Goal: Task Accomplishment & Management: Complete application form

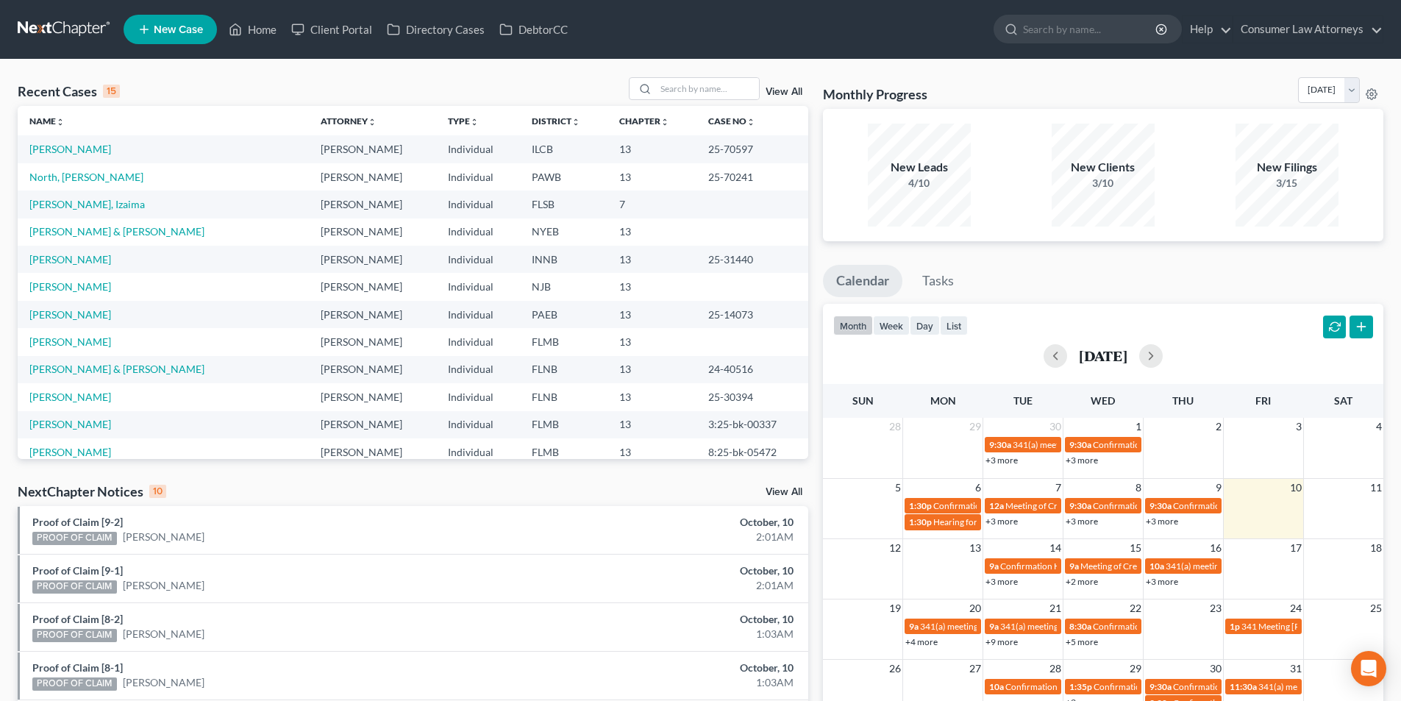
click at [208, 22] on link "New Case" at bounding box center [170, 29] width 93 height 29
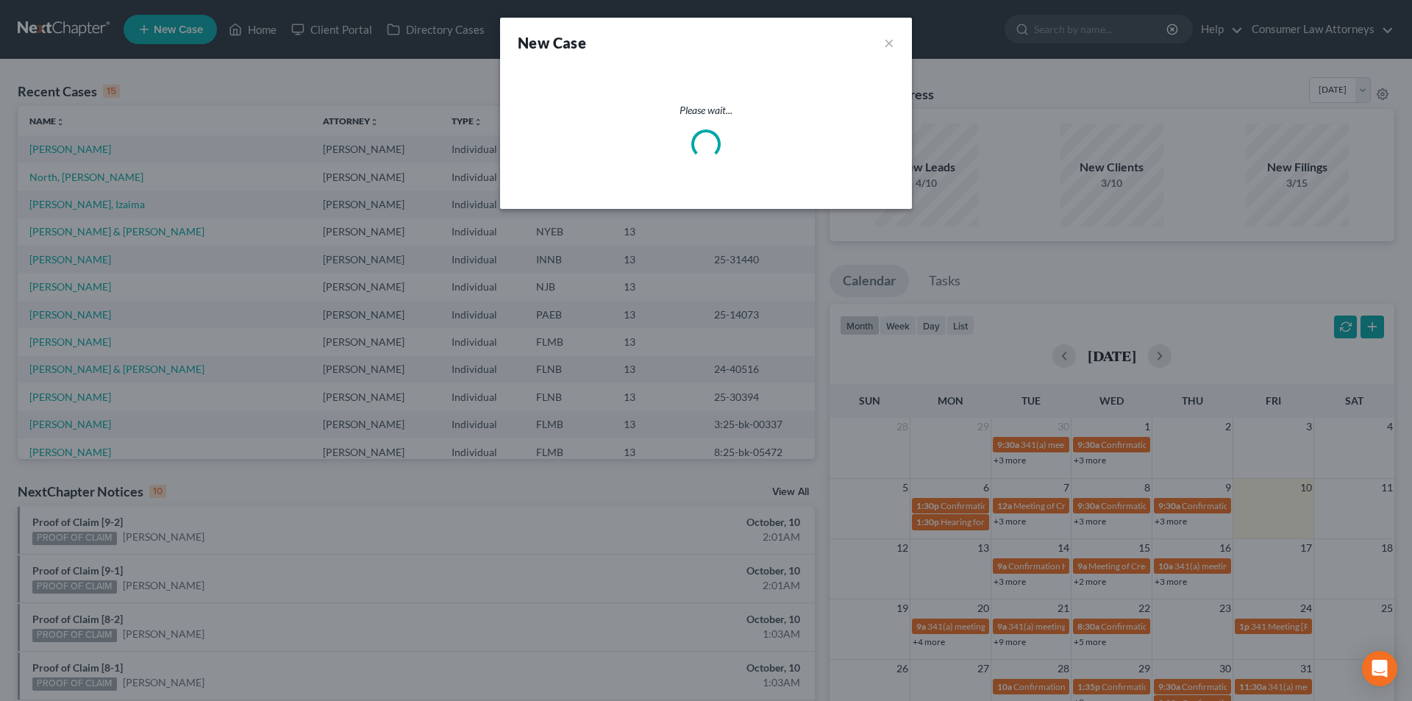
select select "15"
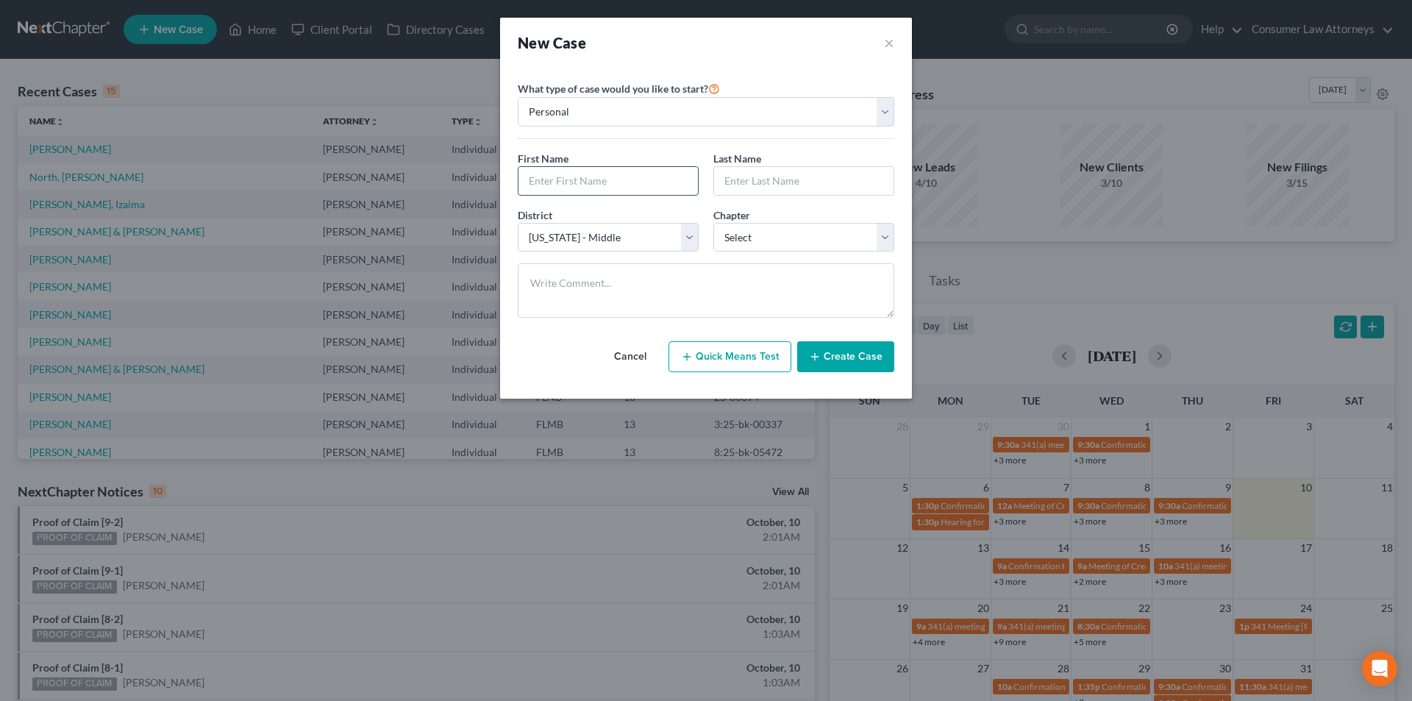
click at [602, 178] on input "text" at bounding box center [608, 181] width 179 height 28
type input "[PERSON_NAME]"
type input "Rambuski"
click at [550, 235] on select "Select [US_STATE] - [GEOGRAPHIC_DATA] [US_STATE] - [GEOGRAPHIC_DATA][US_STATE] …" at bounding box center [608, 237] width 181 height 29
select select "16"
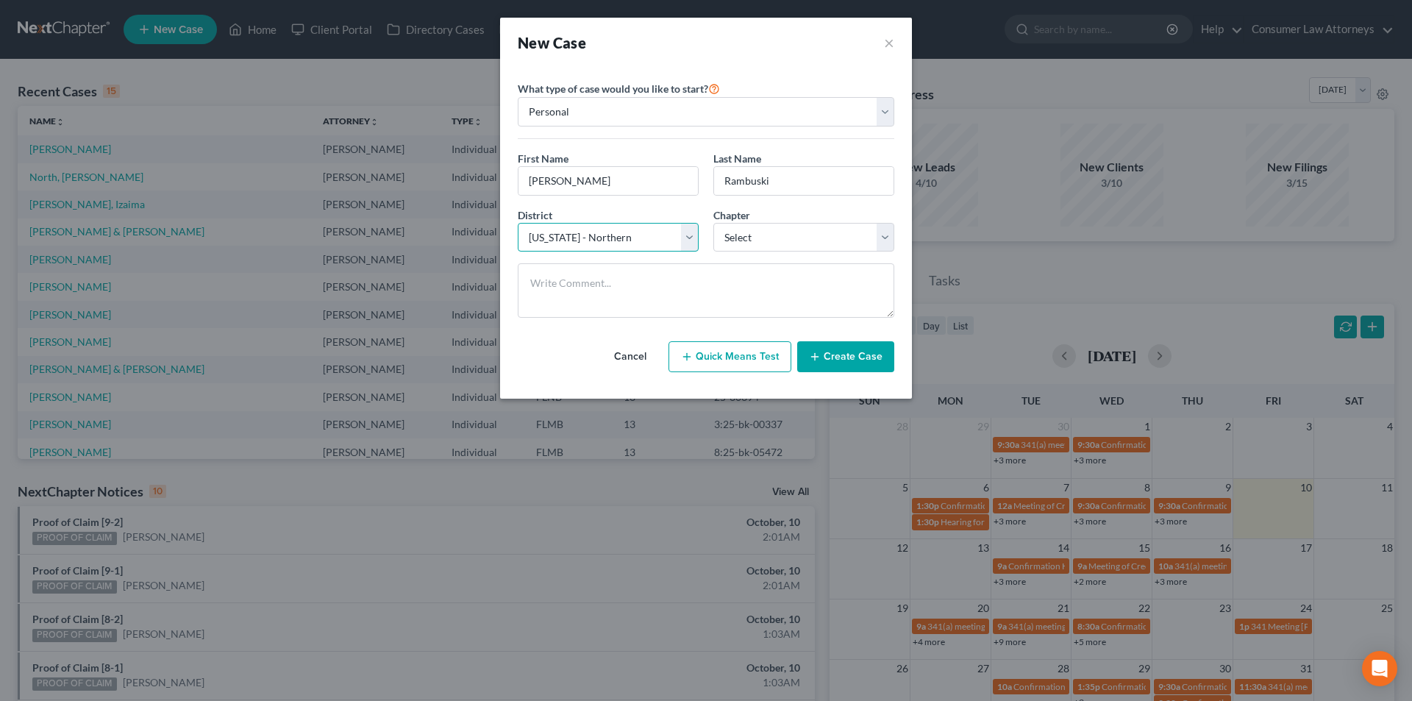
click at [518, 223] on select "Select [US_STATE] - [GEOGRAPHIC_DATA] [US_STATE] - [GEOGRAPHIC_DATA][US_STATE] …" at bounding box center [608, 237] width 181 height 29
click at [753, 232] on select "Select 7 11 12 13" at bounding box center [803, 237] width 181 height 29
select select "3"
click at [713, 223] on select "Select 7 11 12 13" at bounding box center [803, 237] width 181 height 29
click at [872, 354] on button "Create Case" at bounding box center [845, 356] width 97 height 31
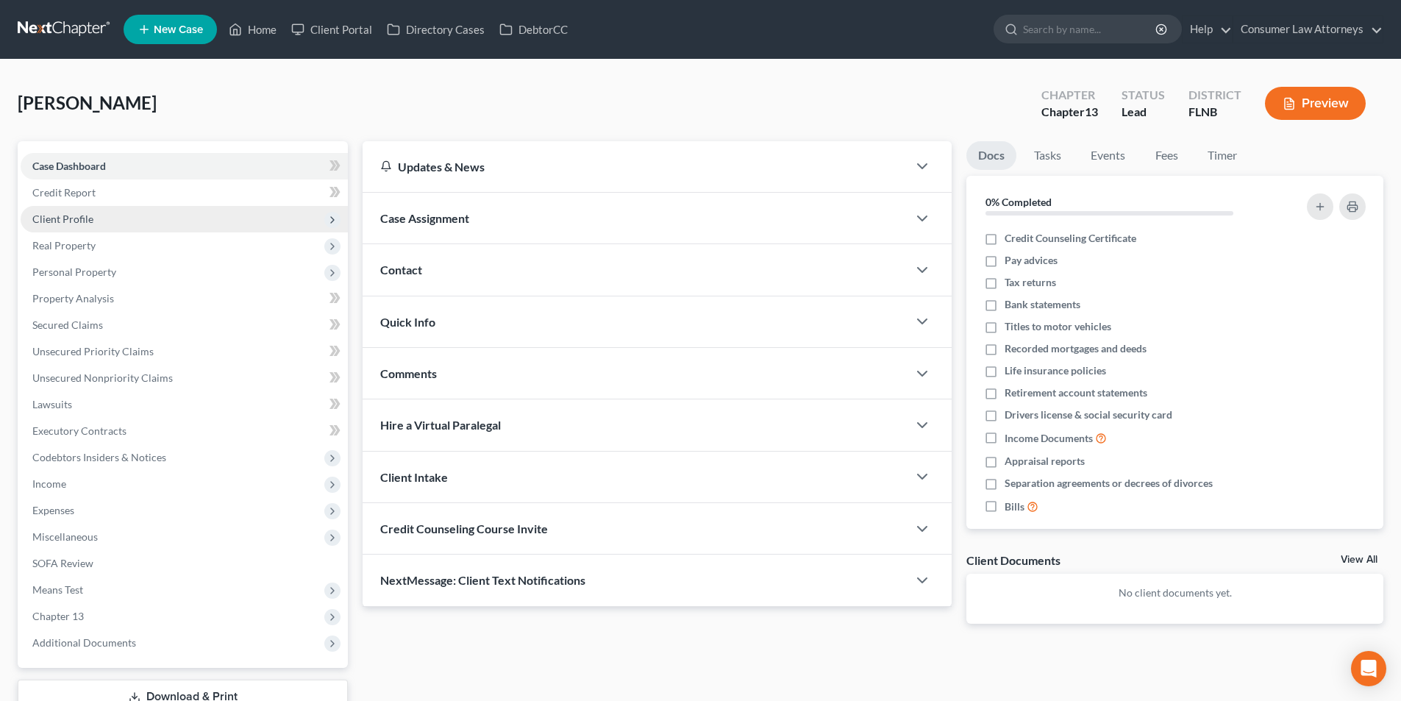
click at [88, 219] on span "Client Profile" at bounding box center [62, 219] width 61 height 13
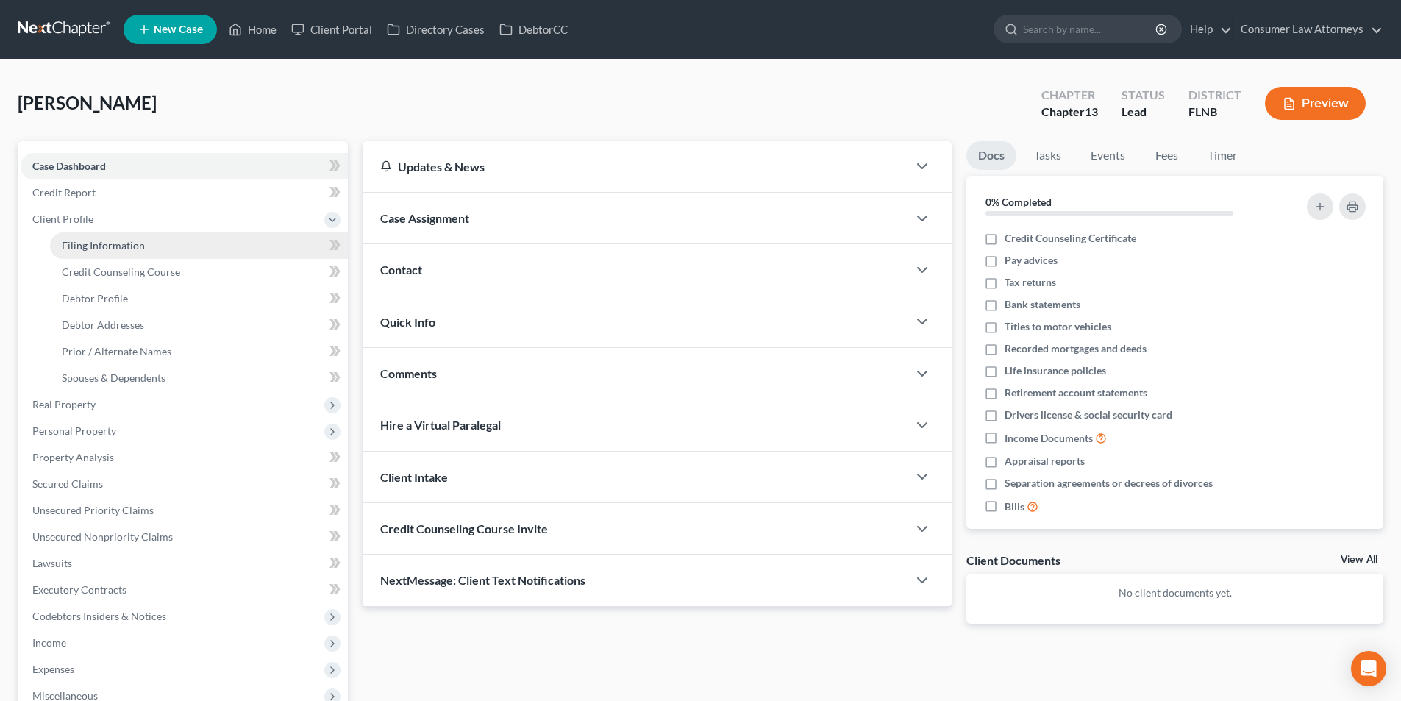
click at [131, 241] on span "Filing Information" at bounding box center [103, 245] width 83 height 13
select select "1"
select select "0"
select select "3"
select select "16"
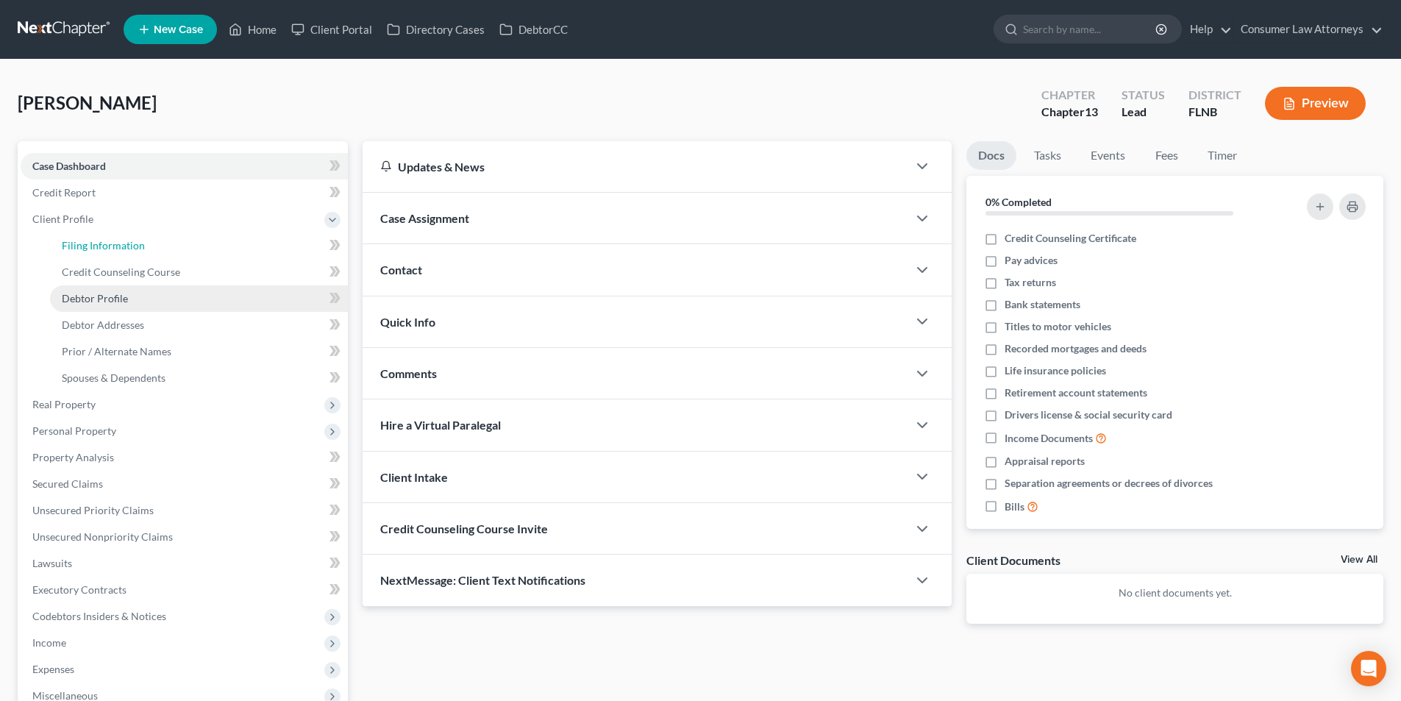
select select "9"
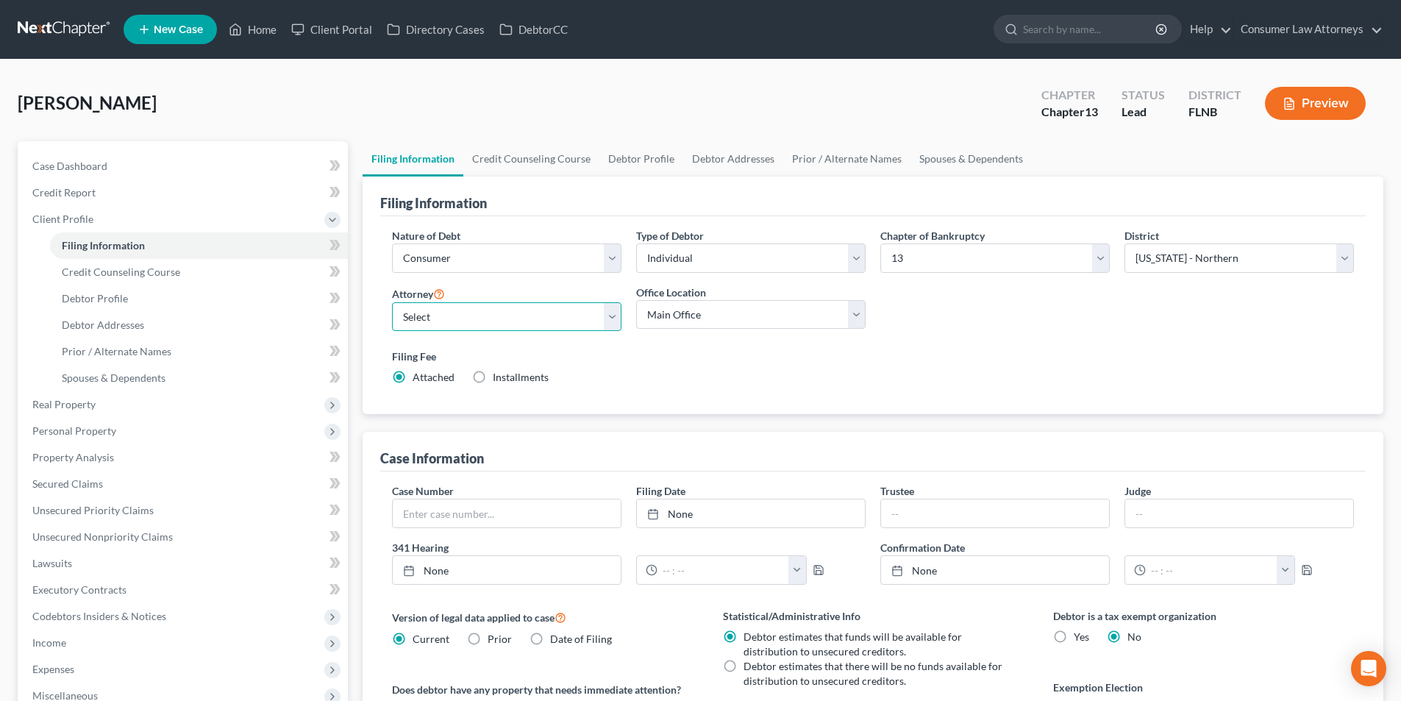
click at [510, 323] on select "Select [PERSON_NAME] - FLMB [PERSON_NAME] [PERSON_NAME] [PERSON_NAME] - ILNB [P…" at bounding box center [506, 316] width 229 height 29
select select "2"
click at [392, 302] on select "Select [PERSON_NAME] - FLMB [PERSON_NAME] [PERSON_NAME] [PERSON_NAME] - ILNB [P…" at bounding box center [506, 316] width 229 height 29
click at [565, 162] on link "Credit Counseling Course" at bounding box center [531, 158] width 136 height 35
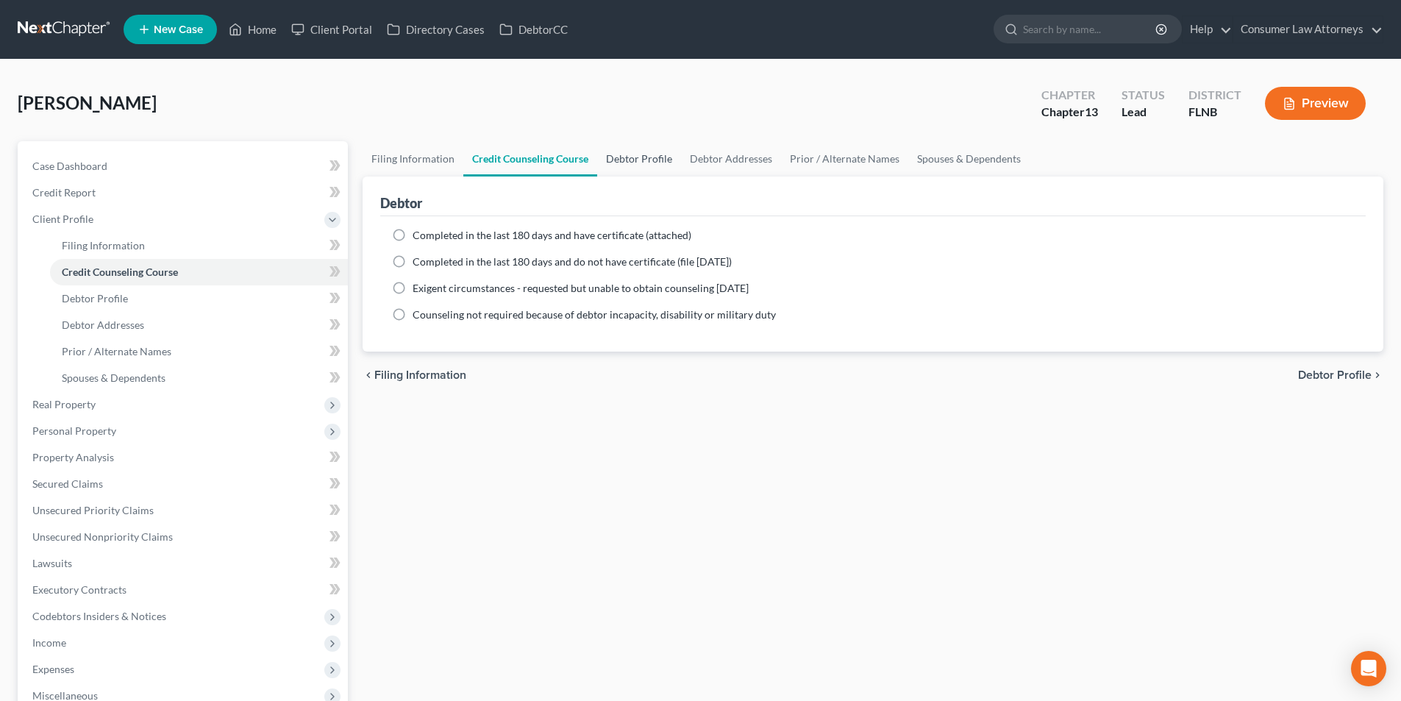
click at [638, 162] on link "Debtor Profile" at bounding box center [639, 158] width 84 height 35
select select "0"
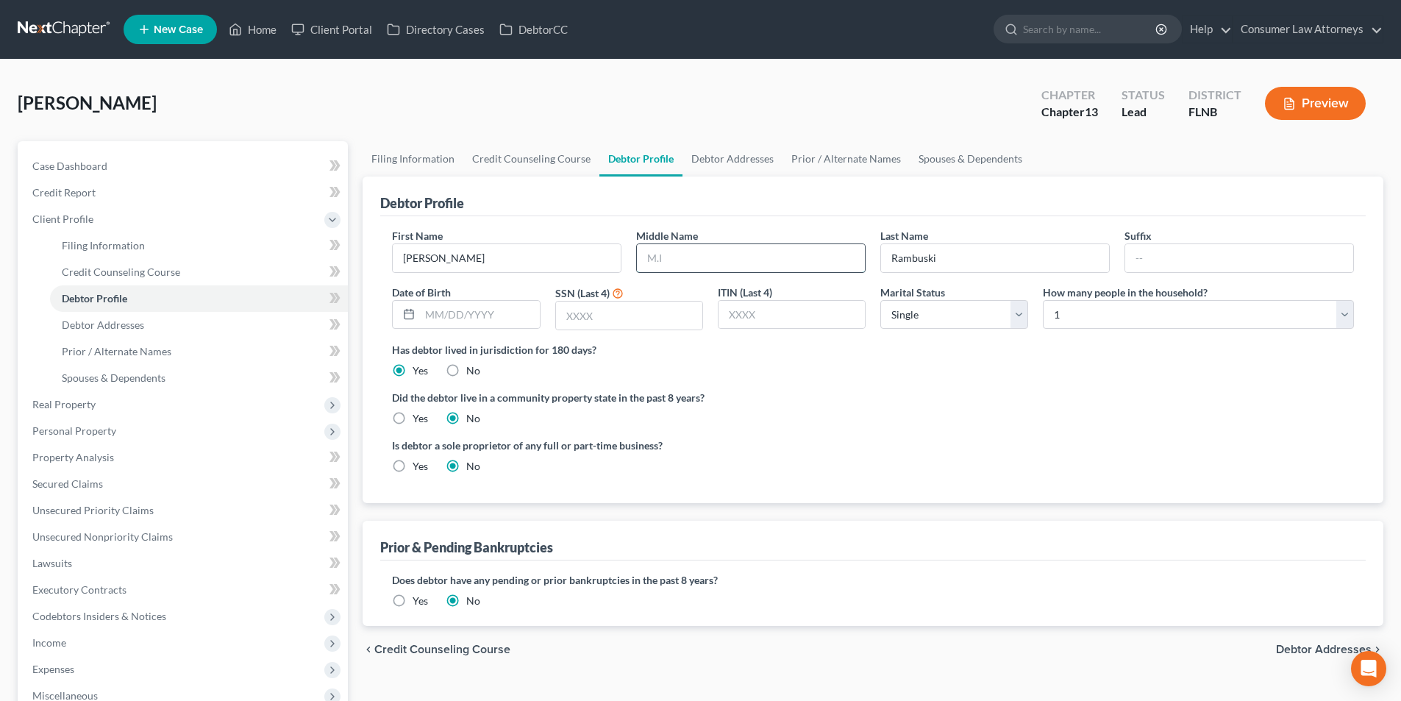
click at [708, 263] on input "text" at bounding box center [751, 258] width 228 height 28
type input "[PERSON_NAME]"
click at [452, 324] on input "text" at bounding box center [479, 315] width 119 height 28
type input "[DATE]"
click at [641, 315] on input "text" at bounding box center [629, 316] width 146 height 28
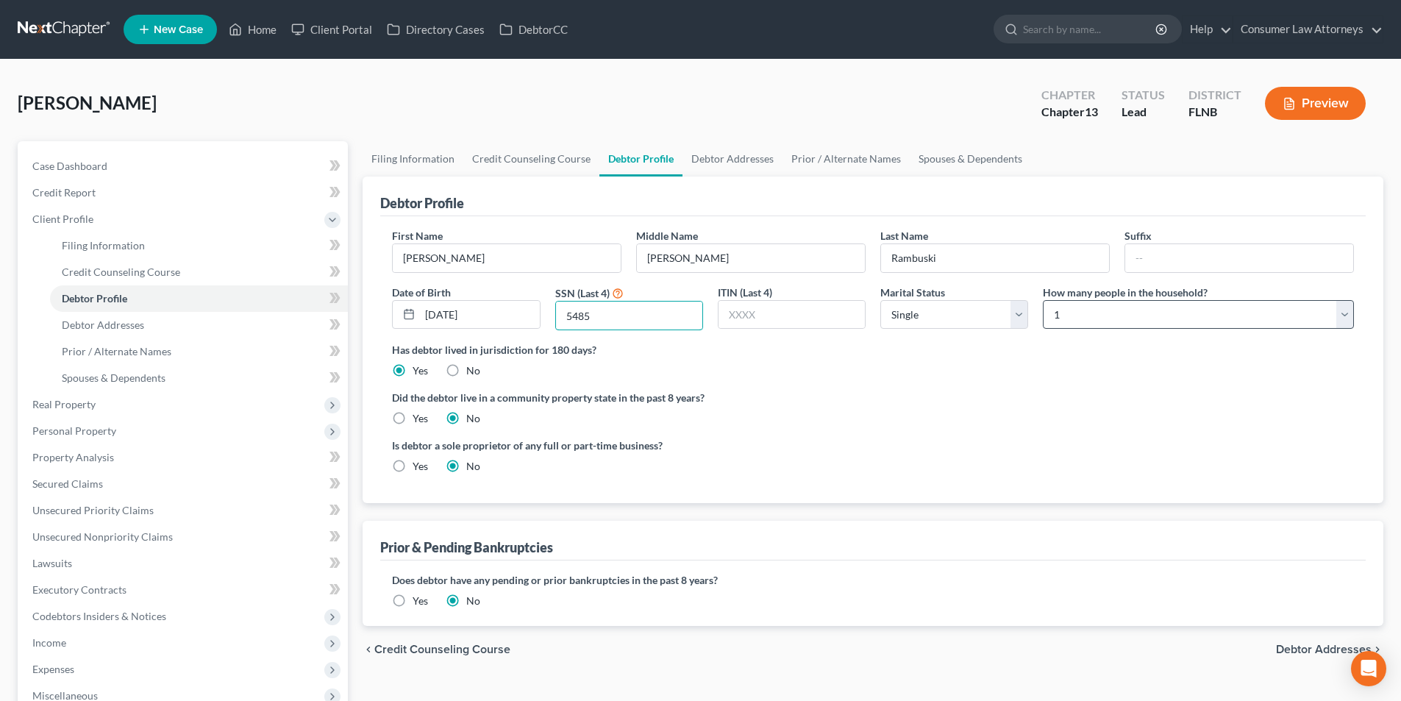
type input "5485"
click at [1100, 324] on select "Select 1 2 3 4 5 6 7 8 9 10 11 12 13 14 15 16 17 18 19 20" at bounding box center [1198, 314] width 311 height 29
select select "1"
click at [1043, 300] on select "Select 1 2 3 4 5 6 7 8 9 10 11 12 13 14 15 16 17 18 19 20" at bounding box center [1198, 314] width 311 height 29
click at [730, 162] on link "Debtor Addresses" at bounding box center [733, 158] width 100 height 35
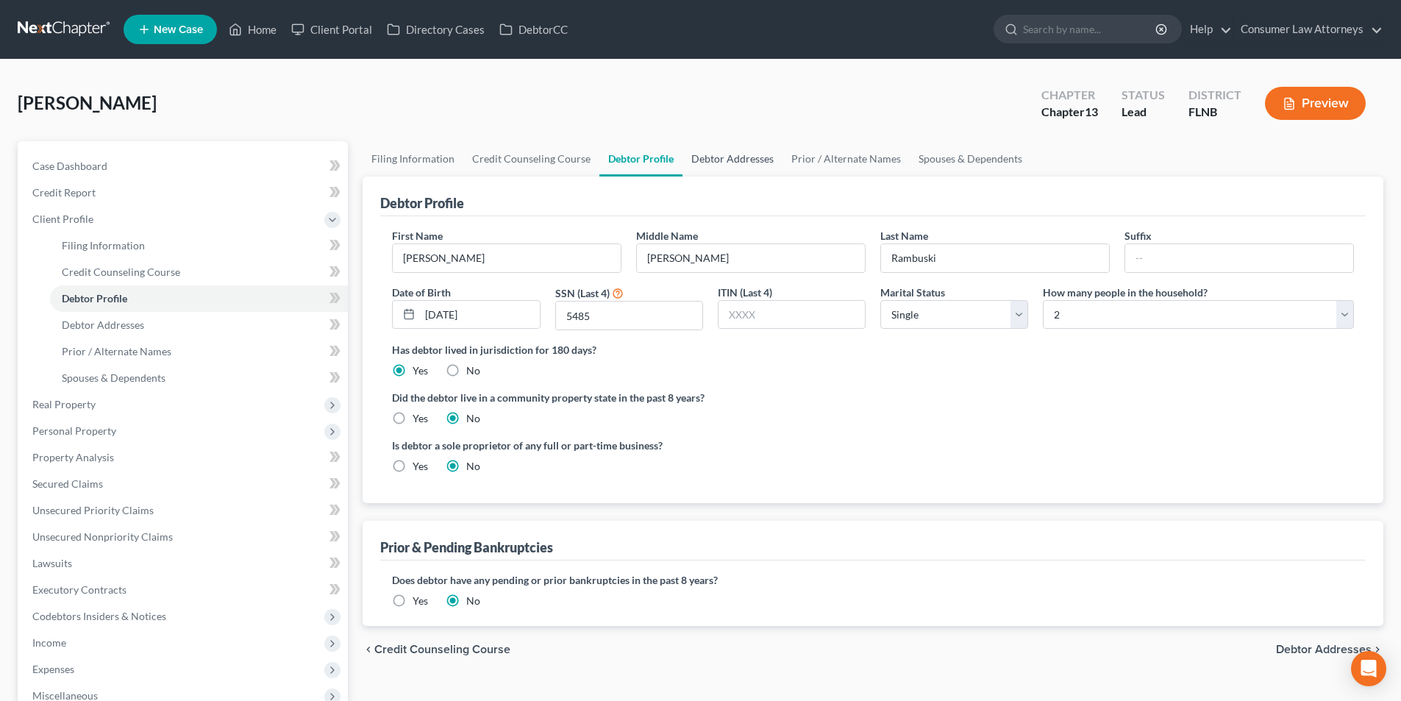
select select "0"
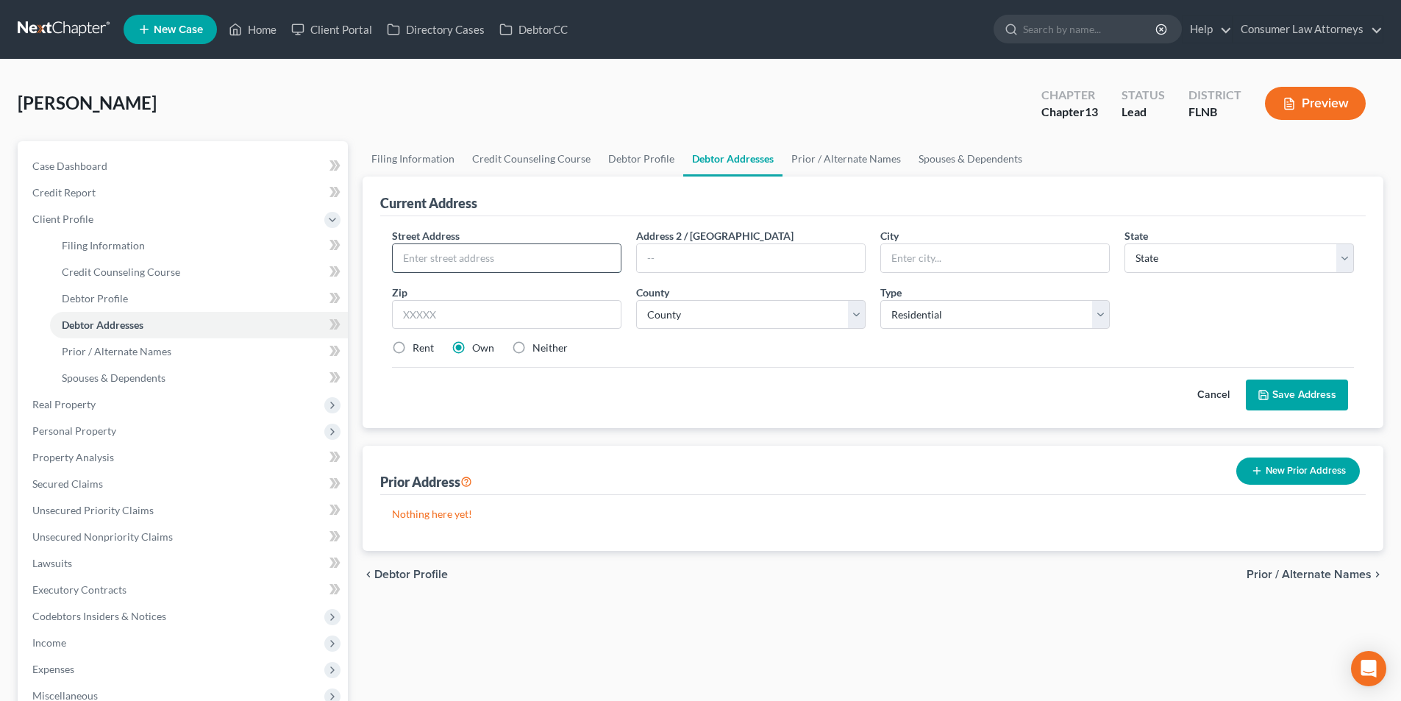
click at [476, 254] on input "text" at bounding box center [507, 258] width 228 height 28
type input "[STREET_ADDRESS]"
type input "[GEOGRAPHIC_DATA]"
select select "9"
type input "32880"
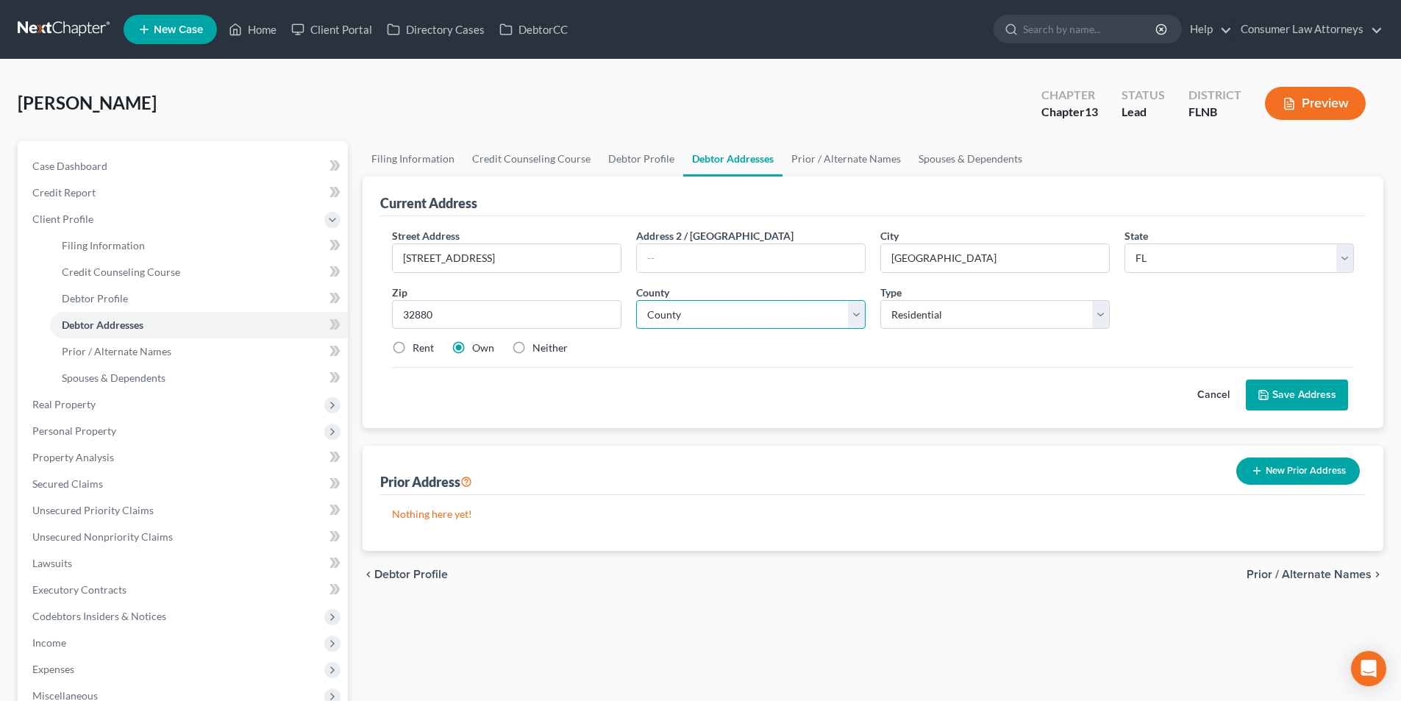
click at [680, 324] on select "County [GEOGRAPHIC_DATA] [GEOGRAPHIC_DATA] [GEOGRAPHIC_DATA] [GEOGRAPHIC_DATA] …" at bounding box center [750, 314] width 229 height 29
select select "13"
click at [636, 300] on select "County [GEOGRAPHIC_DATA] [GEOGRAPHIC_DATA] [GEOGRAPHIC_DATA] [GEOGRAPHIC_DATA] …" at bounding box center [750, 314] width 229 height 29
click at [1289, 395] on button "Save Address" at bounding box center [1297, 395] width 102 height 31
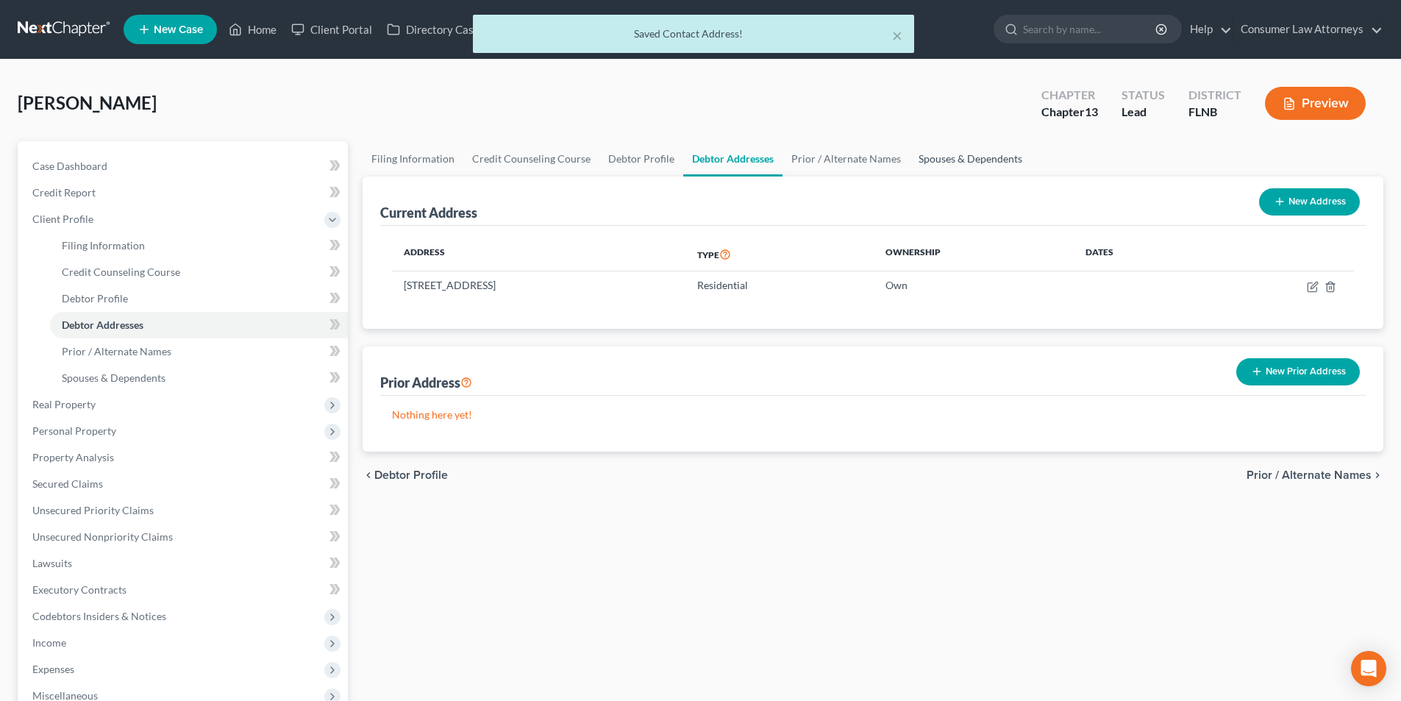
click at [959, 159] on link "Spouses & Dependents" at bounding box center [970, 158] width 121 height 35
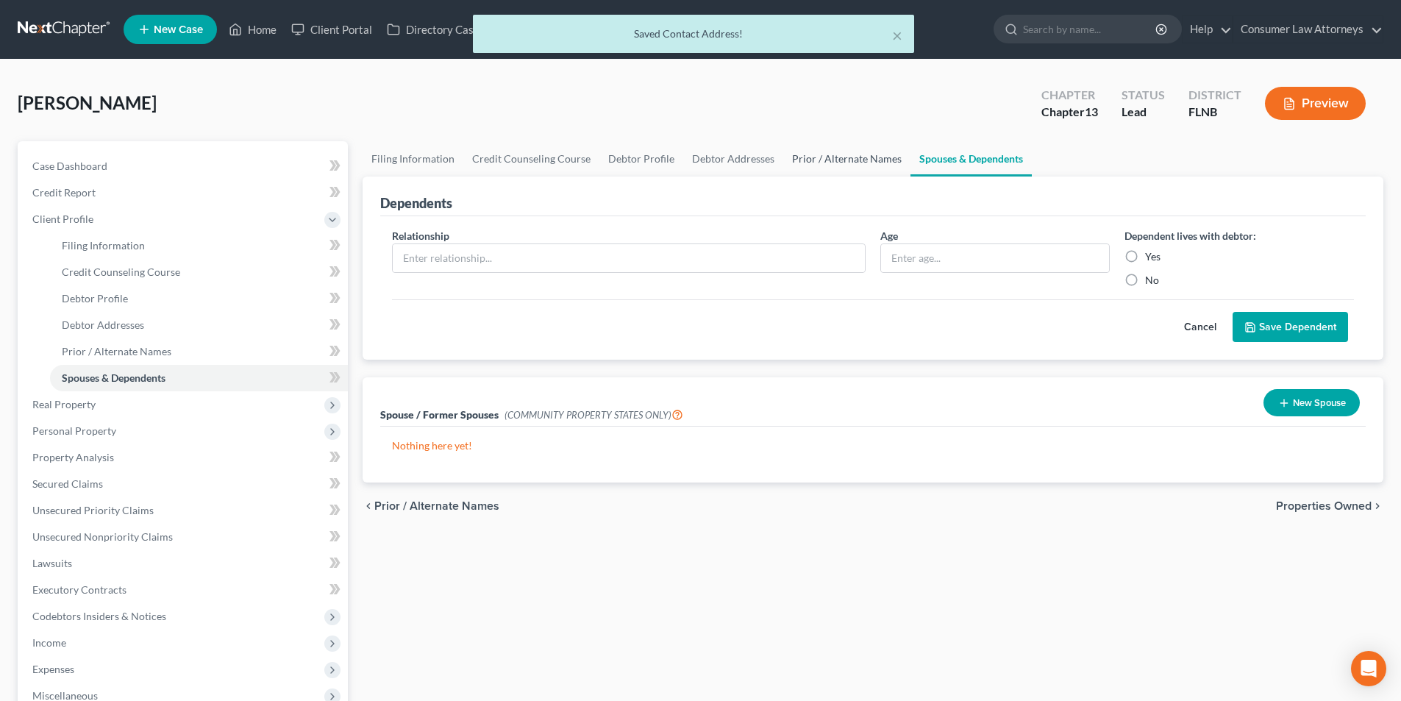
click at [866, 158] on link "Prior / Alternate Names" at bounding box center [846, 158] width 127 height 35
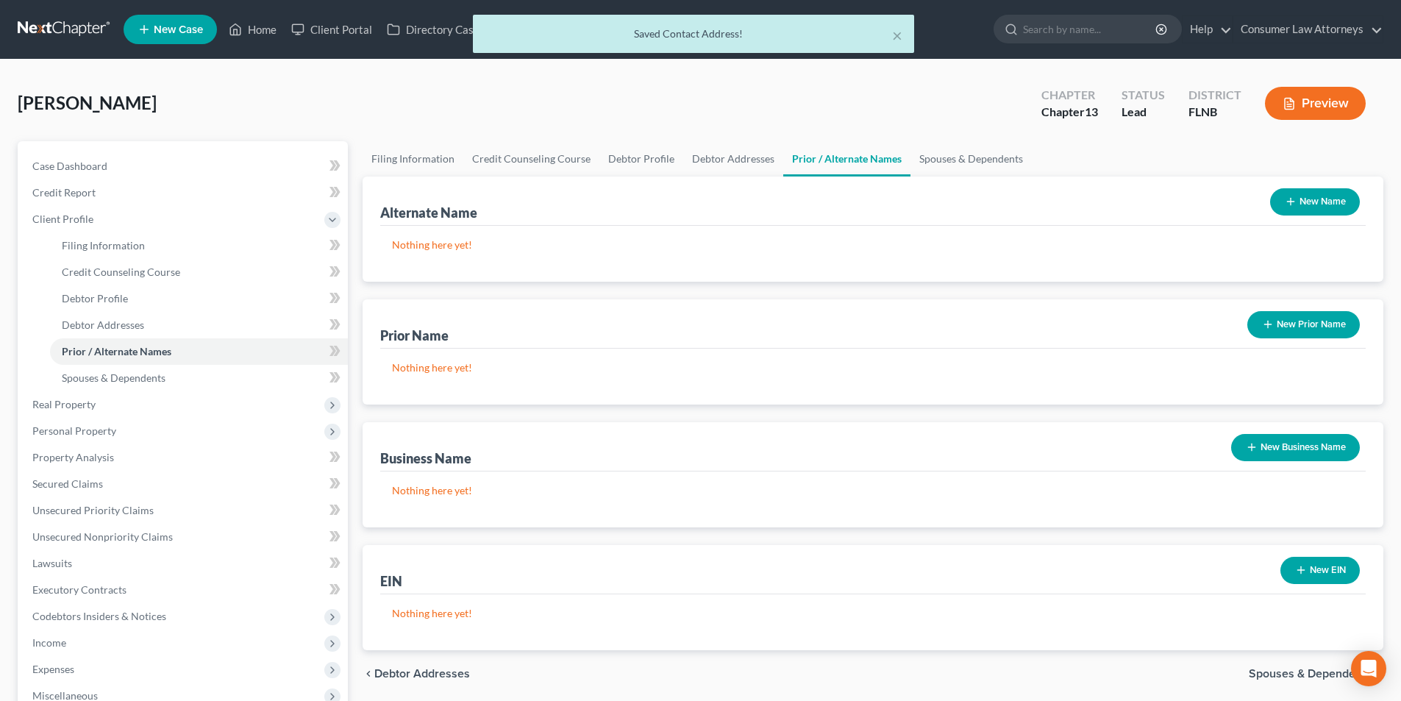
click at [1295, 204] on icon "button" at bounding box center [1291, 202] width 12 height 12
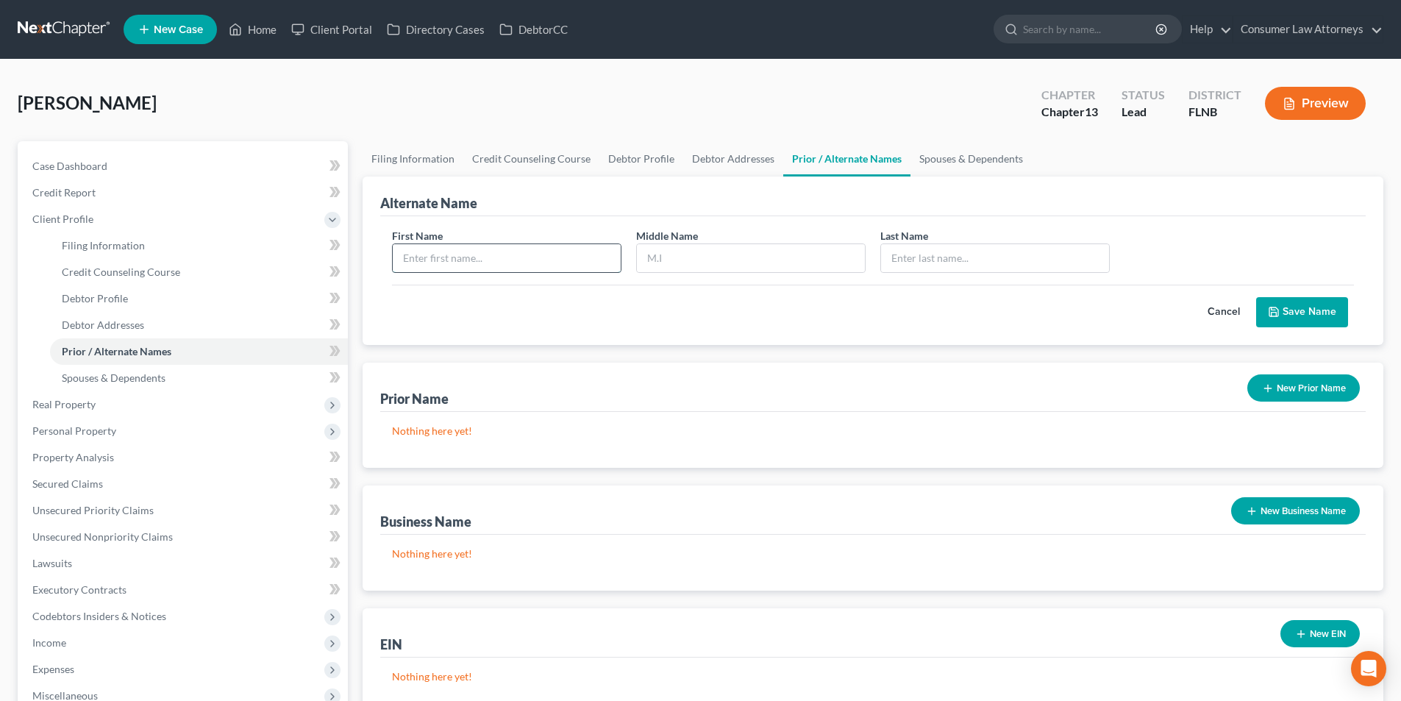
click at [536, 266] on input "text" at bounding box center [507, 258] width 228 height 28
type input "[PERSON_NAME]"
type input "D."
type input "Rambuski"
click at [1298, 310] on button "Save Name" at bounding box center [1302, 312] width 92 height 31
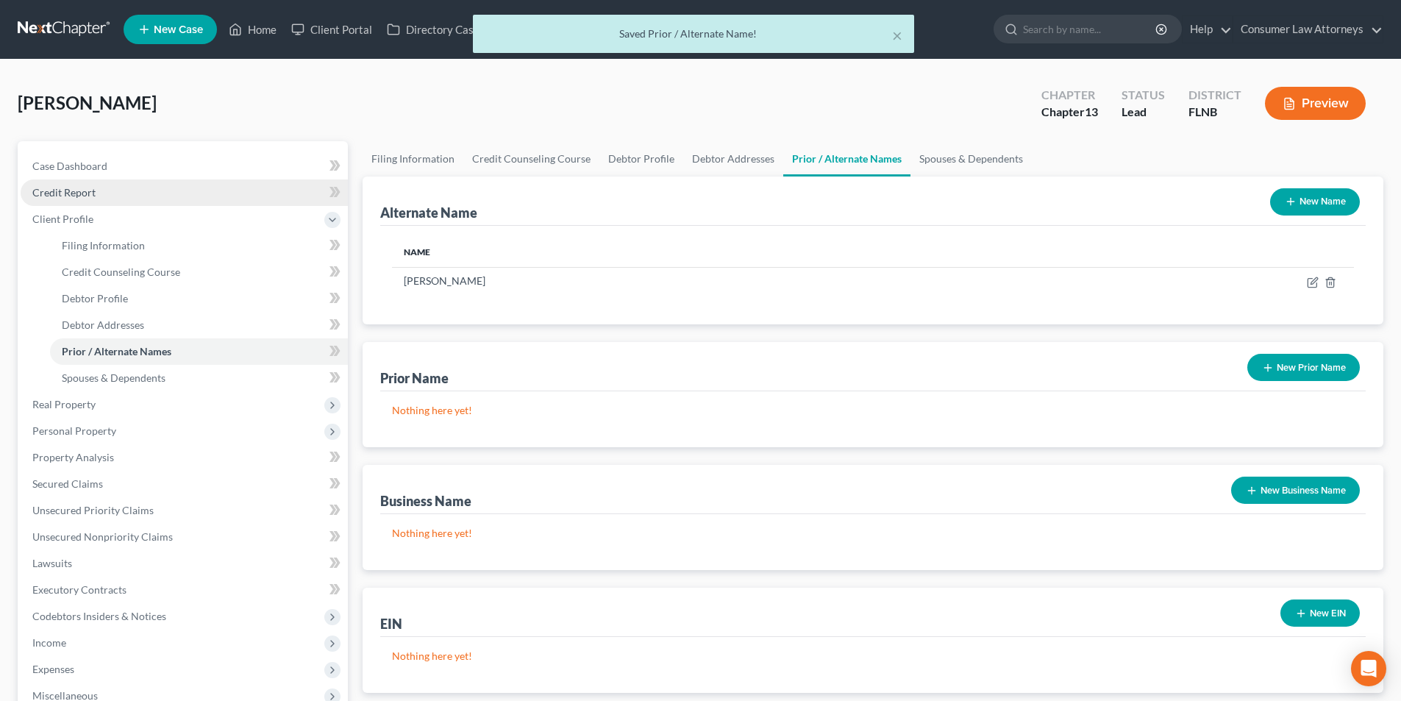
click at [71, 204] on link "Credit Report" at bounding box center [184, 192] width 327 height 26
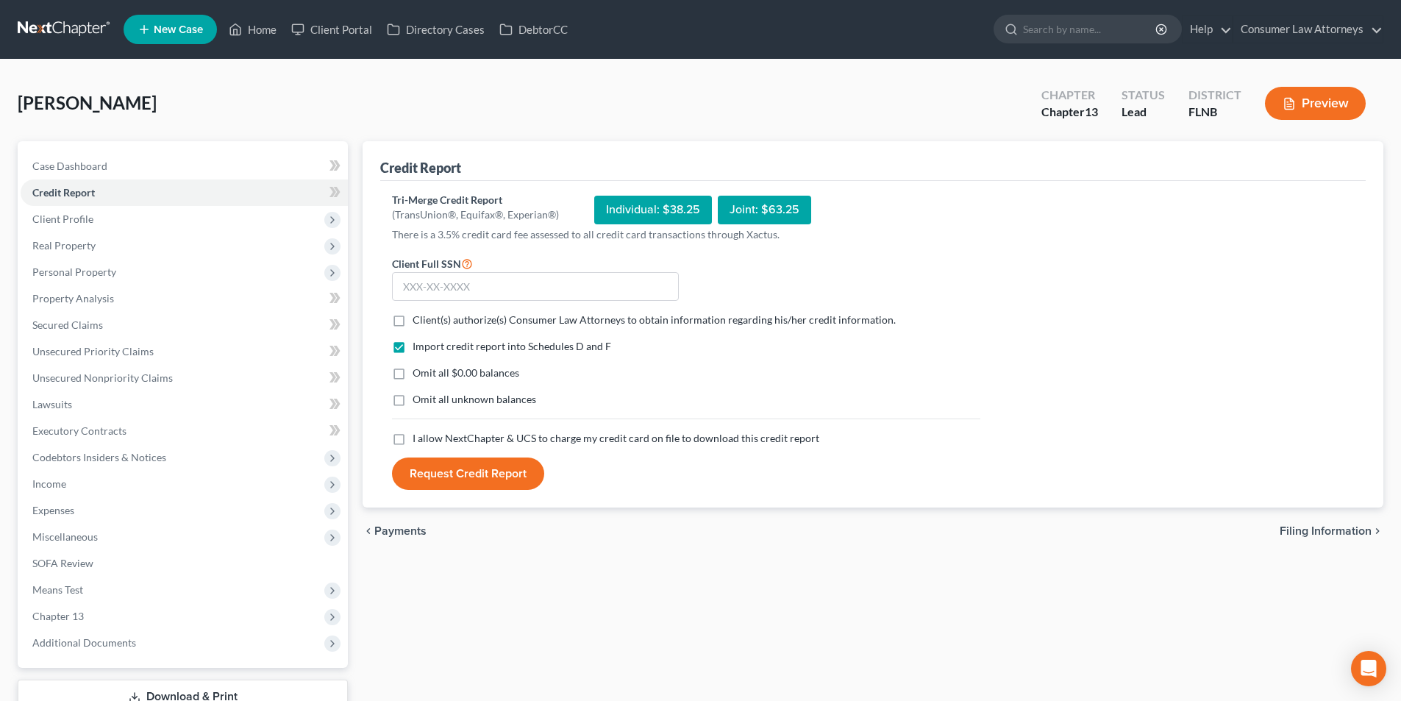
click at [413, 321] on label "Client(s) authorize(s) Consumer Law Attorneys to obtain information regarding h…" at bounding box center [654, 320] width 483 height 15
click at [419, 321] on input "Client(s) authorize(s) Consumer Law Attorneys to obtain information regarding h…" at bounding box center [424, 318] width 10 height 10
checkbox input "true"
click at [413, 442] on label "I allow NextChapter & UCS to charge my credit card on file to download this cre…" at bounding box center [616, 438] width 407 height 15
click at [419, 441] on input "I allow NextChapter & UCS to charge my credit card on file to download this cre…" at bounding box center [424, 436] width 10 height 10
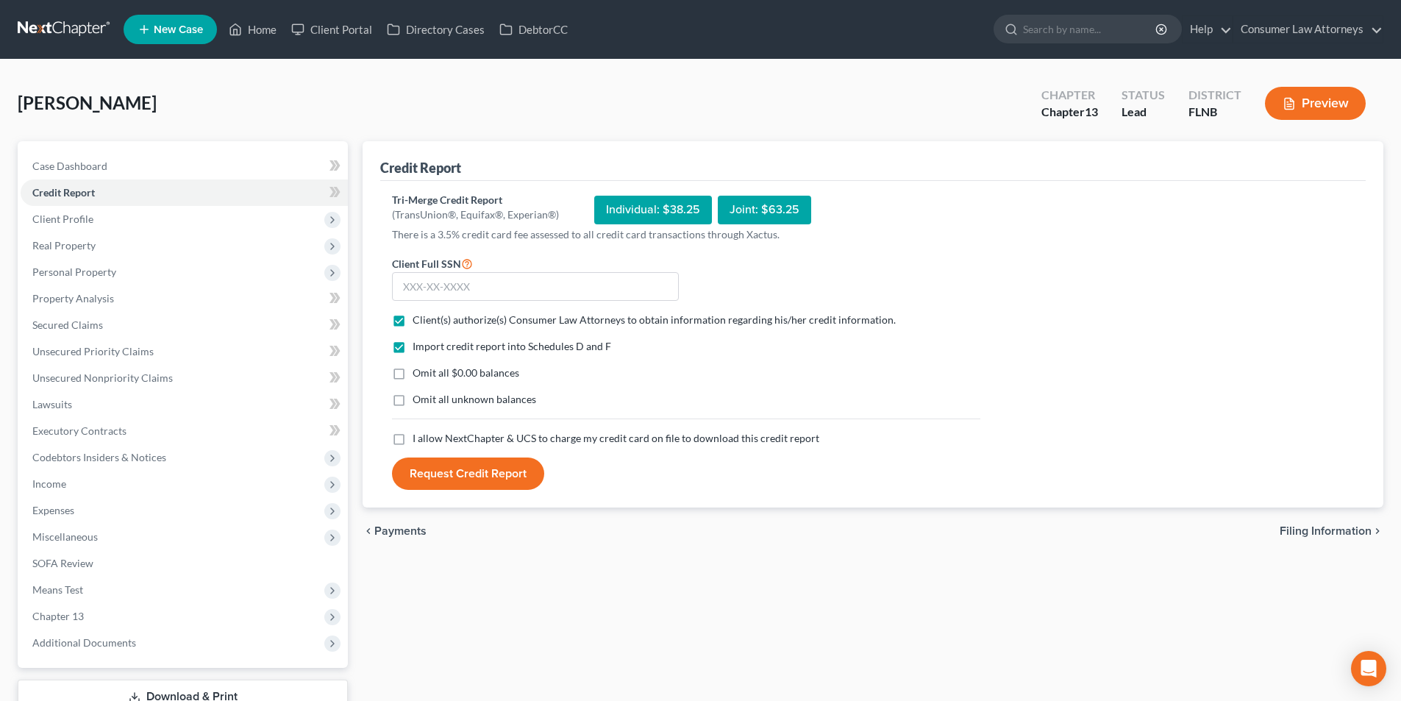
checkbox input "true"
click at [467, 288] on input "text" at bounding box center [535, 286] width 287 height 29
type input "267-47-5485"
click at [494, 482] on button "Request Credit Report" at bounding box center [468, 474] width 152 height 32
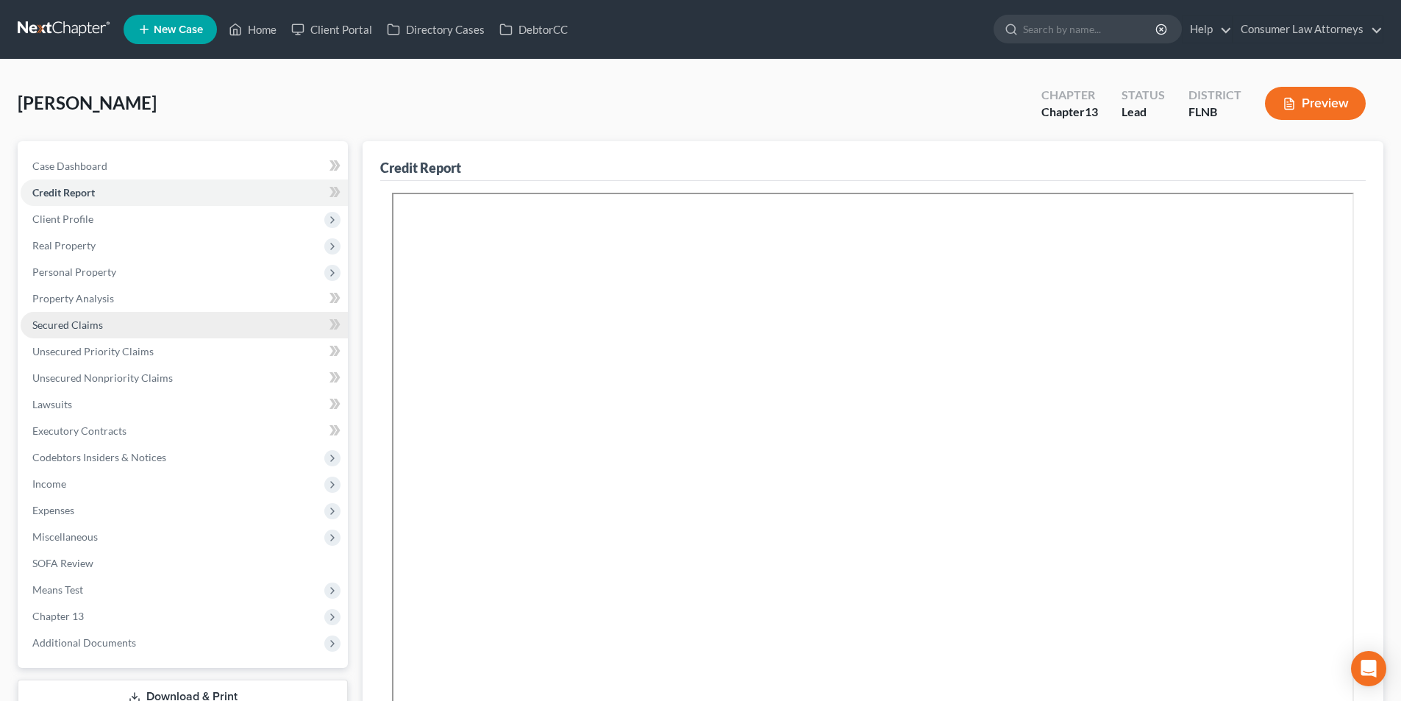
click at [105, 324] on link "Secured Claims" at bounding box center [184, 325] width 327 height 26
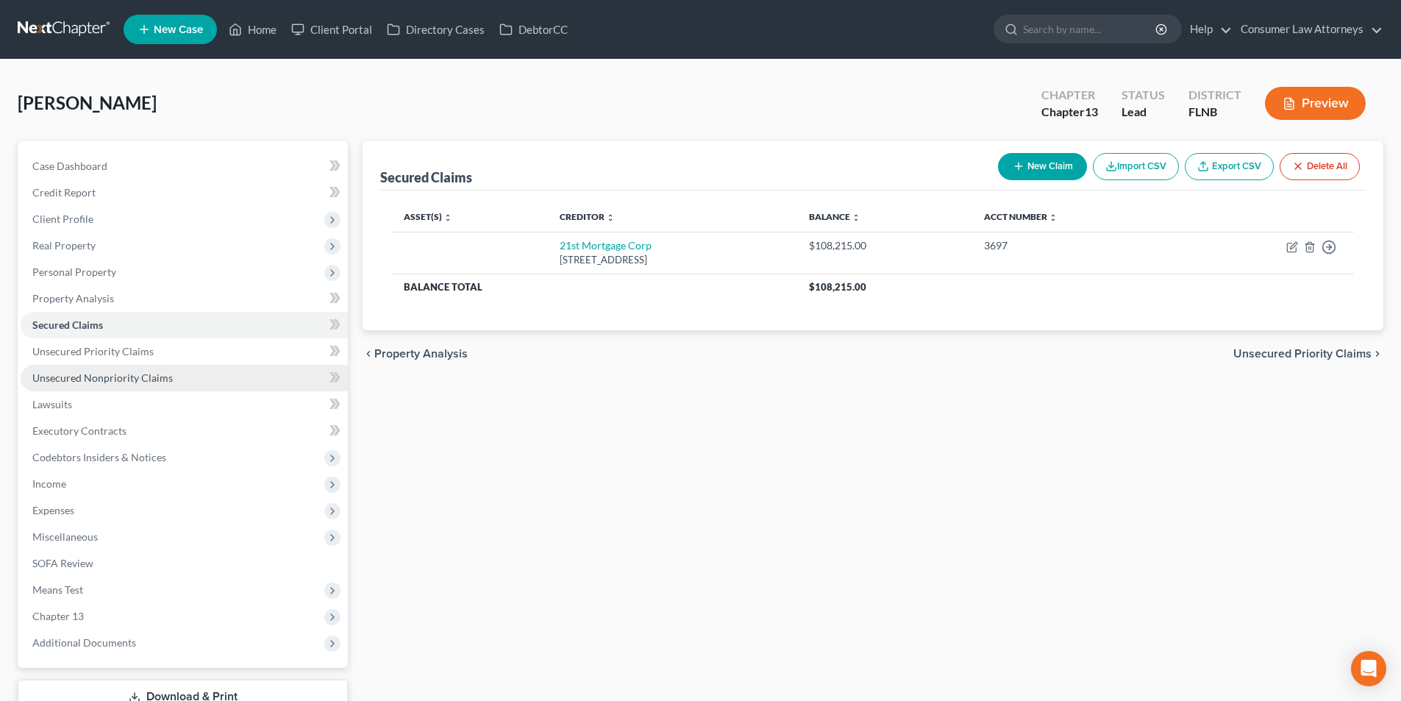
click at [144, 384] on link "Unsecured Nonpriority Claims" at bounding box center [184, 378] width 327 height 26
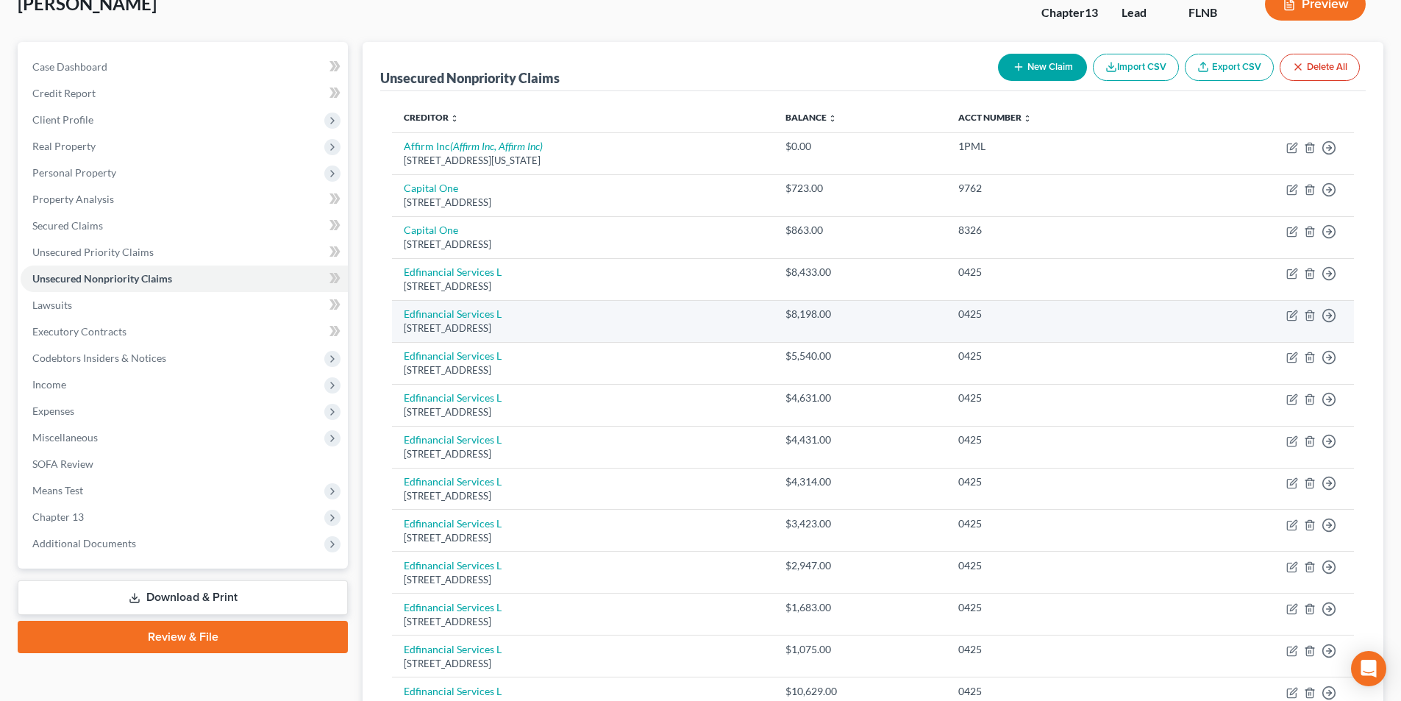
scroll to position [74, 0]
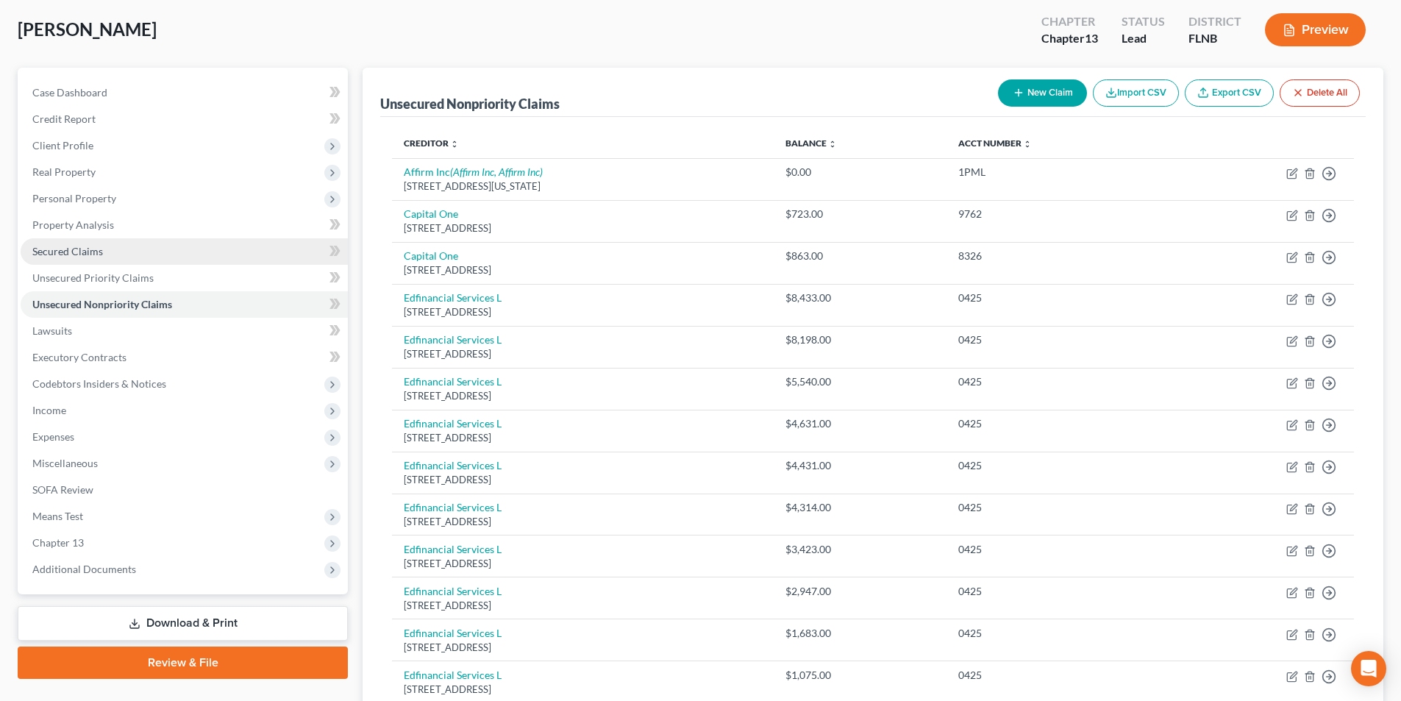
click at [105, 254] on link "Secured Claims" at bounding box center [184, 251] width 327 height 26
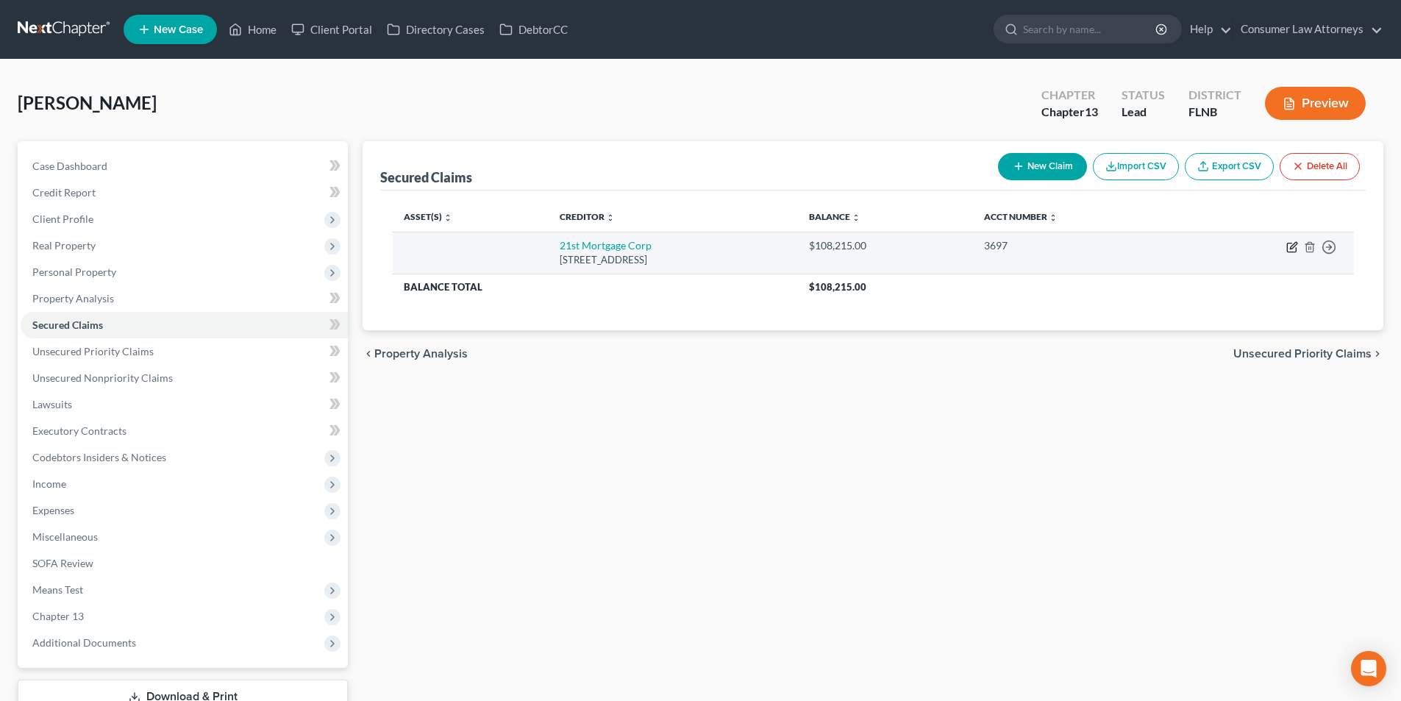
click at [1295, 247] on icon "button" at bounding box center [1292, 247] width 12 height 12
select select "44"
select select "0"
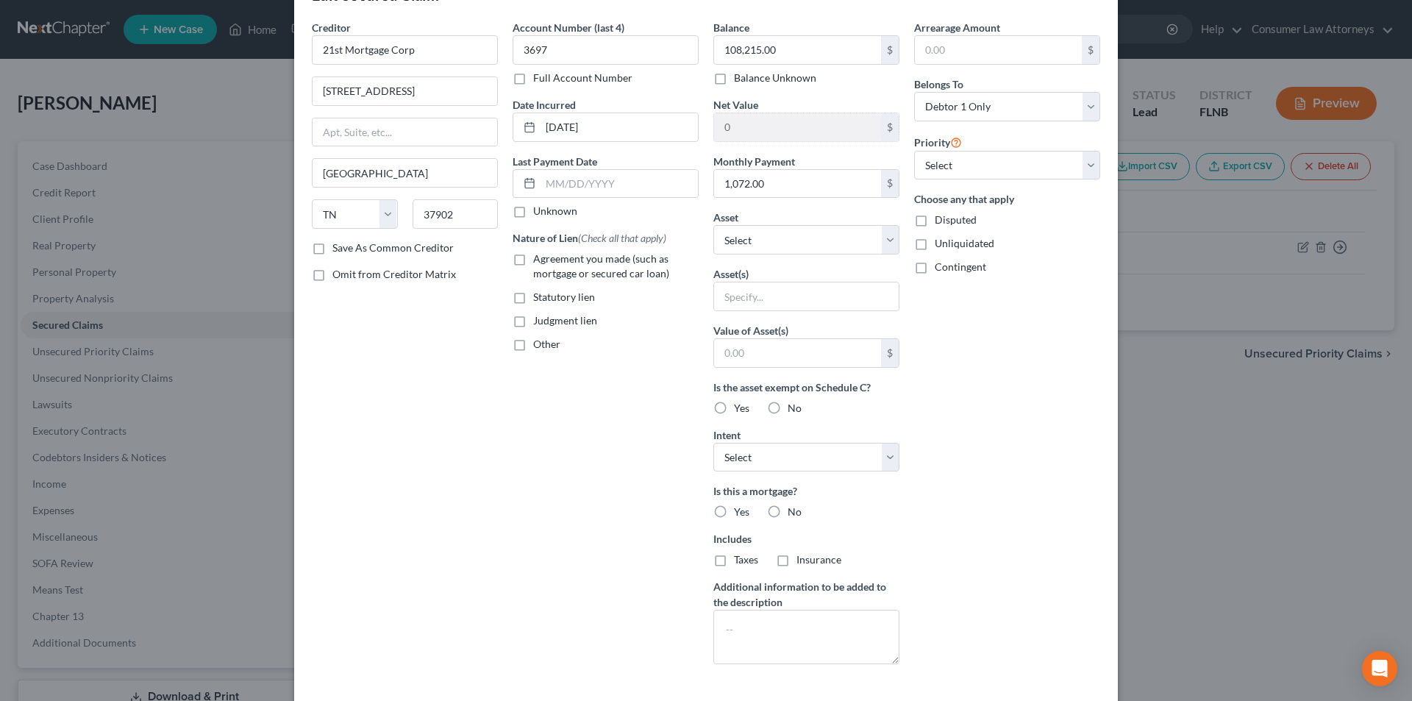
scroll to position [127, 0]
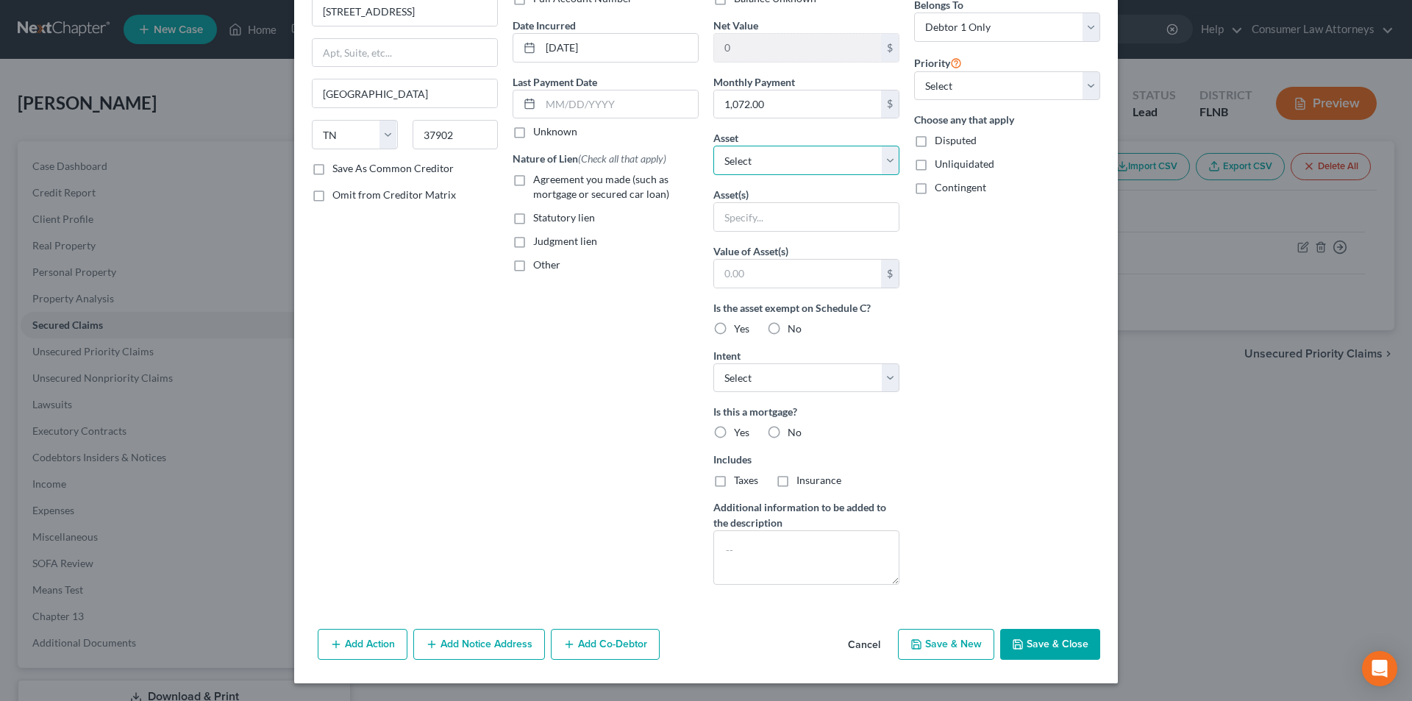
click at [794, 166] on select "Select Other Multiple Assets [STREET_ADDRESS] - $0.0" at bounding box center [806, 160] width 186 height 29
select select "2"
click at [713, 175] on select "Select Other Multiple Assets [STREET_ADDRESS] - $0.0" at bounding box center [806, 160] width 186 height 29
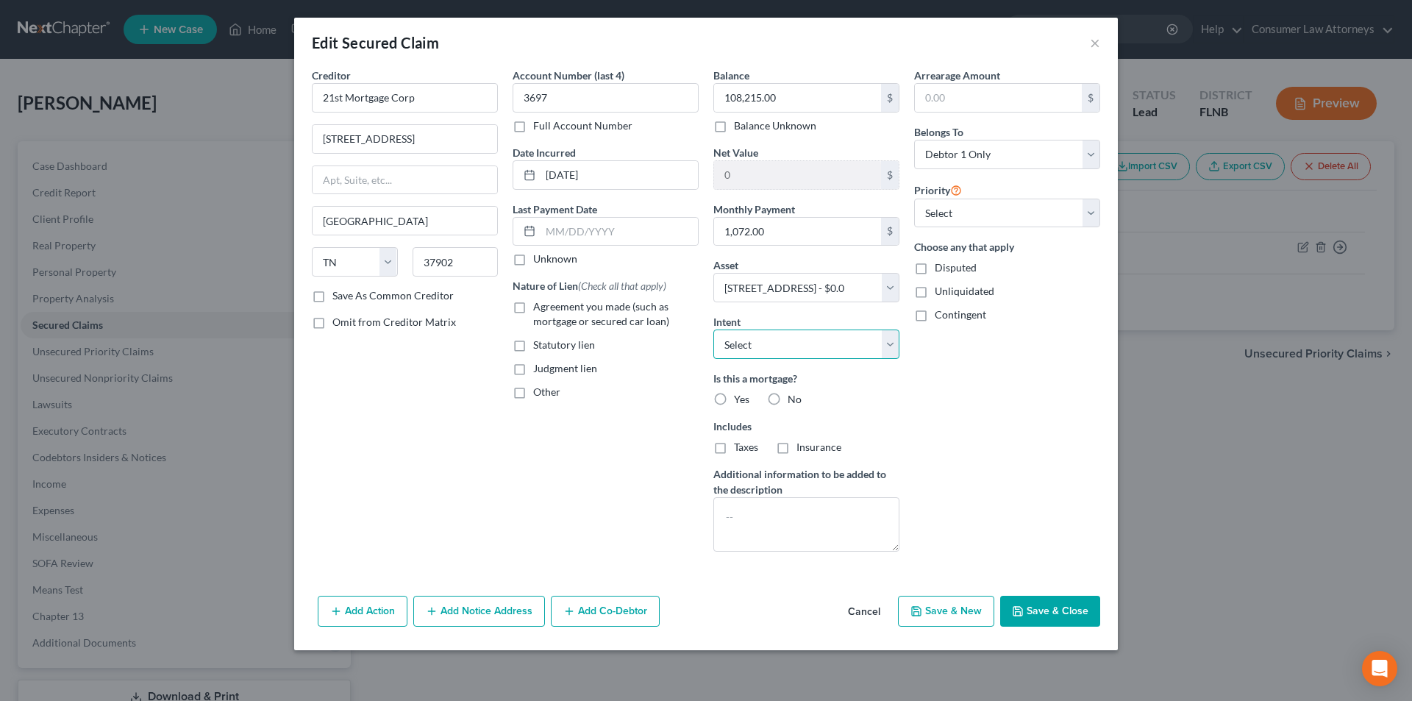
click at [811, 349] on select "Select Surrender Redeem Reaffirm Avoid Other" at bounding box center [806, 344] width 186 height 29
select select "2"
click at [713, 330] on select "Select Surrender Redeem Reaffirm Avoid Other" at bounding box center [806, 344] width 186 height 29
click at [734, 400] on label "Yes" at bounding box center [741, 399] width 15 height 15
click at [740, 400] on input "Yes" at bounding box center [745, 397] width 10 height 10
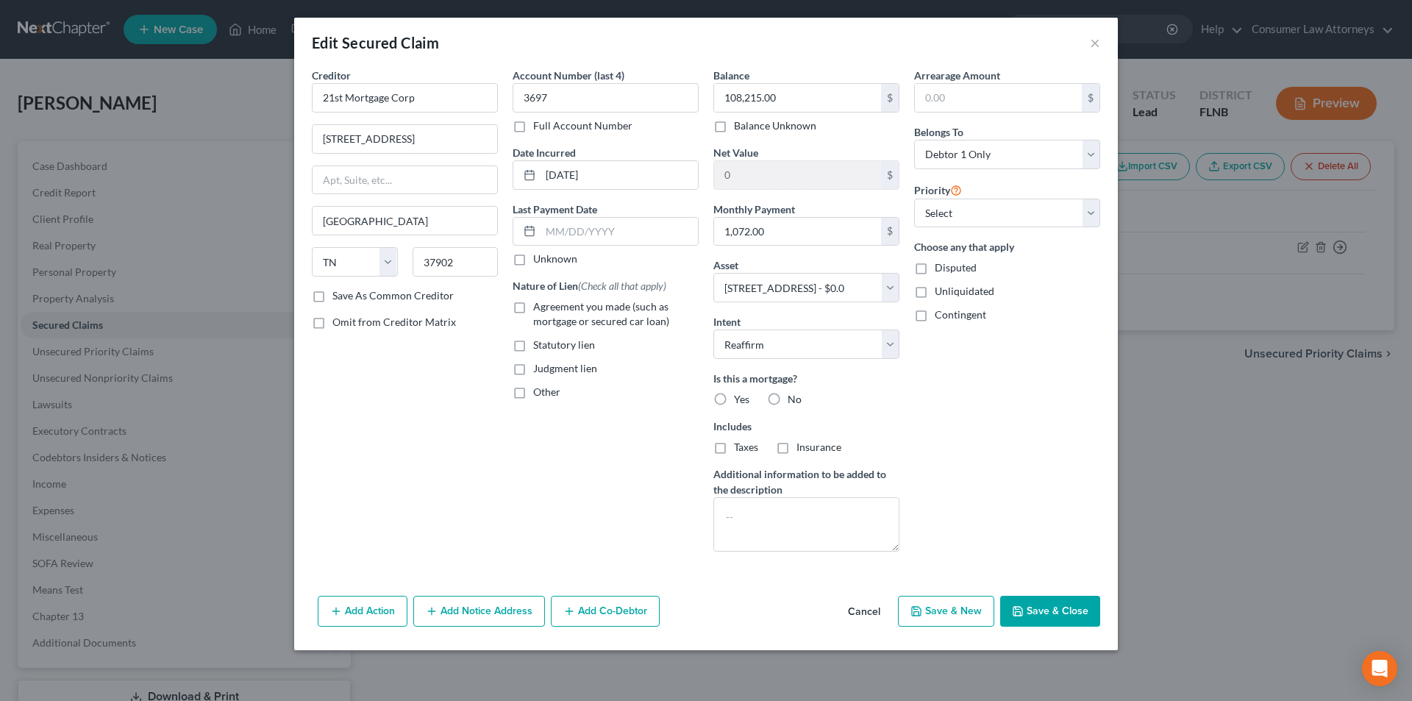
radio input "true"
click at [734, 445] on label "Taxes" at bounding box center [746, 447] width 24 height 15
click at [740, 445] on input "Taxes" at bounding box center [745, 445] width 10 height 10
checkbox input "true"
click at [797, 449] on label "Insurance" at bounding box center [819, 447] width 45 height 15
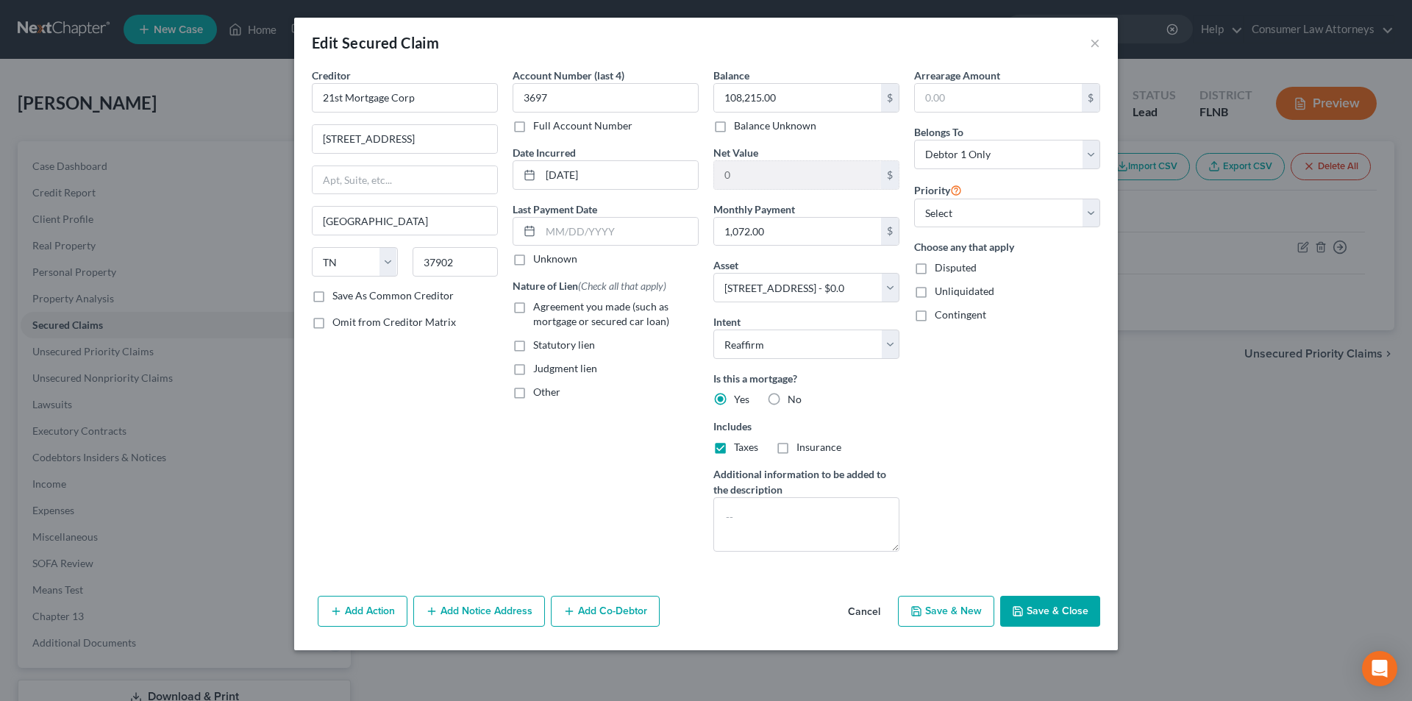
click at [802, 449] on input "Insurance" at bounding box center [807, 445] width 10 height 10
checkbox input "true"
click at [366, 613] on button "Add Action" at bounding box center [363, 611] width 90 height 31
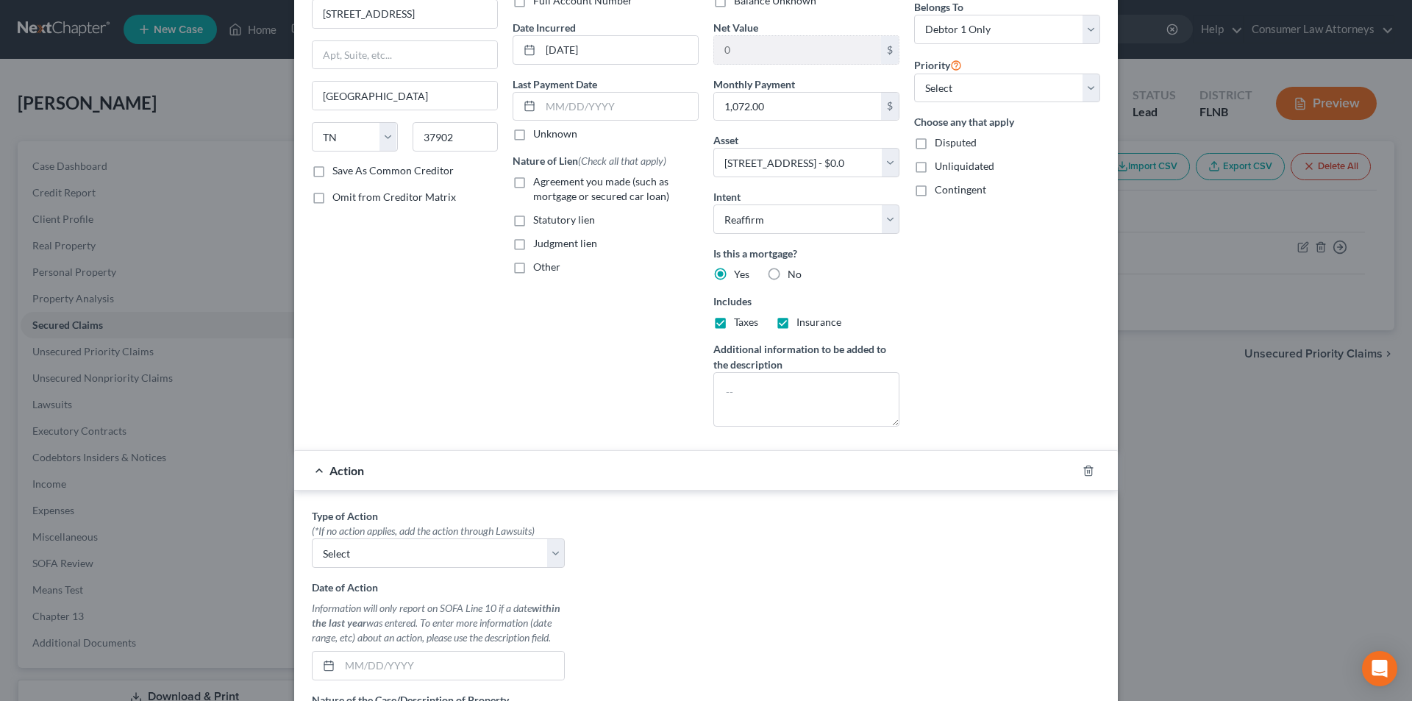
scroll to position [221, 0]
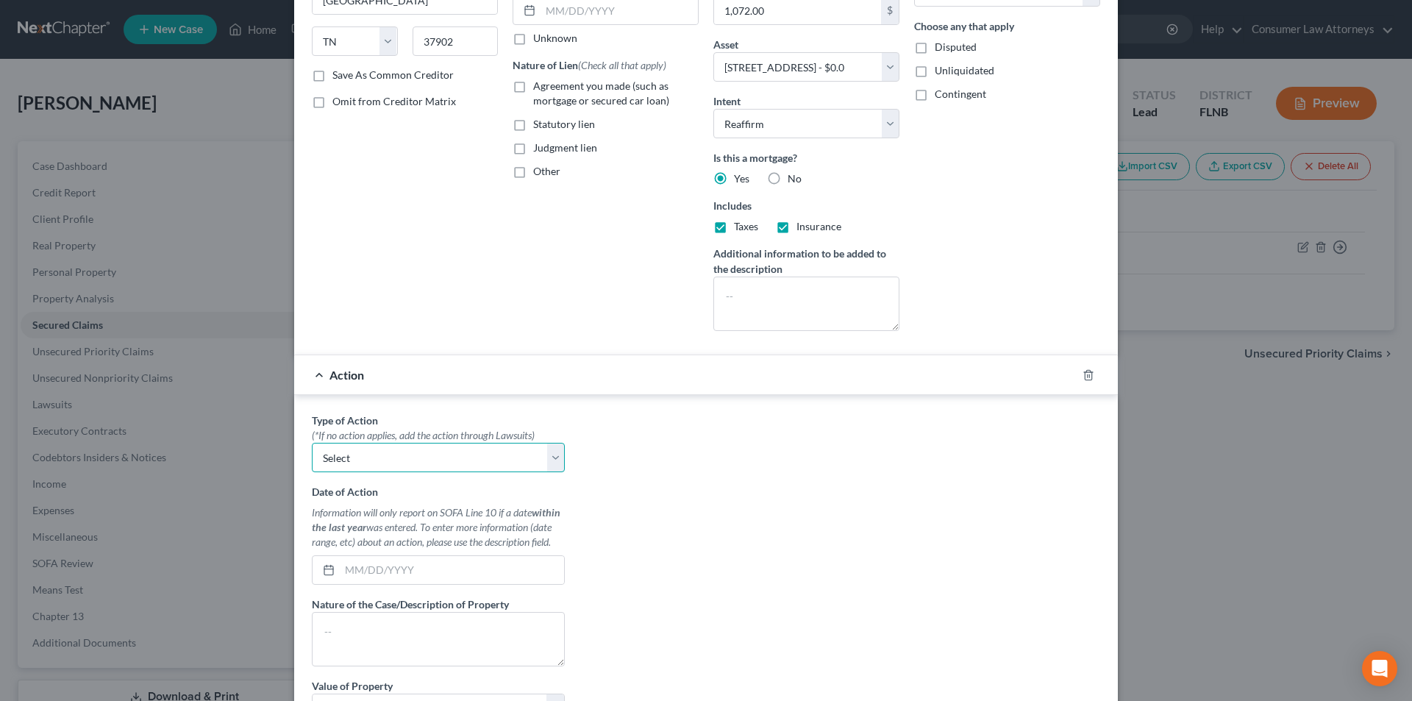
click at [407, 458] on select "Select Repossession Garnishment Foreclosure Personal Injury Attached, Seized, O…" at bounding box center [438, 457] width 253 height 29
select select "2"
click at [312, 443] on select "Select Repossession Garnishment Foreclosure Personal Injury Attached, Seized, O…" at bounding box center [438, 457] width 253 height 29
click at [391, 568] on input "text" at bounding box center [452, 570] width 224 height 28
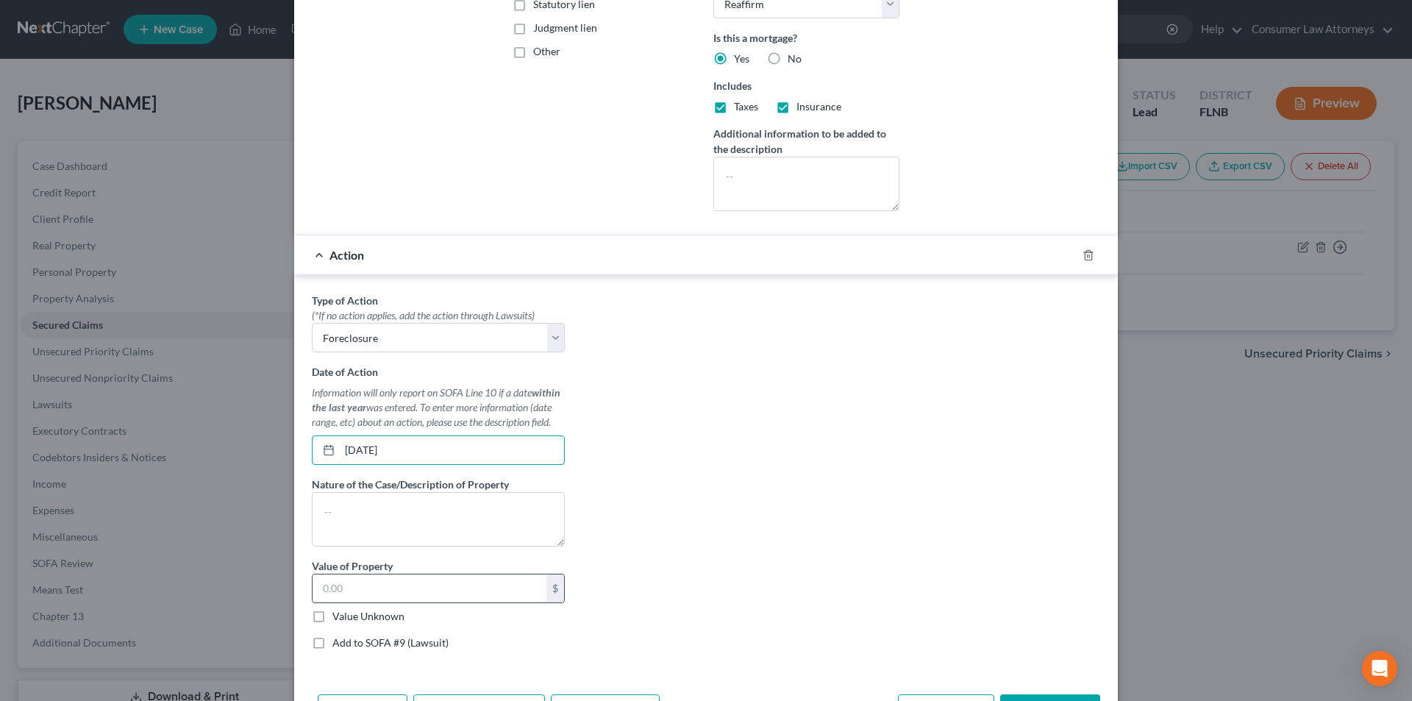
scroll to position [405, 0]
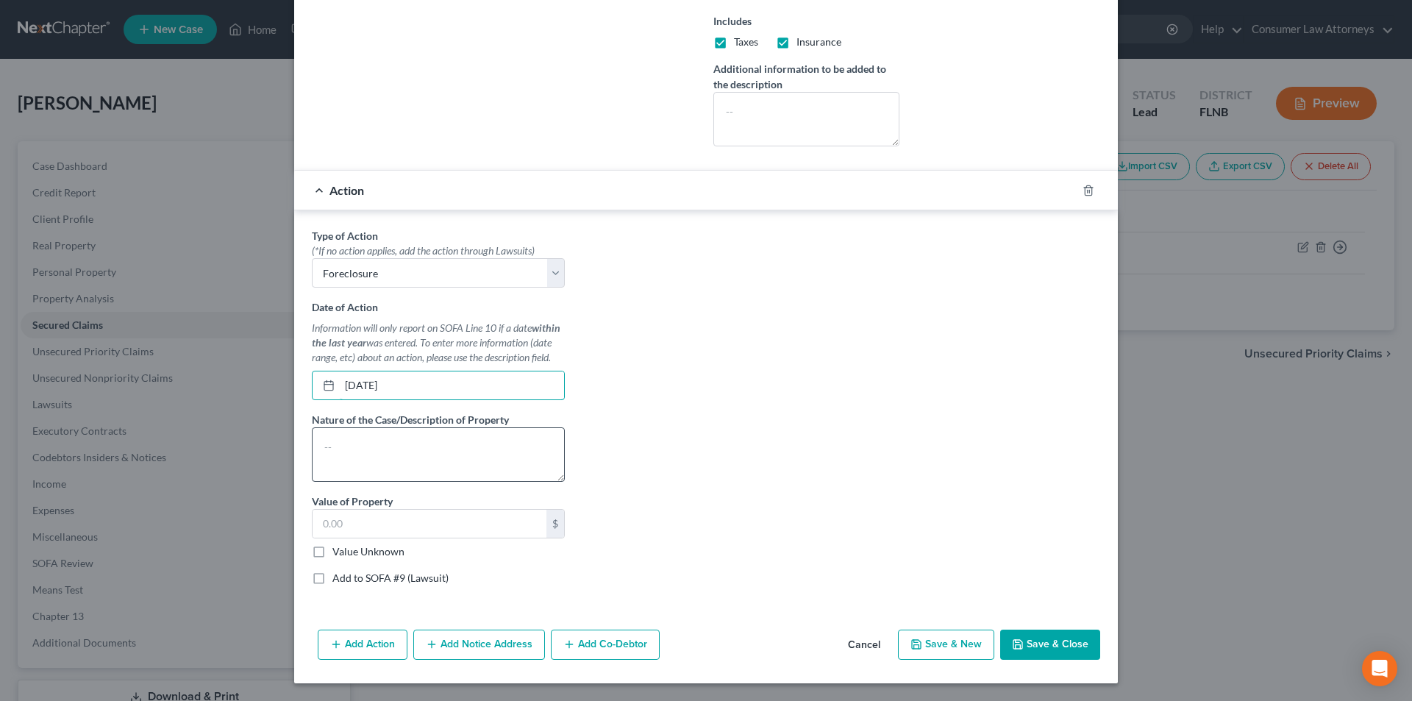
type input "[DATE]"
click at [454, 459] on textarea at bounding box center [438, 454] width 253 height 54
type textarea "Foreclosure"
click at [411, 525] on input "text" at bounding box center [430, 524] width 234 height 28
type input "2"
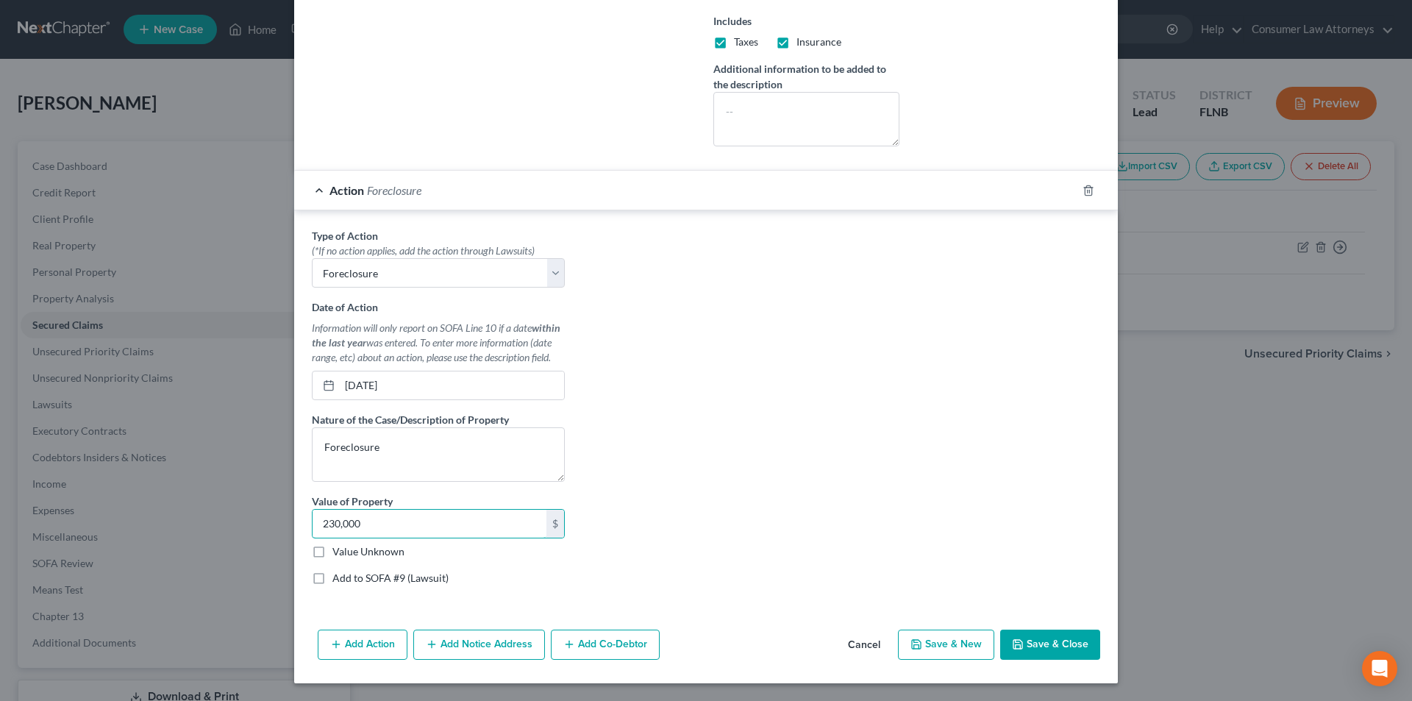
type input "230,000"
click at [332, 580] on label "Add to SOFA #9 (Lawsuit)" at bounding box center [390, 578] width 116 height 15
click at [338, 580] on input "Add to SOFA #9 (Lawsuit)" at bounding box center [343, 576] width 10 height 10
checkbox input "true"
select select "0"
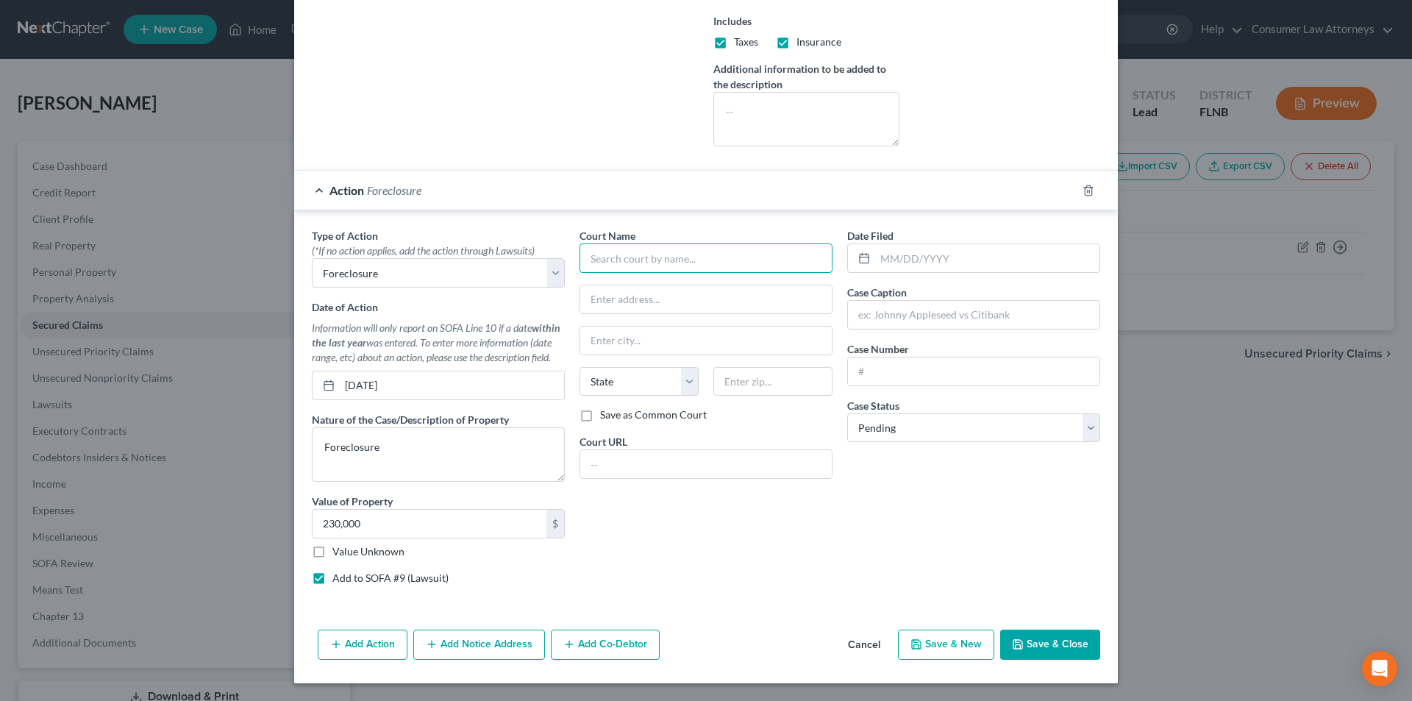
click at [630, 265] on input "text" at bounding box center [706, 257] width 253 height 29
click at [643, 290] on div "Dixie County Clerk of Court" at bounding box center [667, 284] width 153 height 15
type input "Dixie County Clerk of Court"
type input "[STREET_ADDRESS]"
type input "[GEOGRAPHIC_DATA]"
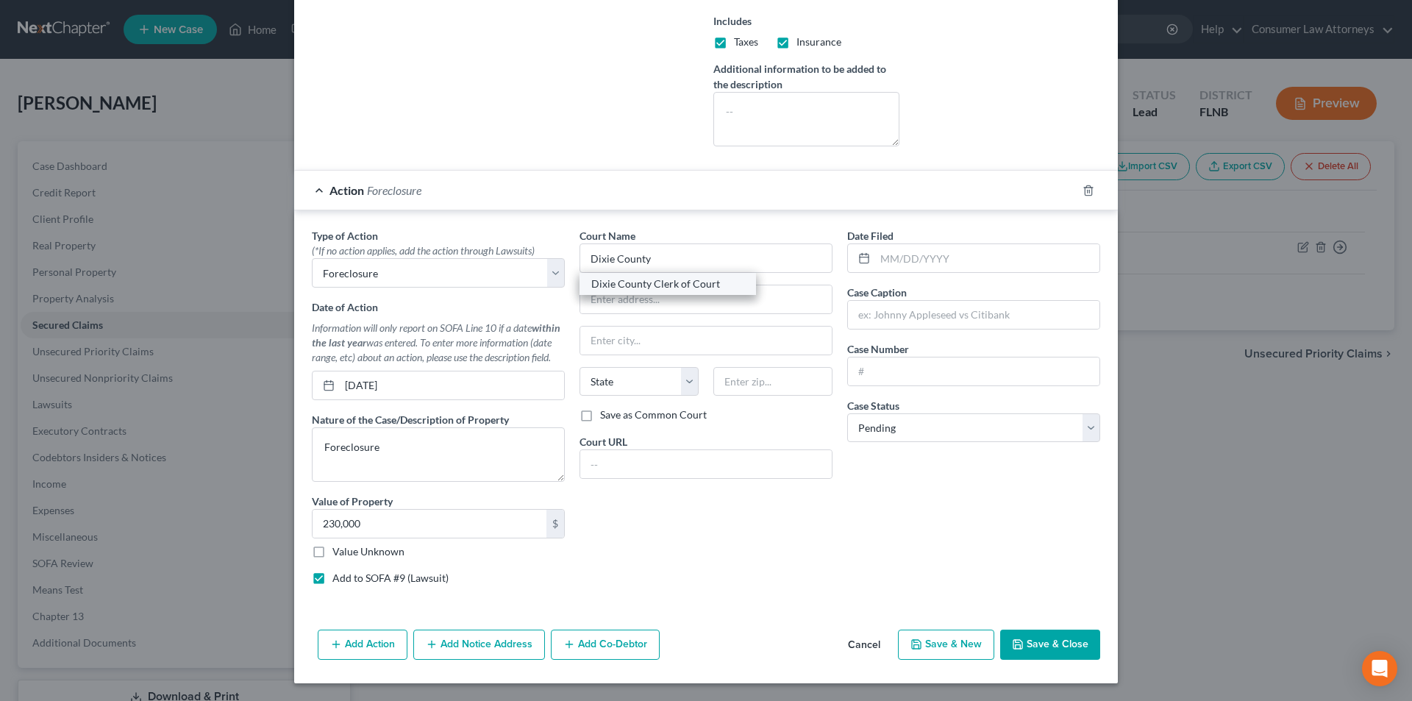
select select "9"
type input "32628"
click at [906, 252] on input "text" at bounding box center [987, 258] width 224 height 28
type input "[DATE]"
click at [965, 318] on input "text" at bounding box center [974, 315] width 252 height 28
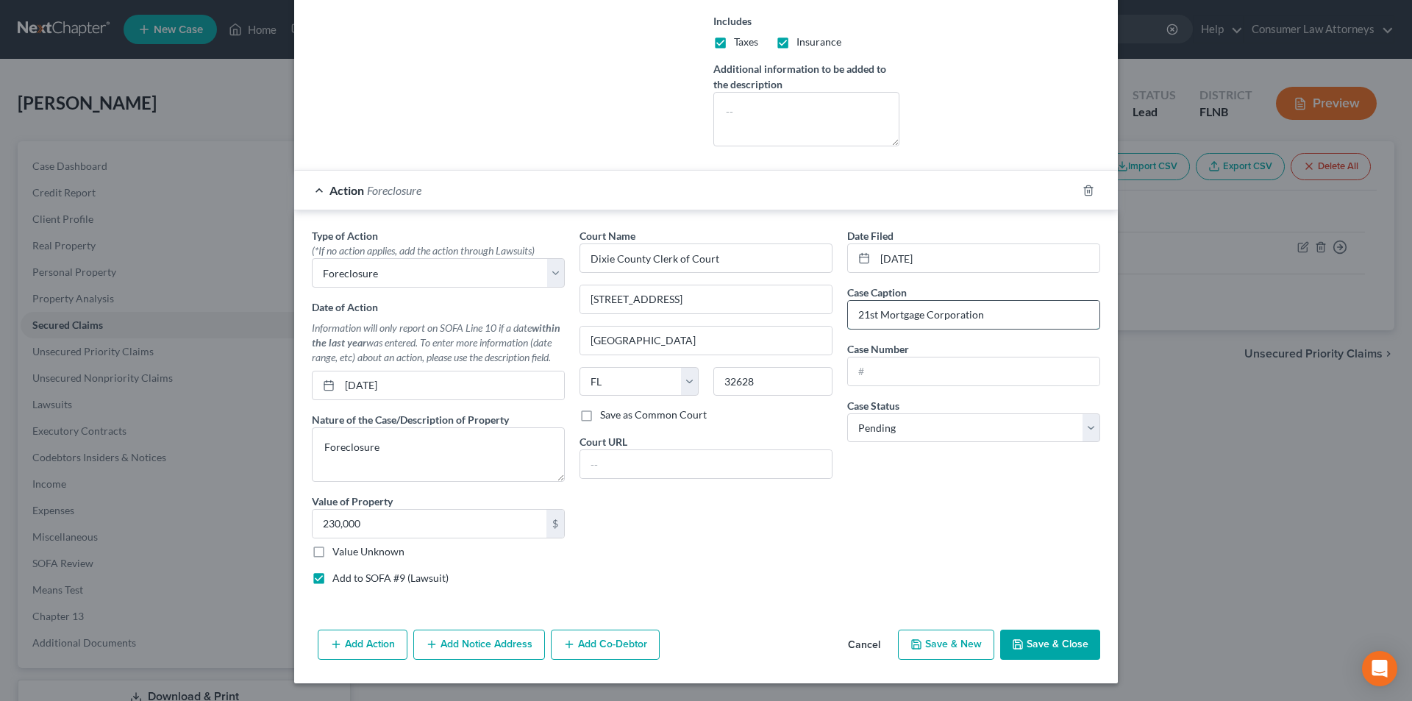
click at [989, 313] on input "21st Mortgage Corporation" at bounding box center [974, 315] width 252 height 28
type input "21st Mortgage Corporation vs [PERSON_NAME]"
click at [875, 373] on input "text" at bounding box center [974, 371] width 252 height 28
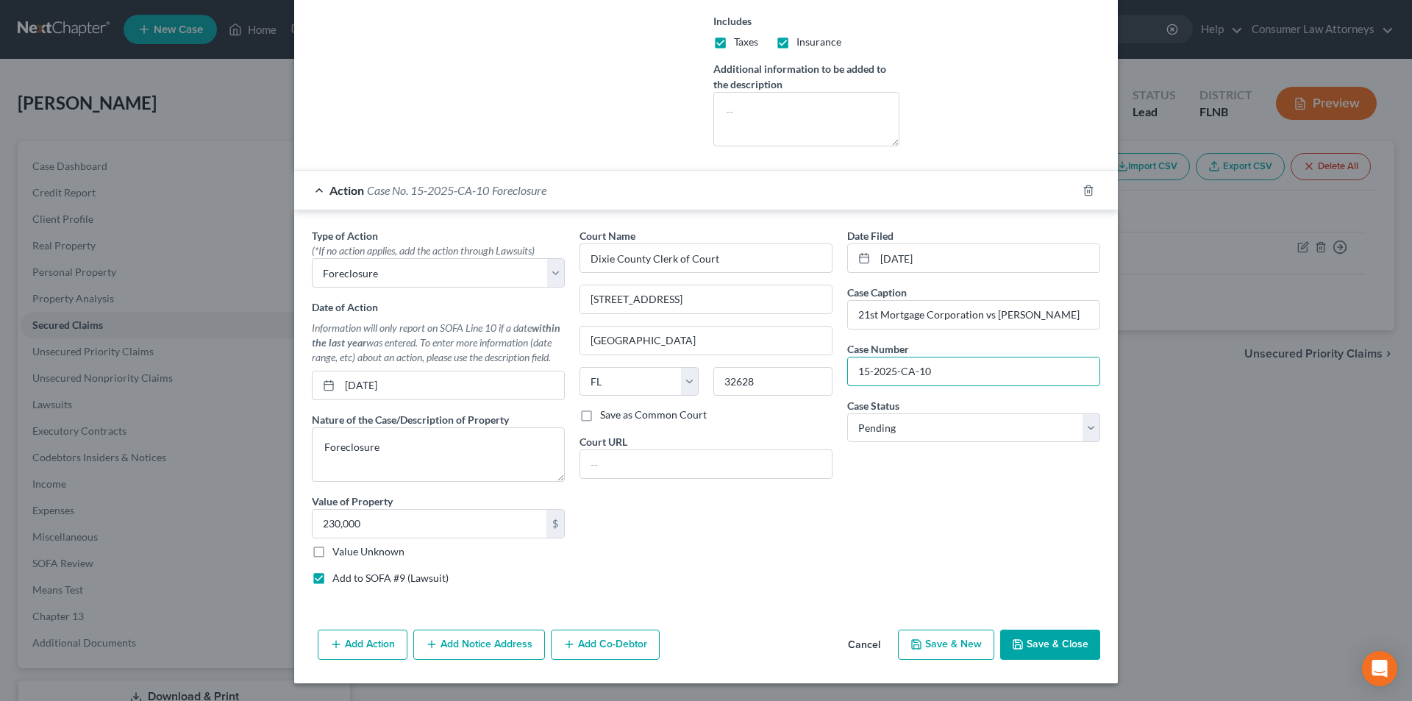
type input "15-2025-CA-10"
click at [482, 647] on button "Add Notice Address" at bounding box center [479, 645] width 132 height 31
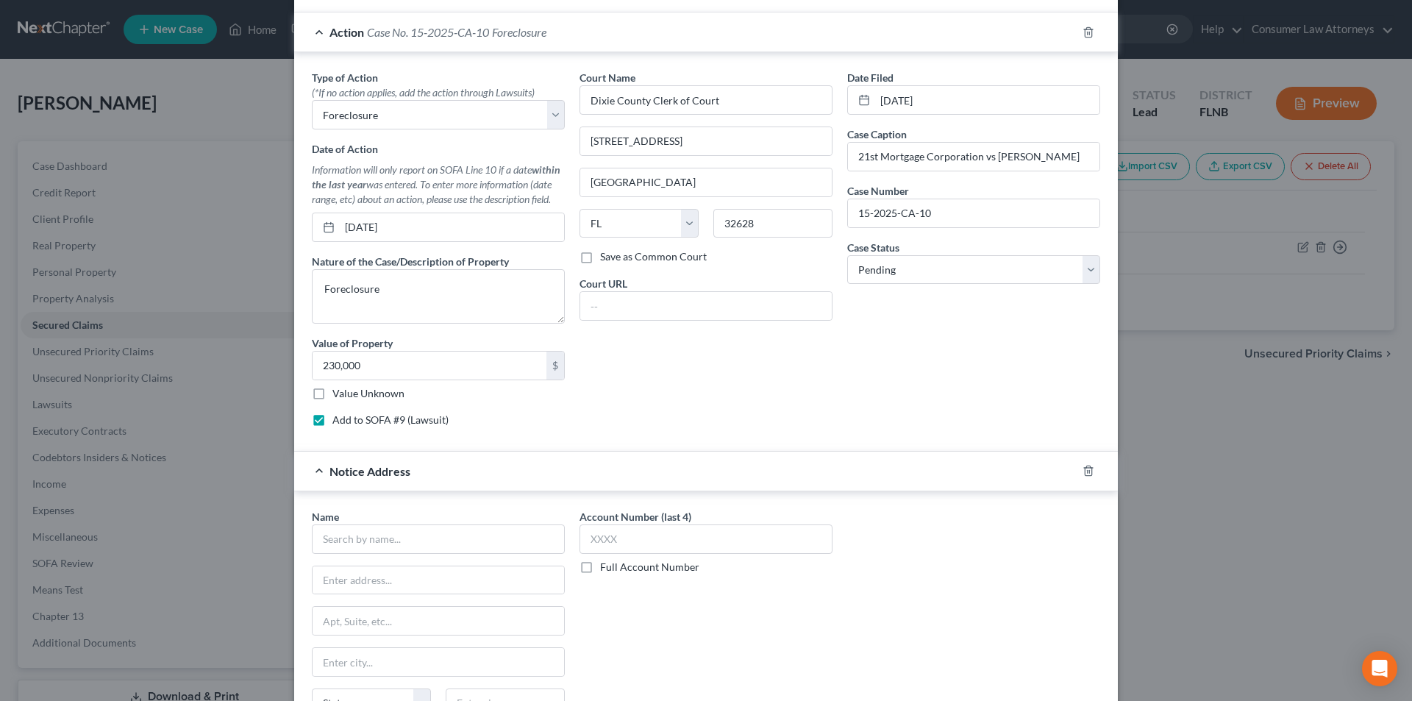
scroll to position [722, 0]
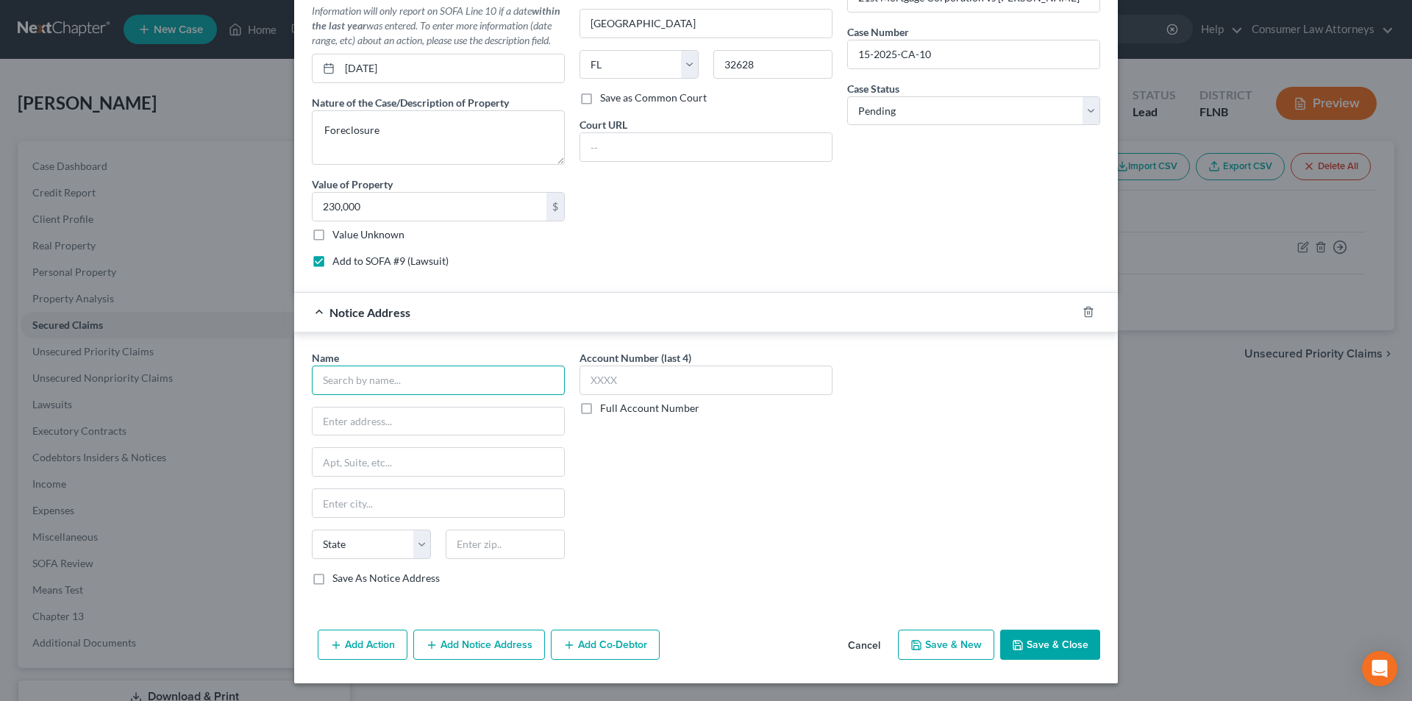
click at [469, 380] on input "text" at bounding box center [438, 380] width 253 height 29
type input "[PERSON_NAME], [PERSON_NAME], [PERSON_NAME], Bloodwork, Capaouano & [PERSON_NAM…"
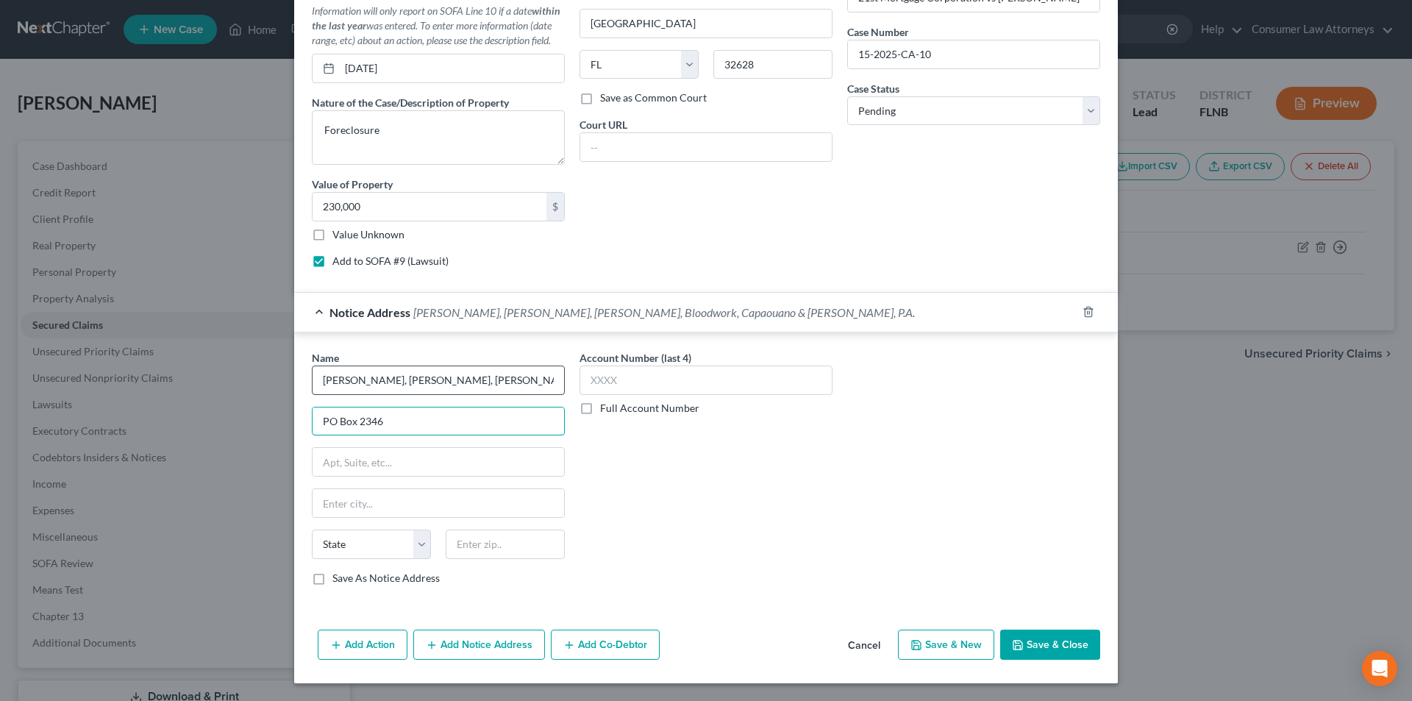
type input "PO Box 2346"
type input "32802"
click at [705, 460] on div "Account Number (last 4) Full Account Number" at bounding box center [706, 473] width 268 height 247
type input "Orlando"
select select "9"
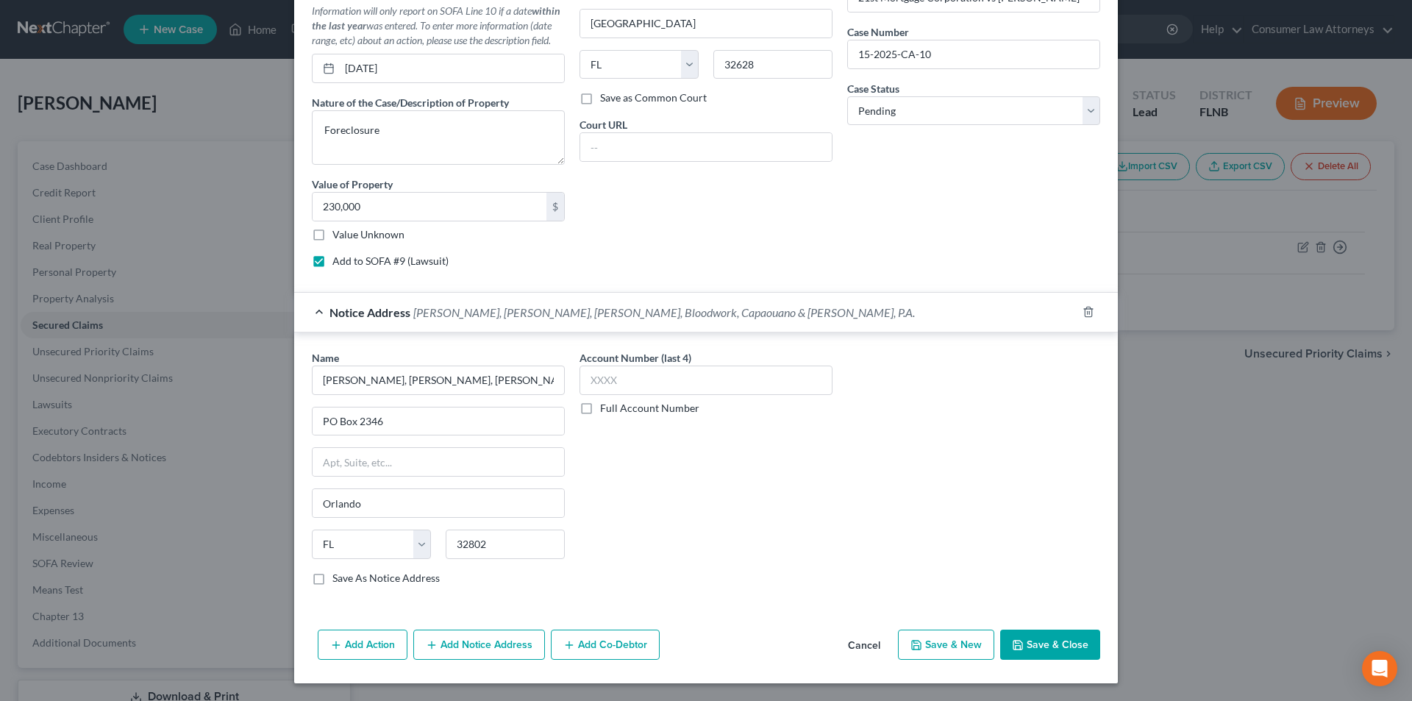
click at [332, 585] on label "Save As Notice Address" at bounding box center [385, 578] width 107 height 15
click at [338, 580] on input "Save As Notice Address" at bounding box center [343, 576] width 10 height 10
checkbox input "true"
drag, startPoint x: 905, startPoint y: 54, endPoint x: 844, endPoint y: 54, distance: 60.3
click at [848, 54] on input "15-2025-CA-10" at bounding box center [974, 54] width 252 height 28
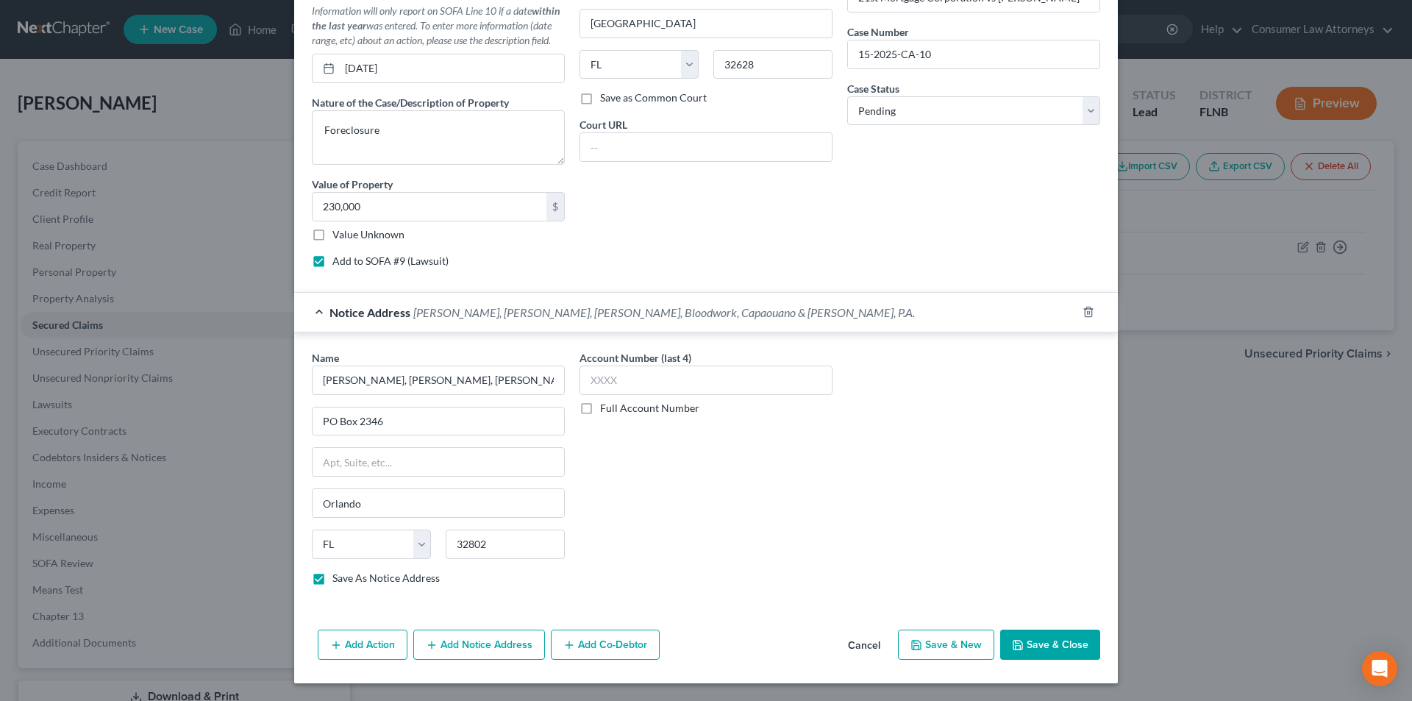
click at [600, 406] on label "Full Account Number" at bounding box center [649, 408] width 99 height 15
click at [606, 406] on input "Full Account Number" at bounding box center [611, 406] width 10 height 10
click at [611, 391] on input "text" at bounding box center [706, 380] width 253 height 29
paste input "15-2025-CA-10"
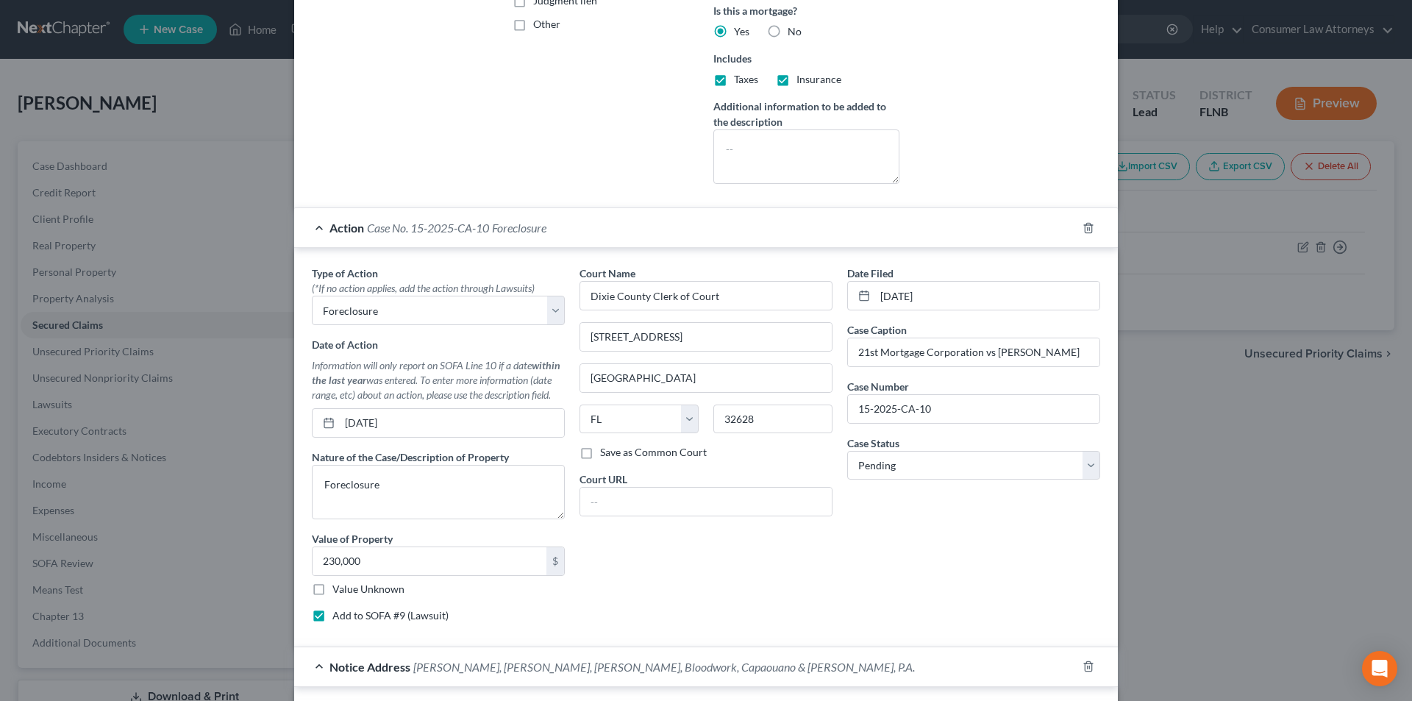
scroll to position [722, 0]
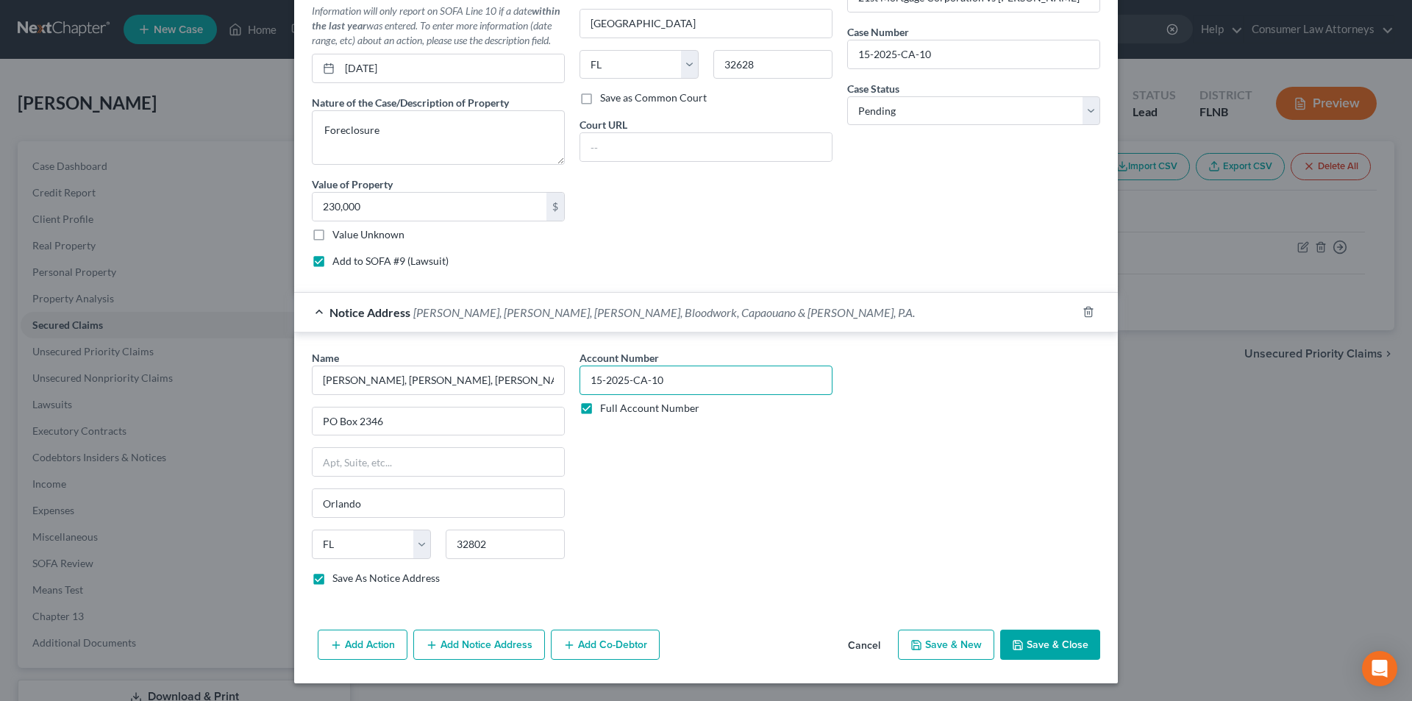
type input "15-2025-CA-10"
click at [1062, 648] on button "Save & Close" at bounding box center [1050, 645] width 100 height 31
select select
checkbox input "false"
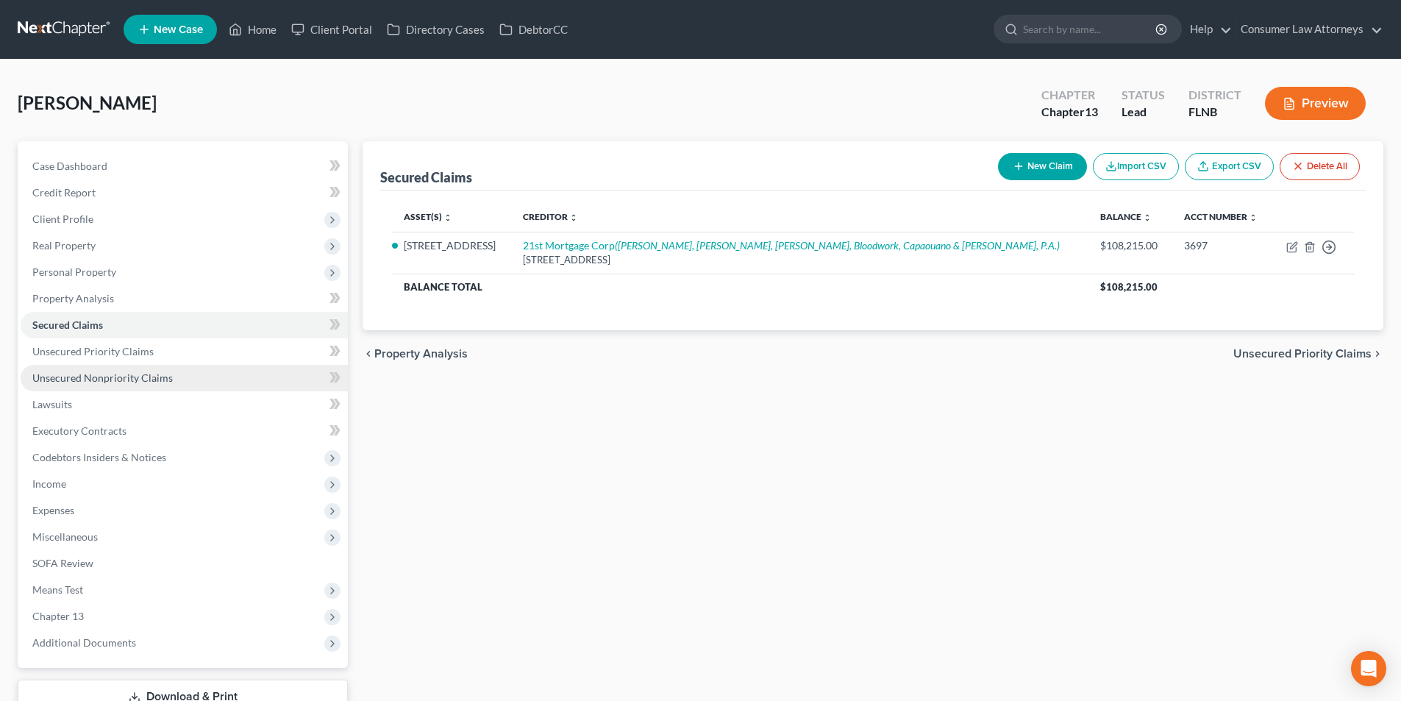
click at [122, 386] on link "Unsecured Nonpriority Claims" at bounding box center [184, 378] width 327 height 26
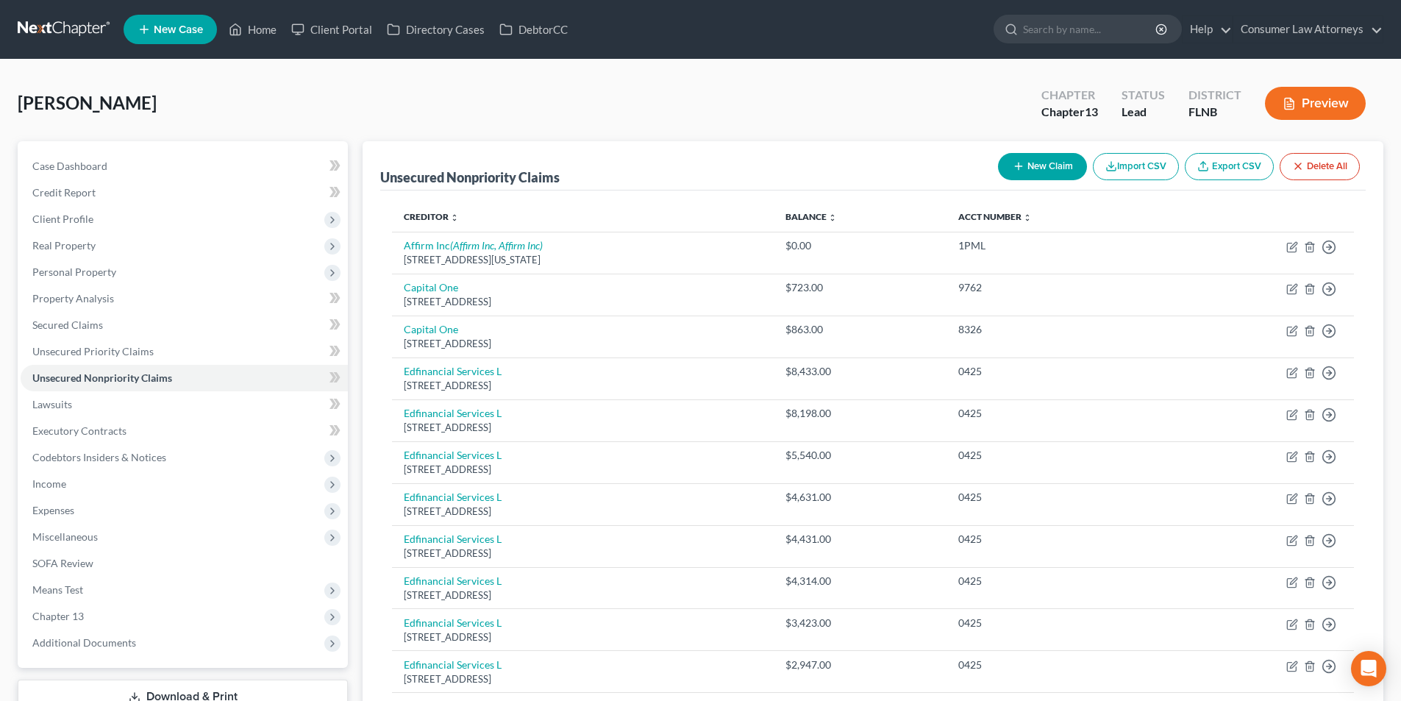
click at [1061, 171] on button "New Claim" at bounding box center [1042, 166] width 89 height 27
select select "0"
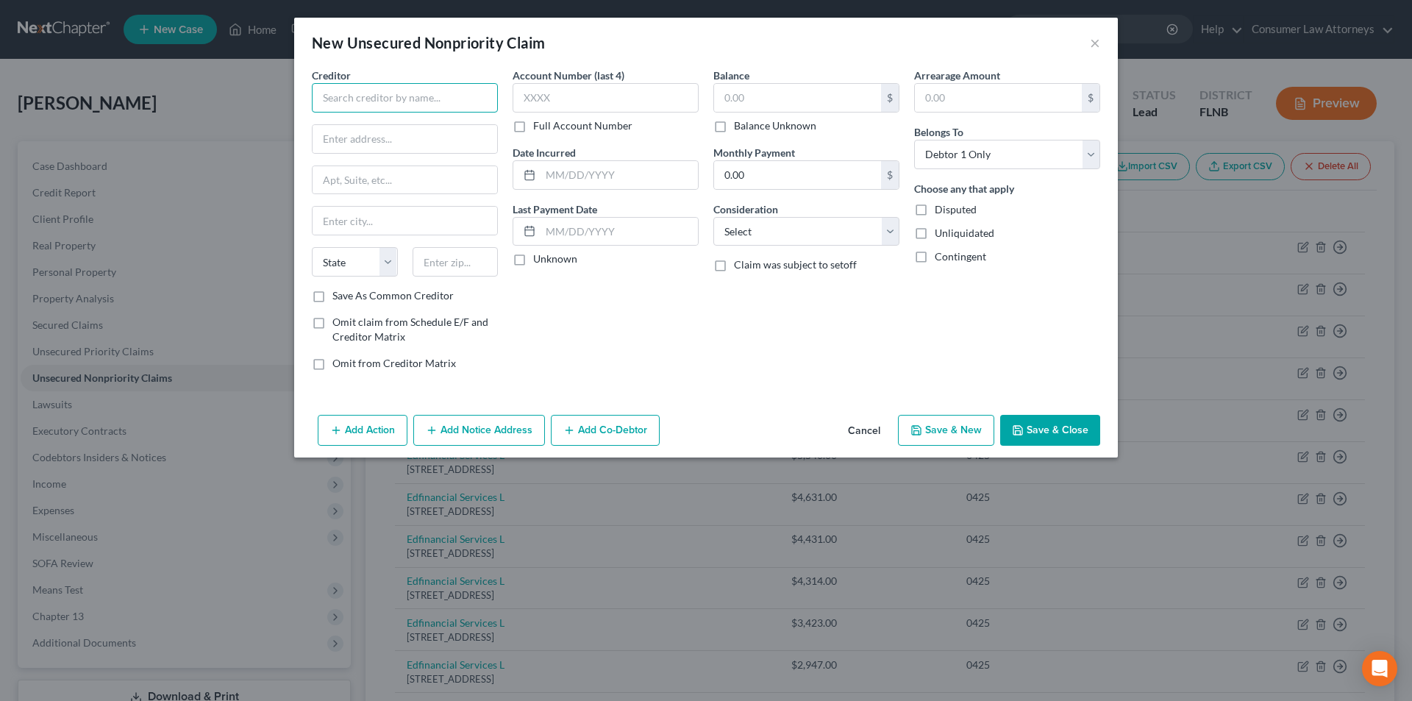
click at [401, 91] on input "text" at bounding box center [405, 97] width 186 height 29
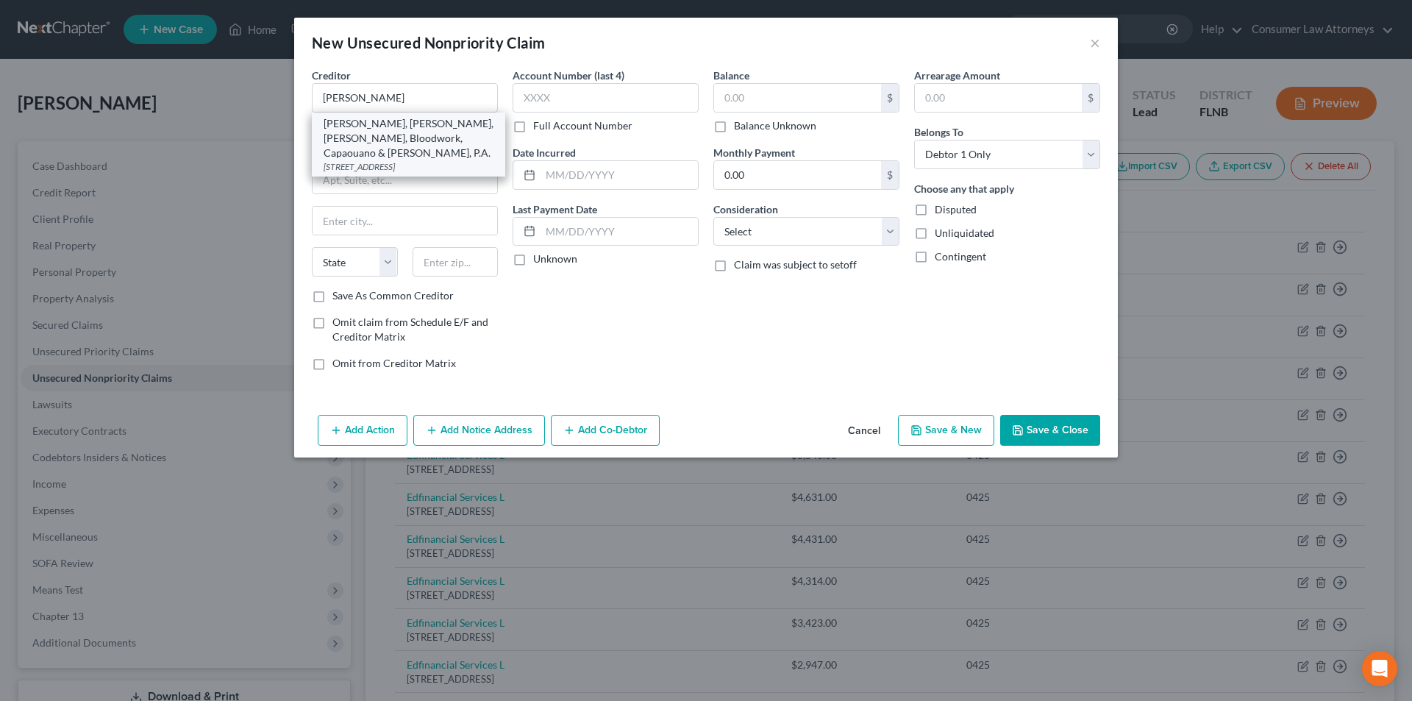
click at [396, 132] on div "[PERSON_NAME], [PERSON_NAME], [PERSON_NAME], Bloodwork, Capaouano & [PERSON_NAM…" at bounding box center [409, 138] width 170 height 44
type input "[PERSON_NAME], [PERSON_NAME], [PERSON_NAME], Bloodwork, Capaouano & [PERSON_NAM…"
type input "PO Box 2346"
type input "Orlando"
select select "9"
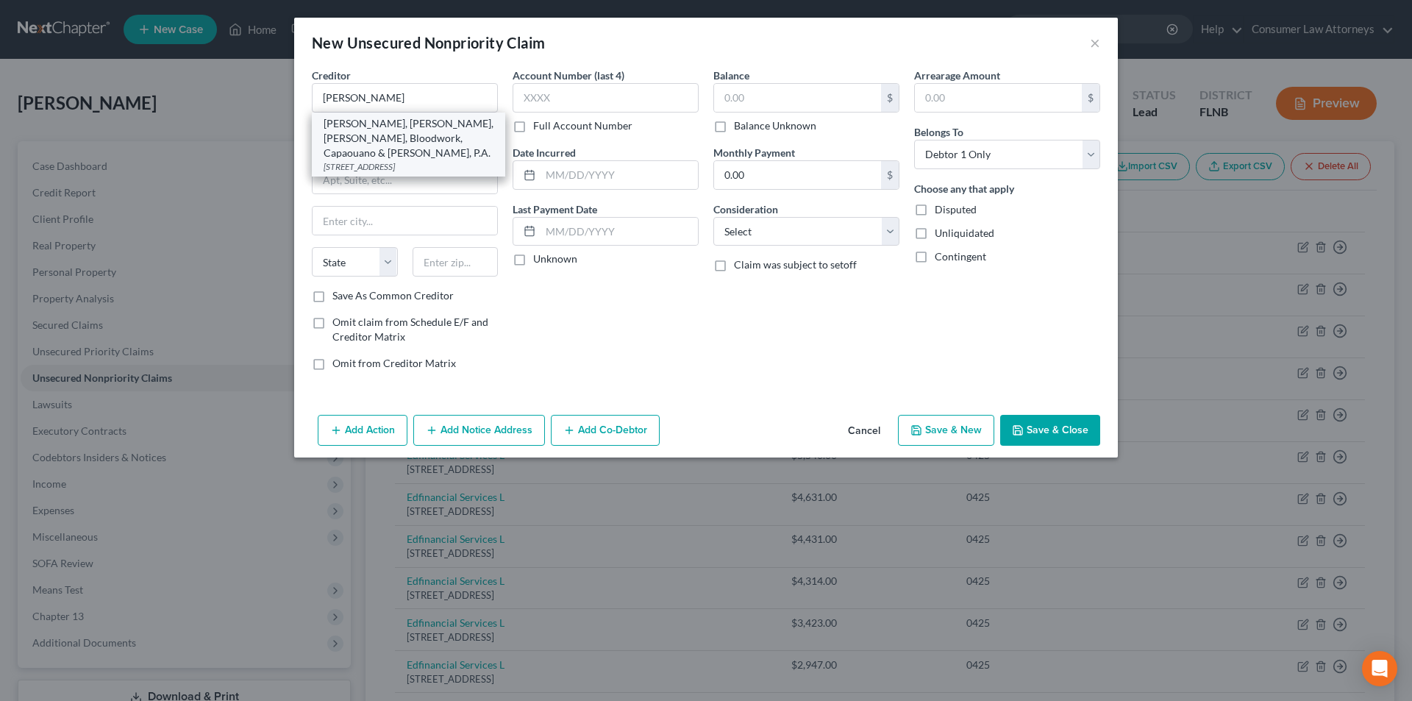
type input "32802"
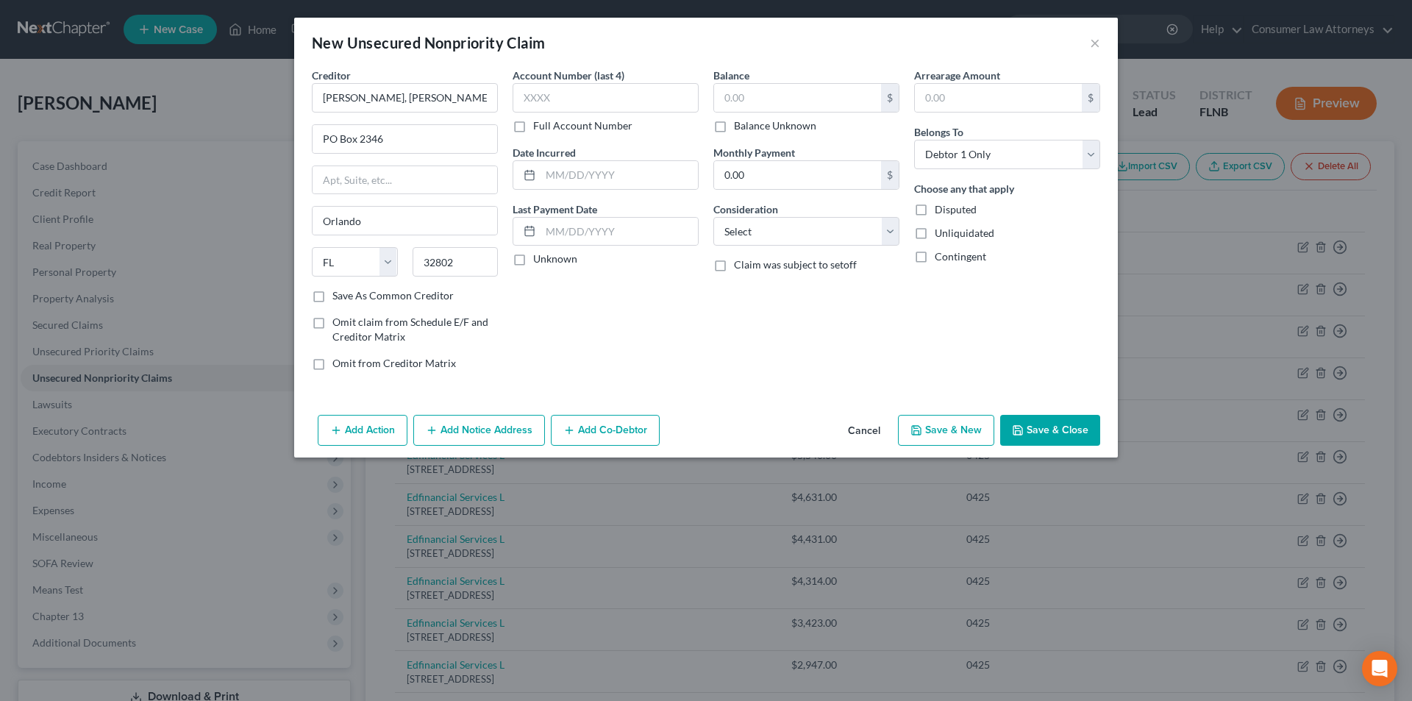
click at [533, 129] on label "Full Account Number" at bounding box center [582, 125] width 99 height 15
click at [539, 128] on input "Full Account Number" at bounding box center [544, 123] width 10 height 10
click at [547, 109] on input "text" at bounding box center [606, 97] width 186 height 29
paste input "15-2025-CA-10"
type input "15-2025-CA-10"
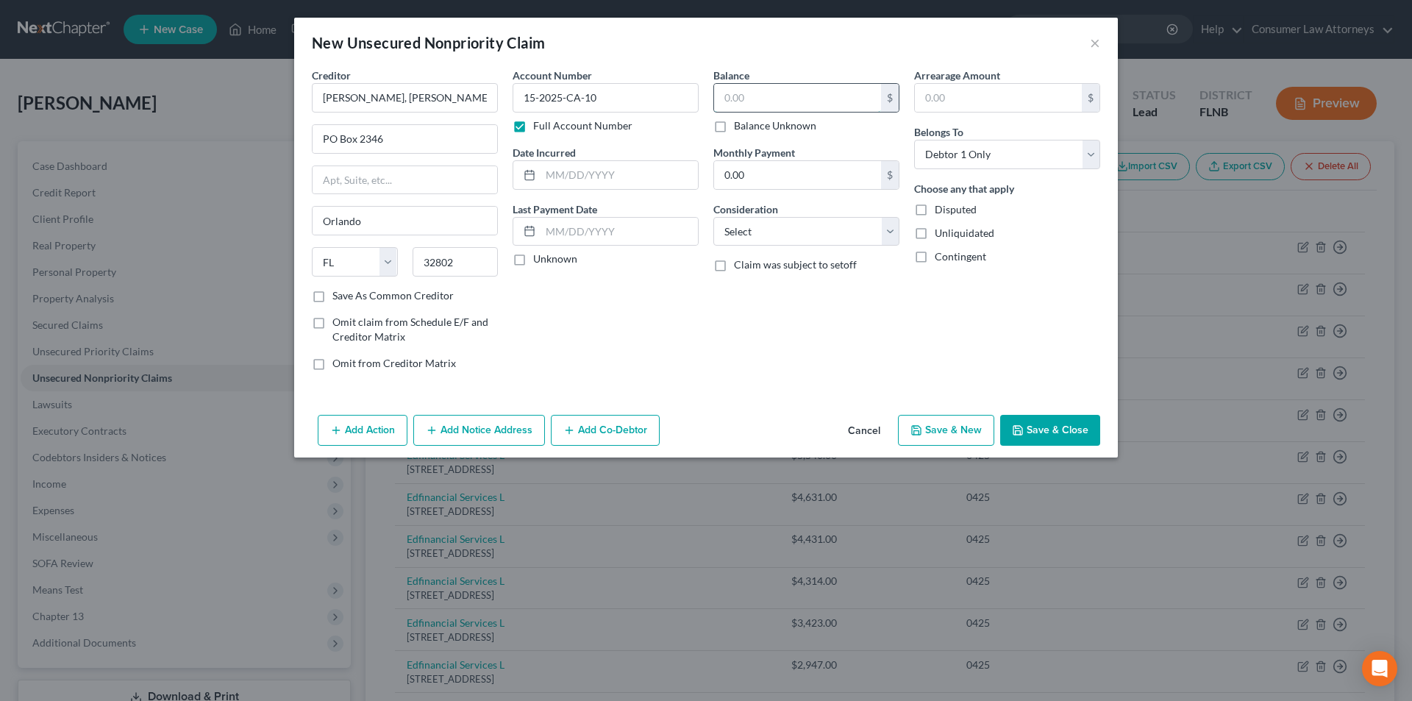
click at [786, 105] on input "text" at bounding box center [797, 98] width 167 height 28
type input "1.00"
click at [1080, 435] on button "Save & Close" at bounding box center [1050, 430] width 100 height 31
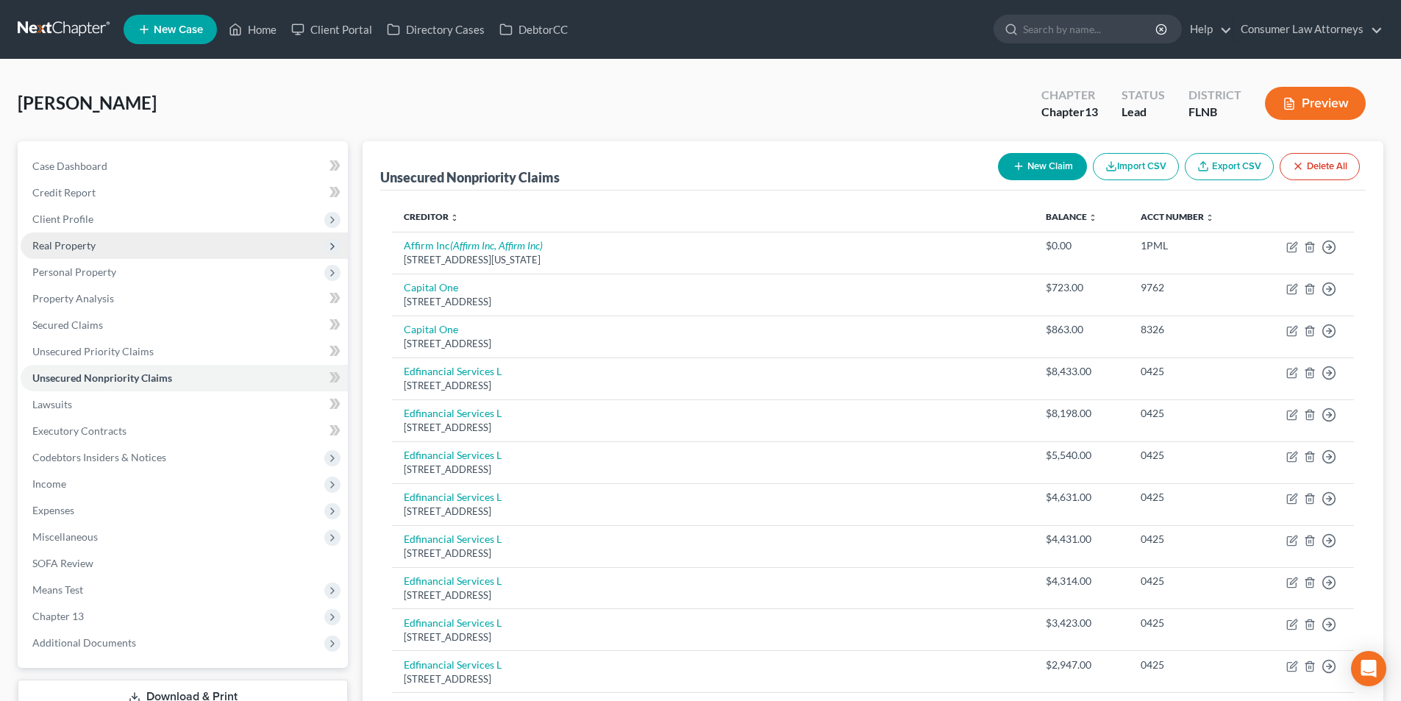
click at [87, 246] on span "Real Property" at bounding box center [63, 245] width 63 height 13
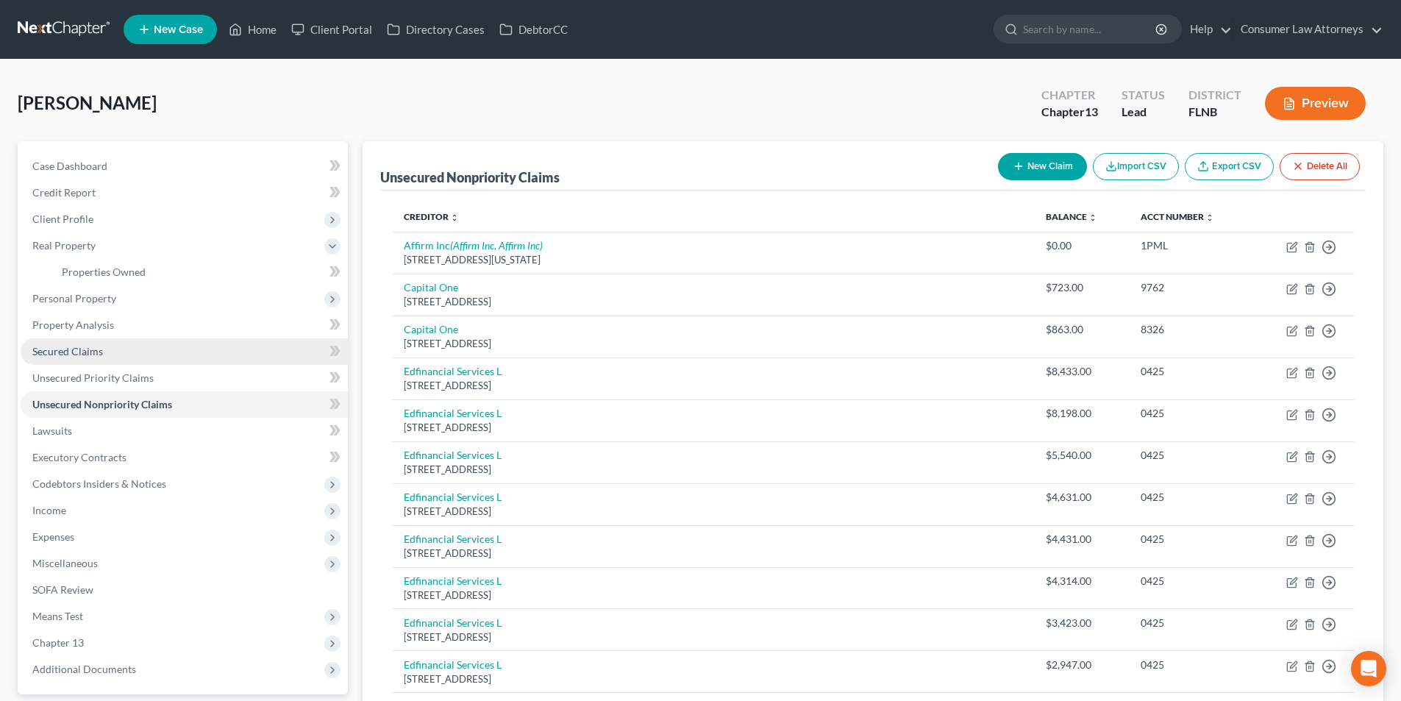
click at [89, 349] on span "Secured Claims" at bounding box center [67, 351] width 71 height 13
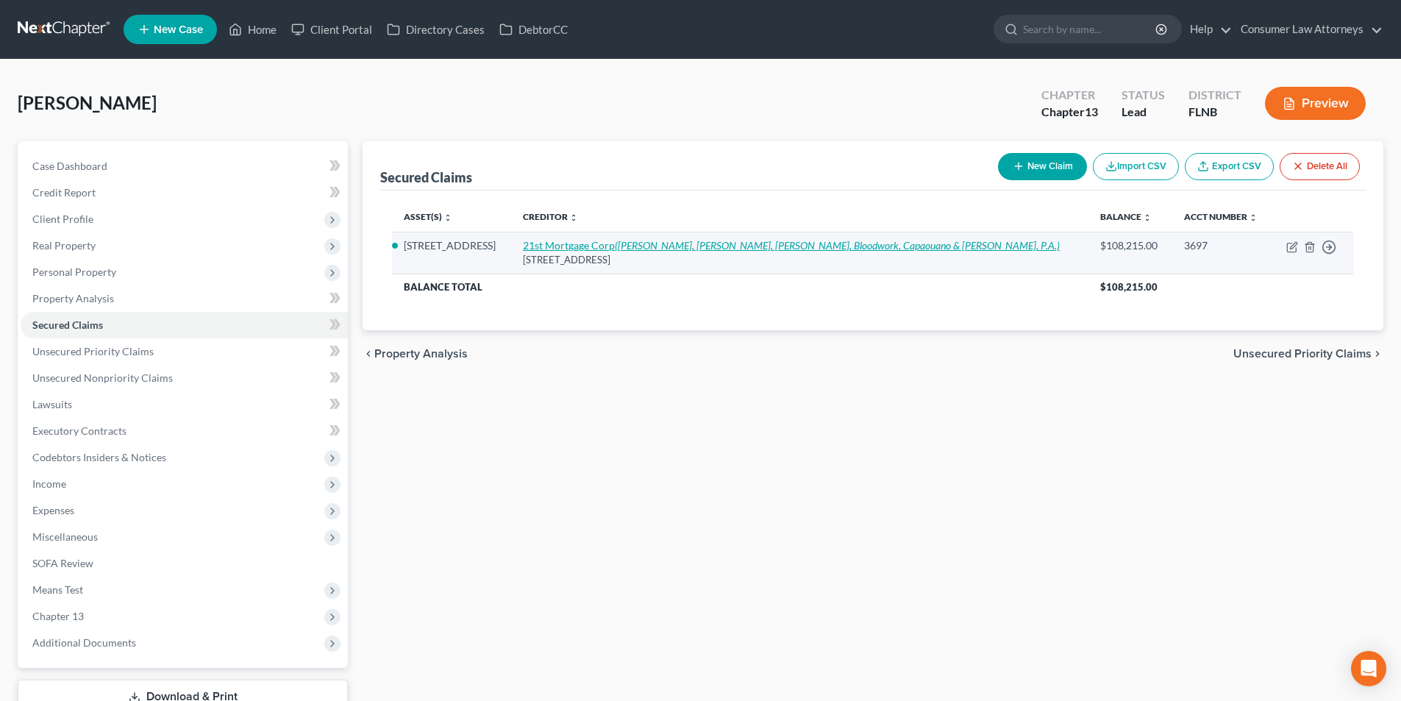
click at [629, 248] on link "21st Mortgage Corp (Dean, [PERSON_NAME], Egerton, Bloodwork, Capaouano & [PERSO…" at bounding box center [791, 245] width 537 height 13
select select "44"
select select "2"
select select "0"
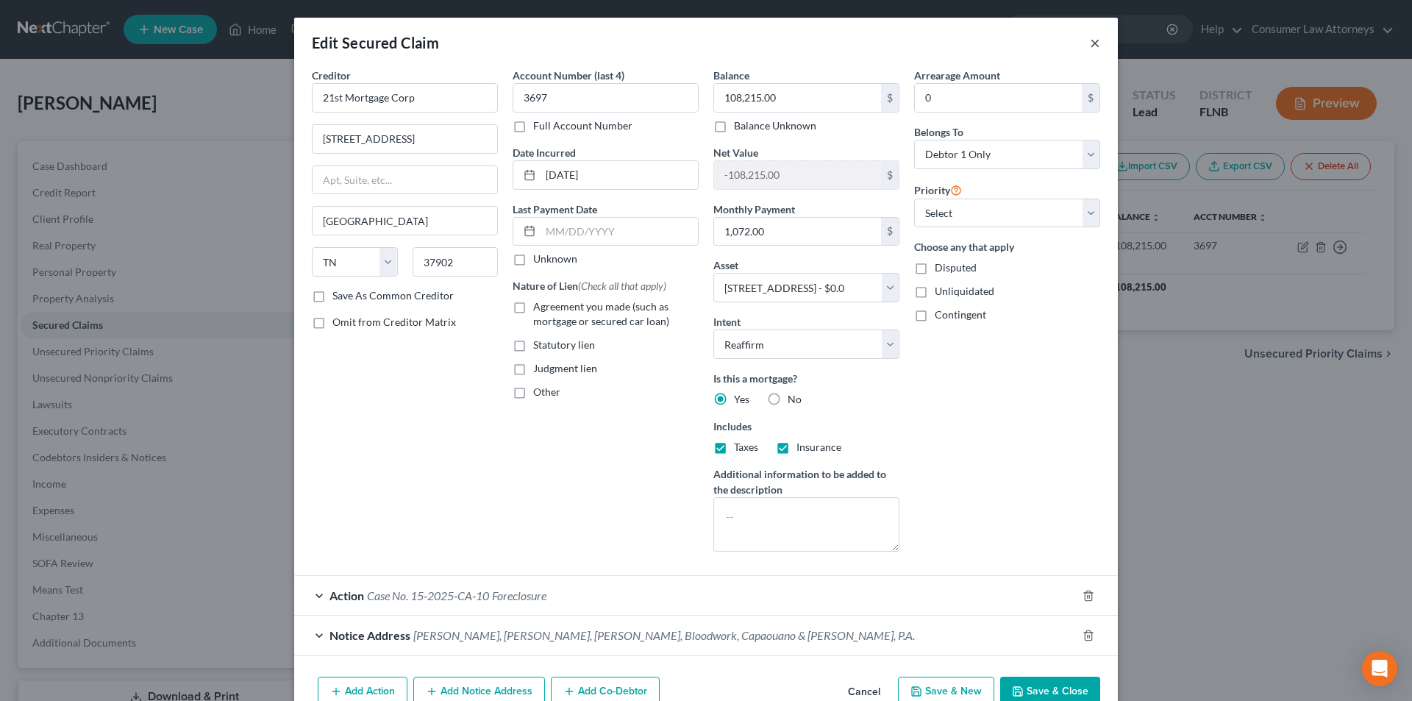
click at [1093, 41] on button "×" at bounding box center [1095, 43] width 10 height 18
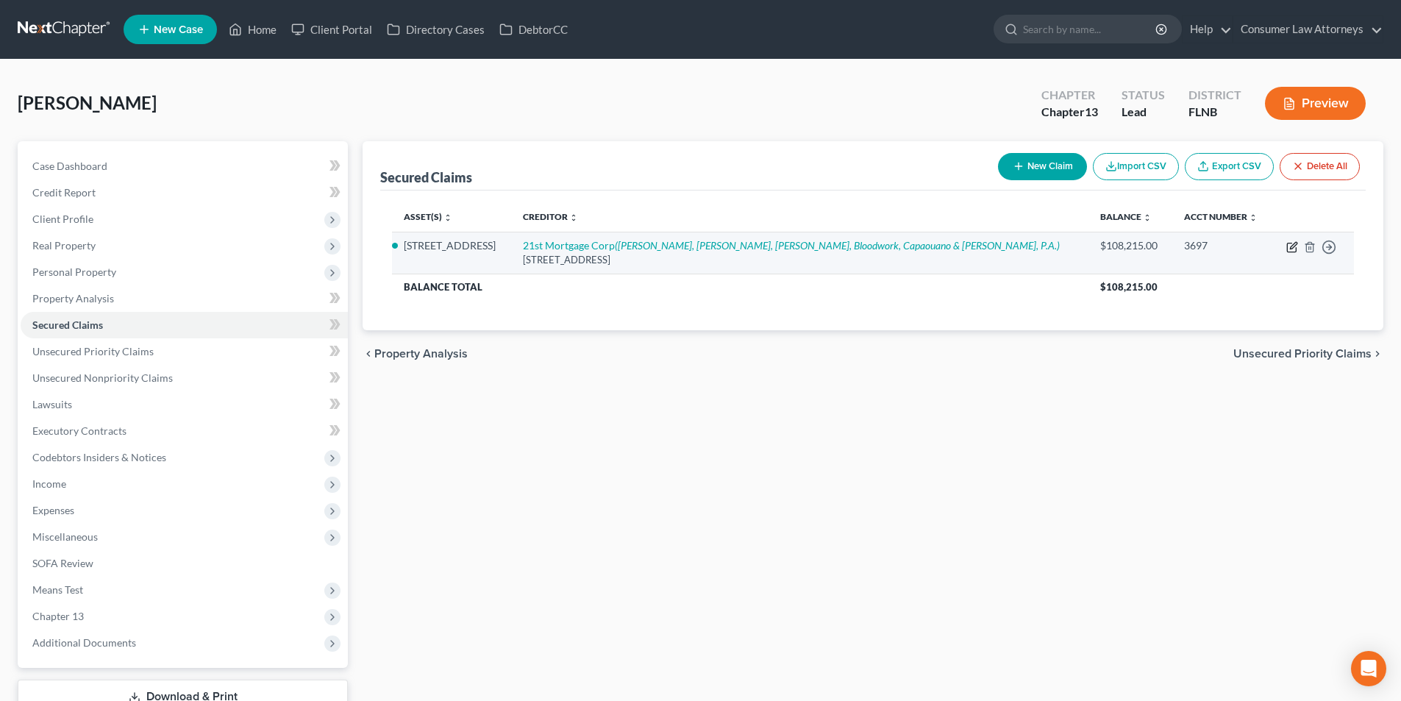
click at [1286, 249] on icon "button" at bounding box center [1292, 247] width 12 height 12
select select "44"
select select "2"
select select "0"
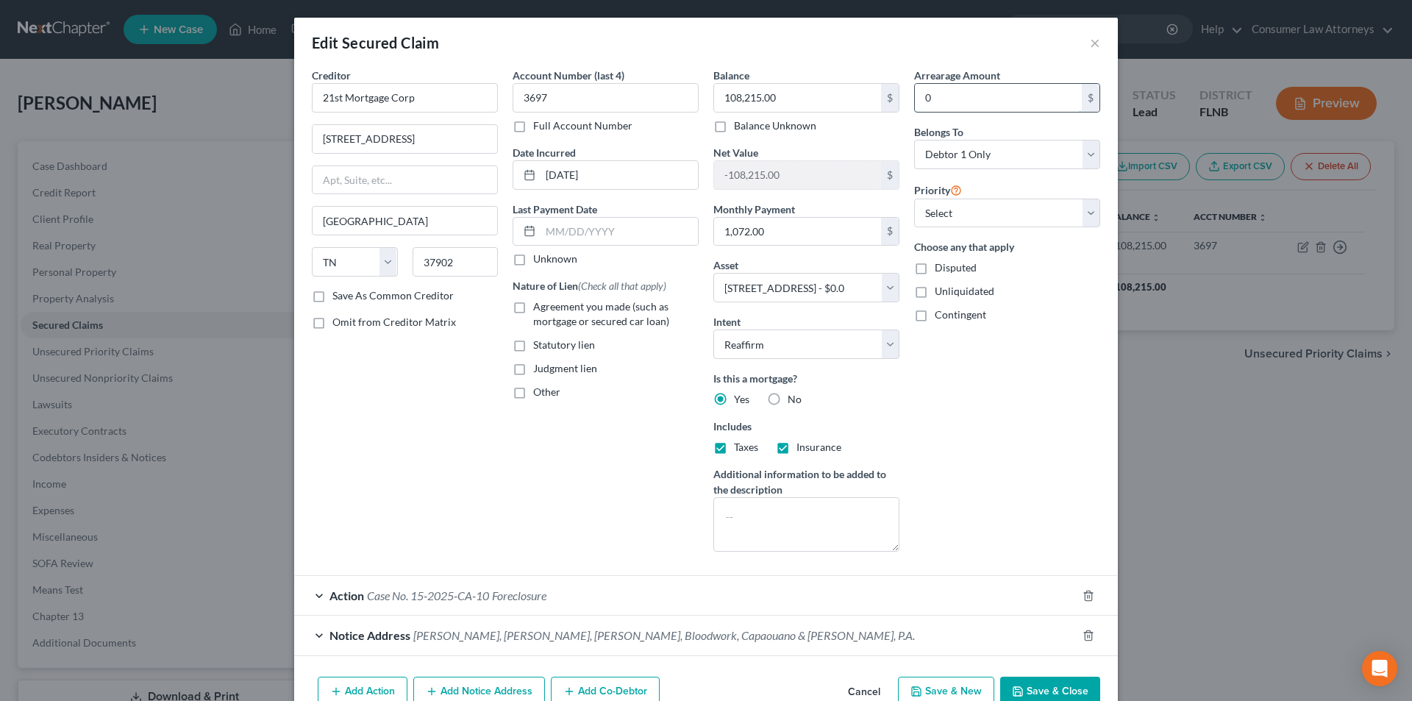
click at [1004, 111] on input "0" at bounding box center [998, 98] width 167 height 28
type input "0"
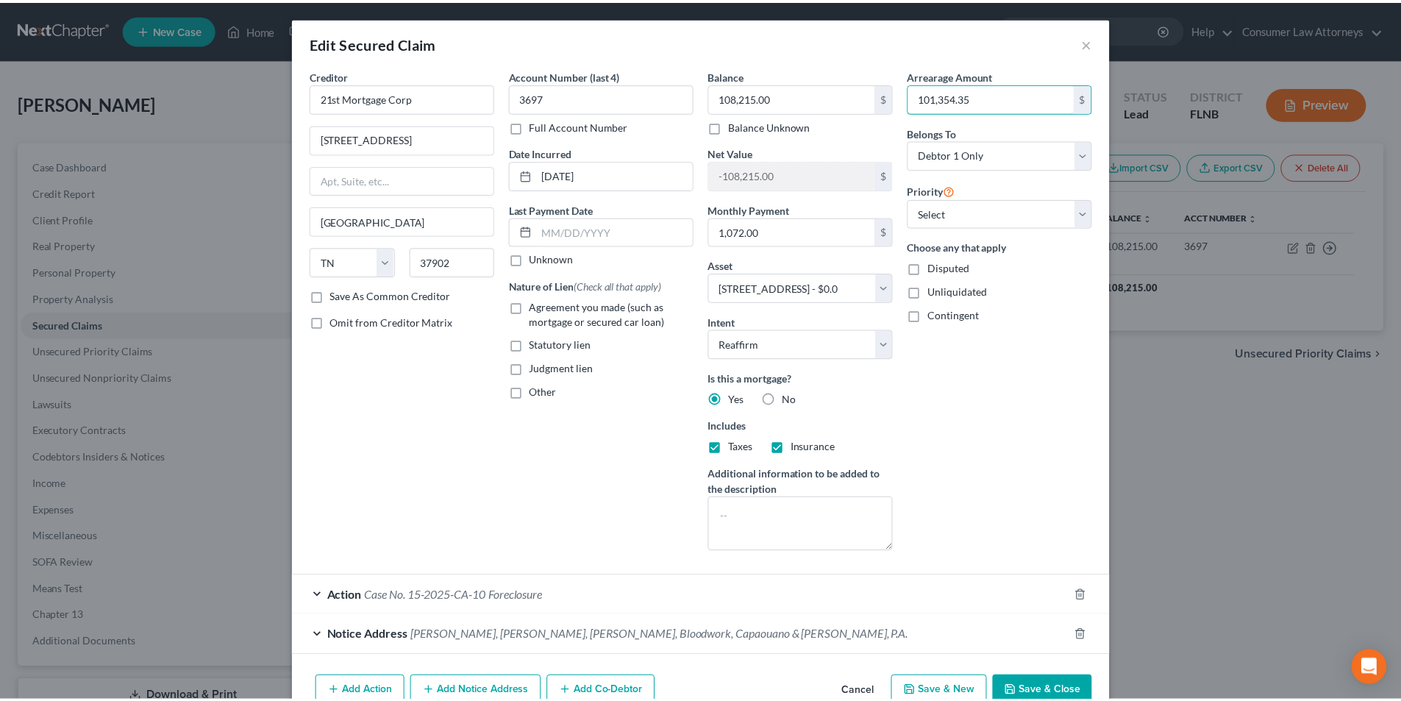
scroll to position [47, 0]
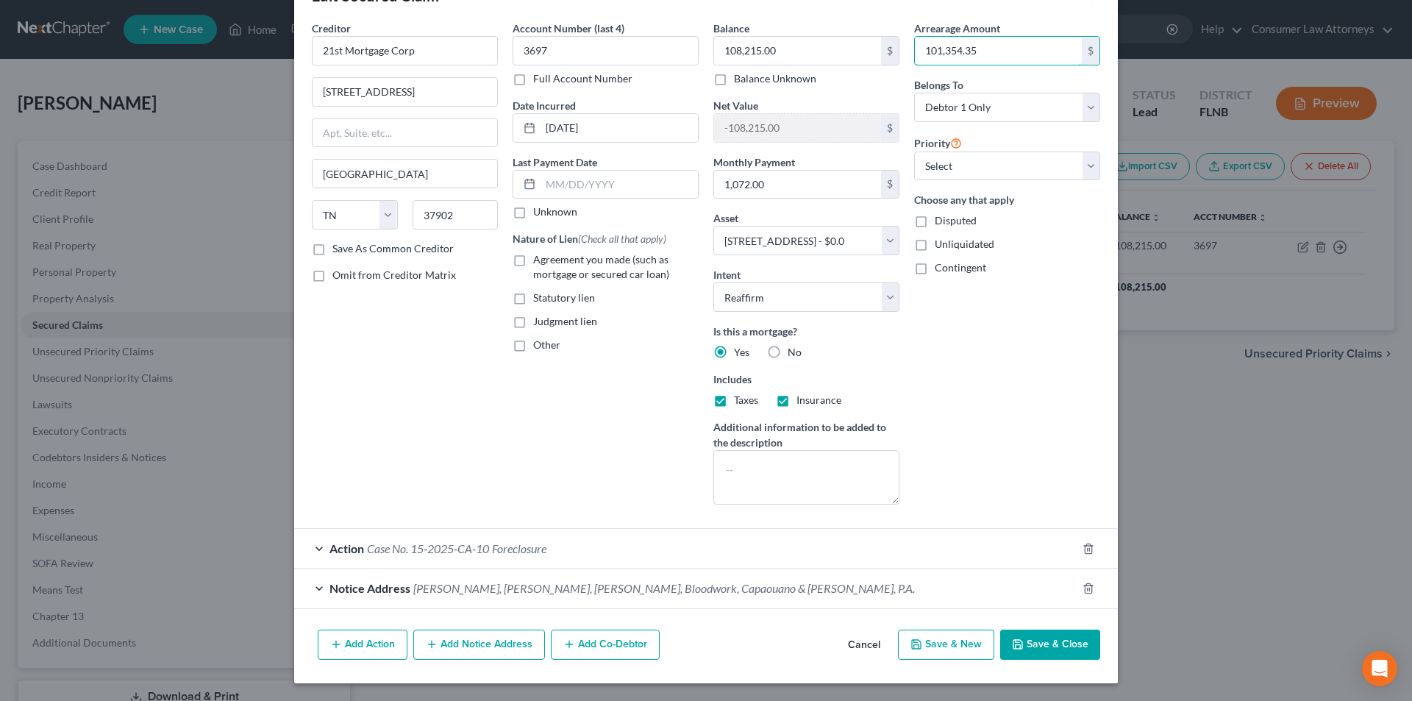
type input "101,354.35"
drag, startPoint x: 1039, startPoint y: 643, endPoint x: 1030, endPoint y: 618, distance: 26.3
click at [1039, 643] on button "Save & Close" at bounding box center [1050, 645] width 100 height 31
select select
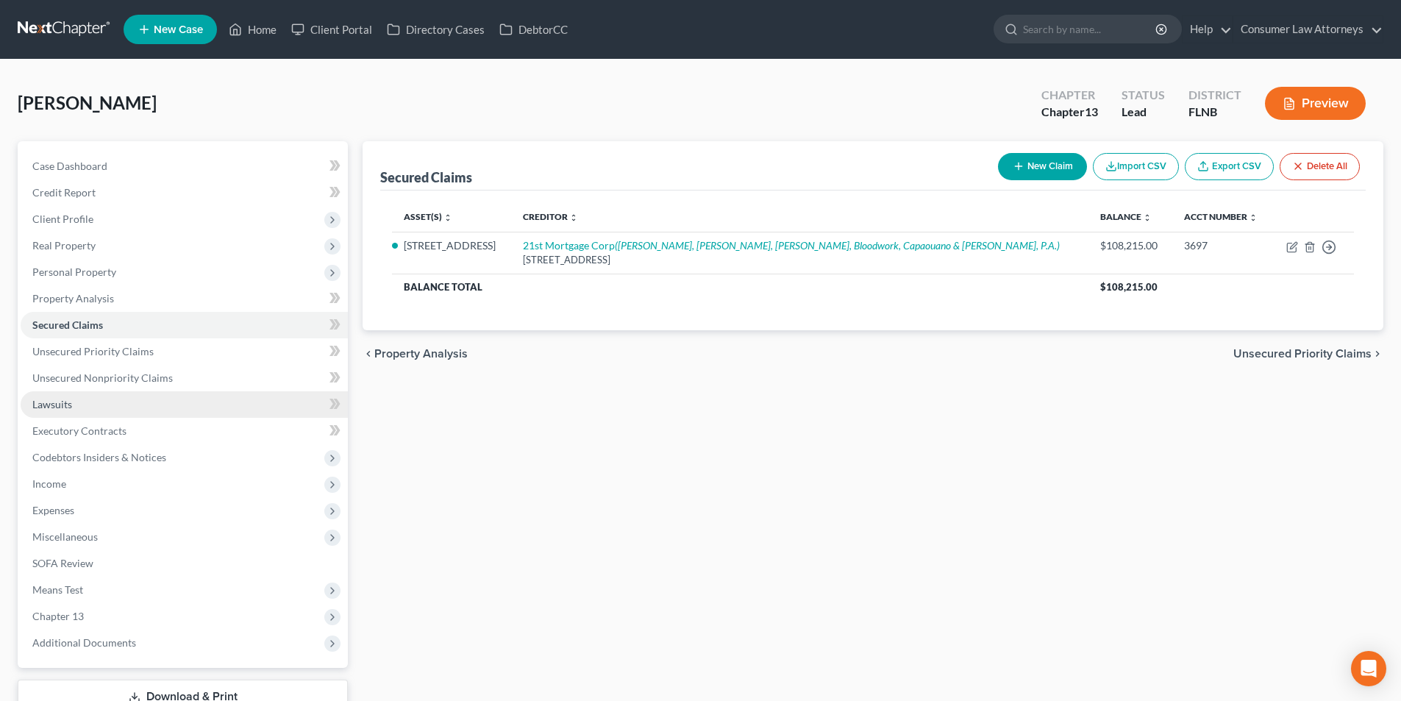
click at [88, 404] on link "Lawsuits" at bounding box center [184, 404] width 327 height 26
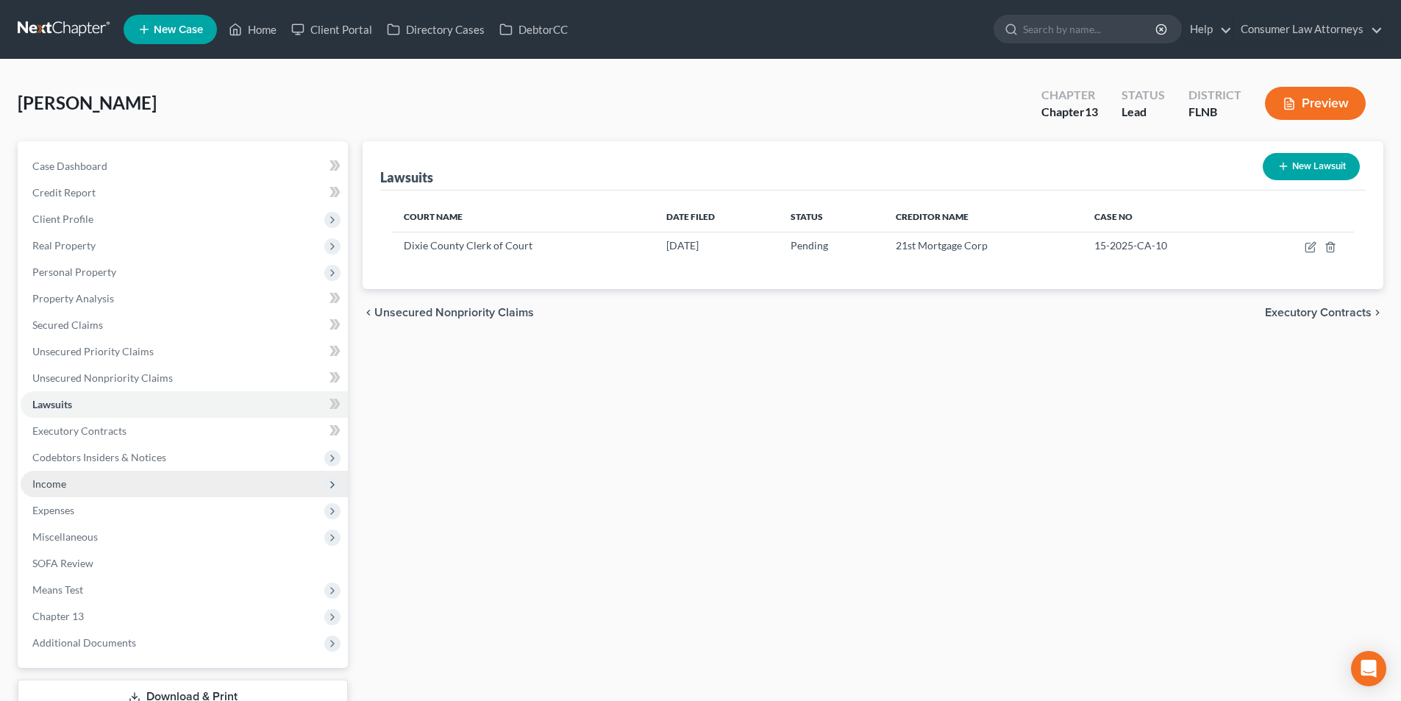
click at [64, 483] on span "Income" at bounding box center [49, 483] width 34 height 13
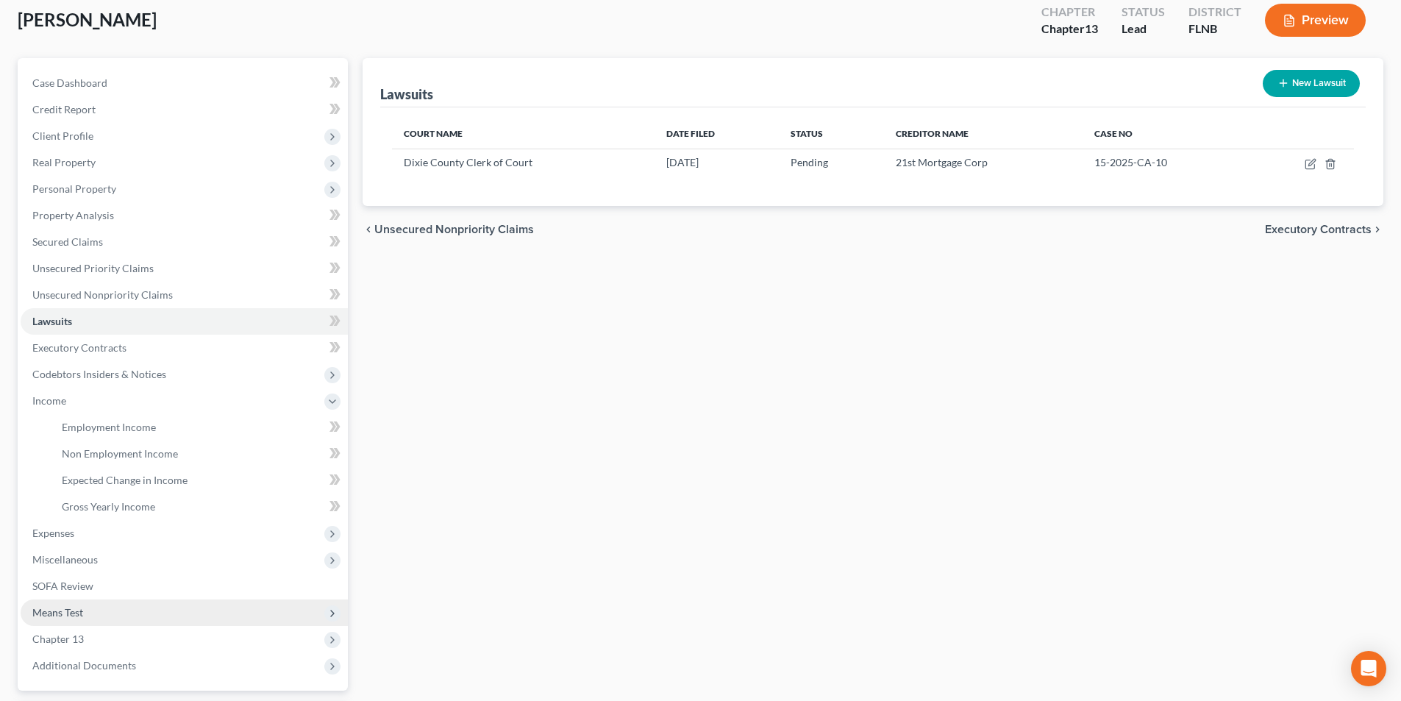
scroll to position [213, 0]
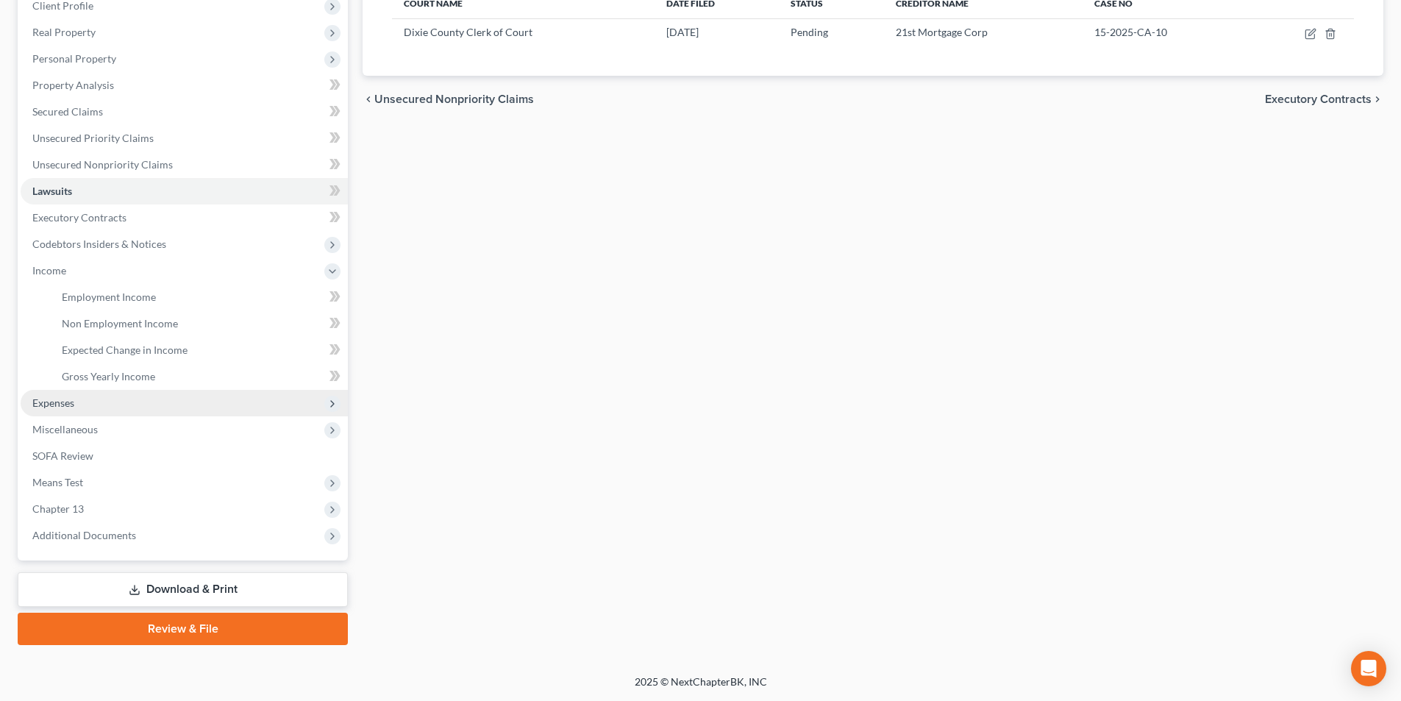
click at [90, 408] on span "Expenses" at bounding box center [184, 403] width 327 height 26
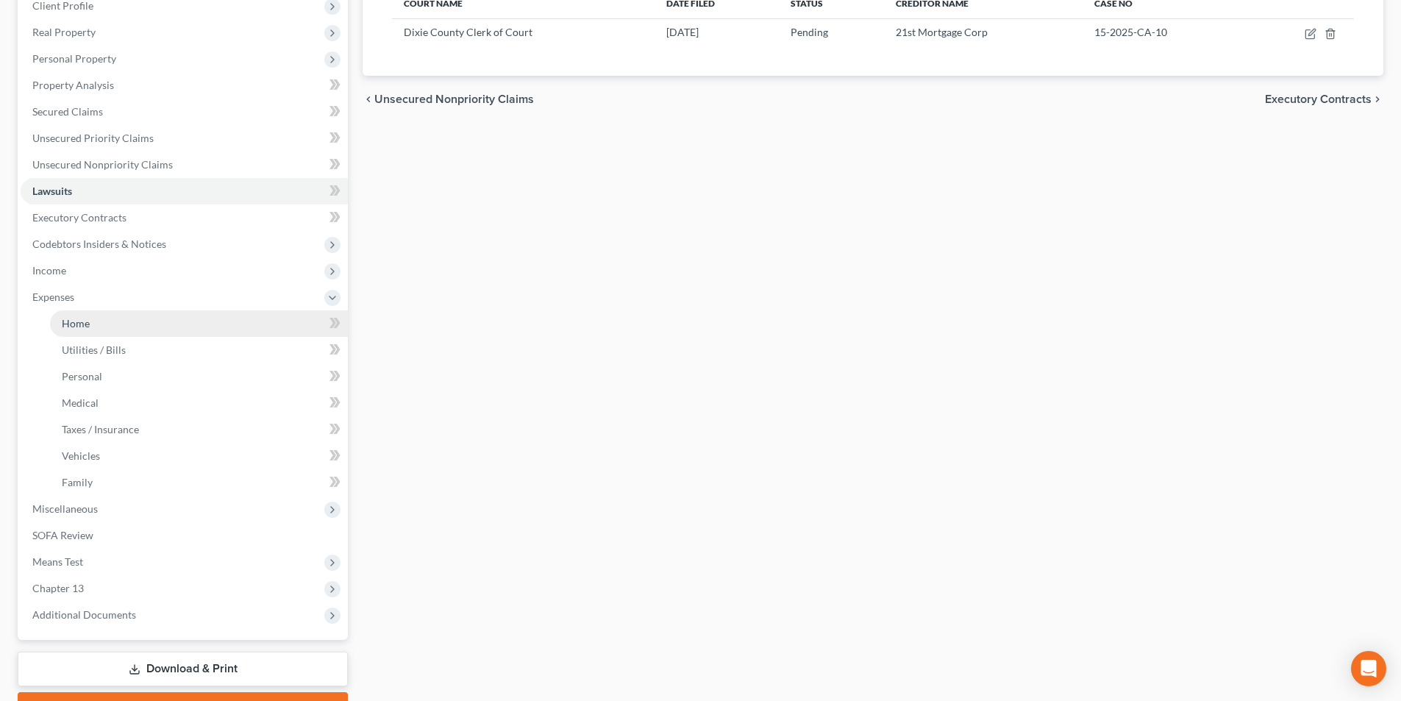
click at [93, 322] on link "Home" at bounding box center [199, 323] width 298 height 26
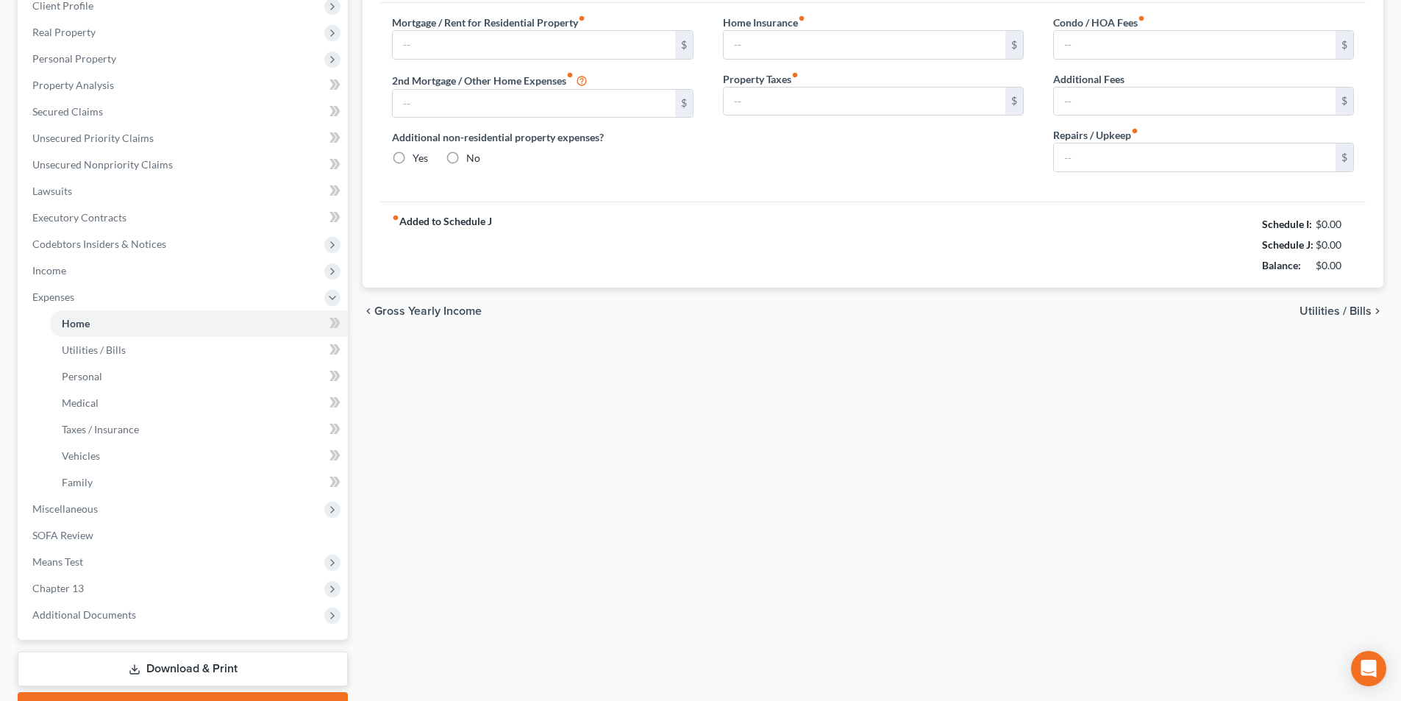
scroll to position [94, 0]
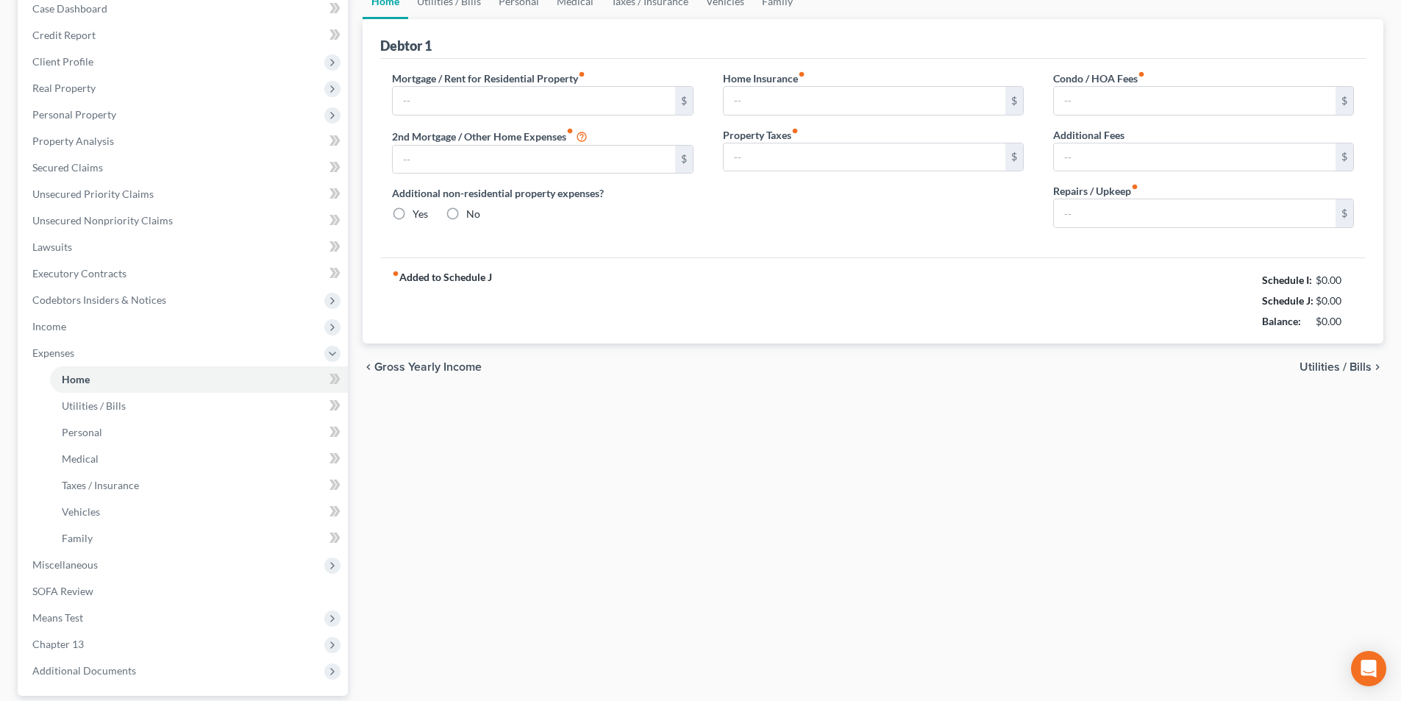
type input "0.00"
radio input "true"
type input "0.00"
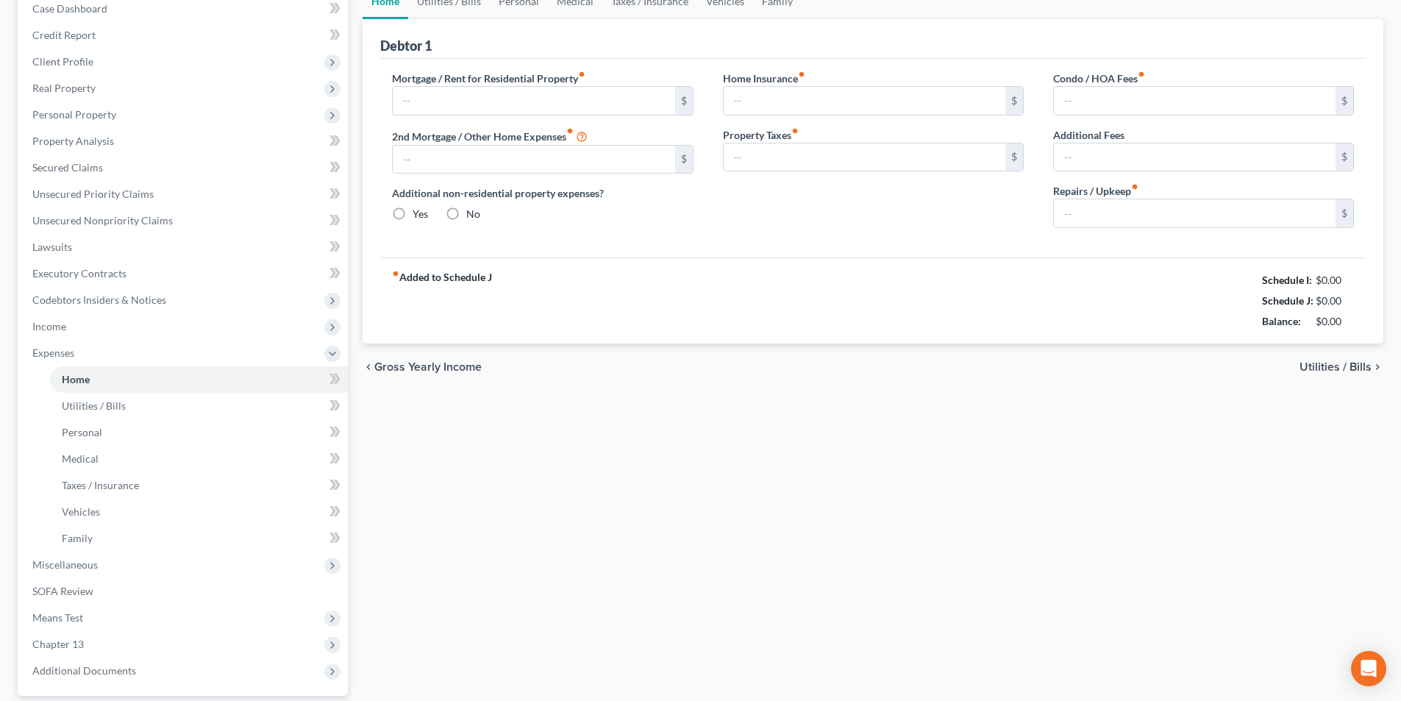
type input "0.00"
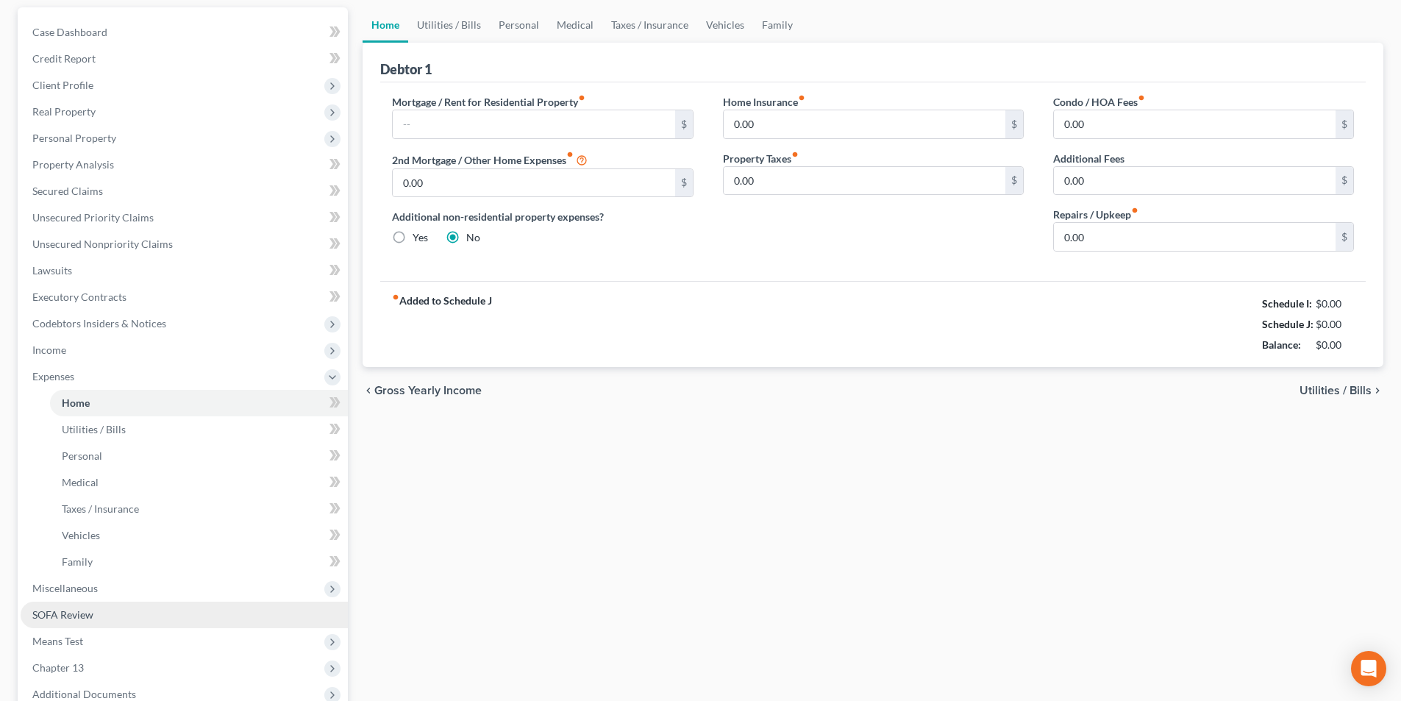
scroll to position [293, 0]
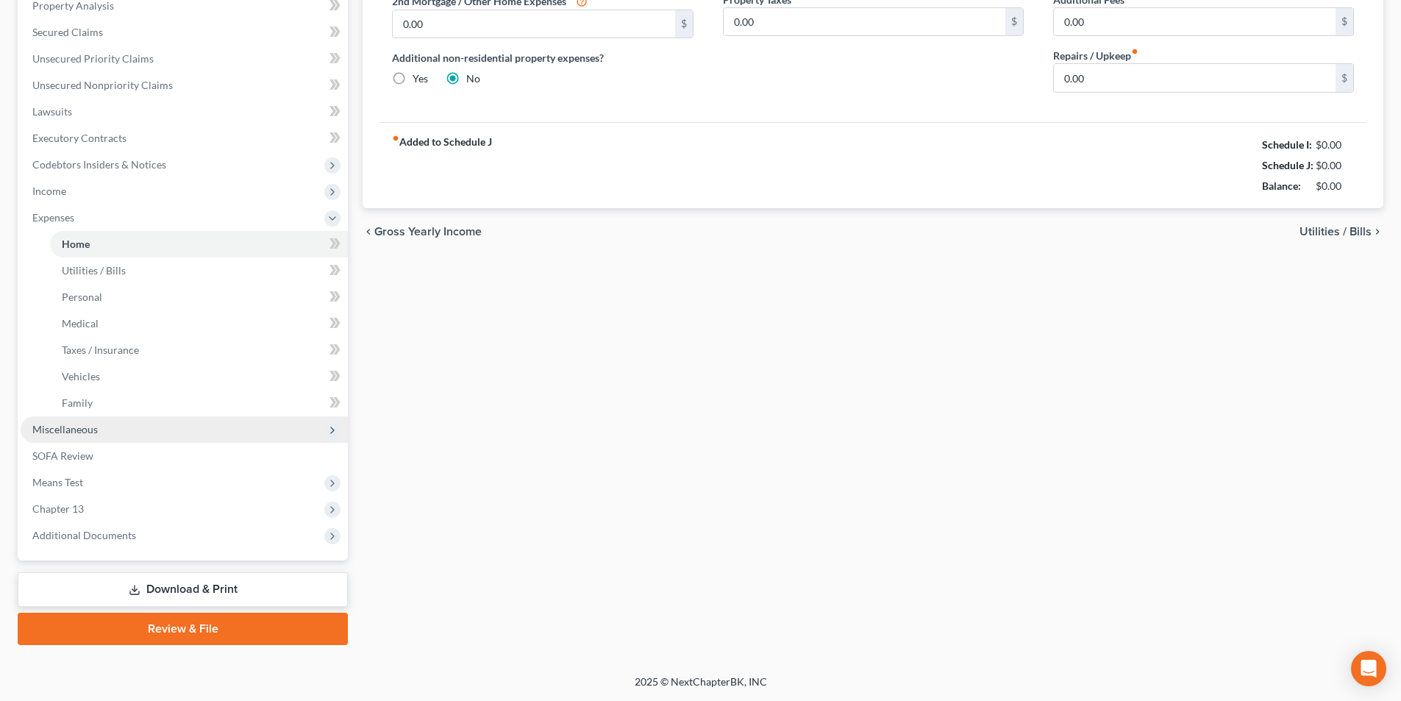
click at [85, 432] on span "Miscellaneous" at bounding box center [64, 429] width 65 height 13
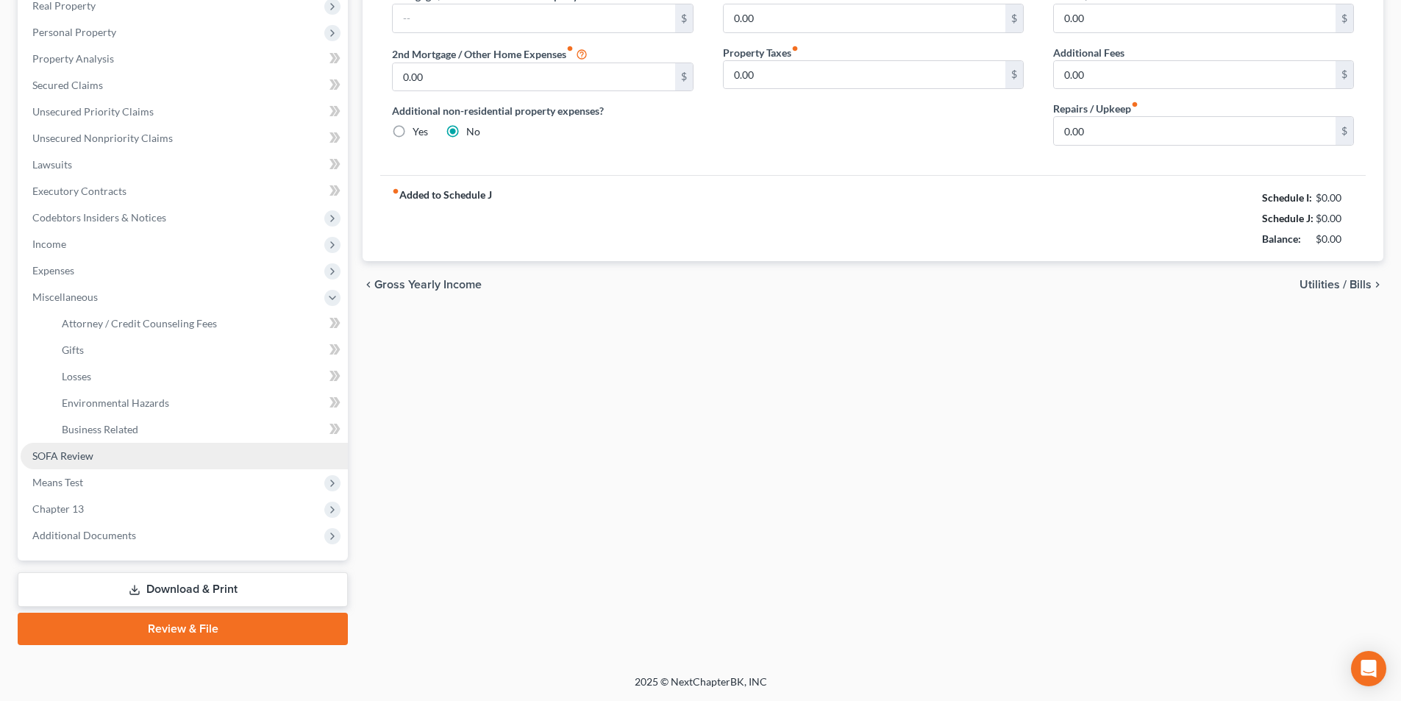
scroll to position [240, 0]
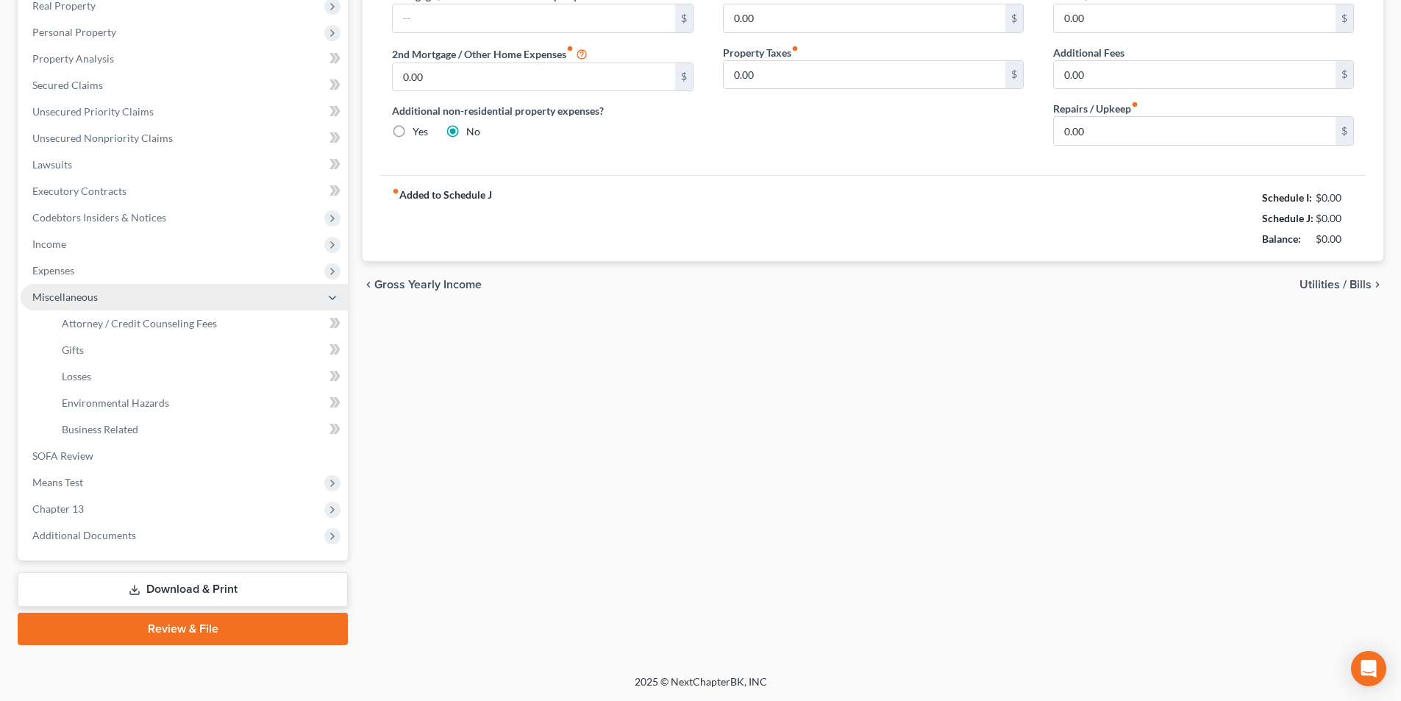
click at [142, 306] on span "Miscellaneous" at bounding box center [184, 297] width 327 height 26
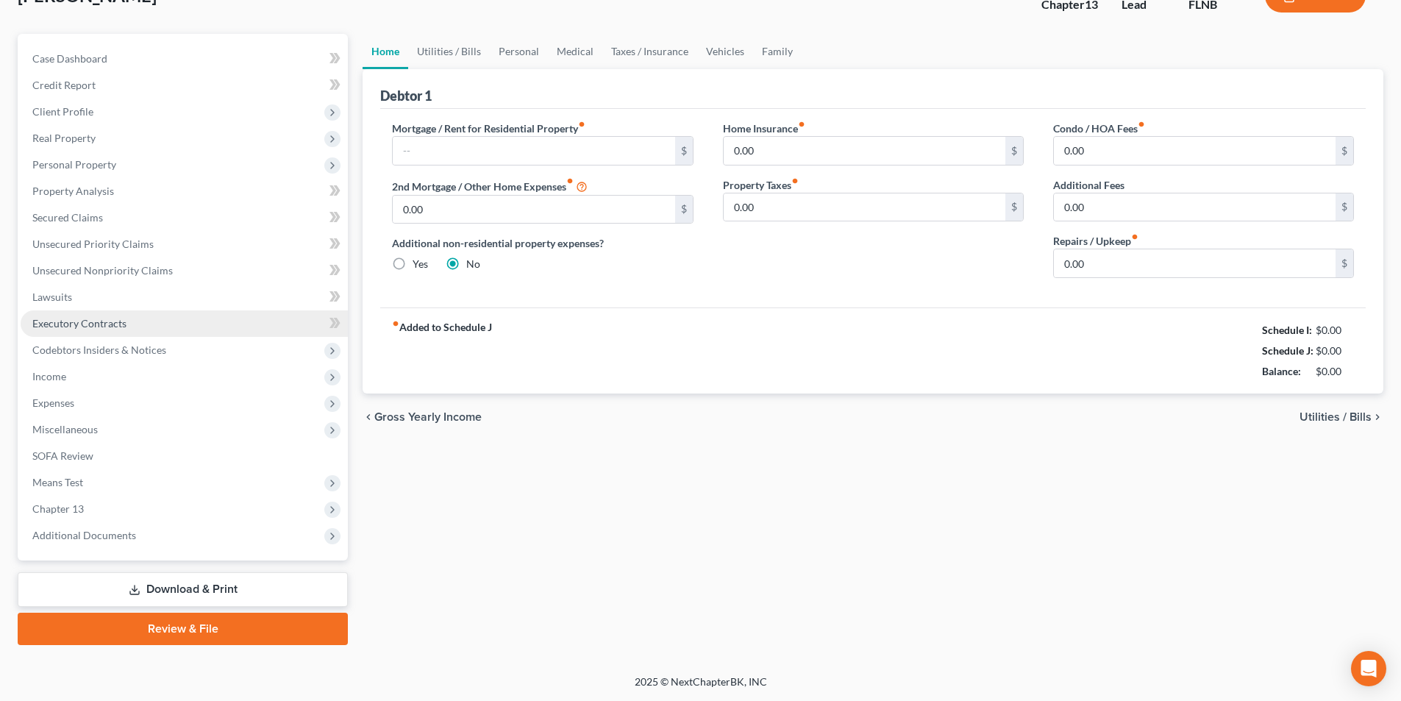
click at [146, 321] on link "Executory Contracts" at bounding box center [184, 323] width 327 height 26
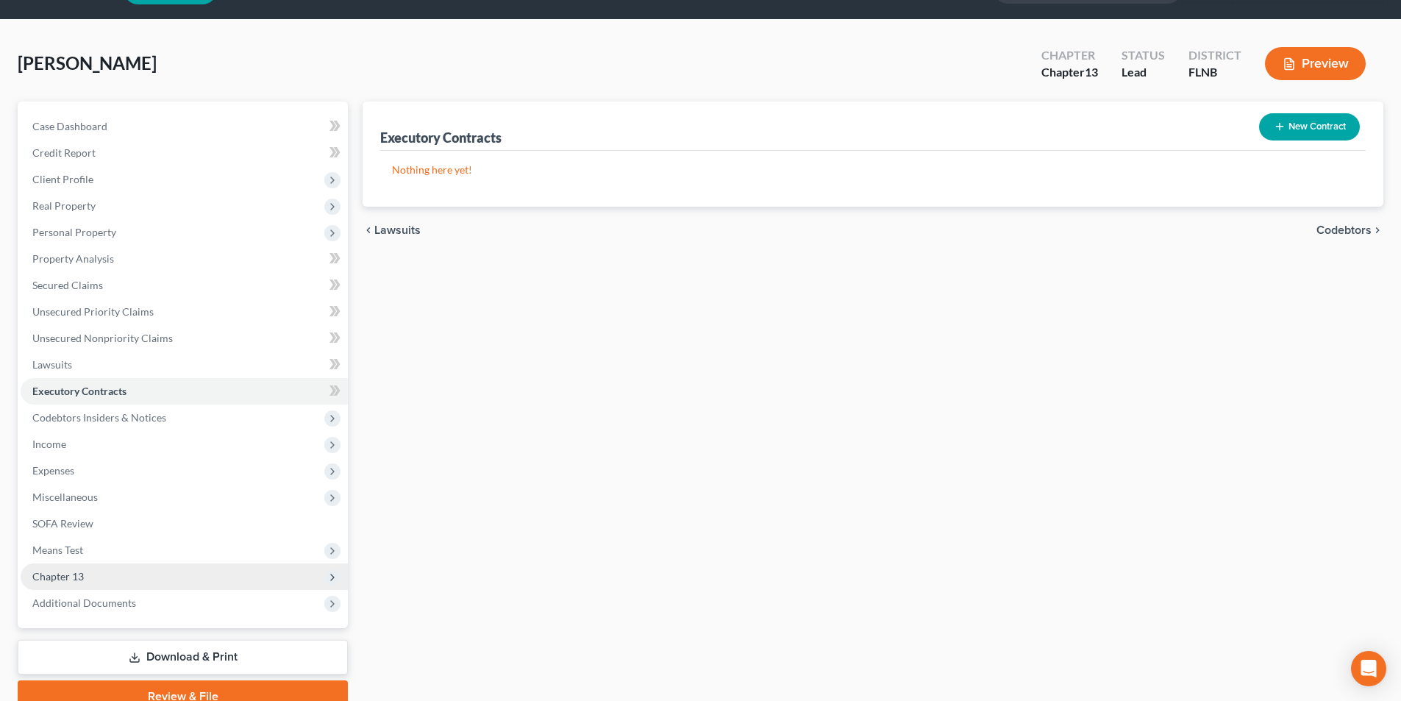
scroll to position [107, 0]
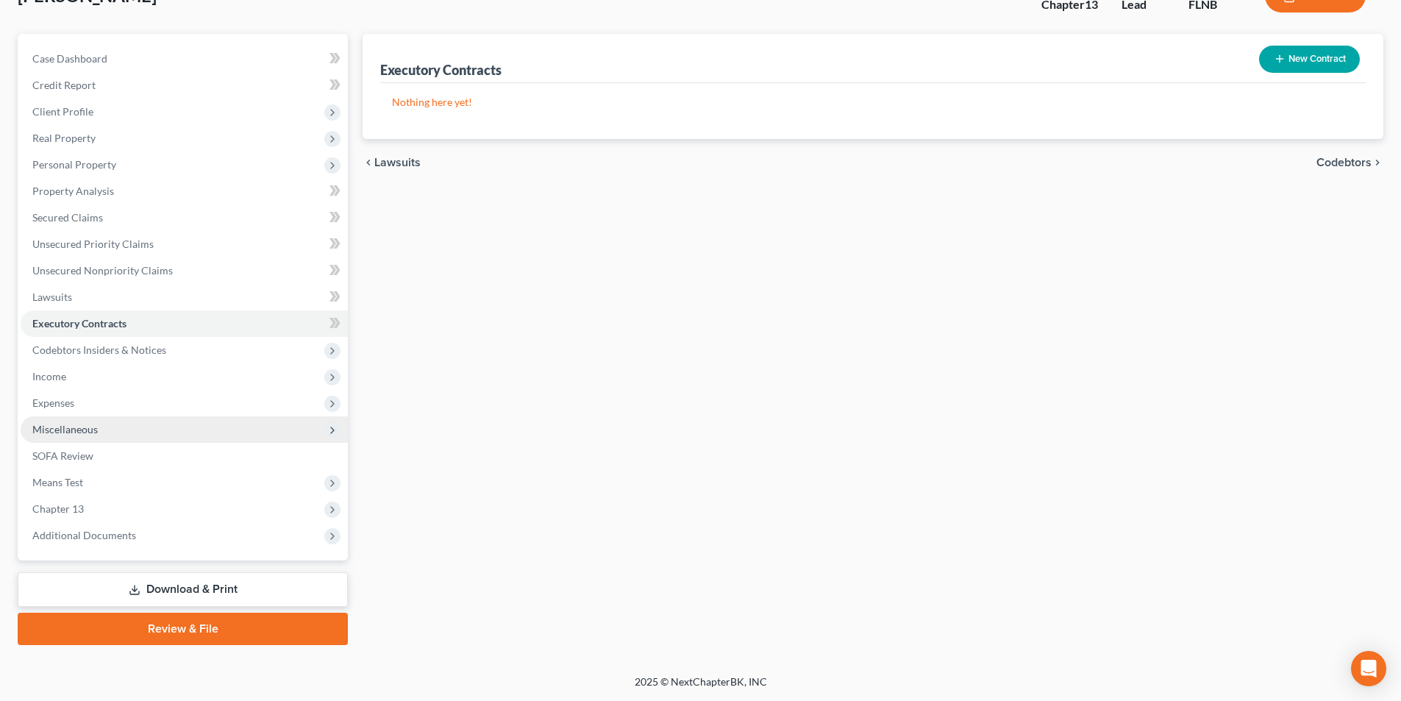
click at [79, 434] on span "Miscellaneous" at bounding box center [64, 429] width 65 height 13
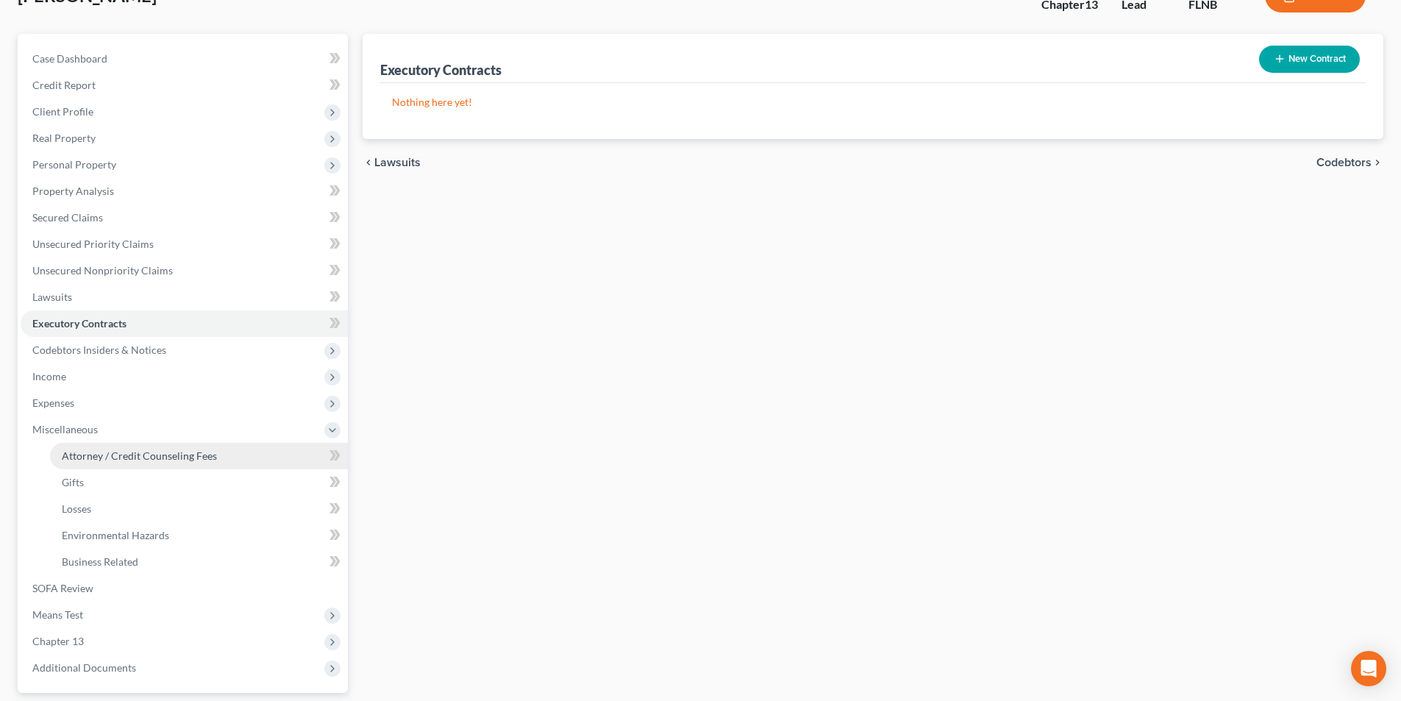
click at [158, 459] on span "Attorney / Credit Counseling Fees" at bounding box center [139, 455] width 155 height 13
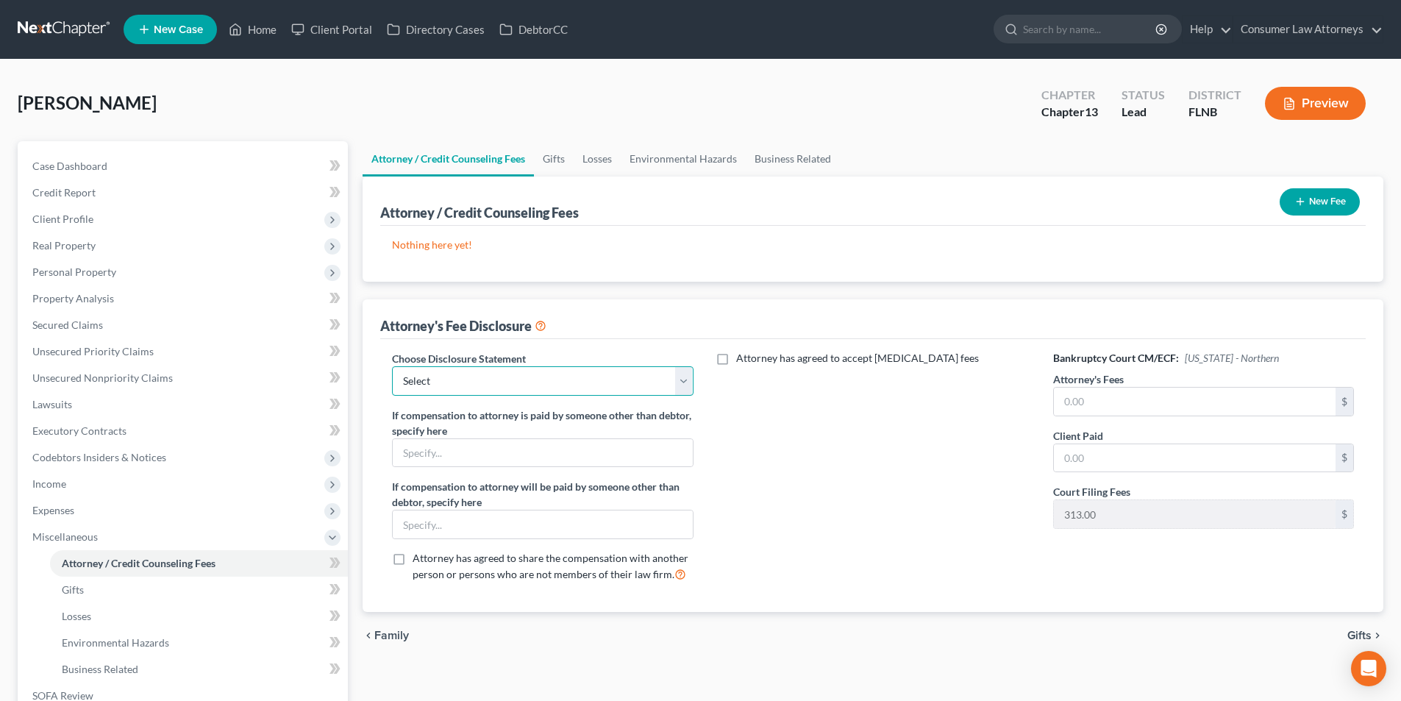
click at [528, 376] on select "Select [GEOGRAPHIC_DATA] [GEOGRAPHIC_DATA] Northern Disclosure of Compensation …" at bounding box center [542, 380] width 301 height 29
select select "2"
click at [392, 366] on select "Select [GEOGRAPHIC_DATA] [GEOGRAPHIC_DATA] Northern Disclosure of Compensation …" at bounding box center [542, 380] width 301 height 29
click at [1144, 410] on input "text" at bounding box center [1195, 402] width 282 height 28
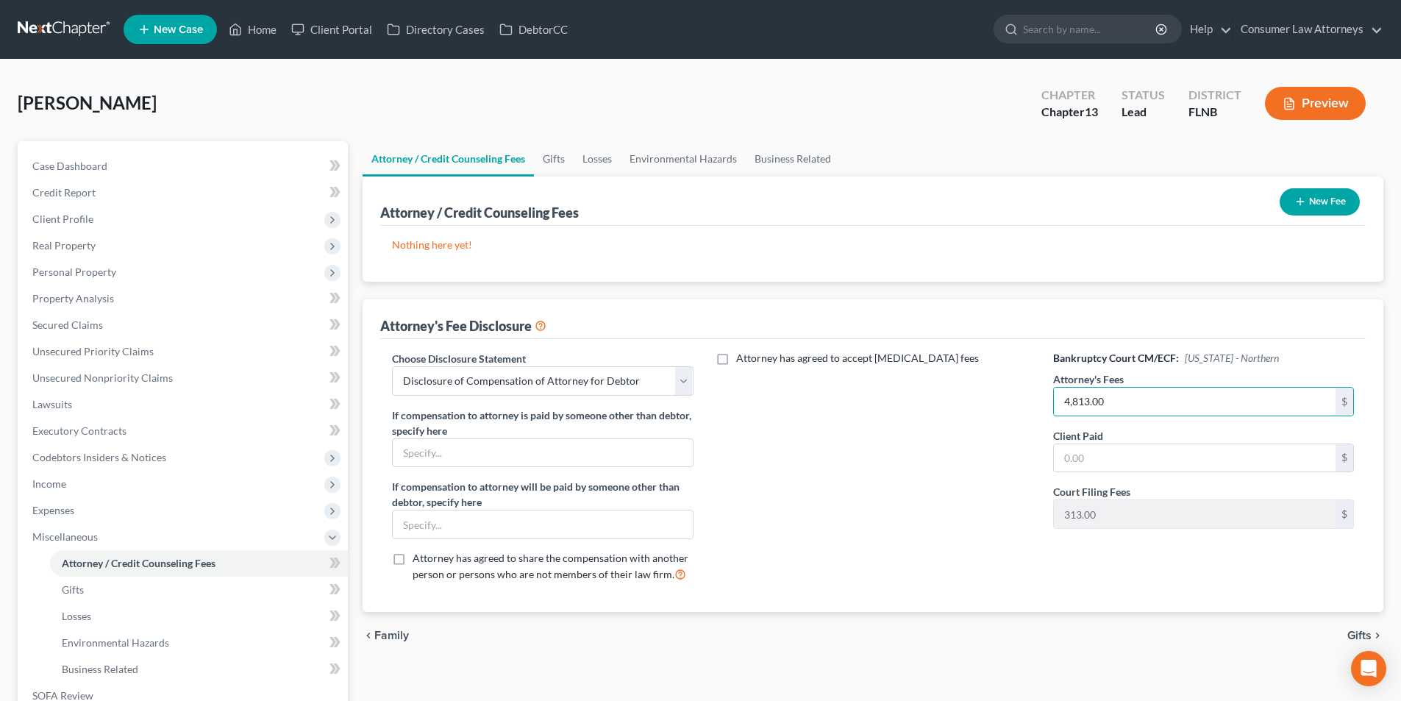
type input "4,813.00"
click at [1065, 459] on input "text" at bounding box center [1195, 458] width 282 height 28
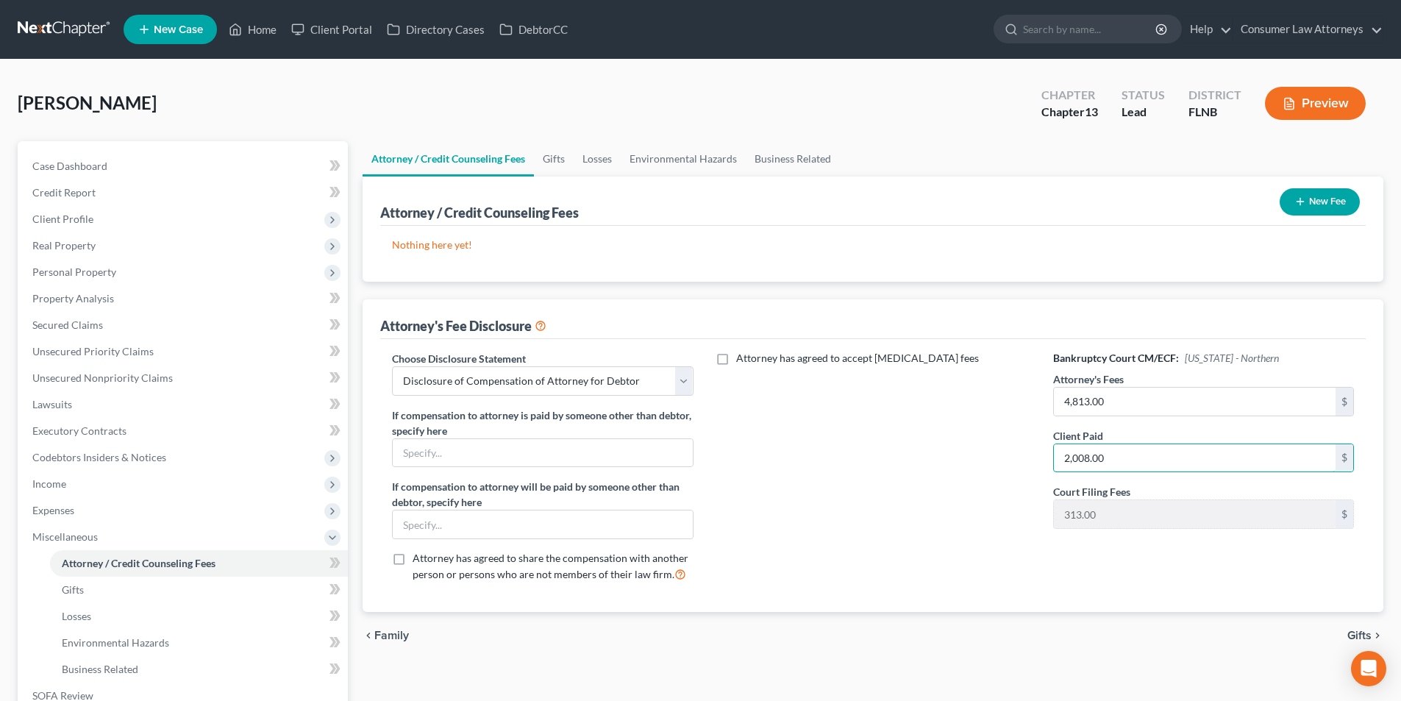
type input "2,008.00"
click at [1329, 204] on button "New Fee" at bounding box center [1320, 201] width 80 height 27
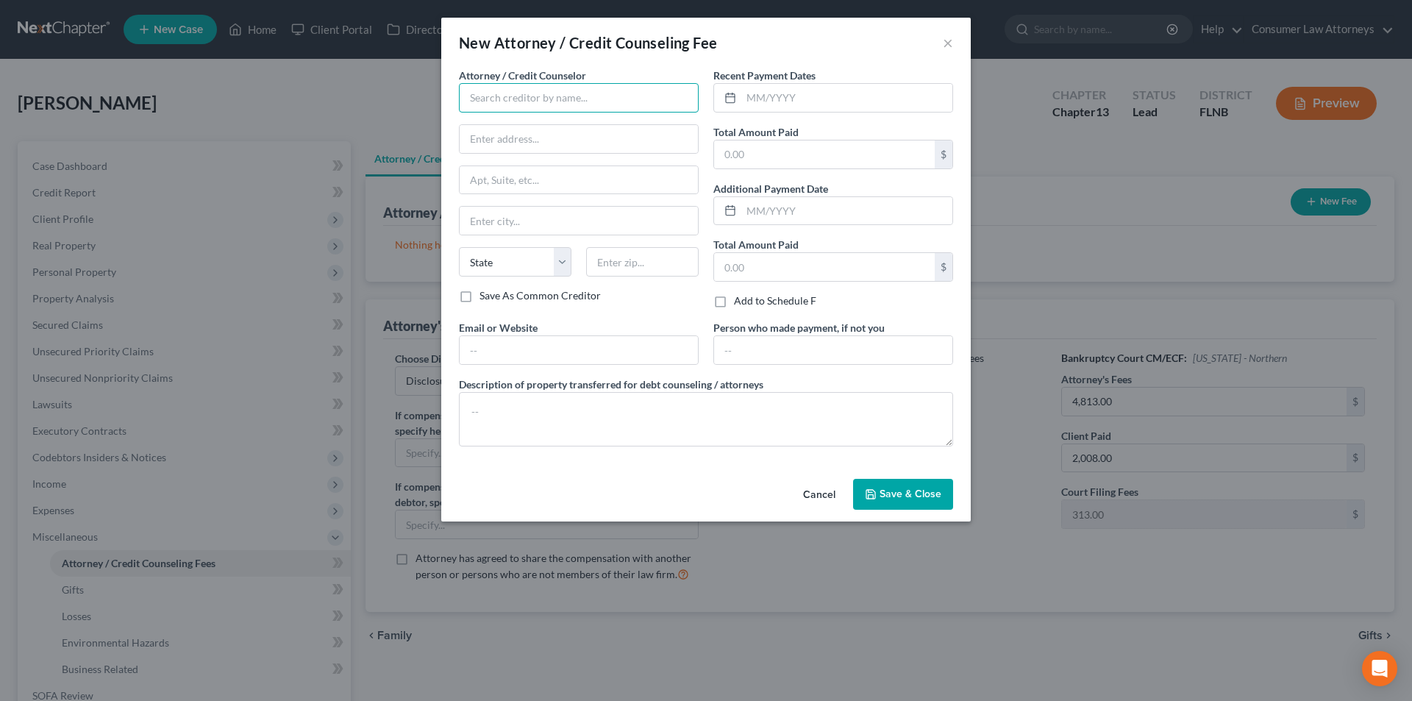
click at [615, 110] on input "text" at bounding box center [579, 97] width 240 height 29
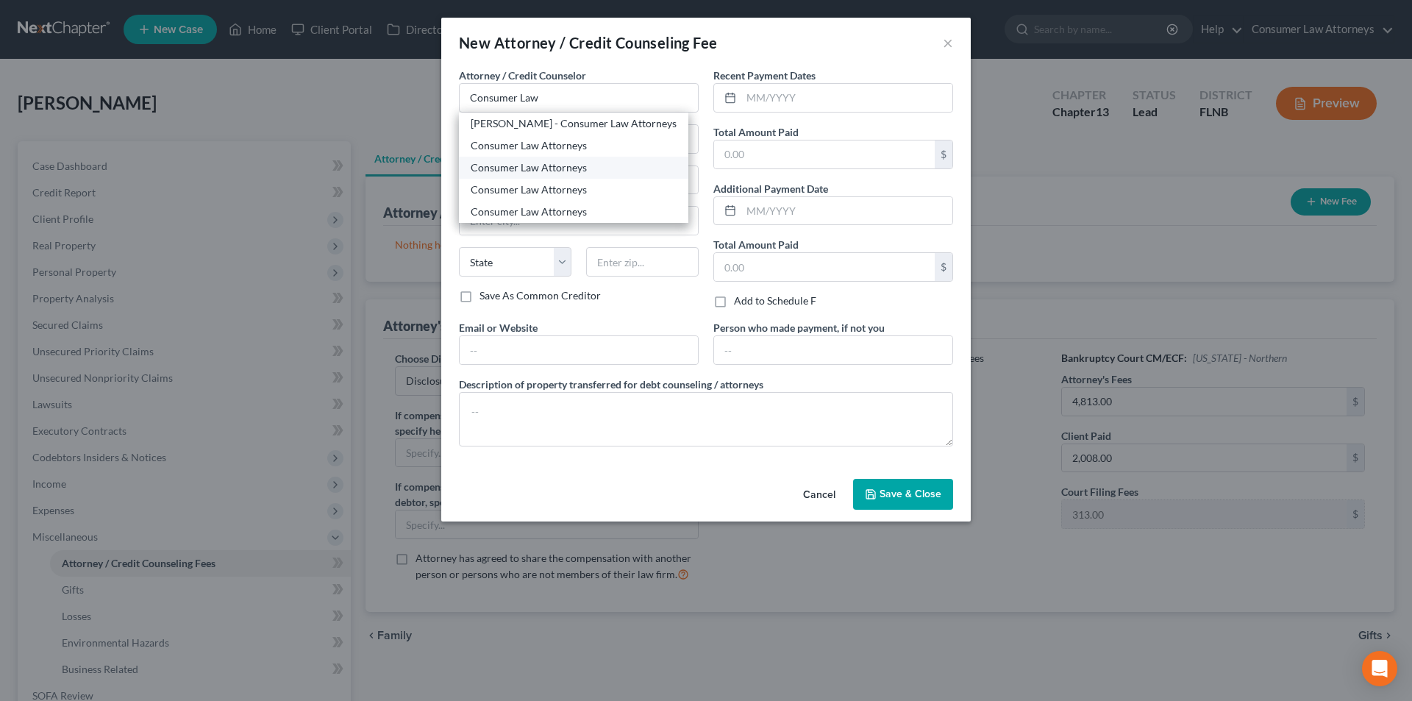
click at [569, 172] on div "Consumer Law Attorneys" at bounding box center [574, 167] width 206 height 15
type input "Consumer Law Attorneys"
type input "[STREET_ADDRESS][PERSON_NAME]"
type input "[PERSON_NAME]"
select select "15"
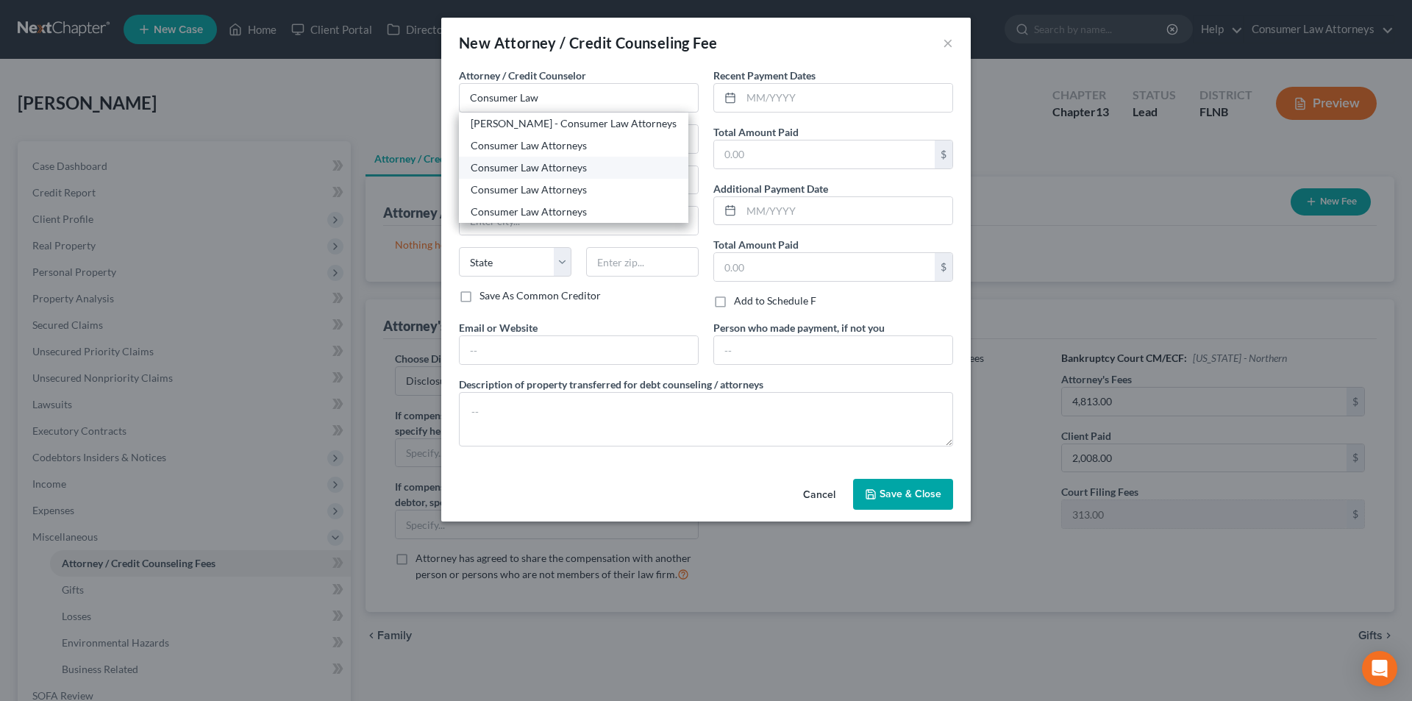
type input "46402"
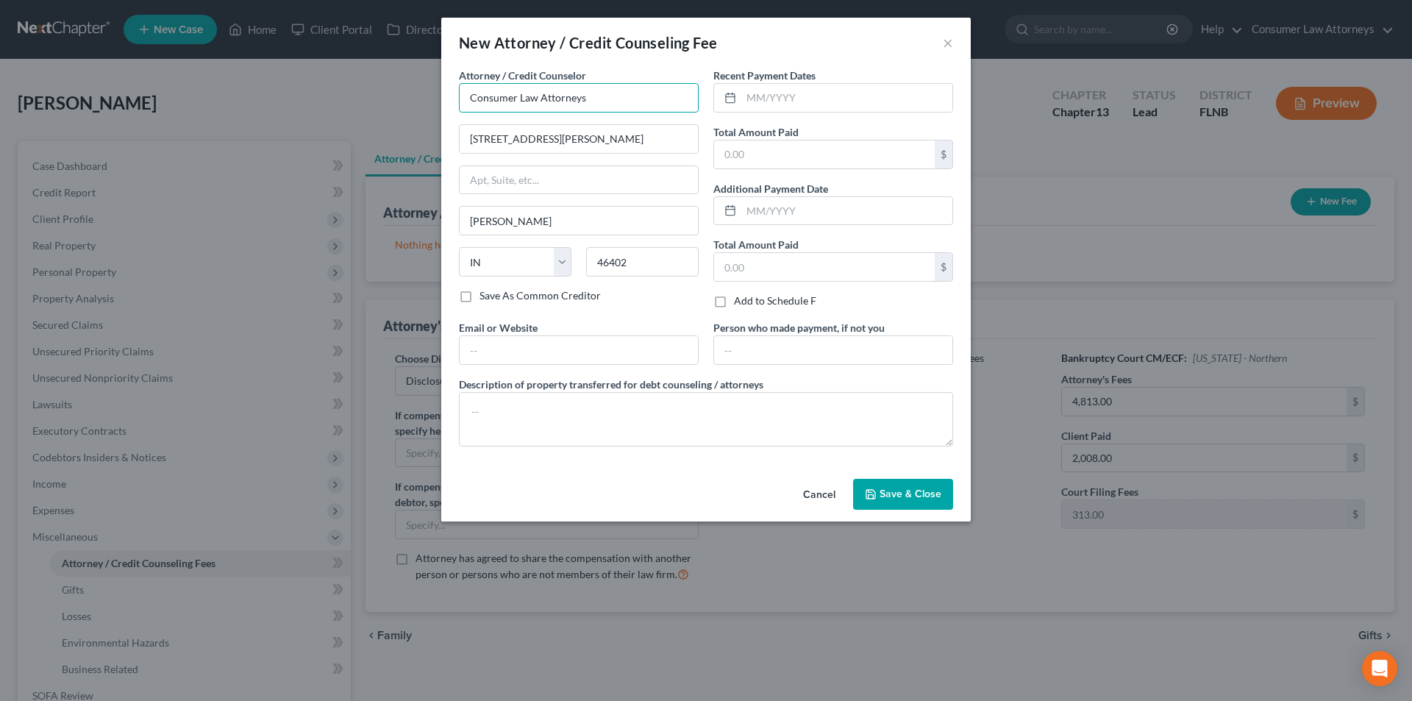
click at [644, 103] on input "Consumer Law Attorneys" at bounding box center [579, 97] width 240 height 29
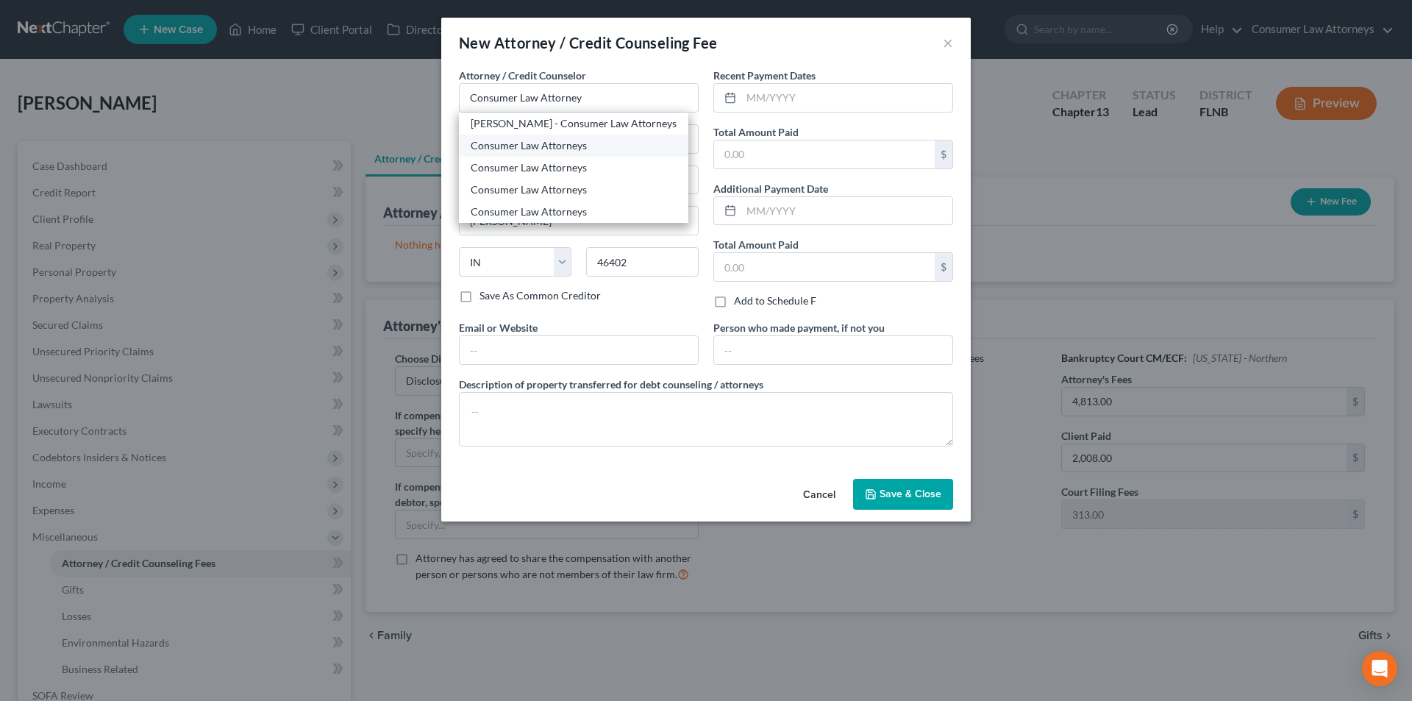
click at [557, 142] on div "Consumer Law Attorneys" at bounding box center [574, 145] width 206 height 15
type input "Consumer Law Attorneys"
type input "[STREET_ADDRESS]"
type input "Suite 270"
type input "Clearwater"
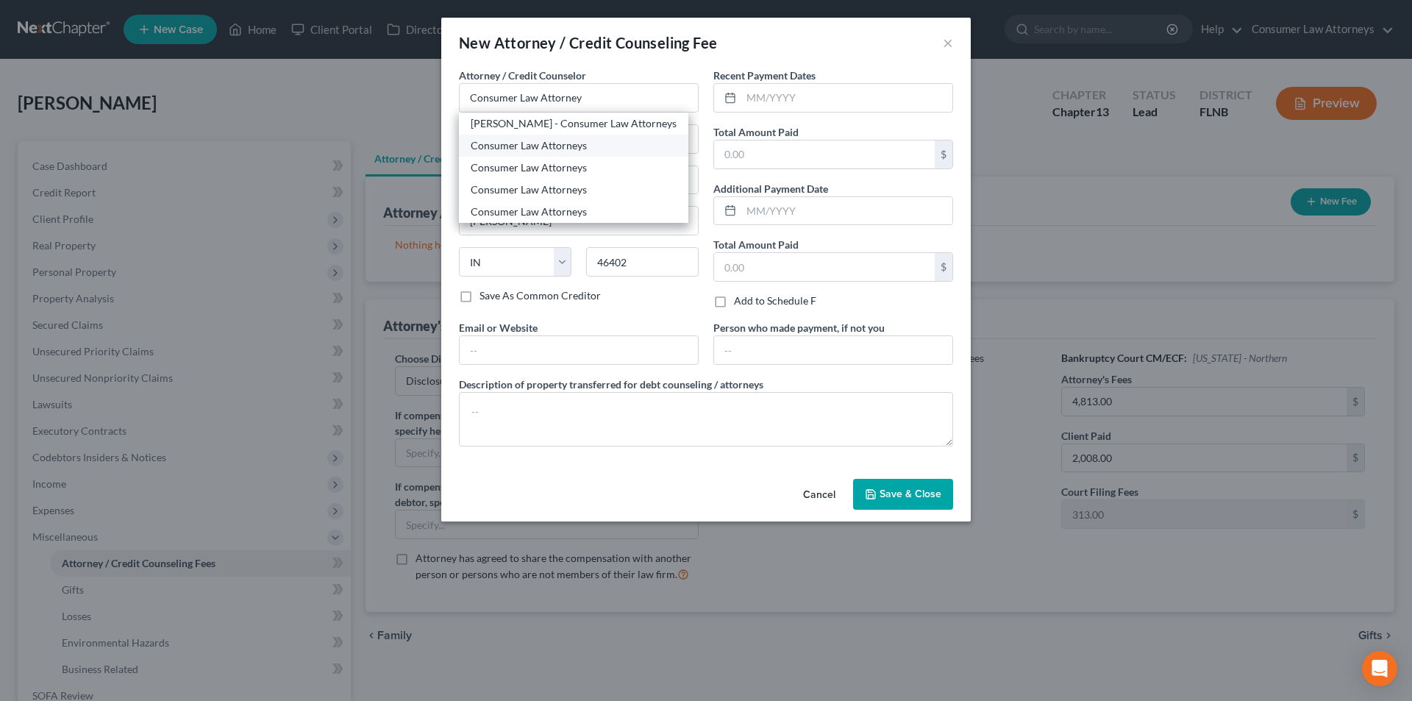
select select "9"
type input "33762"
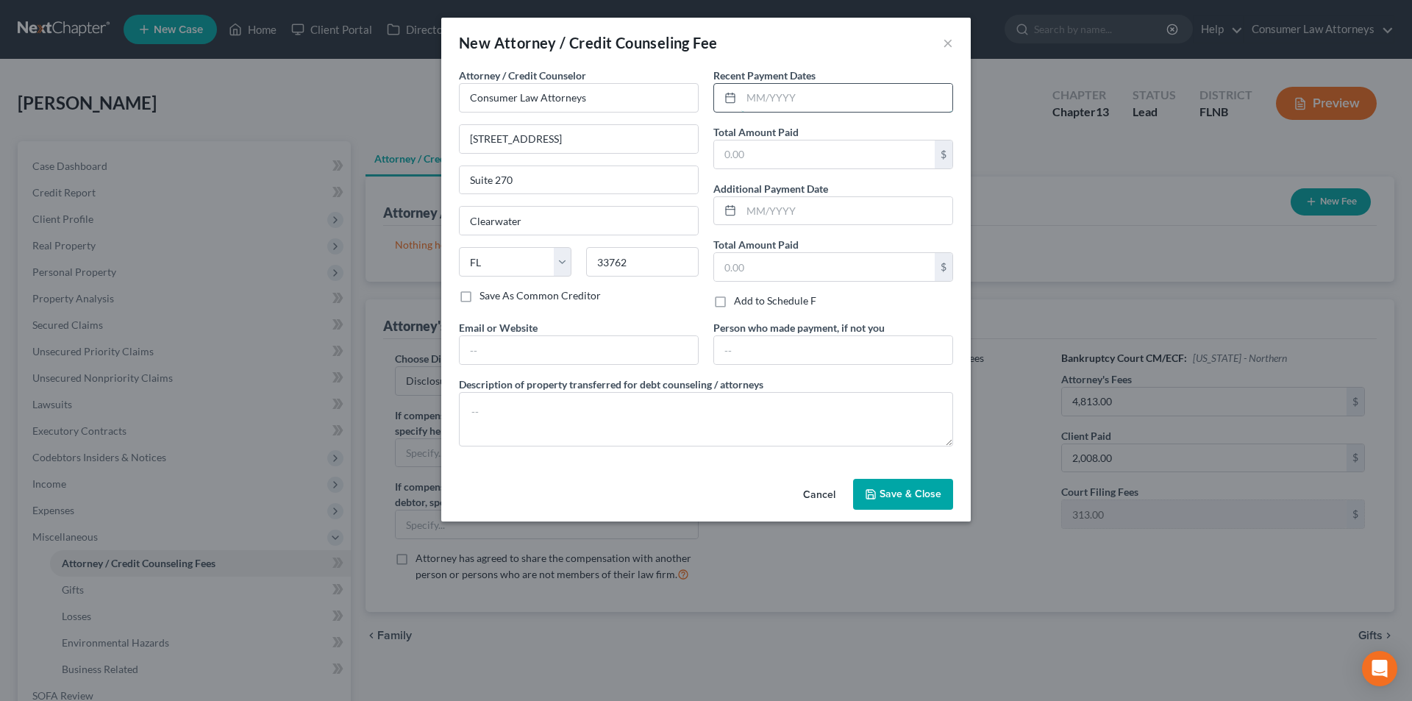
click at [799, 103] on input "text" at bounding box center [846, 98] width 211 height 28
type input "[DATE]"
click at [800, 164] on input "text" at bounding box center [824, 154] width 221 height 28
type input "2,008.00"
click at [652, 424] on textarea at bounding box center [706, 419] width 494 height 54
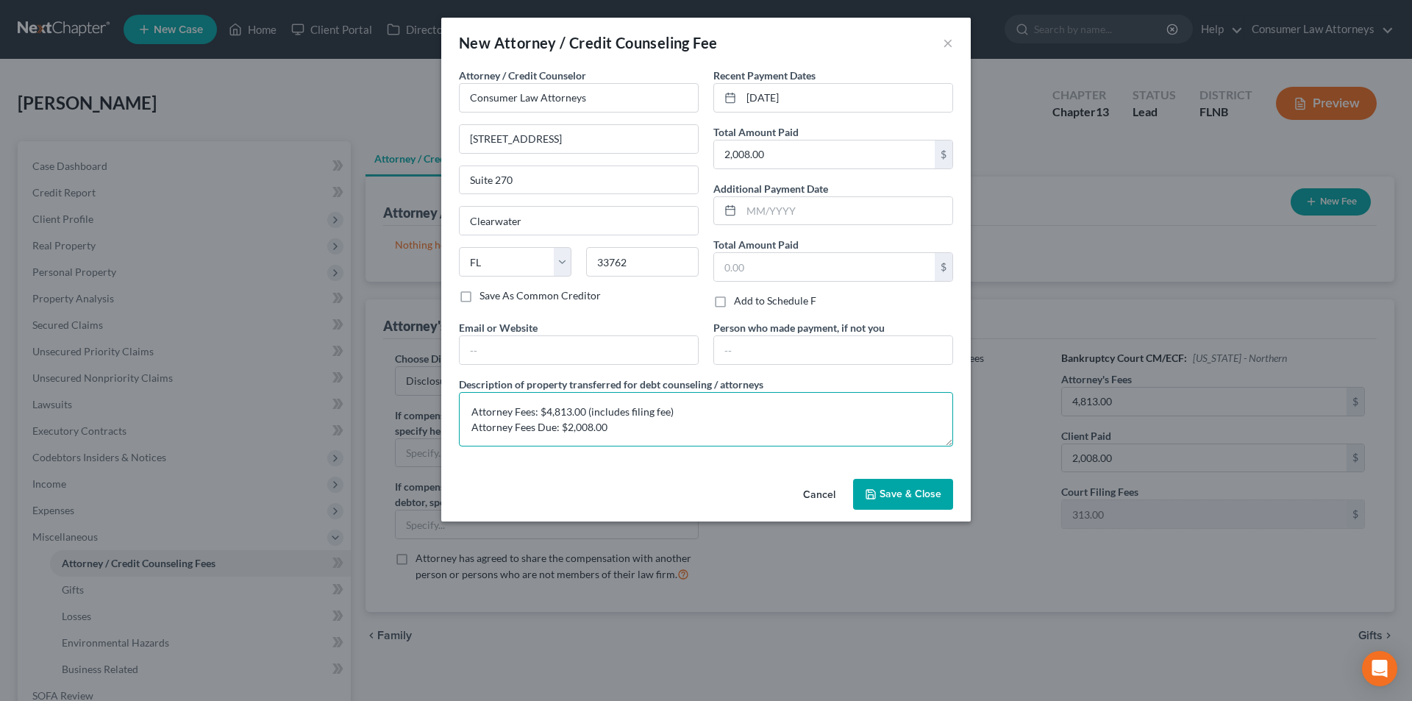
scroll to position [3, 0]
type textarea "Attorney Fees: $4,813.00 (includes filing fee) Attorney Fees Paid: $2,008.00 At…"
click at [914, 499] on span "Save & Close" at bounding box center [911, 494] width 62 height 13
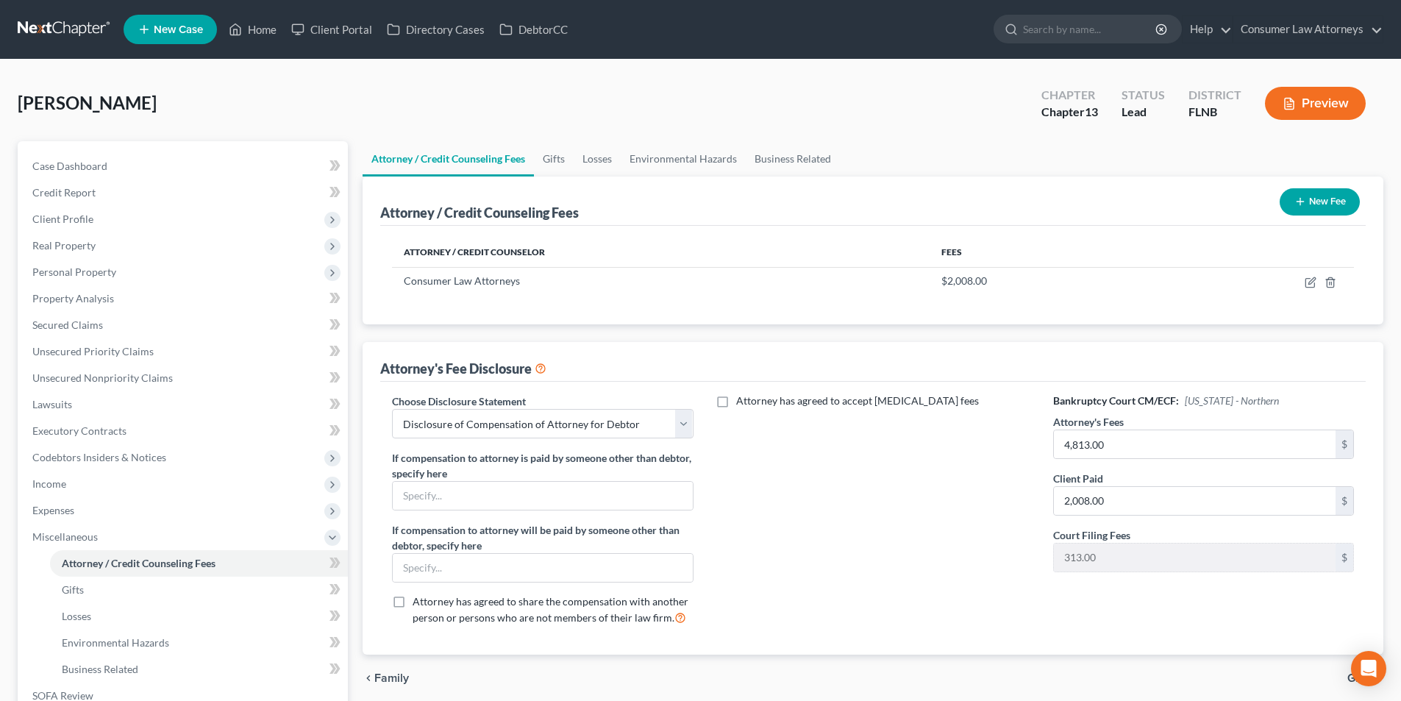
click at [1314, 199] on button "New Fee" at bounding box center [1320, 201] width 80 height 27
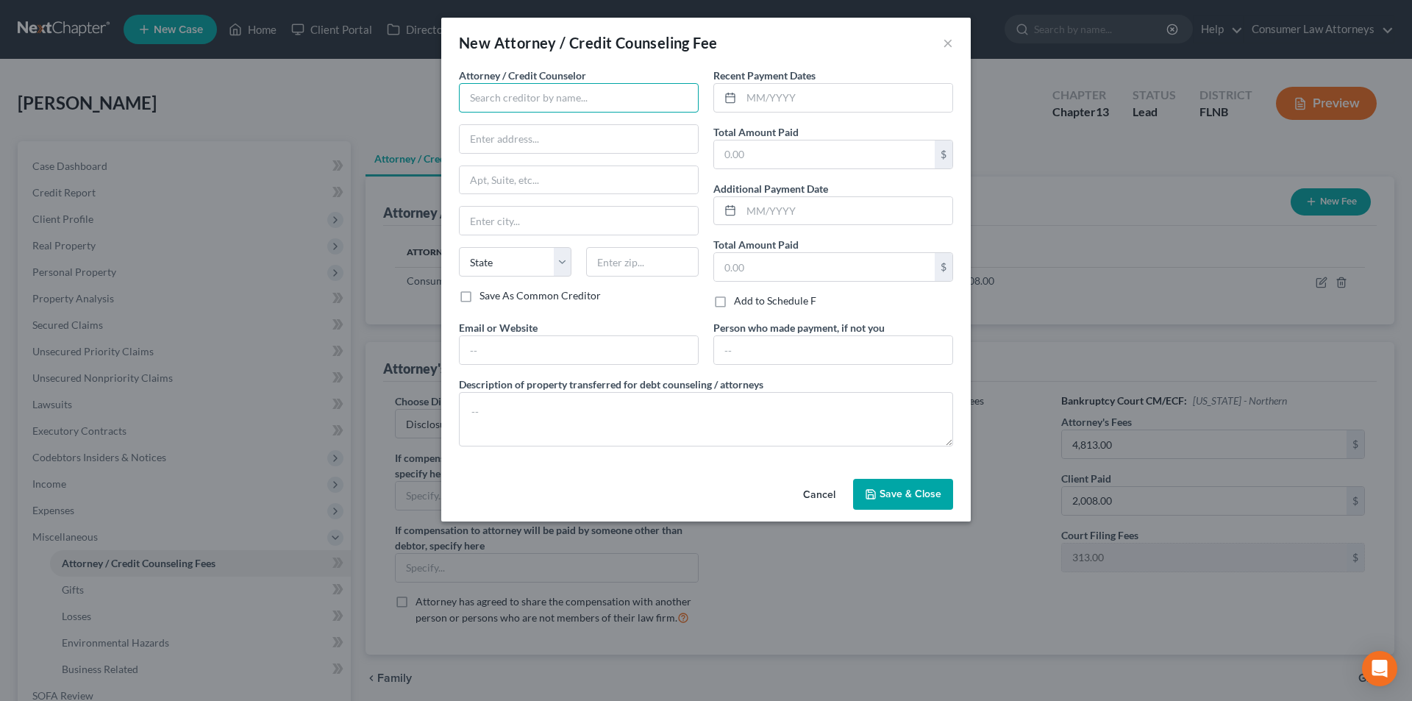
click at [585, 98] on input "text" at bounding box center [579, 97] width 240 height 29
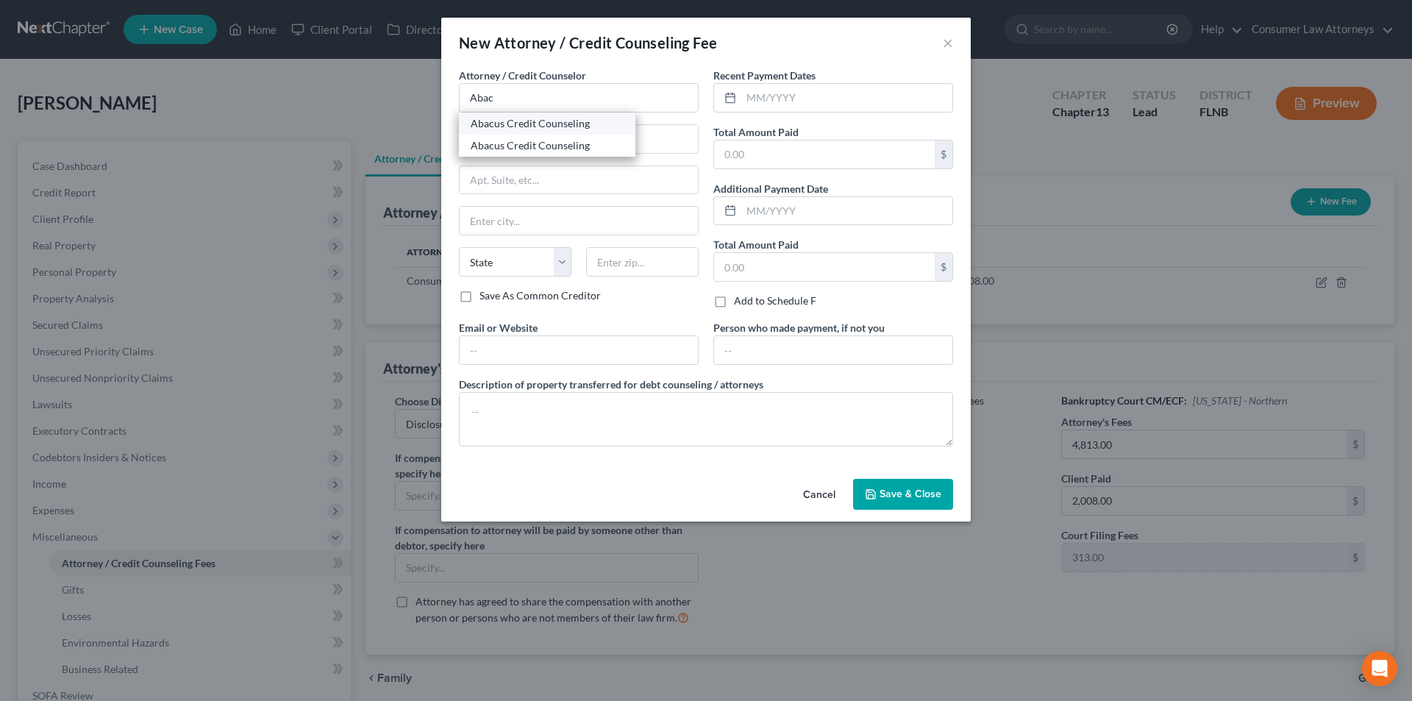
click at [562, 122] on div "Abacus Credit Counseling" at bounding box center [547, 123] width 153 height 15
type input "Abacus Credit Counseling"
type input "[STREET_ADDRESS]"
type input "Suite 205"
type input "Encino"
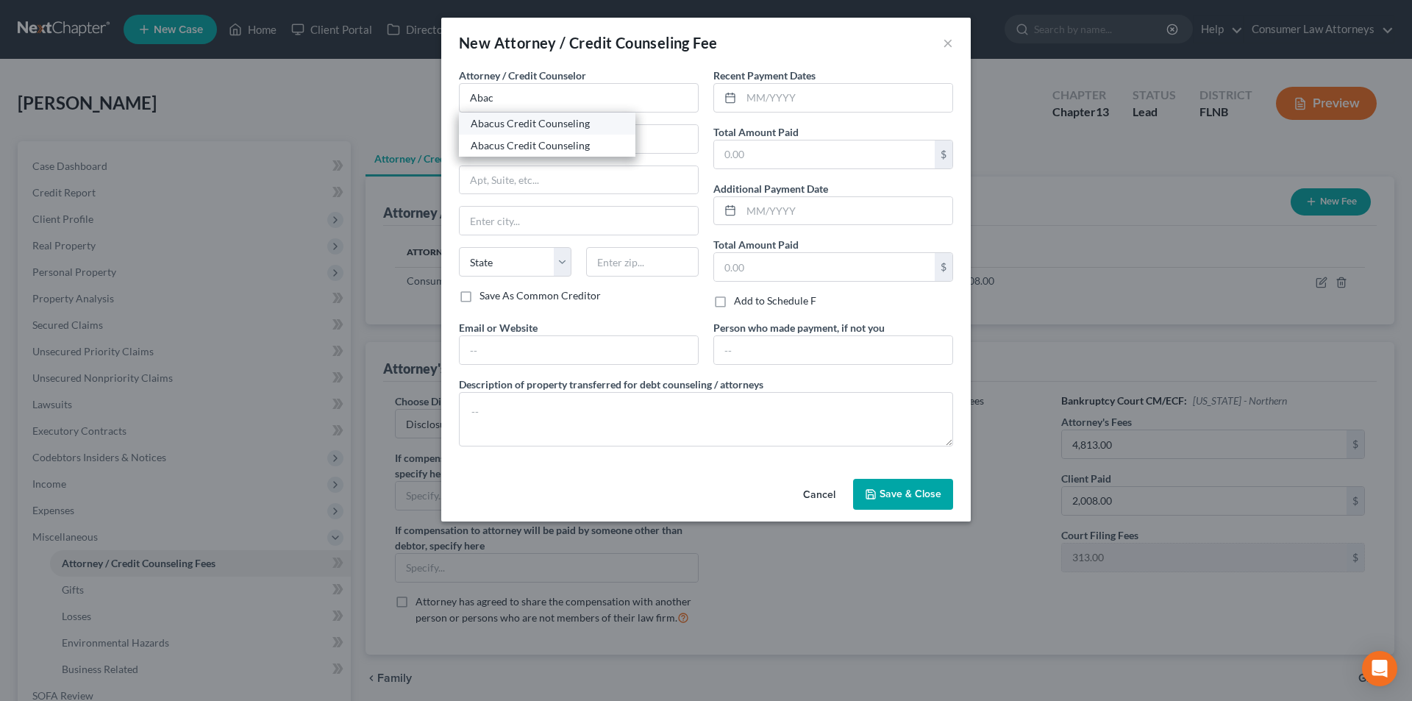
select select "4"
type input "91316"
click at [818, 152] on input "text" at bounding box center [824, 154] width 221 height 28
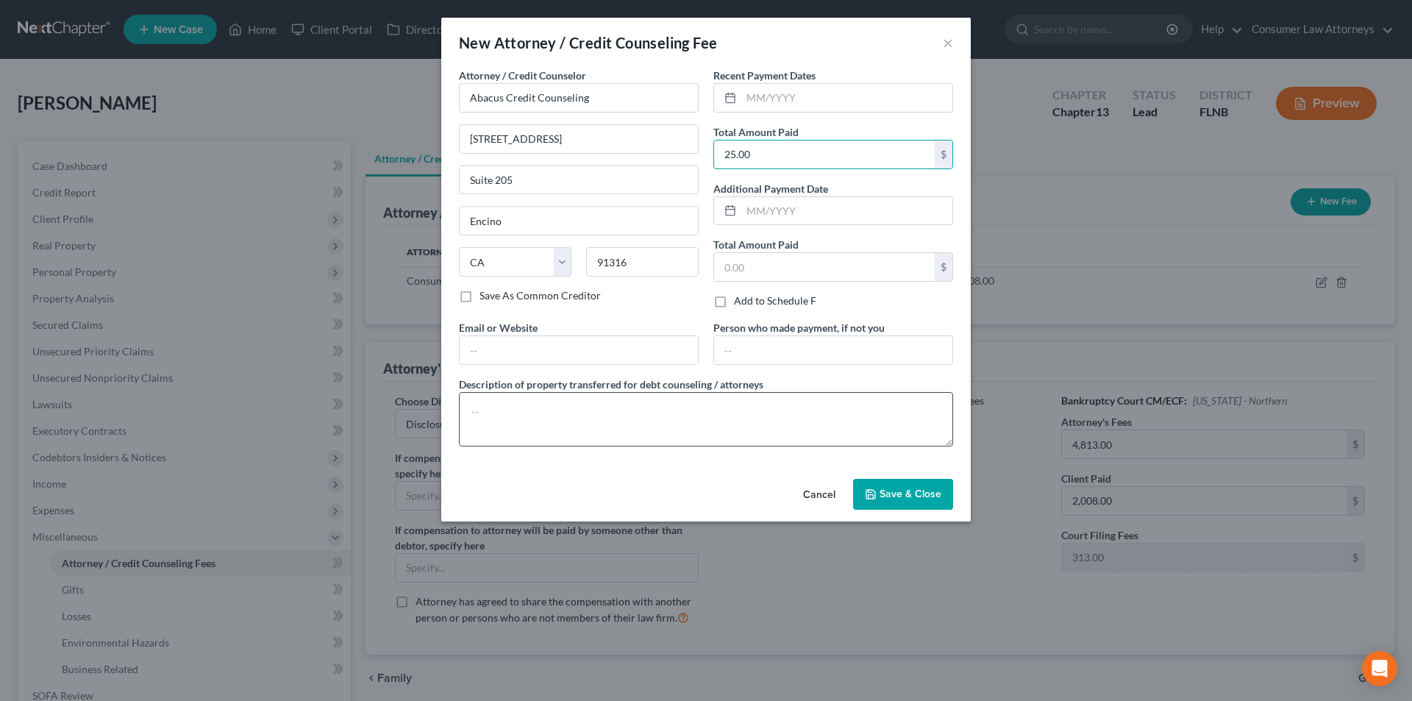
type input "25.00"
click at [644, 443] on textarea at bounding box center [706, 419] width 494 height 54
type textarea "Credit Counseling: $25.00"
click at [900, 488] on span "Save & Close" at bounding box center [911, 494] width 62 height 13
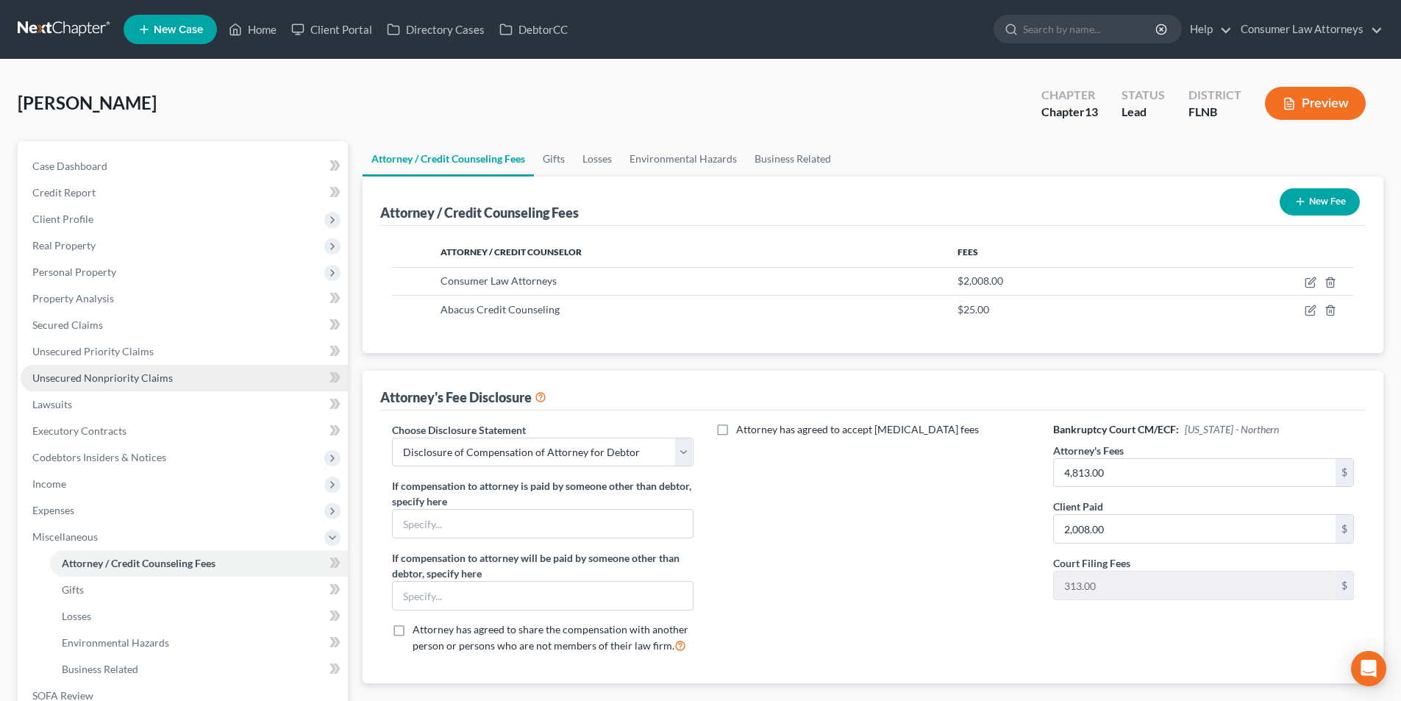
click at [152, 375] on span "Unsecured Nonpriority Claims" at bounding box center [102, 377] width 140 height 13
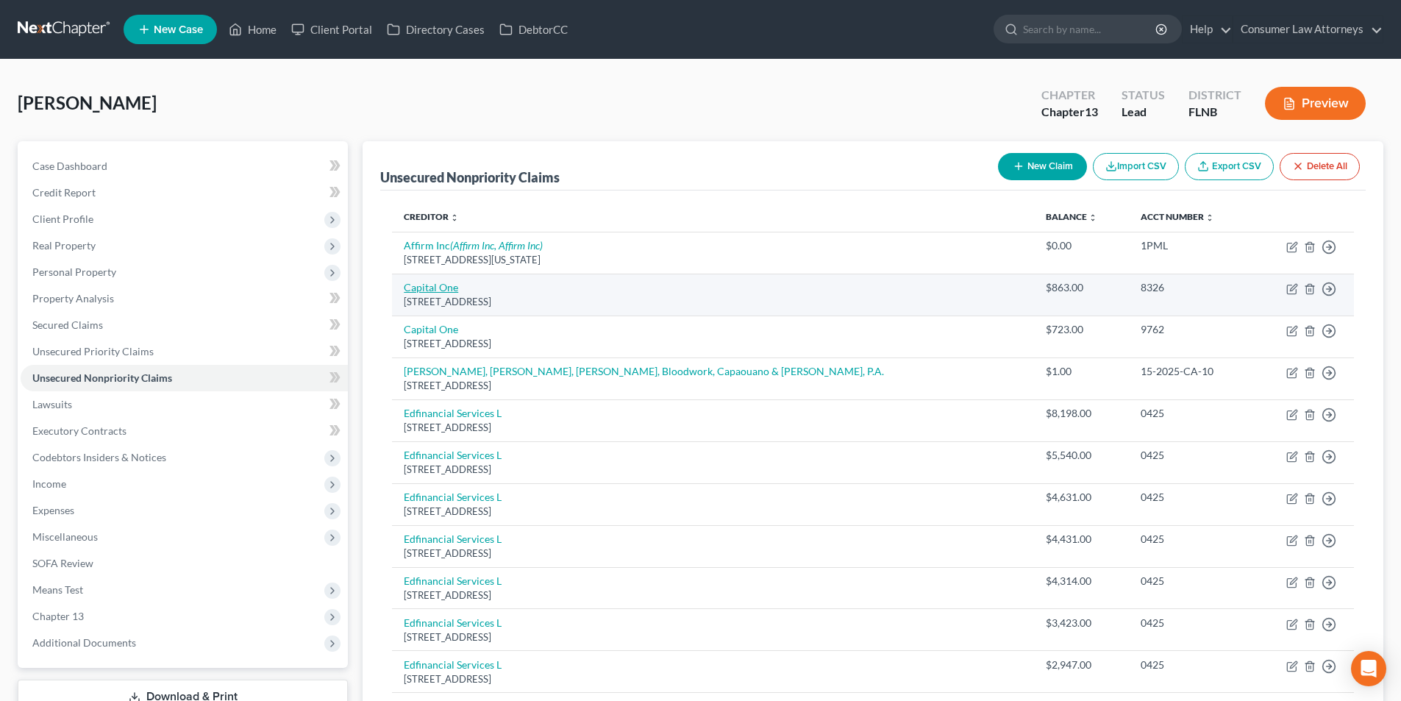
click at [442, 292] on link "Capital One" at bounding box center [431, 287] width 54 height 13
select select "46"
select select "2"
select select "0"
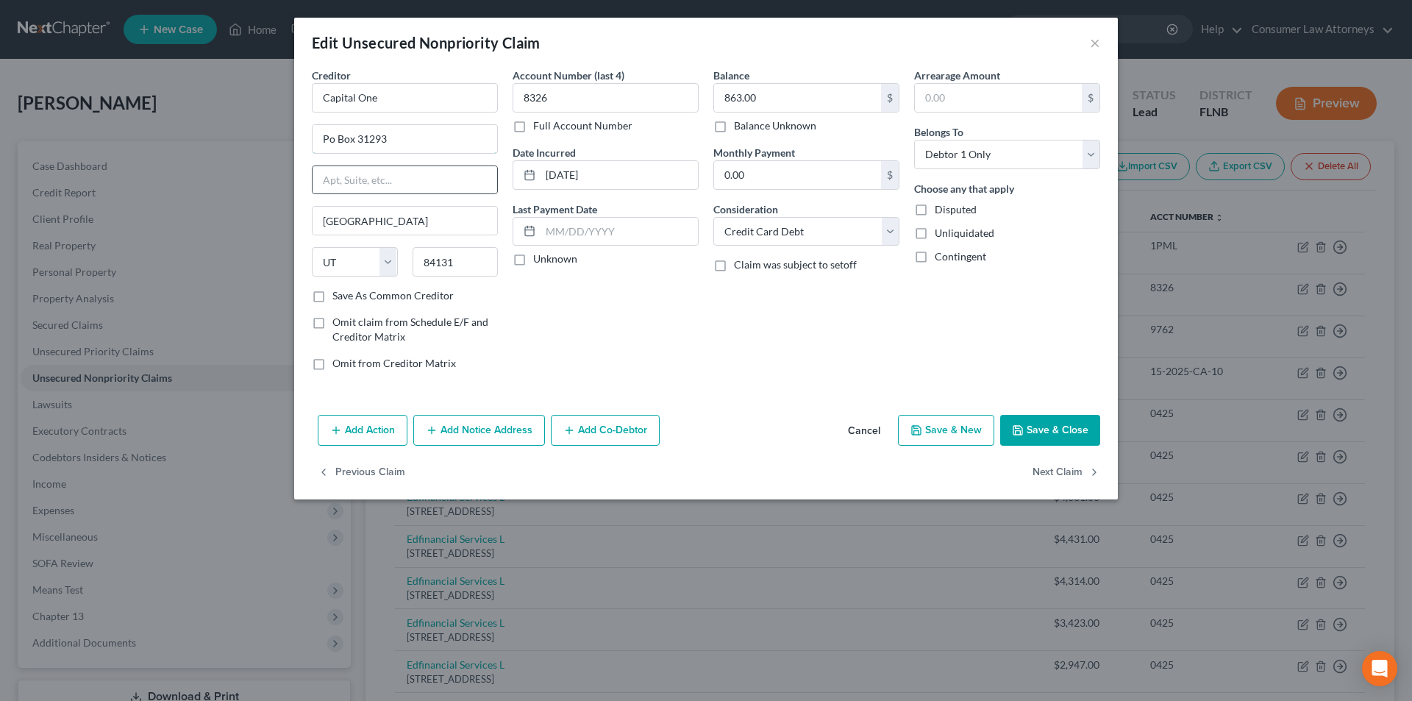
drag, startPoint x: 328, startPoint y: 141, endPoint x: 345, endPoint y: 194, distance: 55.6
click at [328, 141] on input "Po Box 31293" at bounding box center [405, 139] width 185 height 28
type input "PO Box 31293"
drag, startPoint x: 363, startPoint y: 104, endPoint x: 309, endPoint y: 102, distance: 53.7
click at [309, 102] on div "Creditor * Capital One PO Box 31293 [GEOGRAPHIC_DATA] [US_STATE][GEOGRAPHIC_DAT…" at bounding box center [405, 225] width 201 height 315
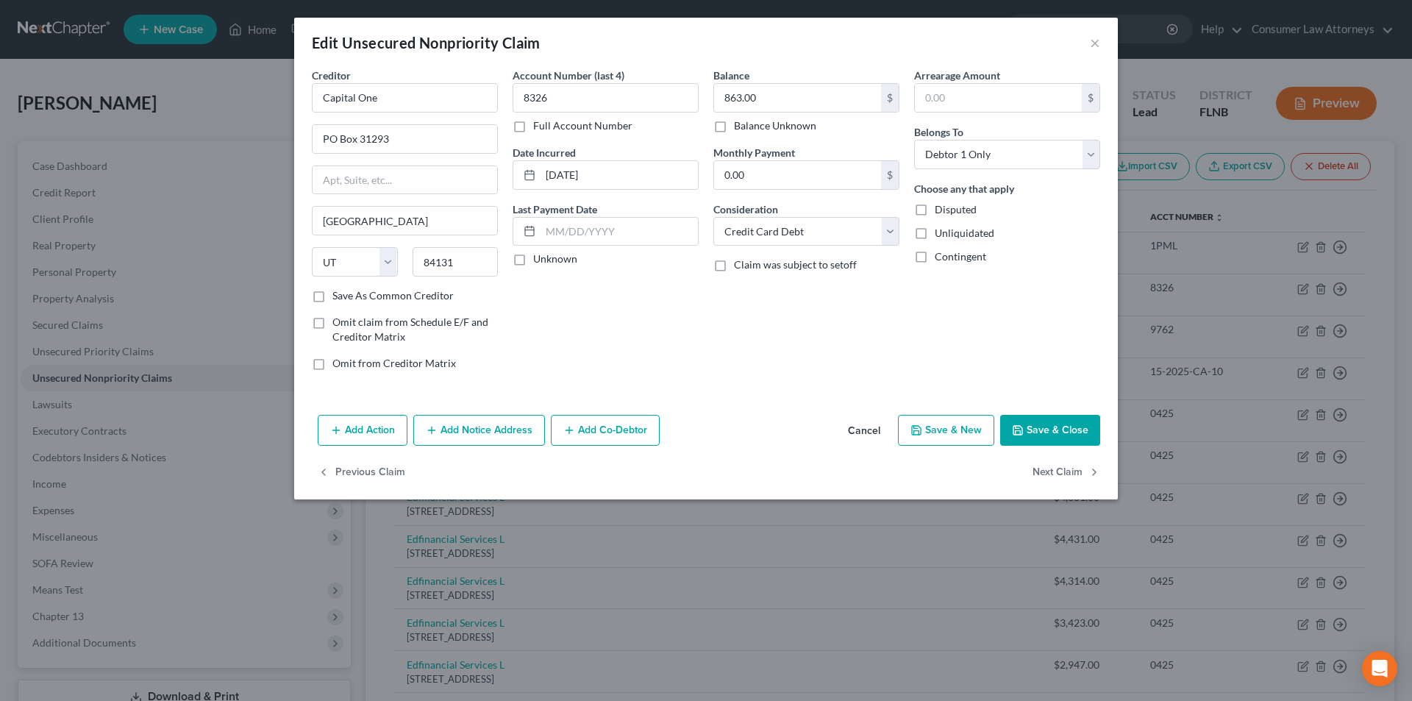
click at [458, 417] on button "Add Notice Address" at bounding box center [479, 430] width 132 height 31
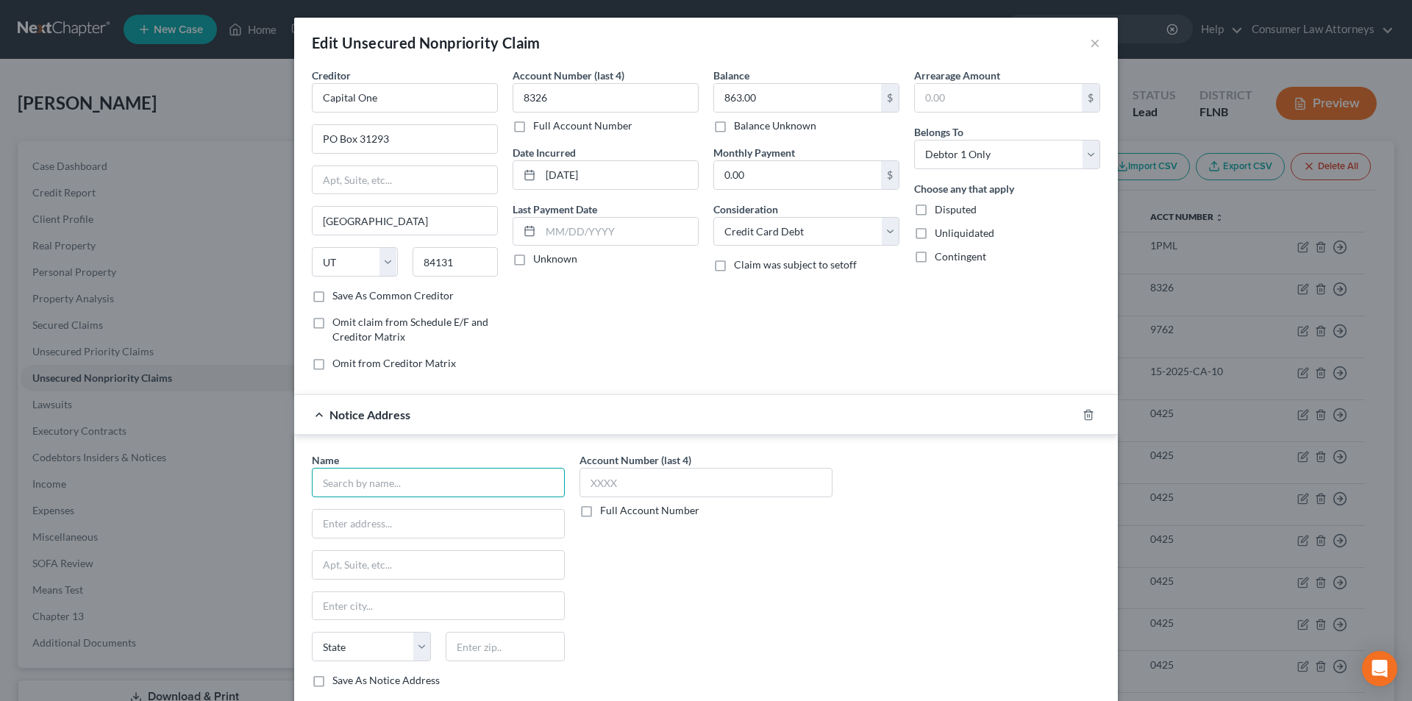
click at [431, 488] on input "text" at bounding box center [438, 482] width 253 height 29
paste input "Capital One"
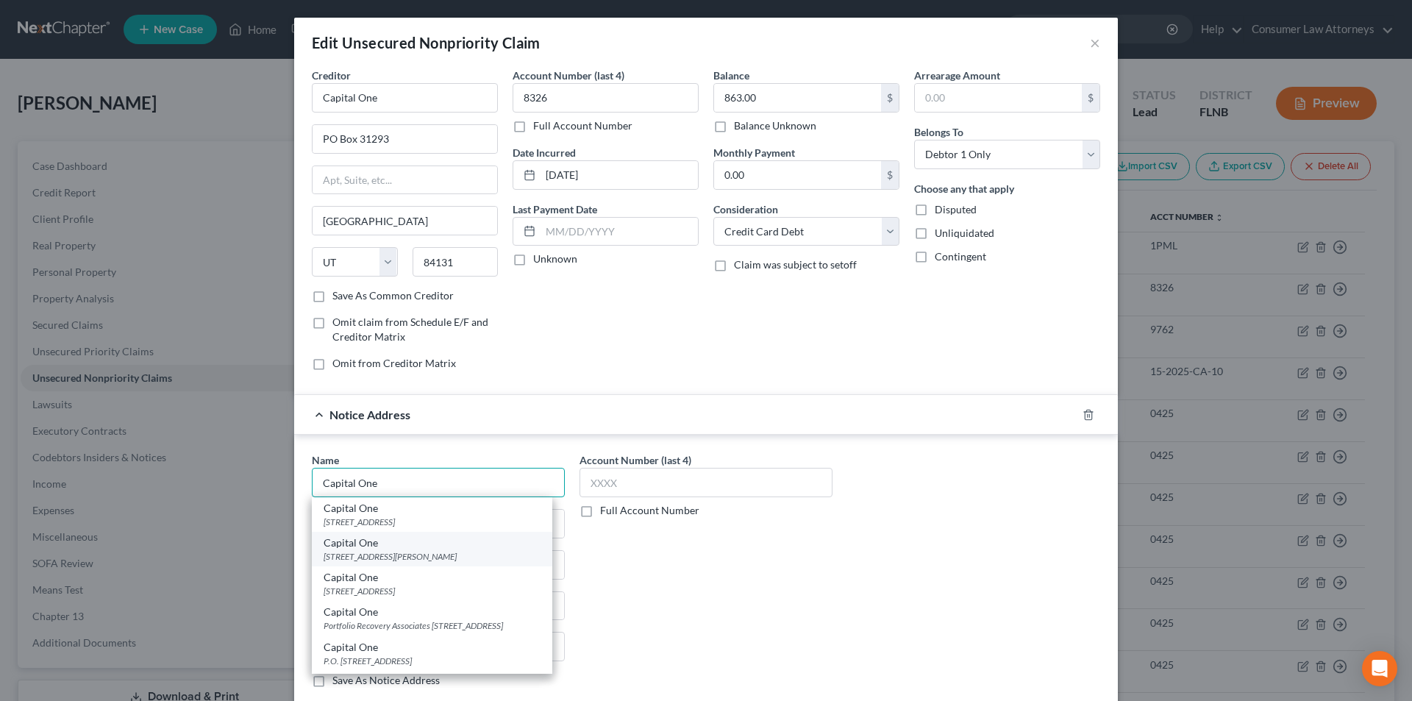
type input "Capital One"
click at [379, 563] on div "Capital One [STREET_ADDRESS][PERSON_NAME]" at bounding box center [432, 549] width 241 height 35
type input "1680 Capital One Dr."
type input "[PERSON_NAME]"
select select "48"
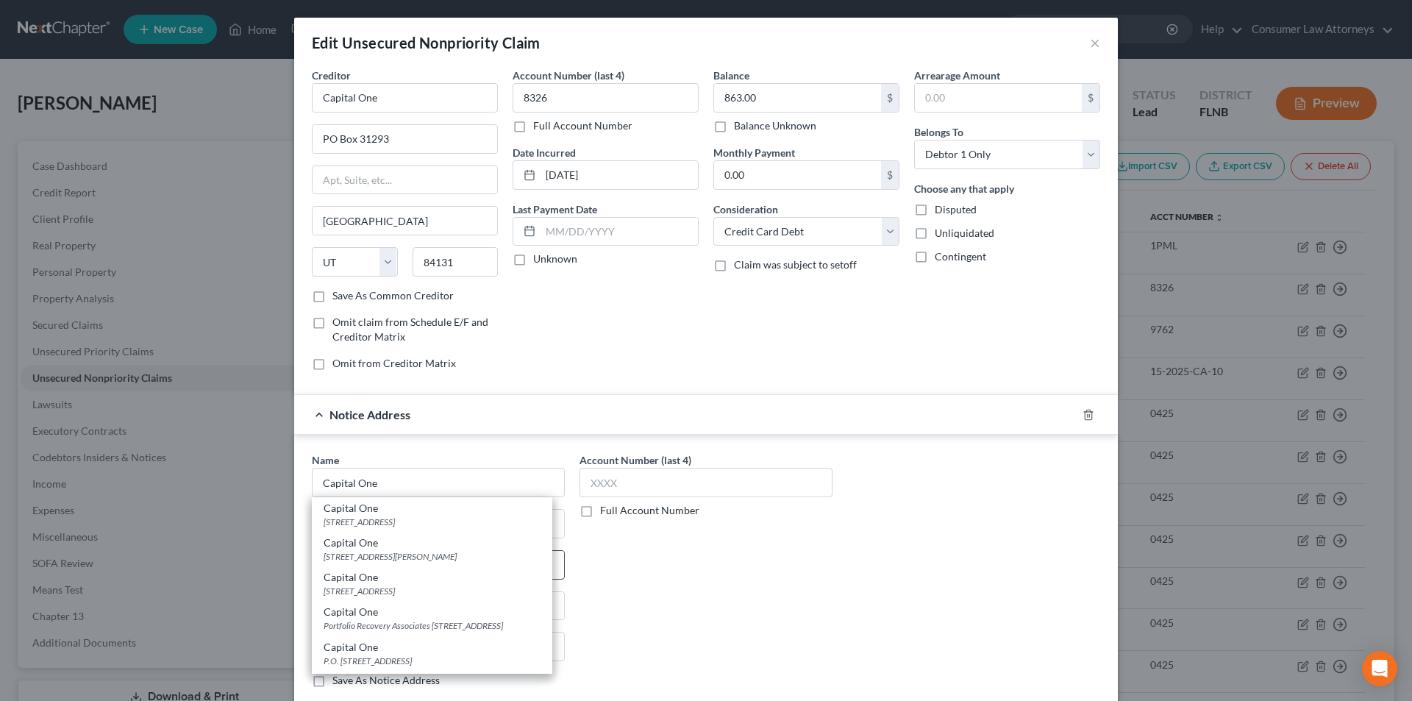
type input "22102"
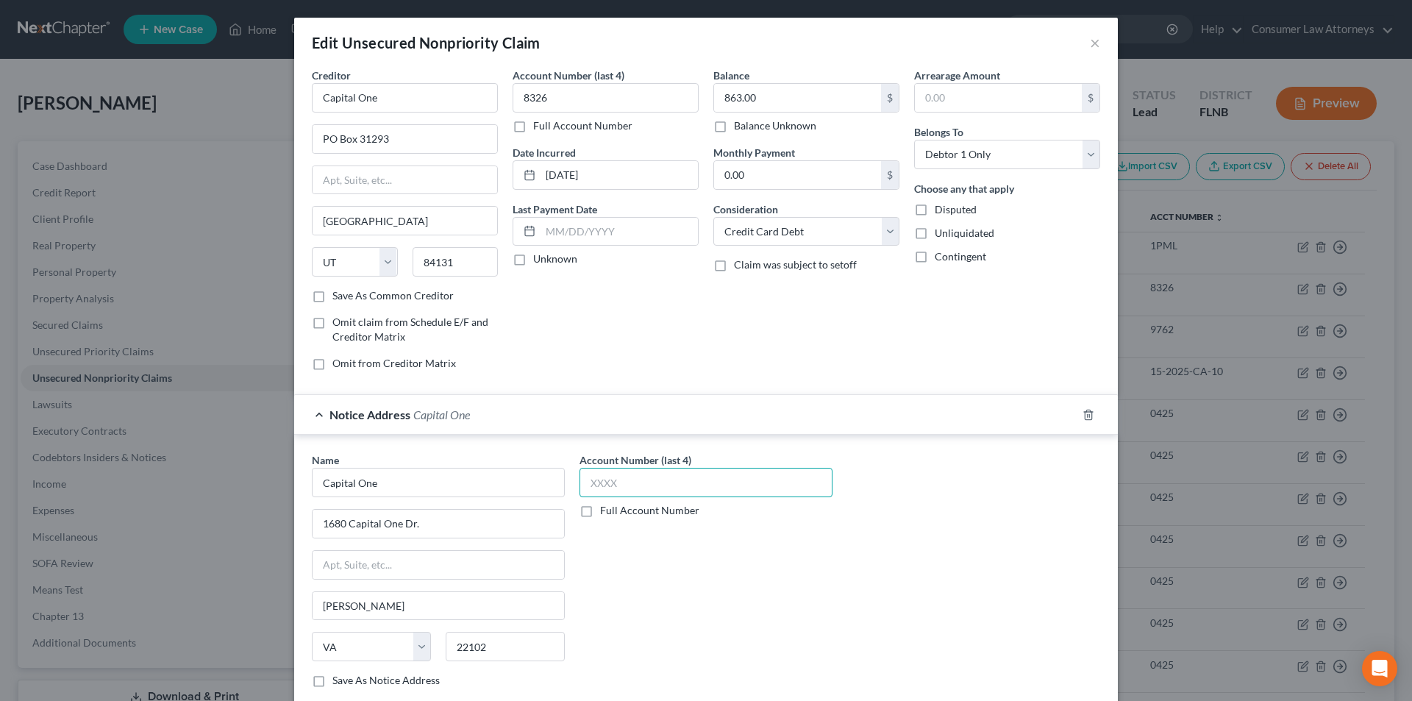
click at [632, 474] on input "text" at bounding box center [706, 482] width 253 height 29
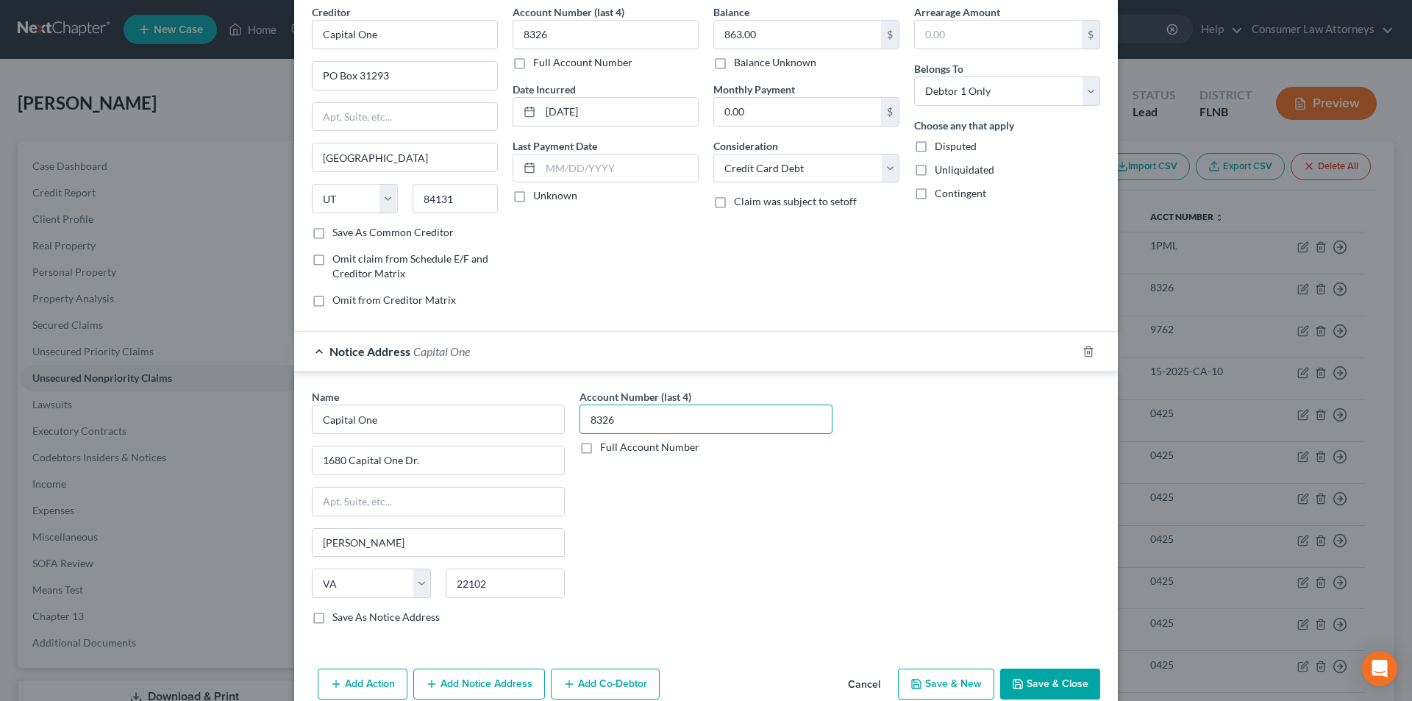
scroll to position [133, 0]
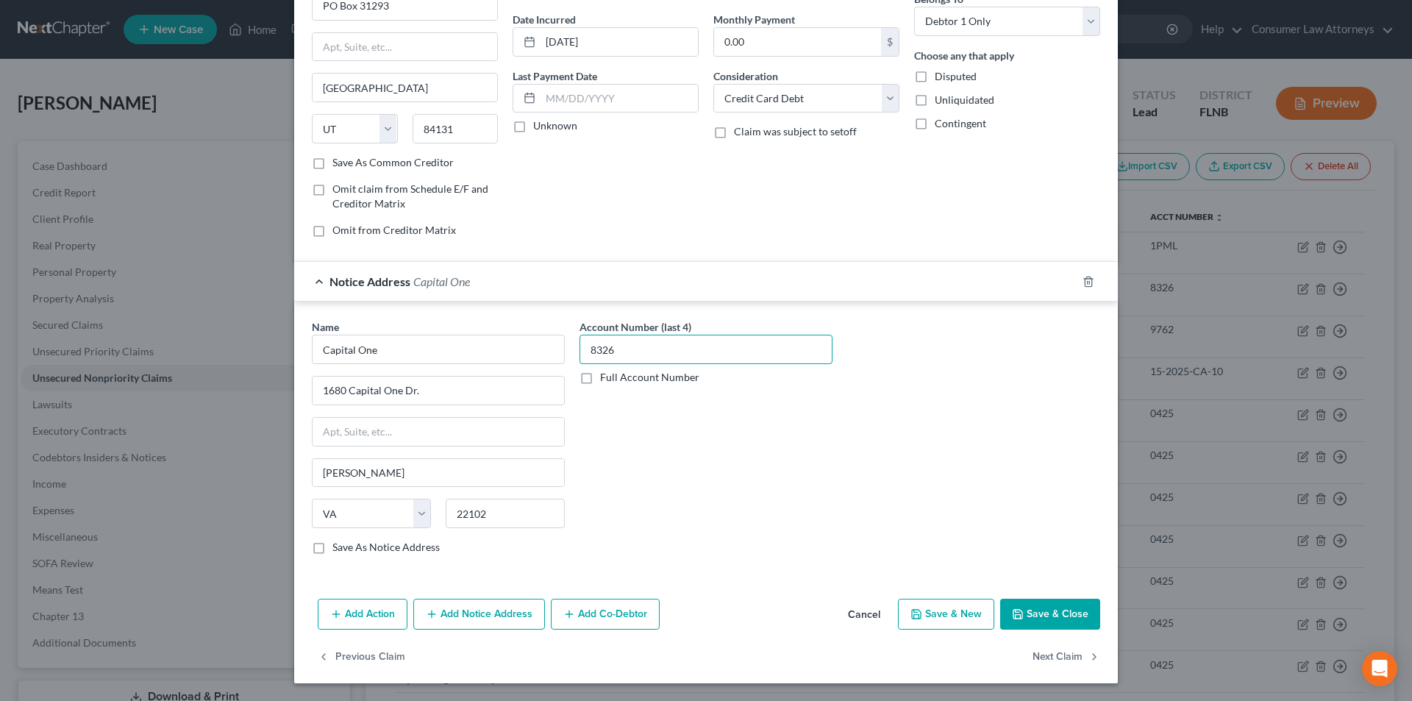
type input "8326"
click at [510, 608] on button "Add Notice Address" at bounding box center [479, 614] width 132 height 31
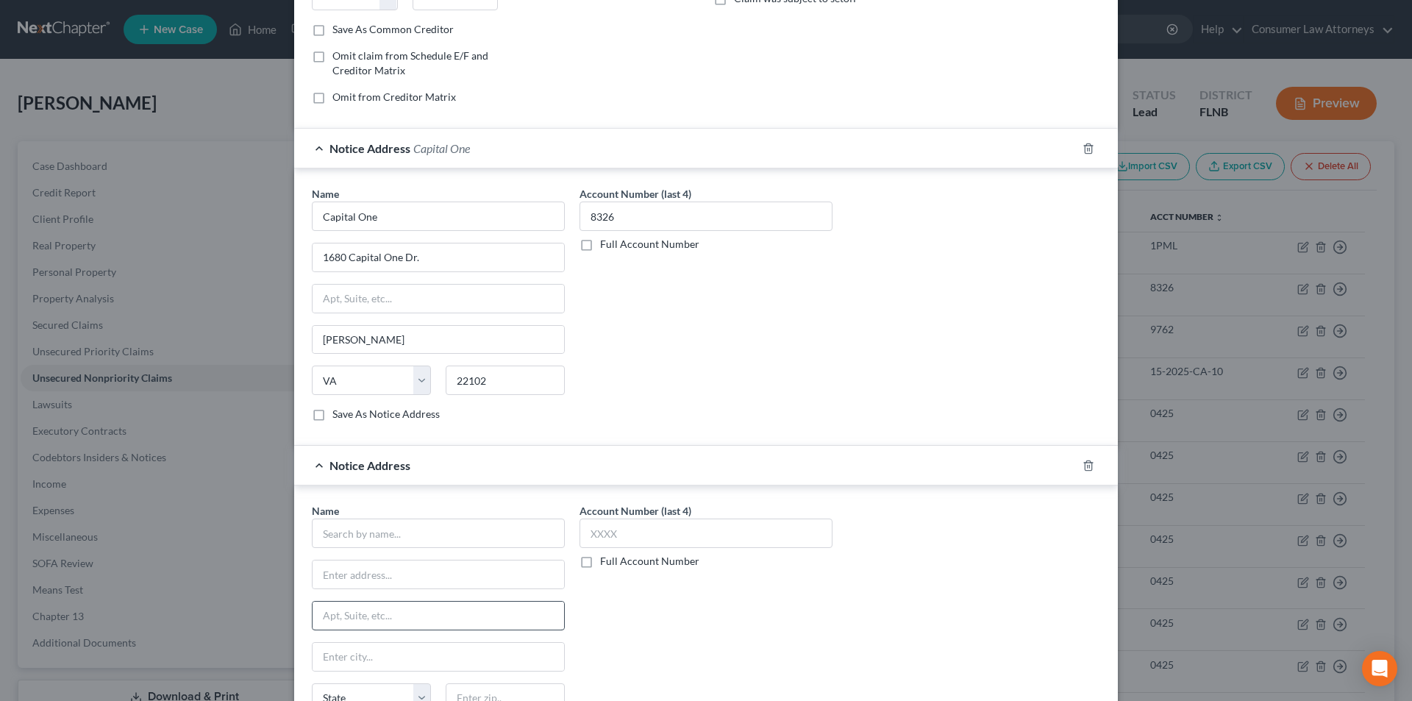
scroll to position [451, 0]
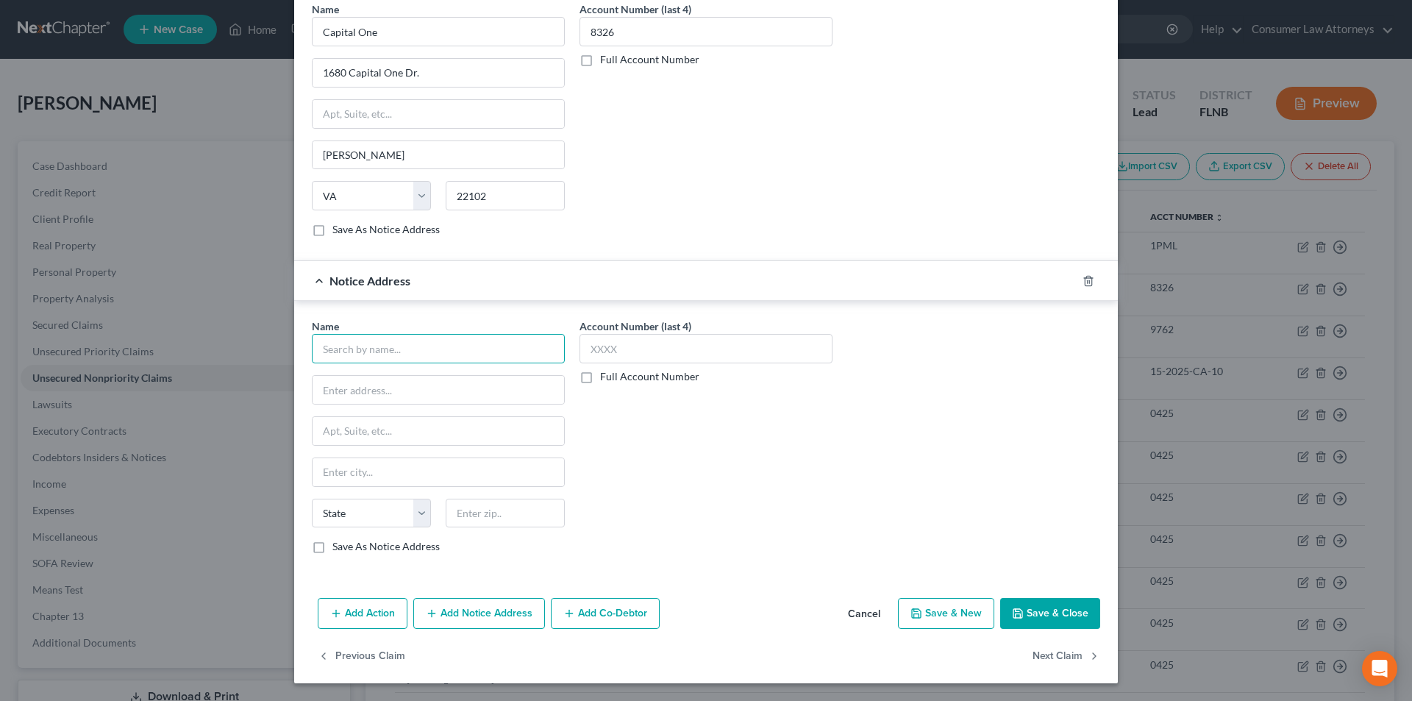
click at [413, 354] on input "text" at bounding box center [438, 348] width 253 height 29
paste input "Capital One"
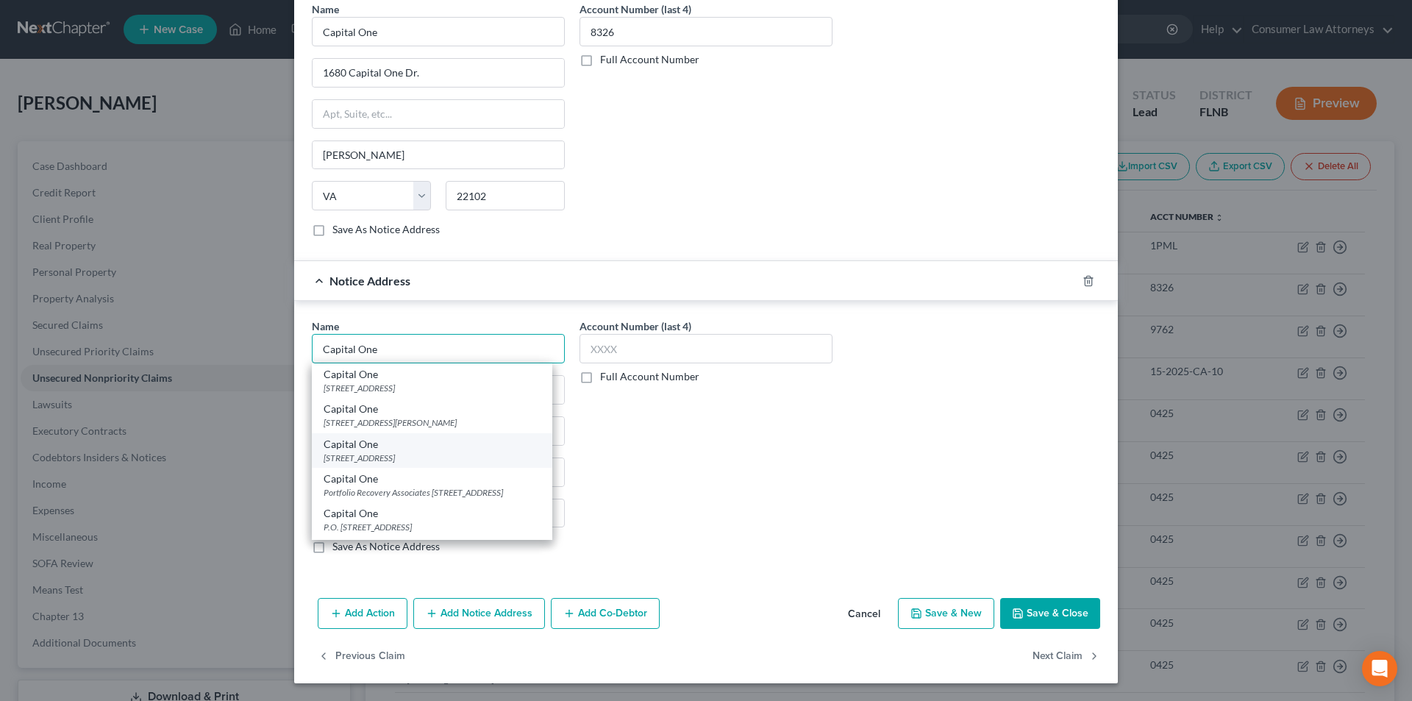
type input "Capital One"
click at [375, 463] on div "[STREET_ADDRESS]" at bounding box center [432, 458] width 217 height 13
type input "PO Box 30285"
type input "[GEOGRAPHIC_DATA]"
select select "46"
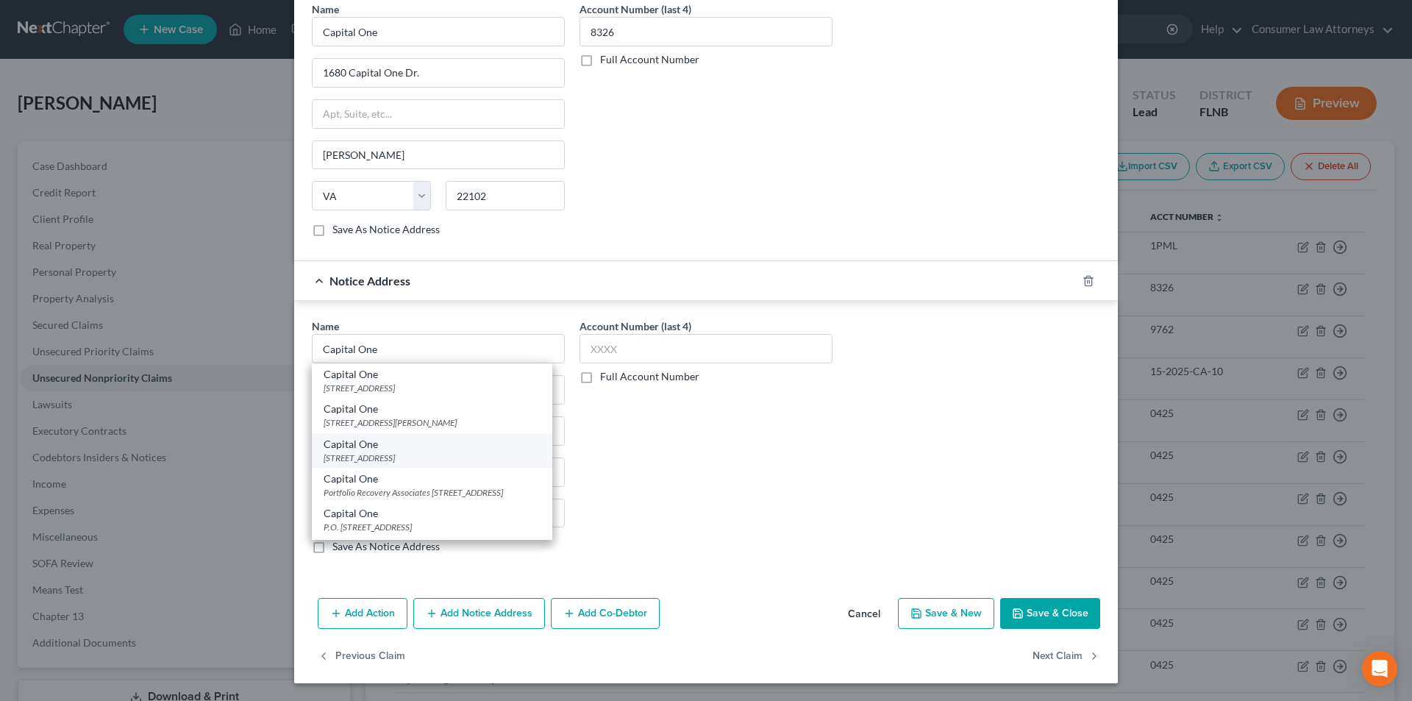
type input "84130-0285"
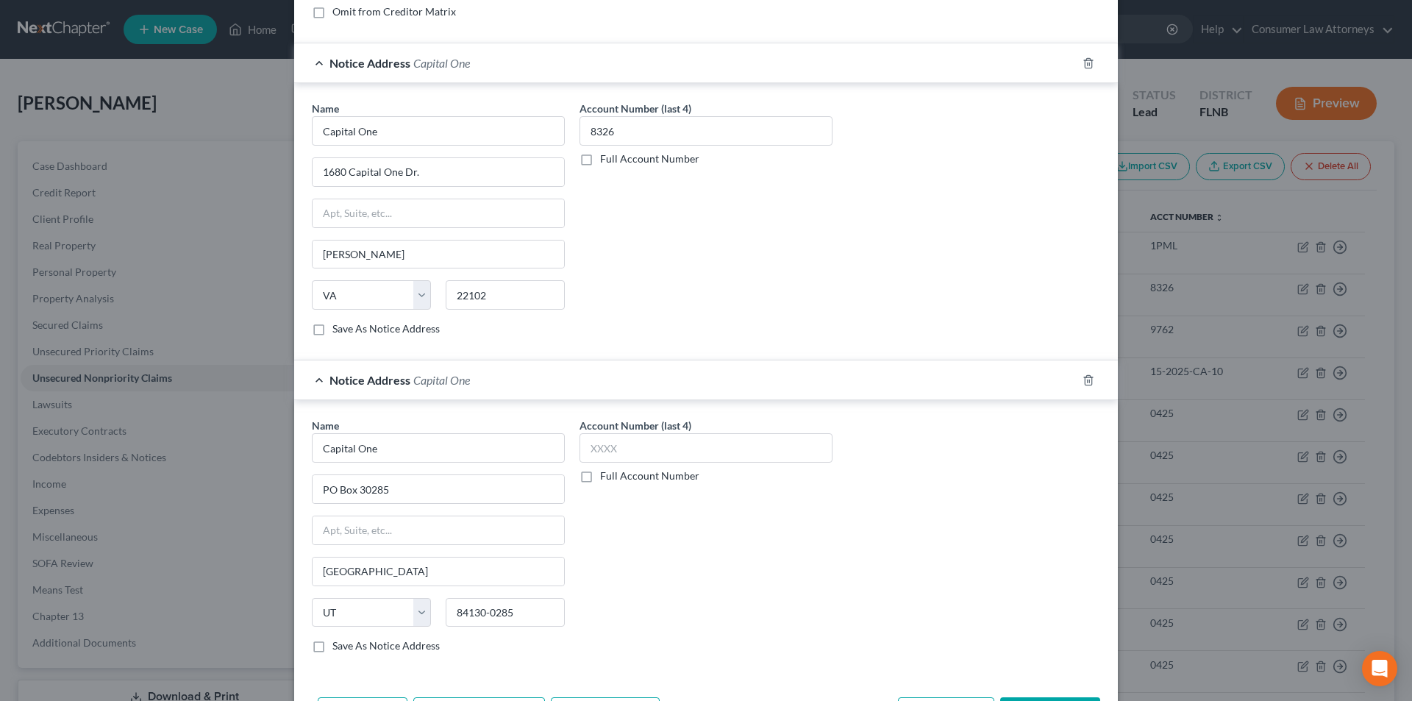
scroll to position [377, 0]
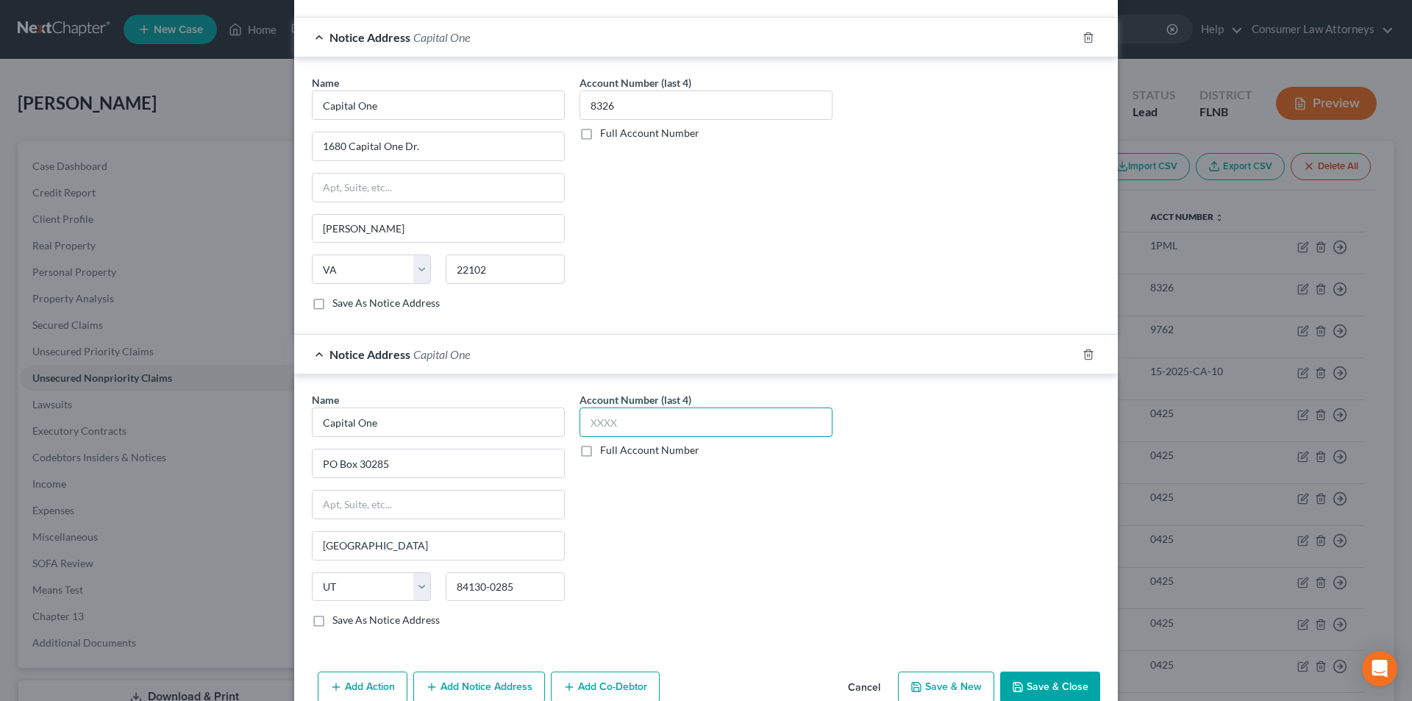
click at [670, 424] on input "text" at bounding box center [706, 421] width 253 height 29
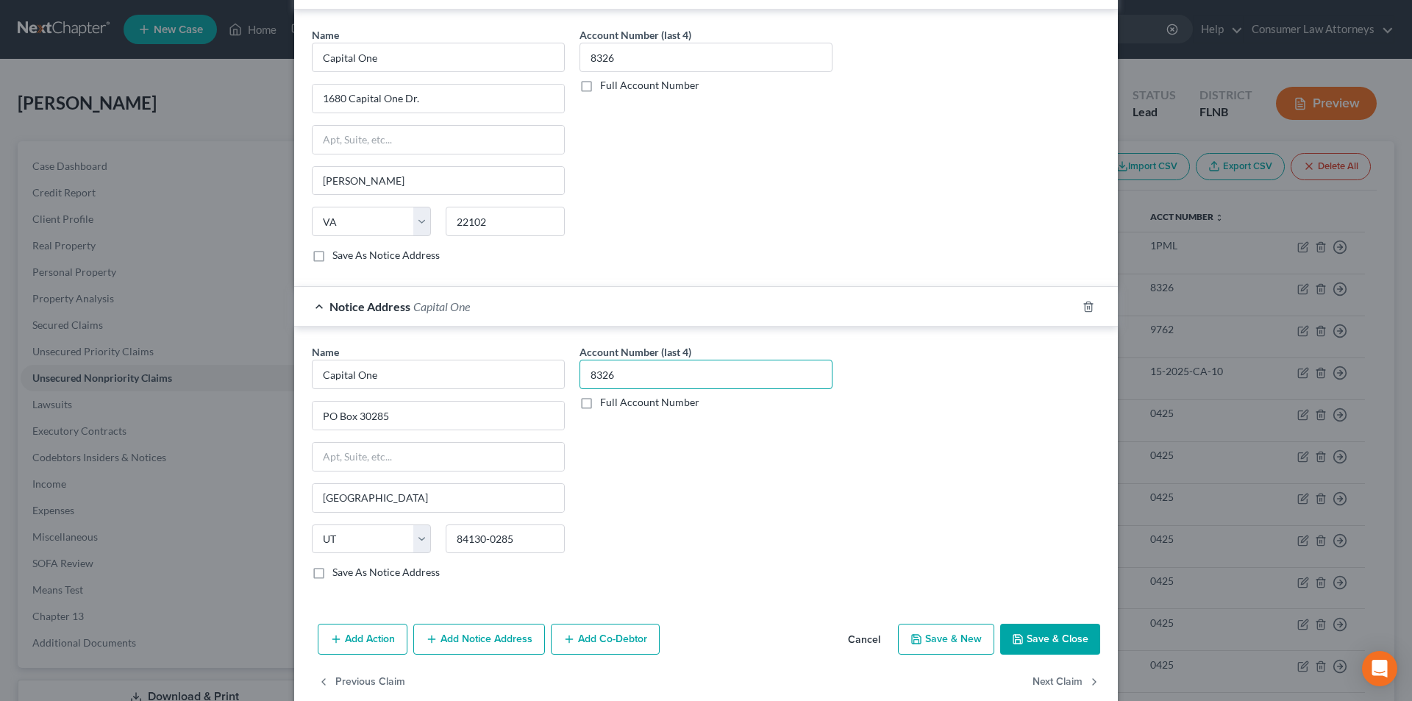
scroll to position [451, 0]
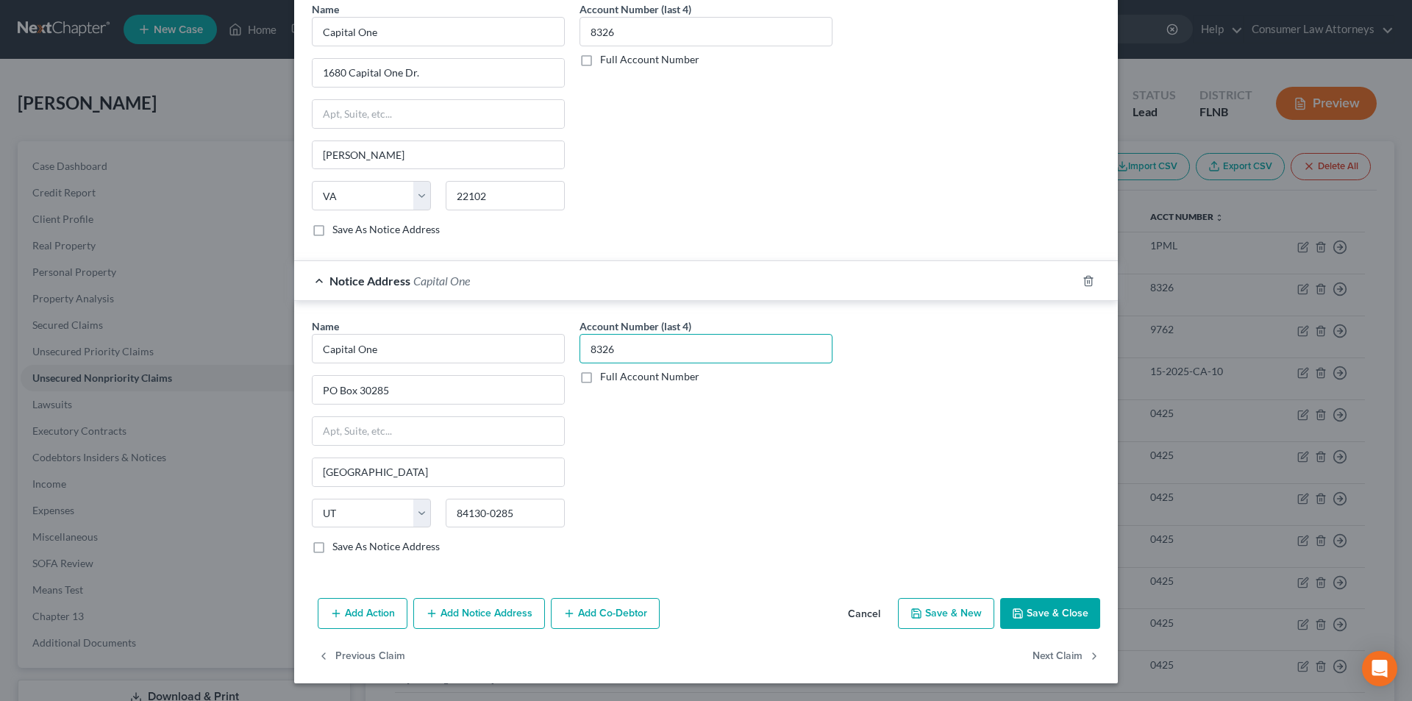
type input "8326"
click at [1061, 604] on button "Save & Close" at bounding box center [1050, 613] width 100 height 31
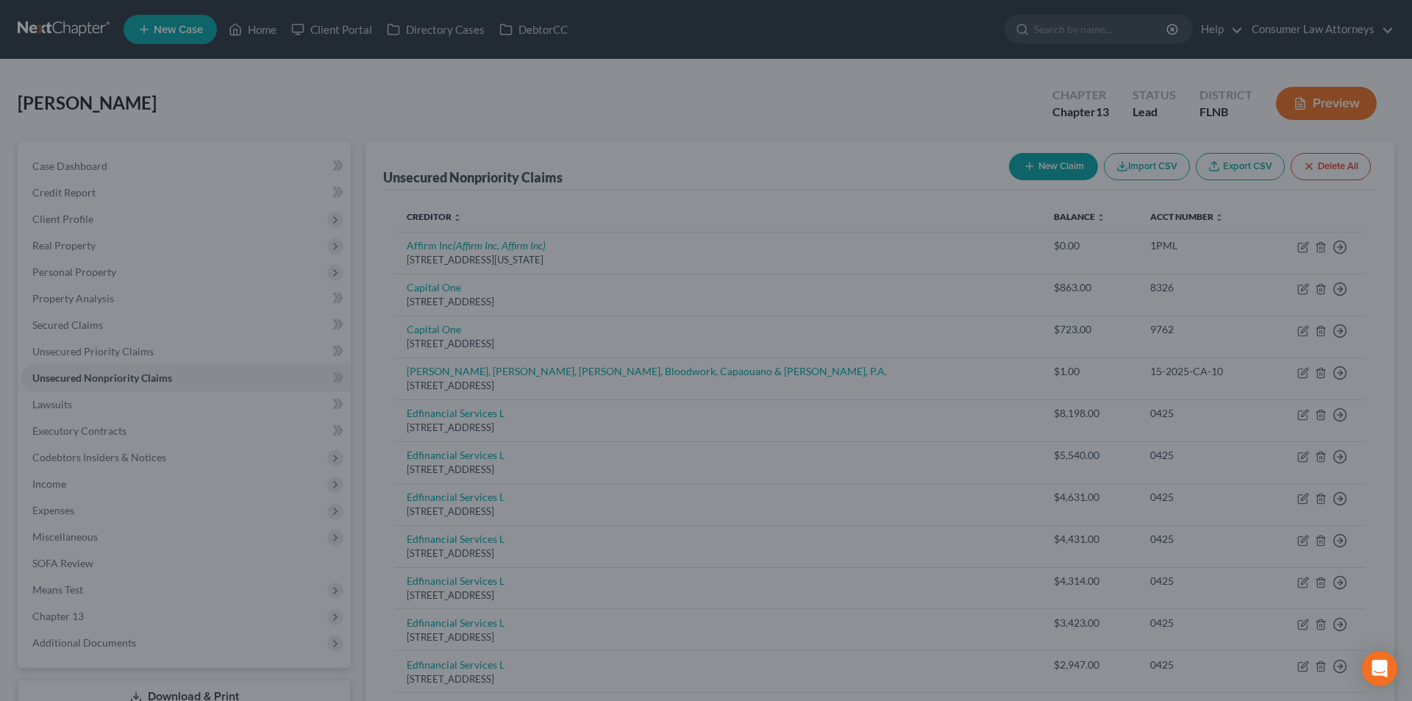
scroll to position [0, 0]
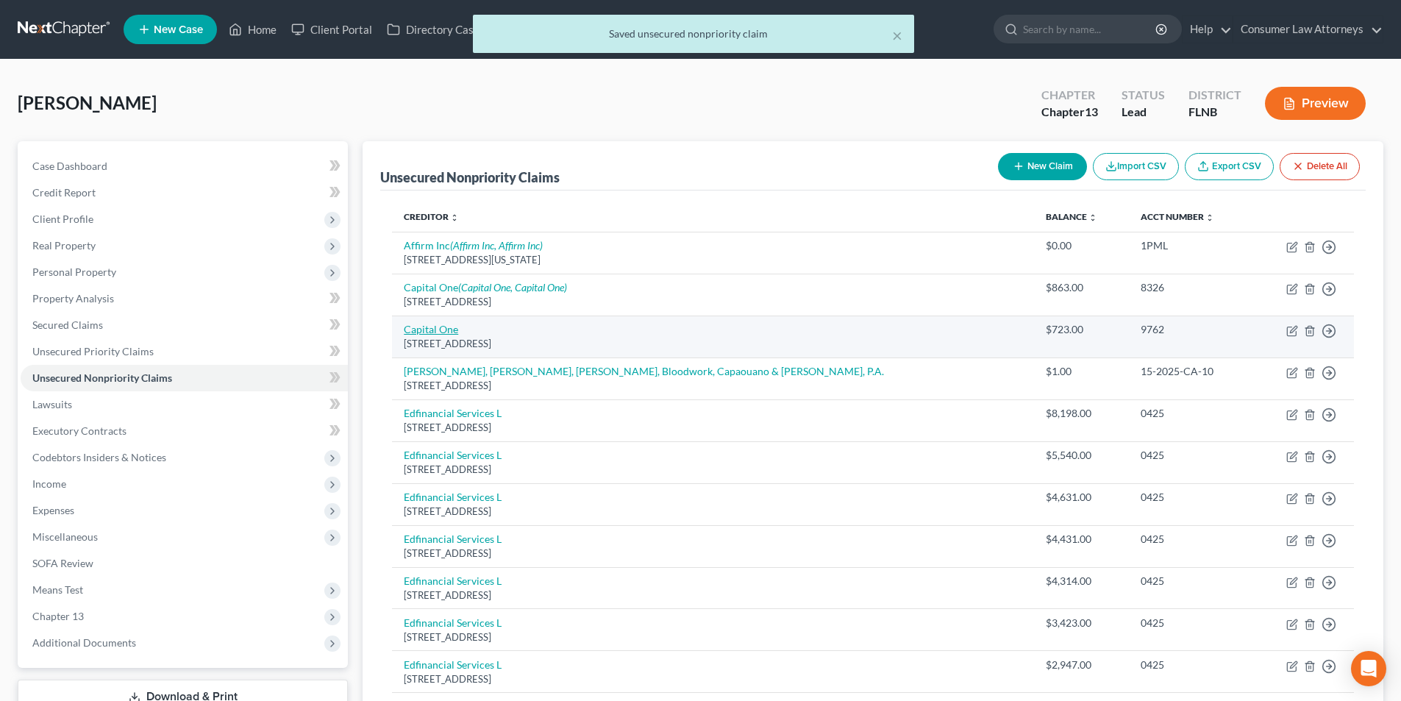
click at [451, 330] on link "Capital One" at bounding box center [431, 329] width 54 height 13
select select "46"
select select "2"
select select "0"
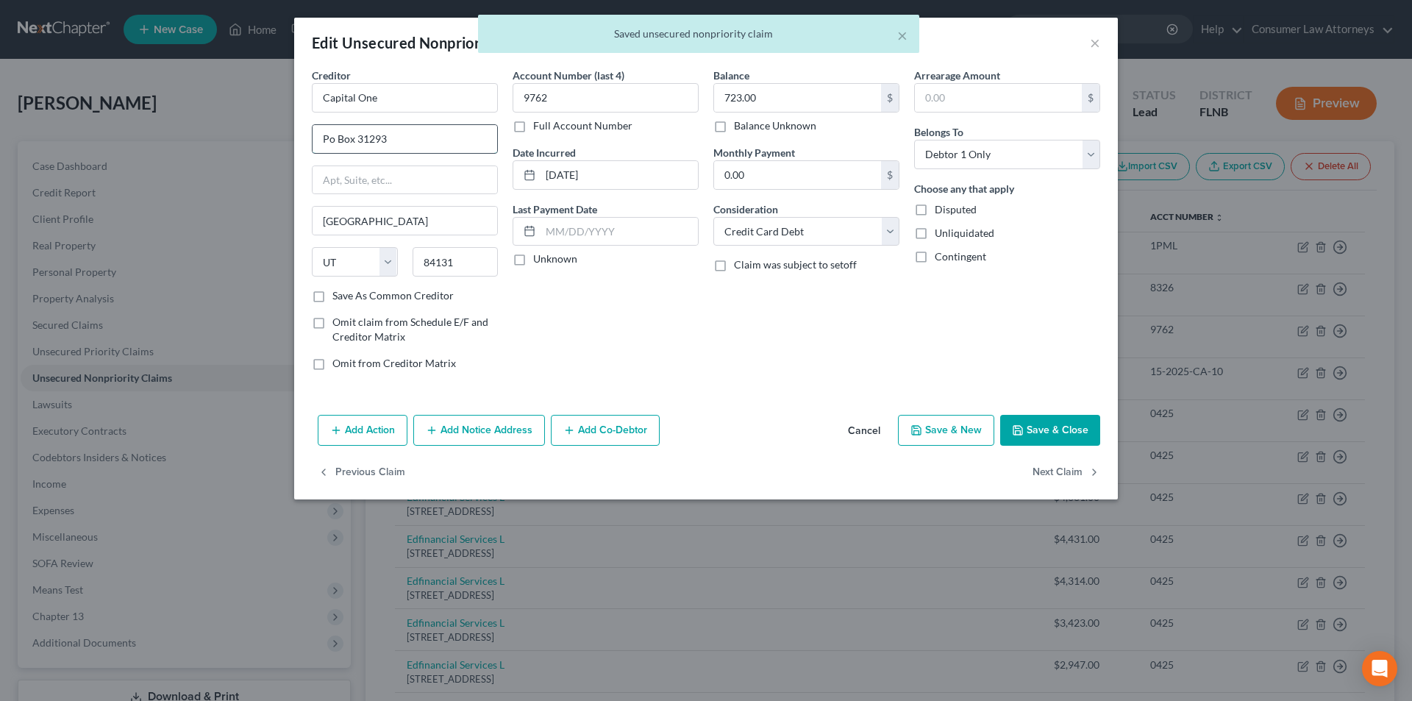
click at [328, 135] on input "Po Box 31293" at bounding box center [405, 139] width 185 height 28
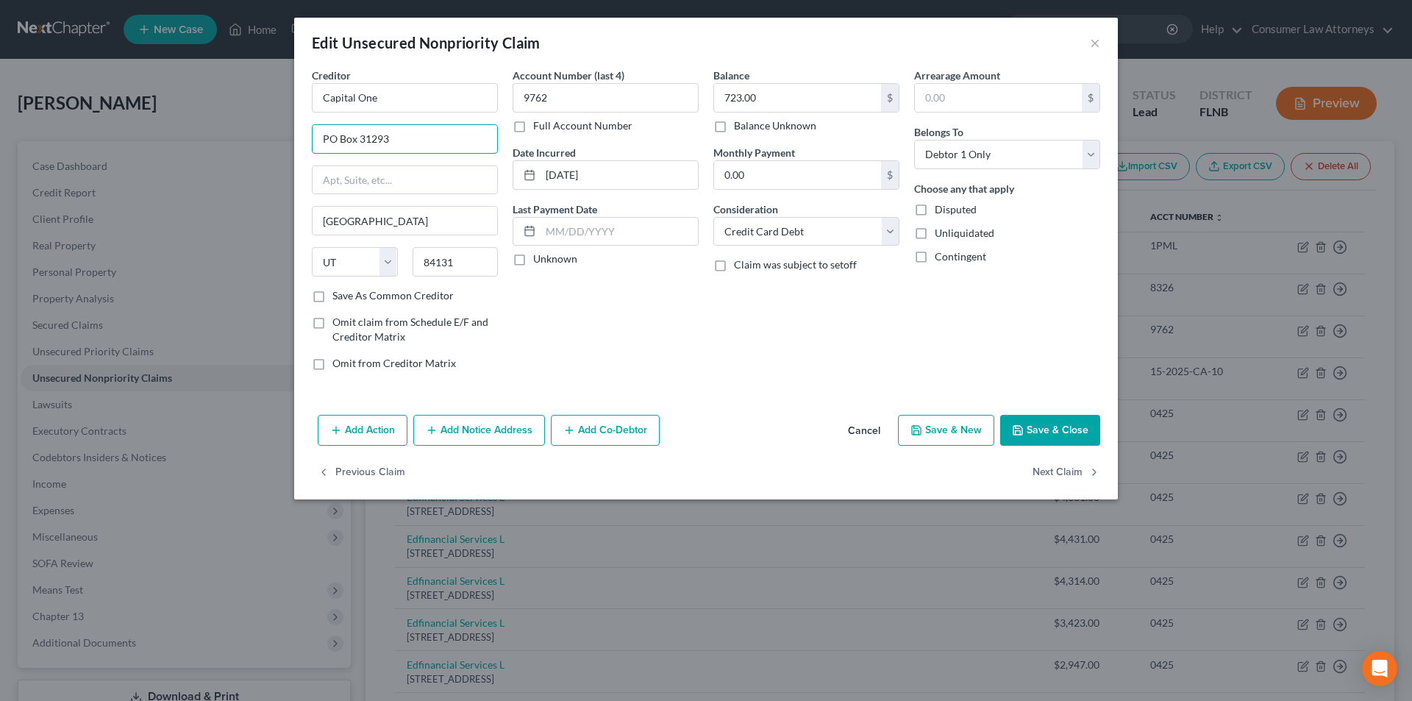
type input "PO Box 31293"
click at [505, 430] on button "Add Notice Address" at bounding box center [479, 430] width 132 height 31
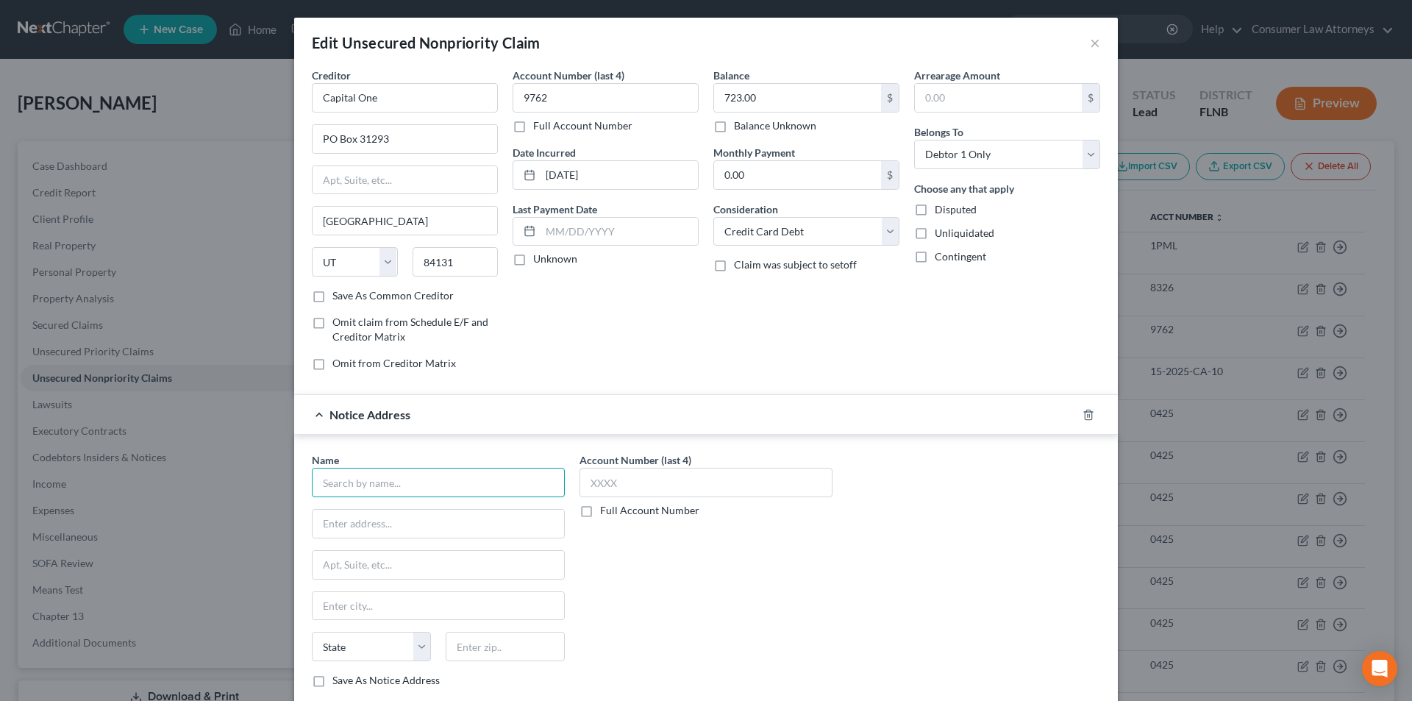
click at [432, 492] on input "text" at bounding box center [438, 482] width 253 height 29
paste input "Capital One"
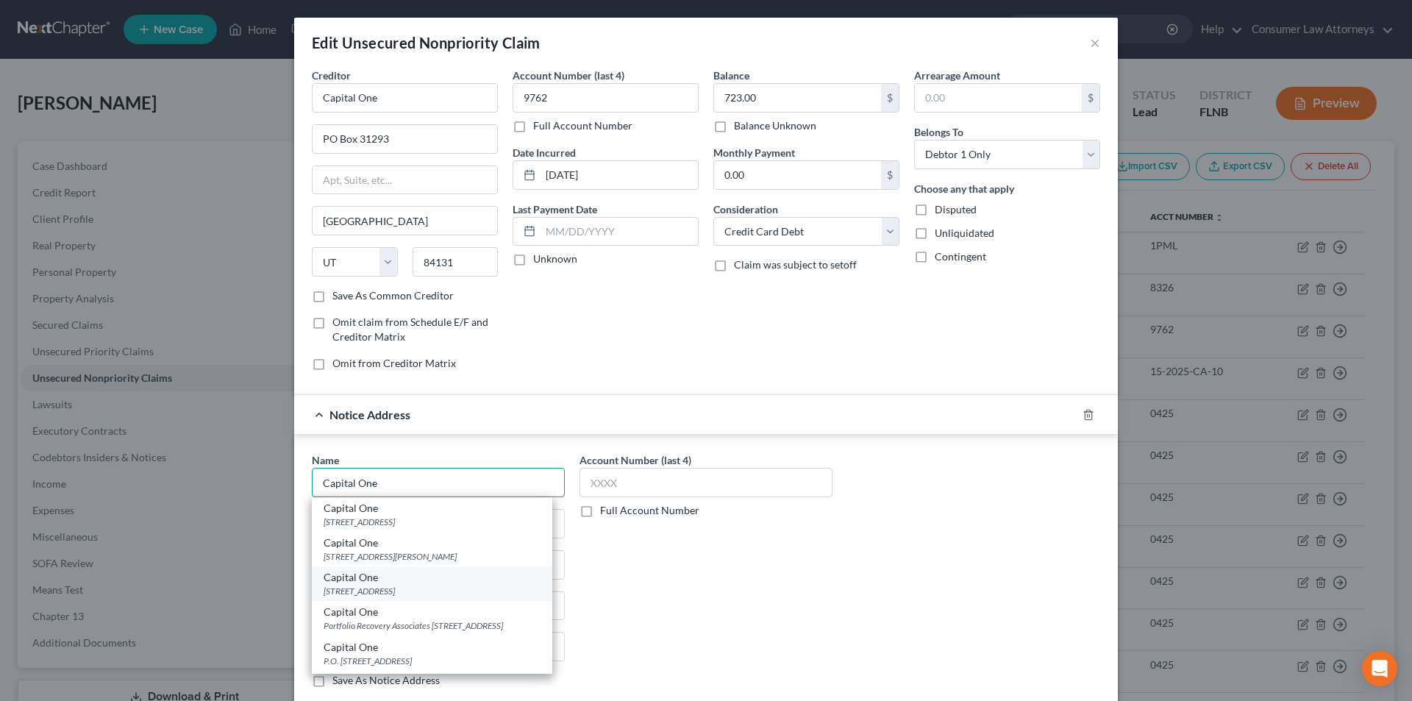
type input "Capital One"
click at [390, 582] on div "Capital One" at bounding box center [432, 577] width 217 height 15
type input "PO Box 30285"
type input "[GEOGRAPHIC_DATA]"
select select "46"
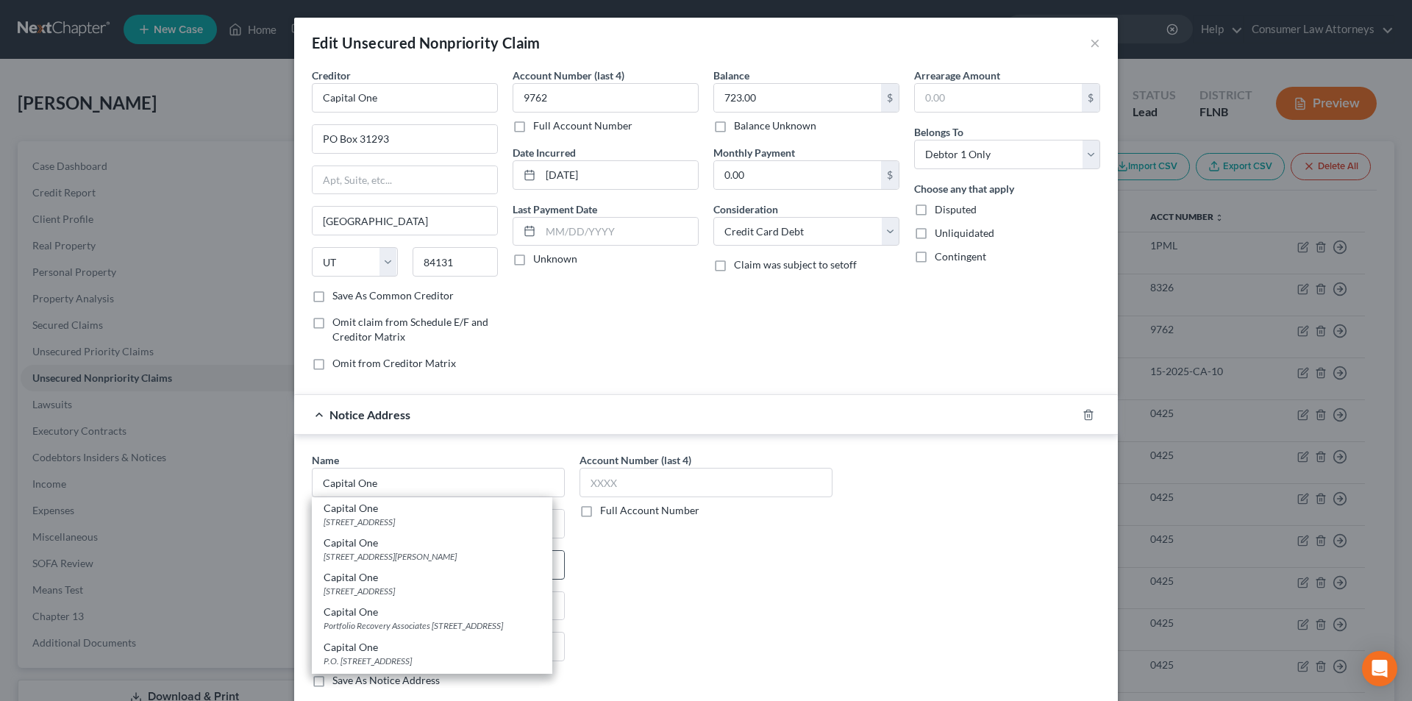
type input "84130-0285"
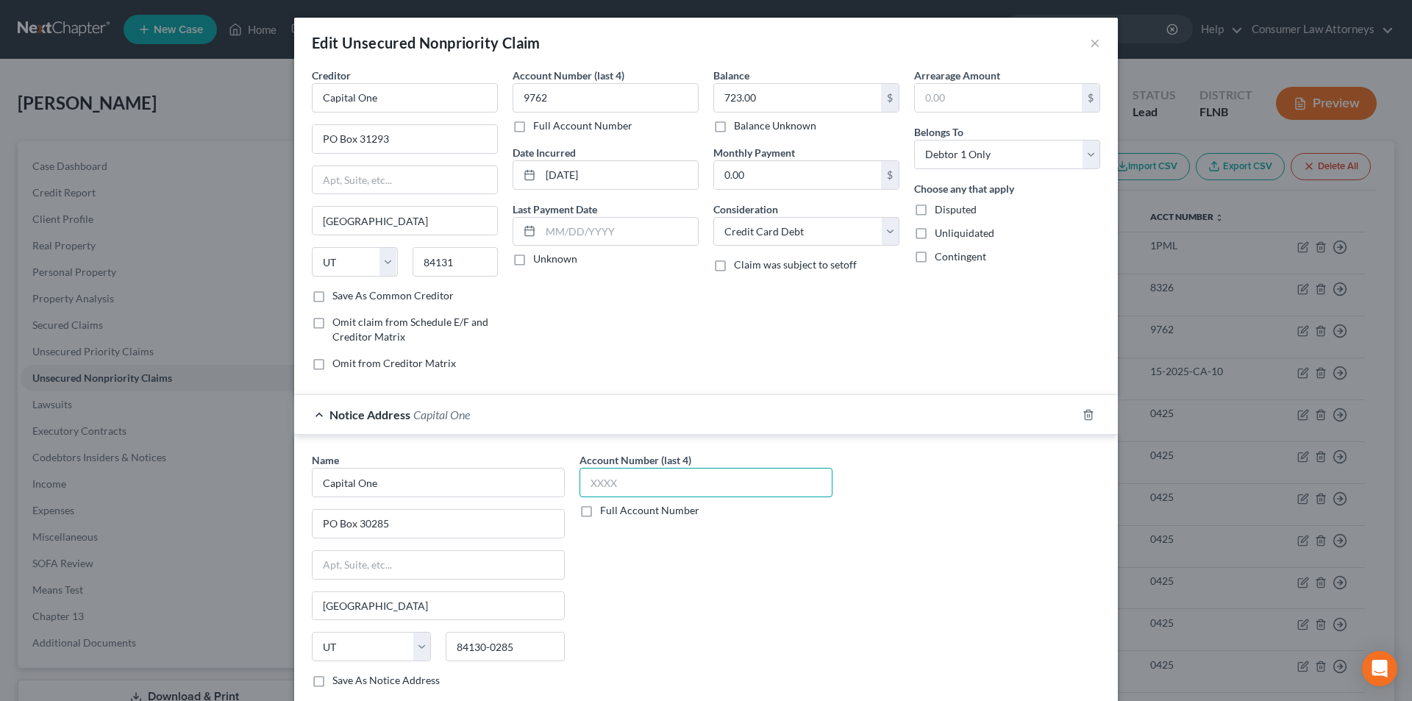
click at [624, 484] on input "text" at bounding box center [706, 482] width 253 height 29
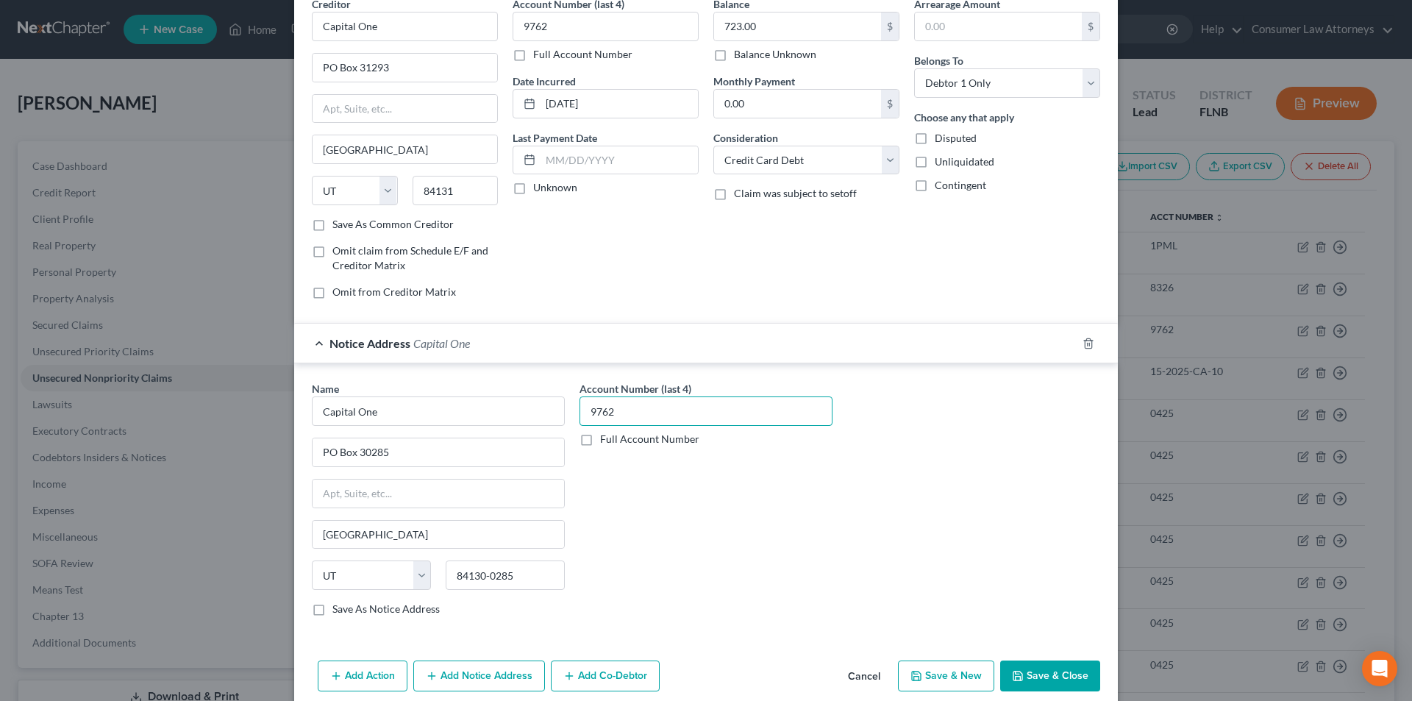
scroll to position [133, 0]
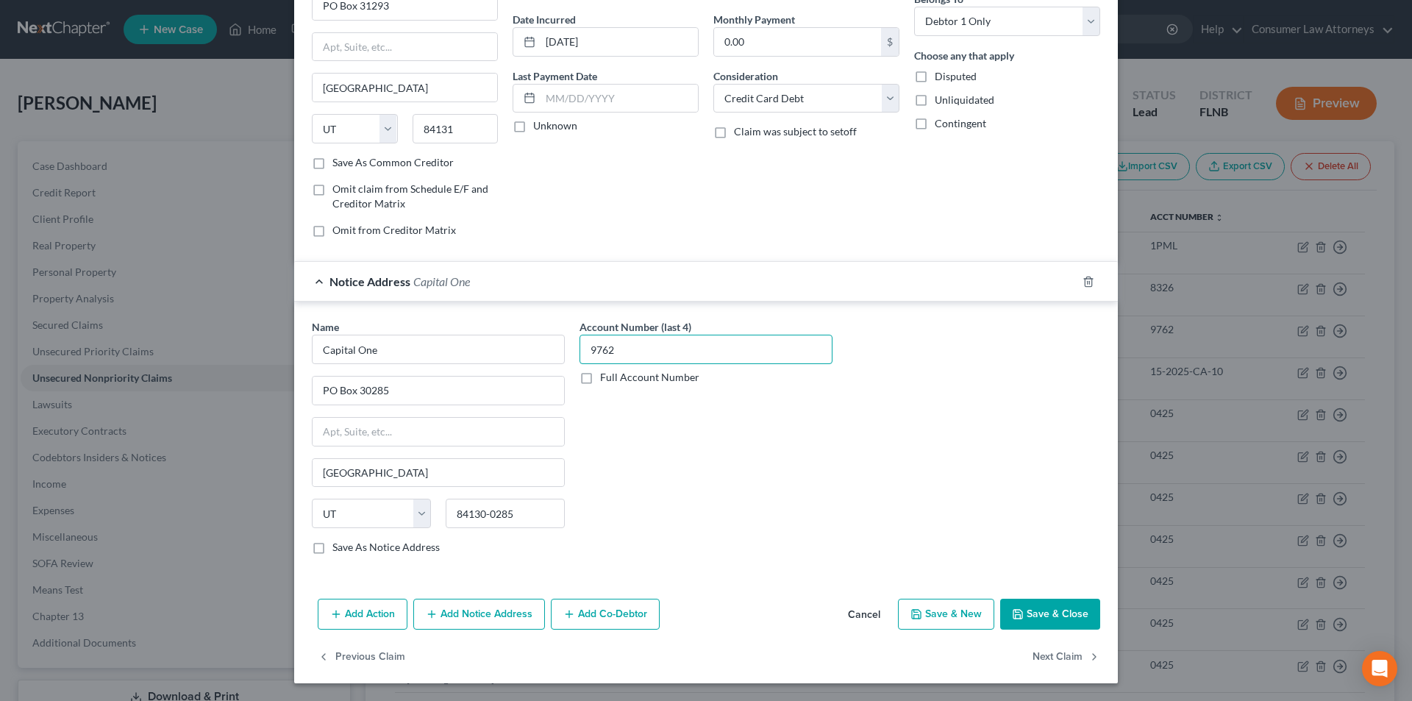
type input "9762"
click at [513, 611] on button "Add Notice Address" at bounding box center [479, 614] width 132 height 31
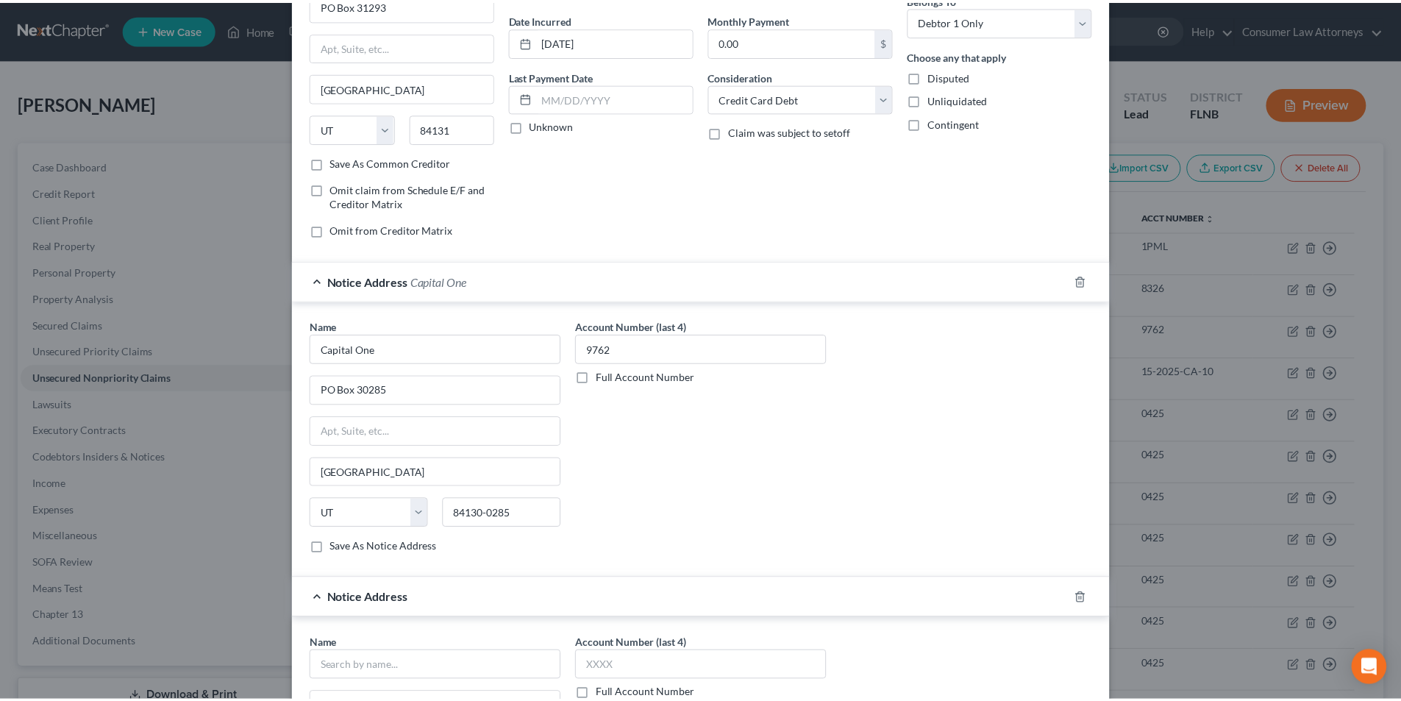
scroll to position [451, 0]
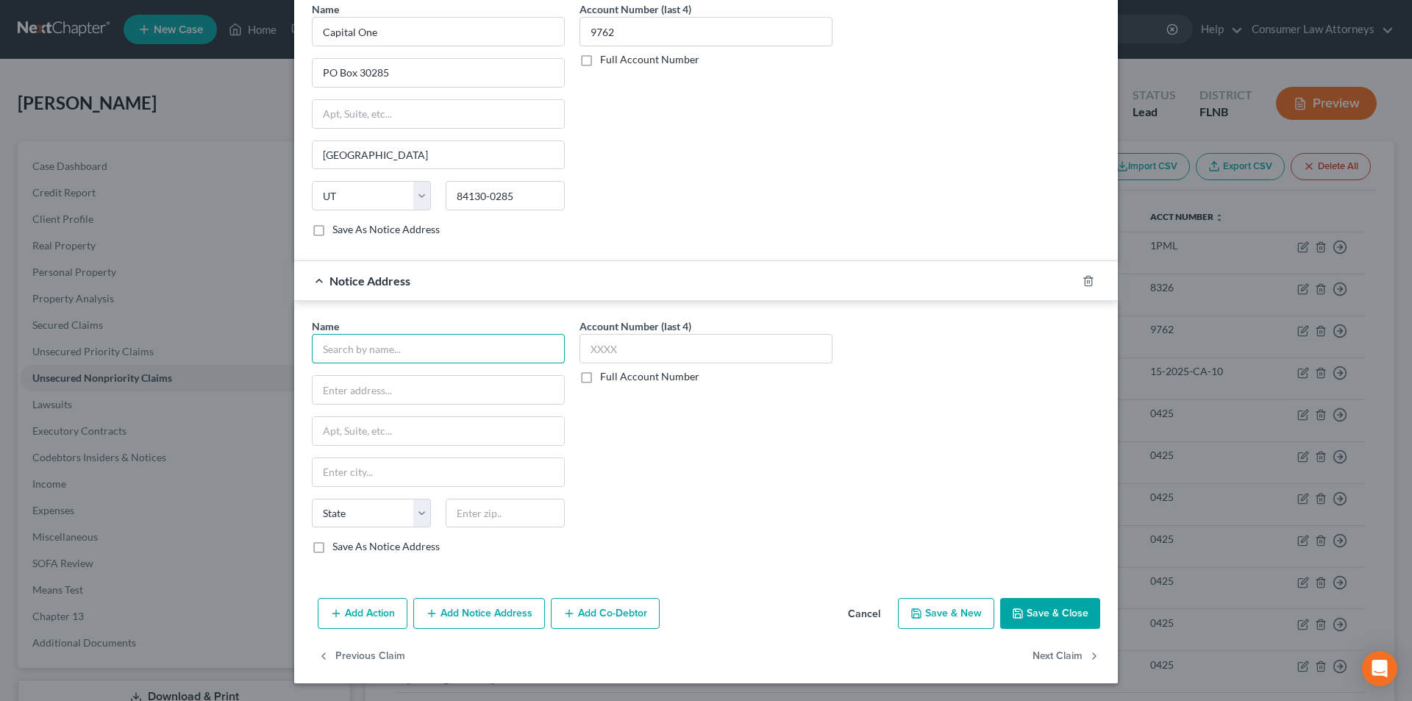
click at [398, 352] on input "text" at bounding box center [438, 348] width 253 height 29
paste input "Capital One"
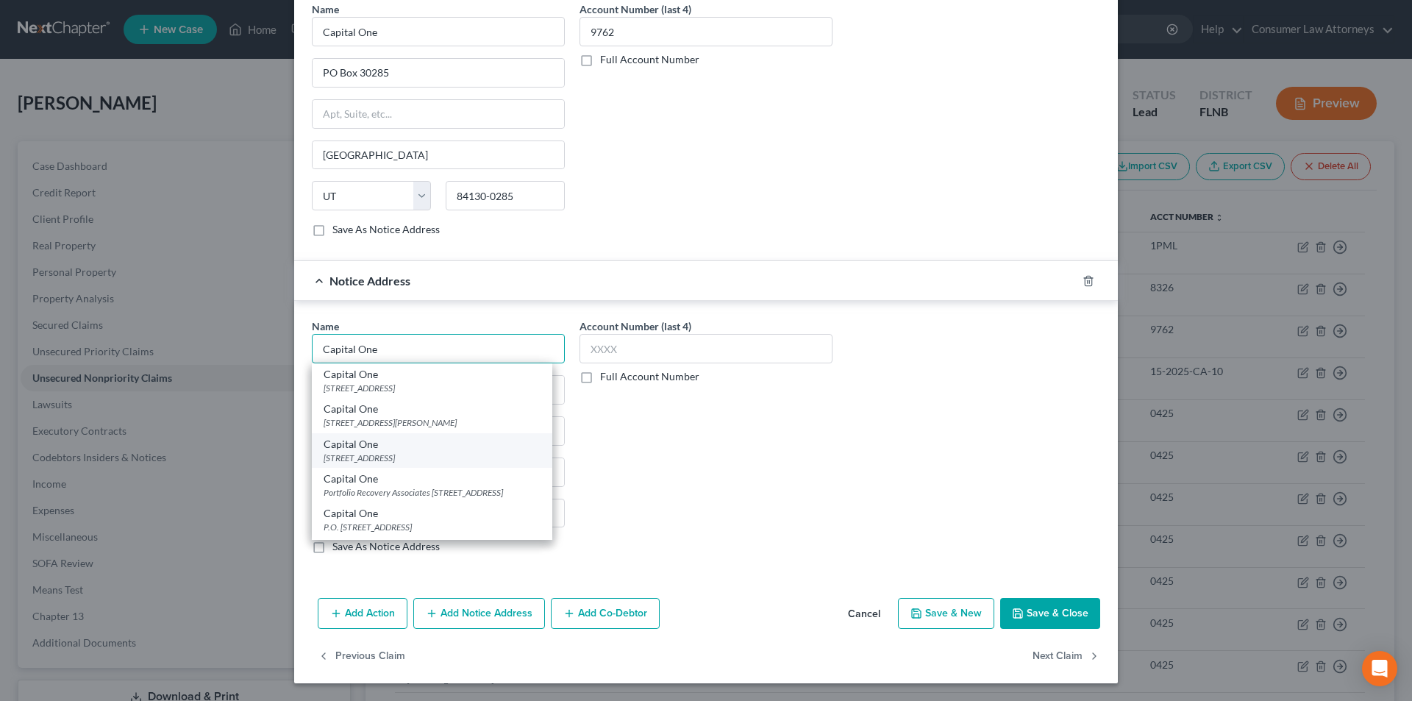
type input "Capital One"
click at [382, 458] on div "[STREET_ADDRESS]" at bounding box center [432, 458] width 217 height 13
type input "PO Box 30285"
type input "[GEOGRAPHIC_DATA]"
select select "46"
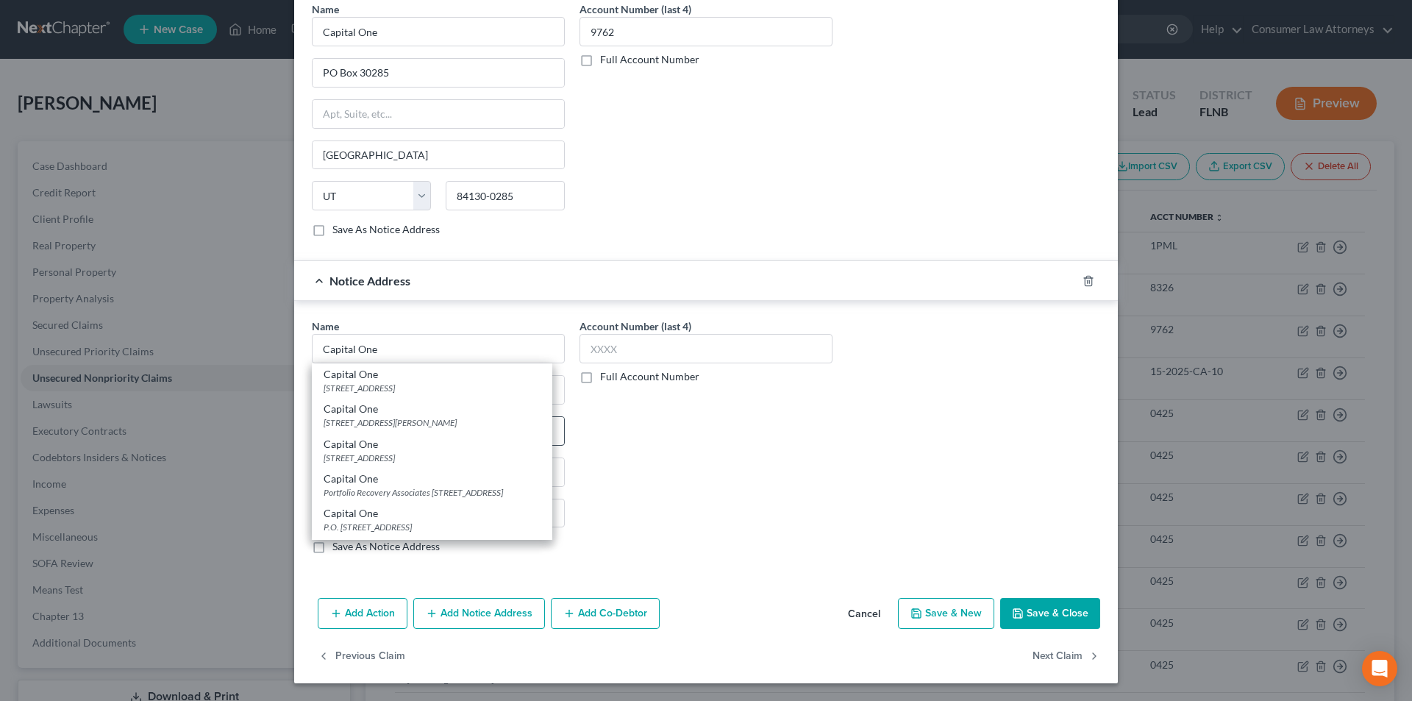
type input "84130-0285"
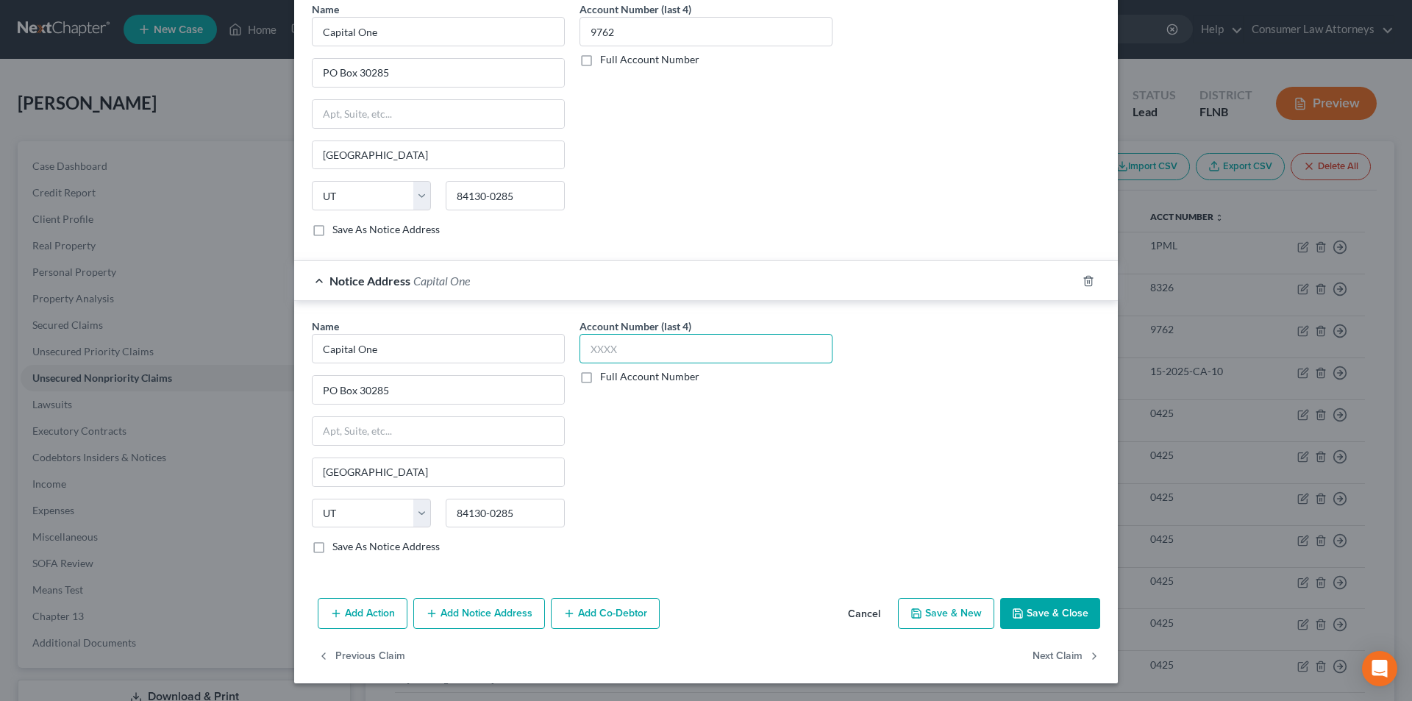
click at [613, 350] on input "text" at bounding box center [706, 348] width 253 height 29
type input "9762"
click at [1053, 614] on button "Save & Close" at bounding box center [1050, 613] width 100 height 31
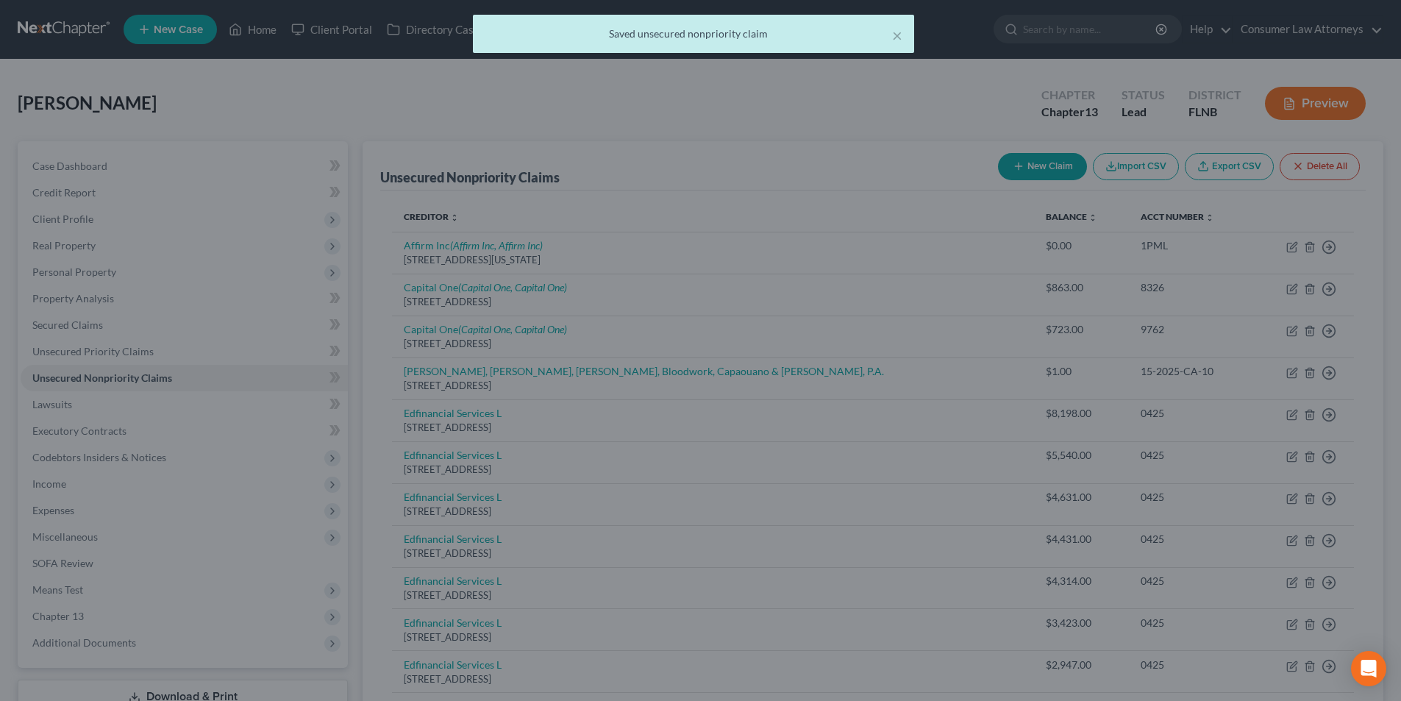
scroll to position [0, 0]
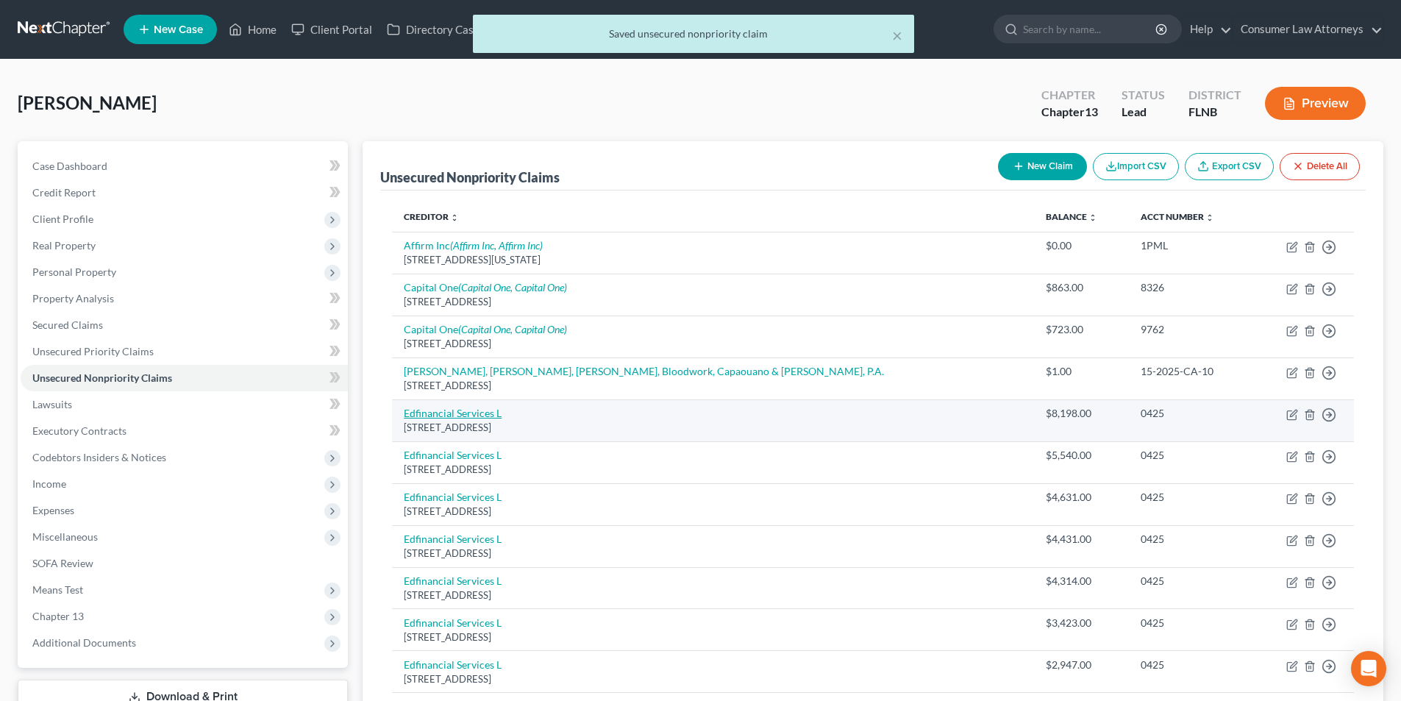
click at [488, 416] on link "Edfinancial Services L" at bounding box center [453, 413] width 98 height 13
select select "44"
select select "17"
select select "0"
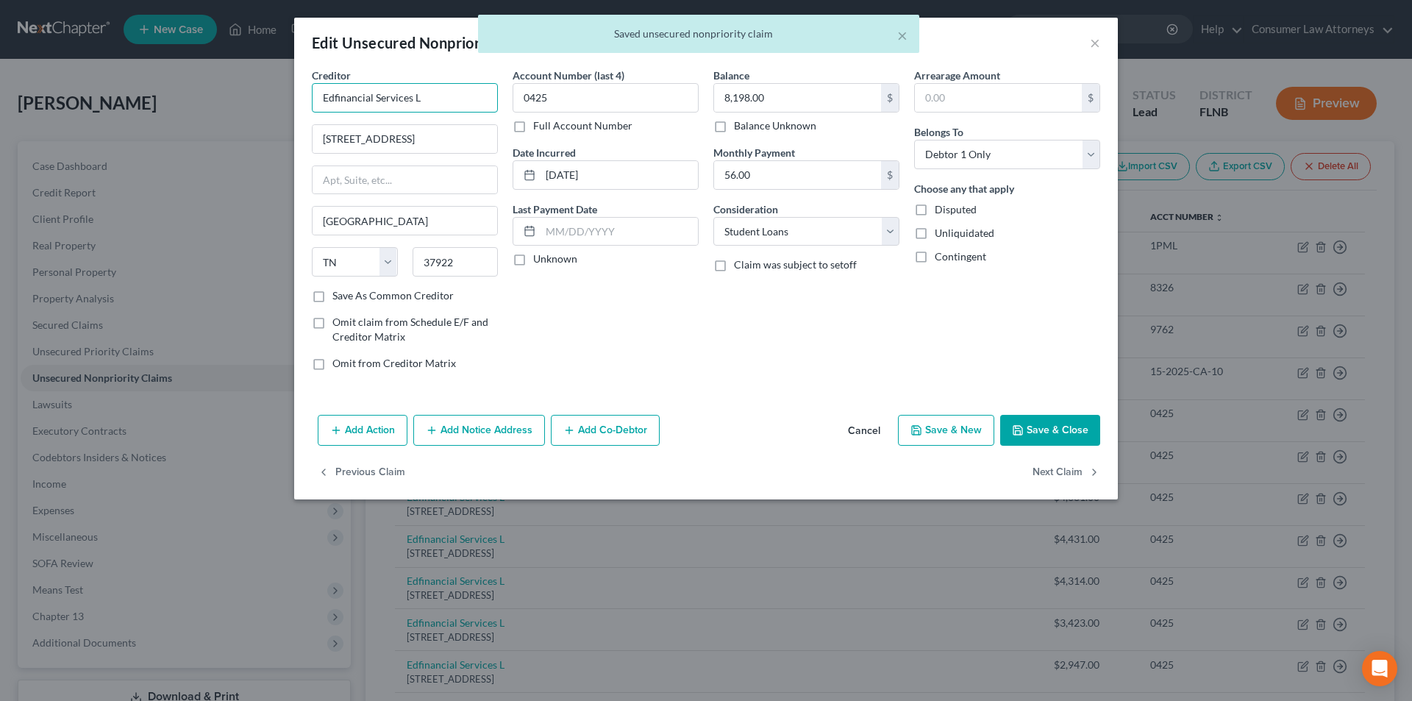
click at [455, 96] on input "Edfinancial Services L" at bounding box center [405, 97] width 186 height 29
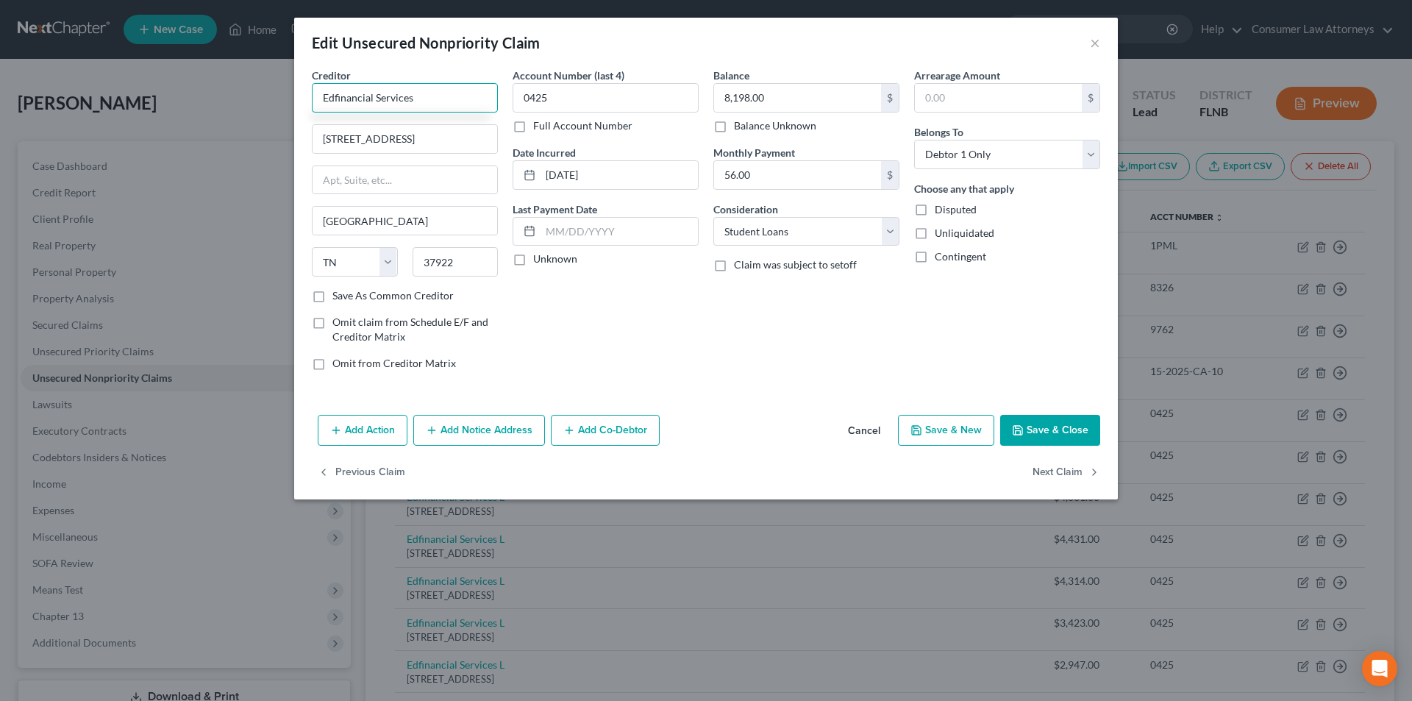
type input "Edfinancial Services"
click at [1049, 424] on button "Save & Close" at bounding box center [1050, 430] width 100 height 31
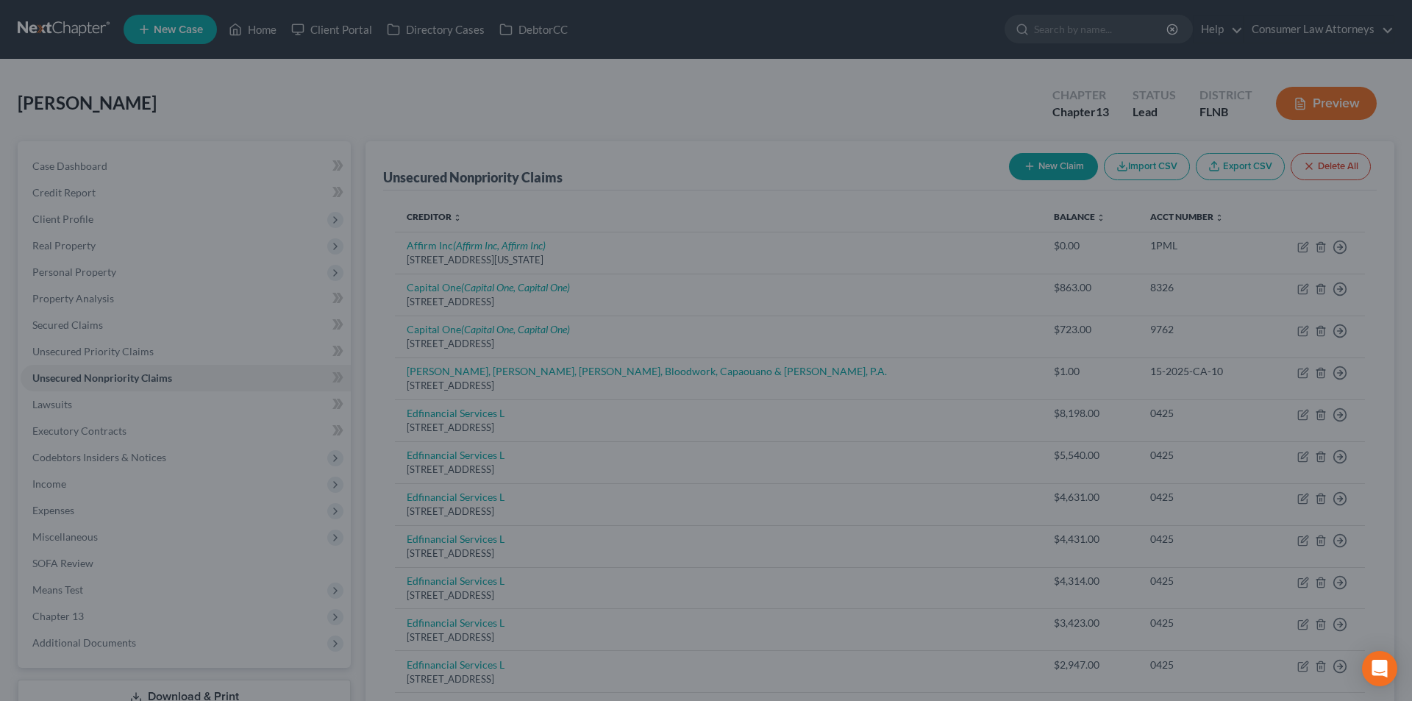
type input "0"
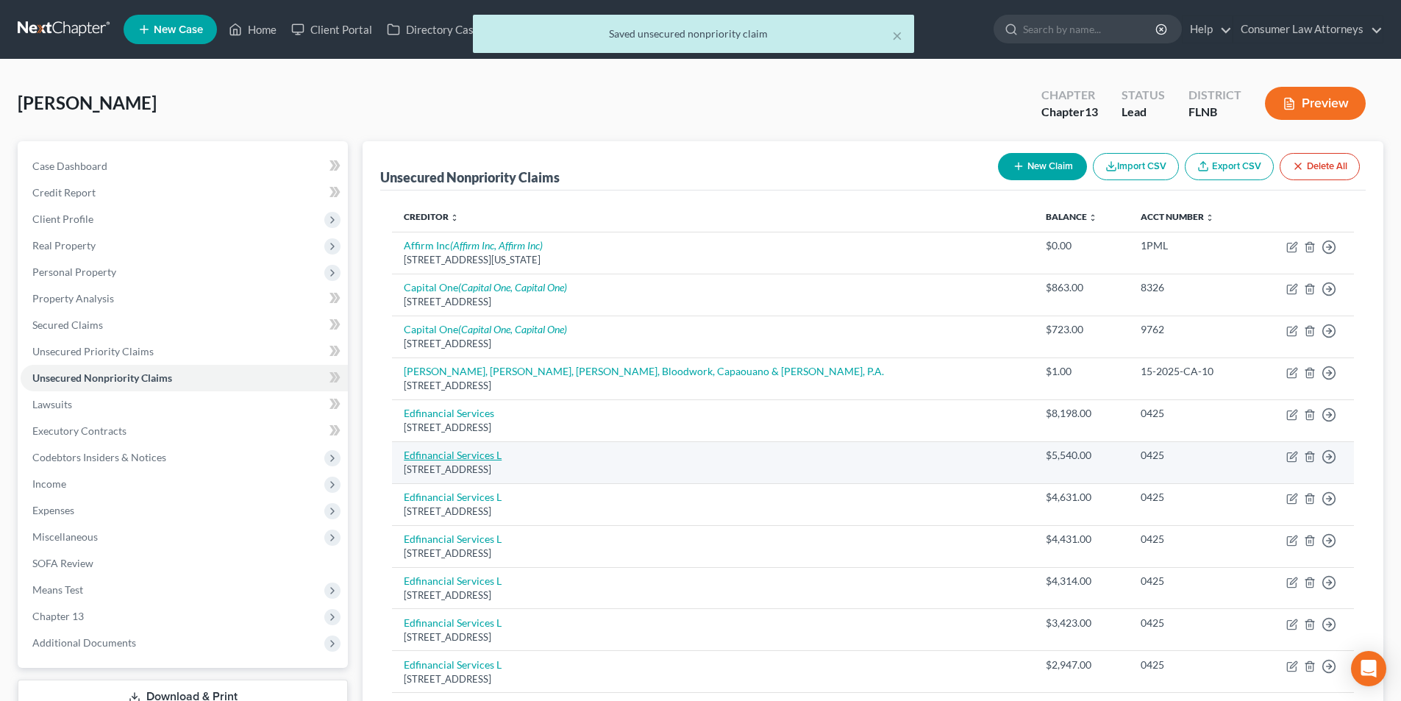
click at [475, 452] on link "Edfinancial Services L" at bounding box center [453, 455] width 98 height 13
select select "44"
select select "17"
select select "0"
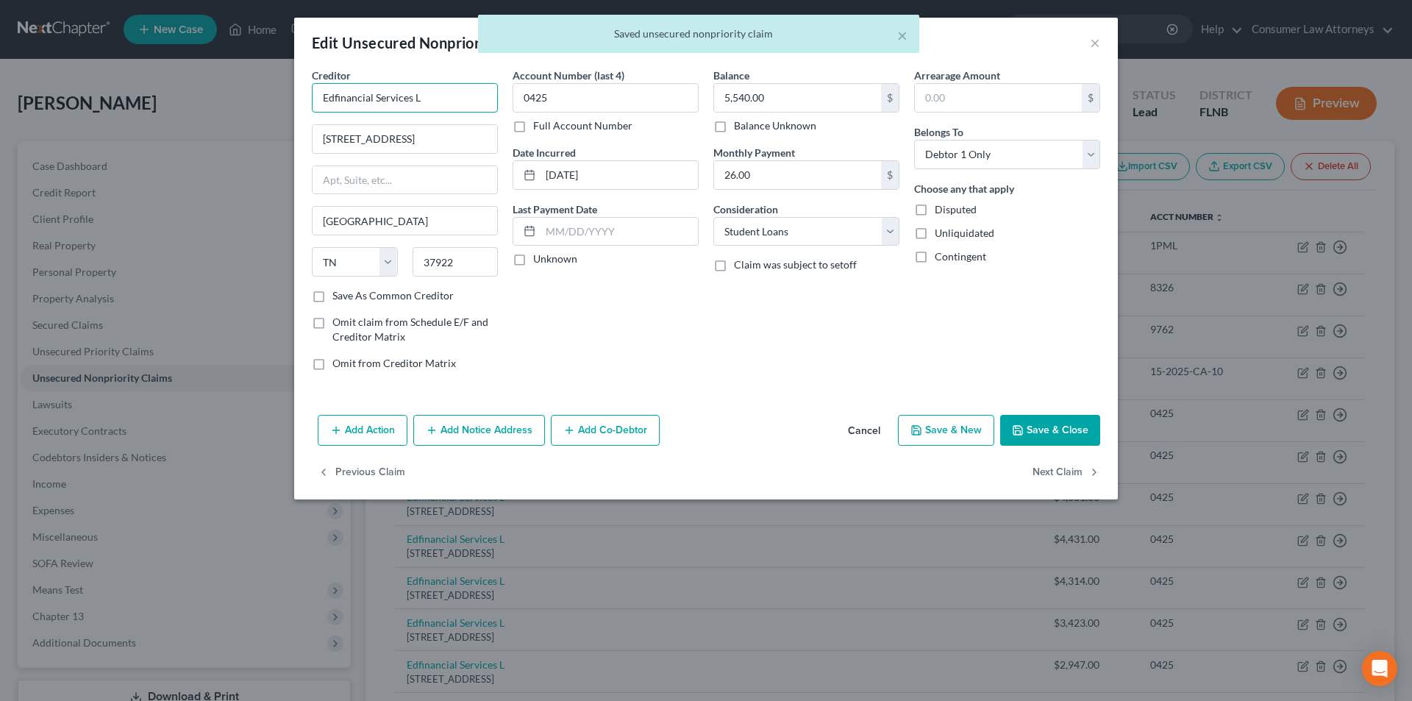
click at [445, 105] on input "Edfinancial Services L" at bounding box center [405, 97] width 186 height 29
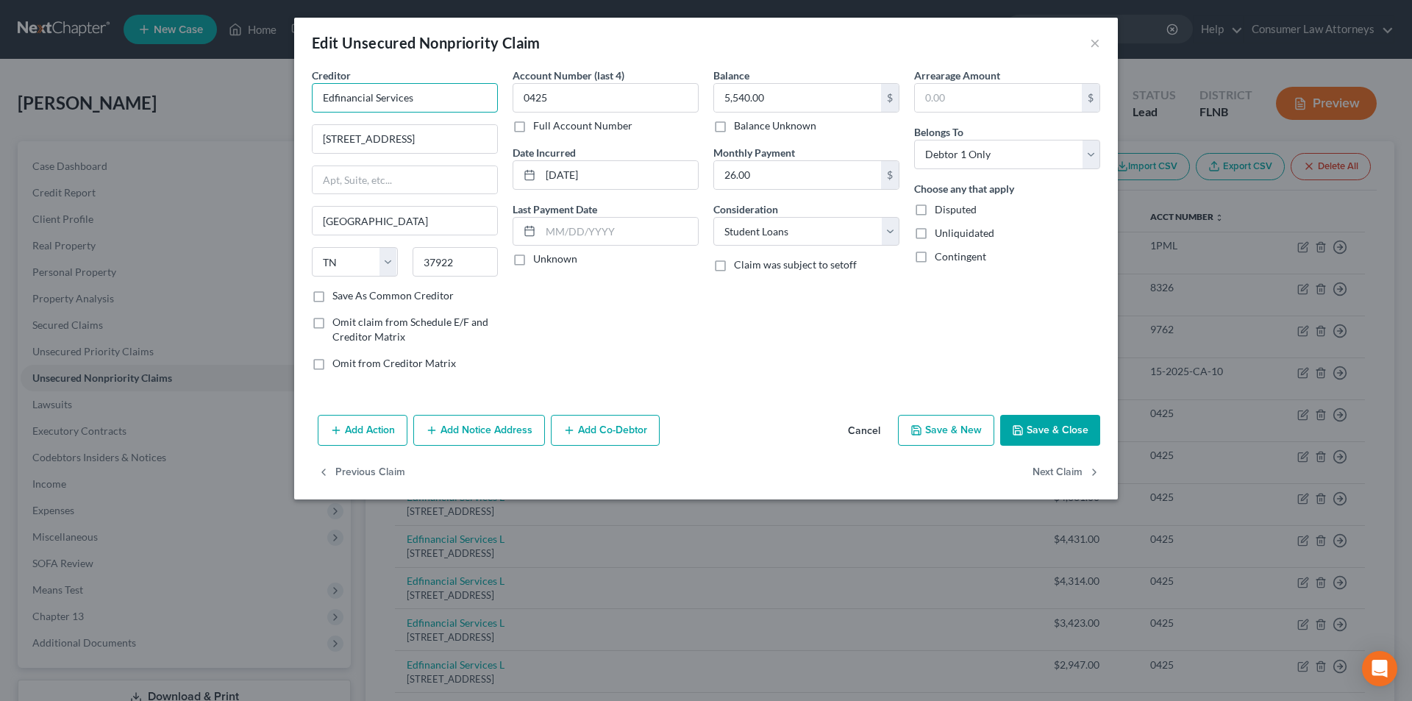
type input "Edfinancial Services"
click at [1068, 429] on button "Save & Close" at bounding box center [1050, 430] width 100 height 31
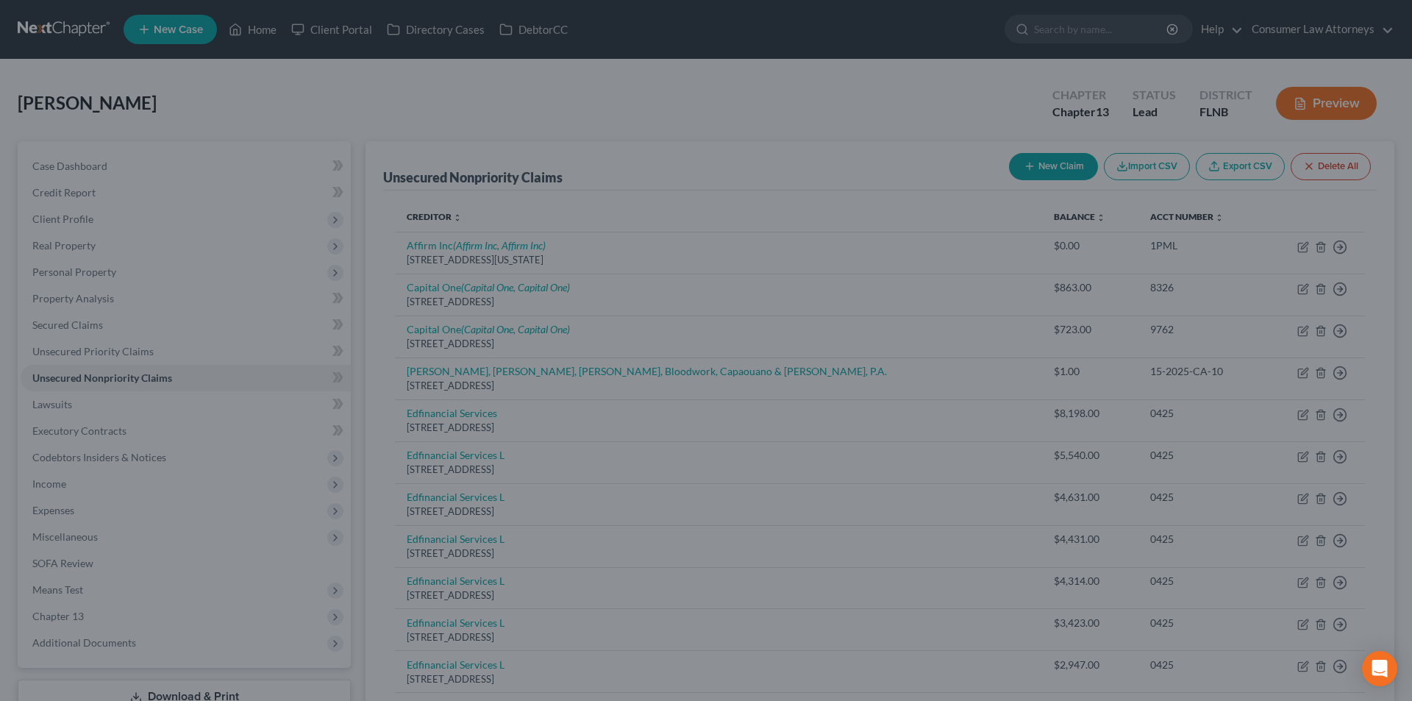
type input "0"
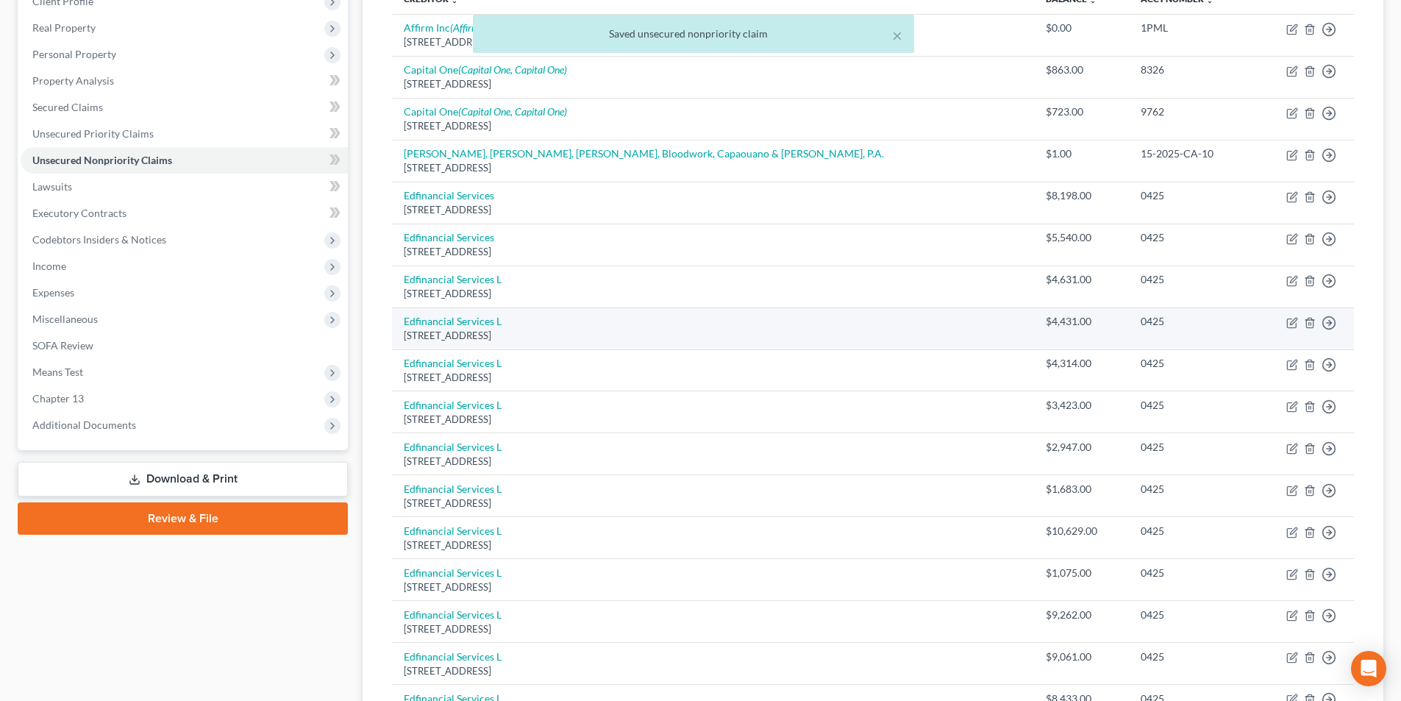
scroll to position [221, 0]
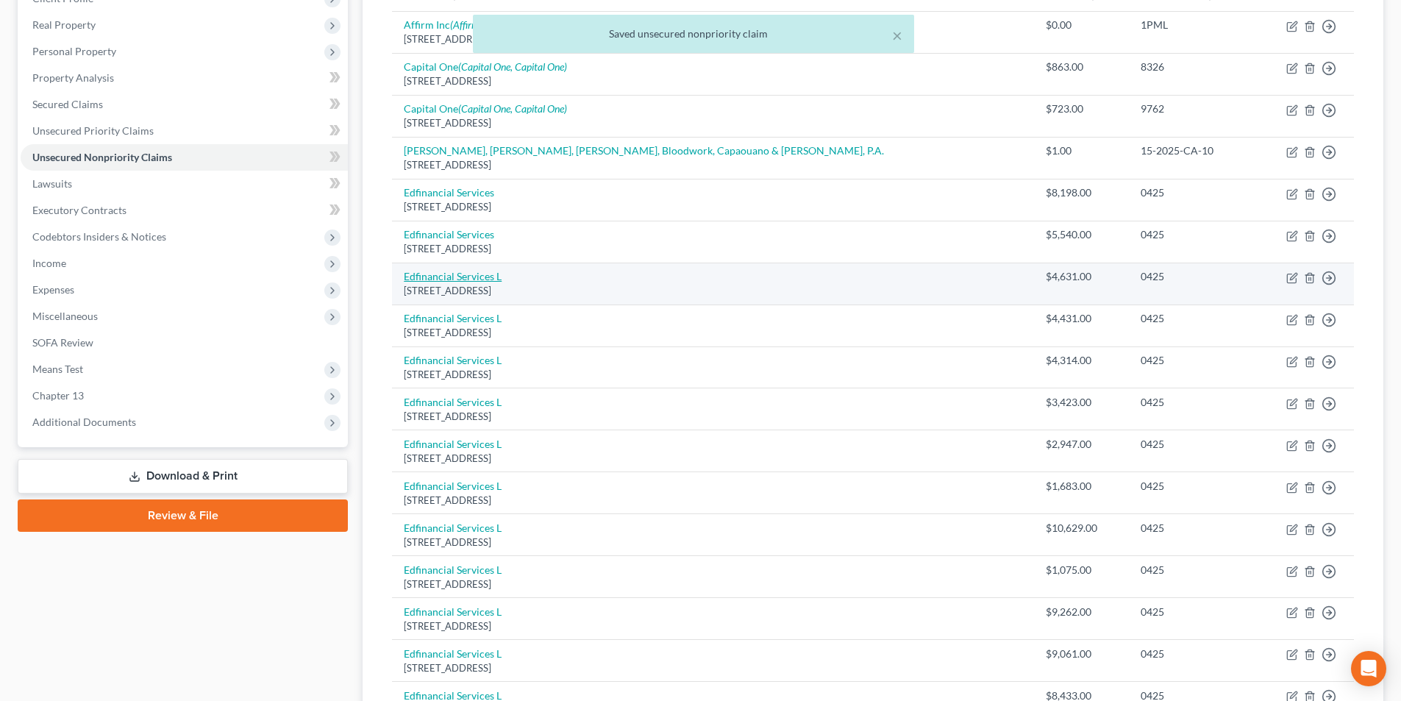
click at [491, 282] on link "Edfinancial Services L" at bounding box center [453, 276] width 98 height 13
select select "44"
select select "17"
select select "0"
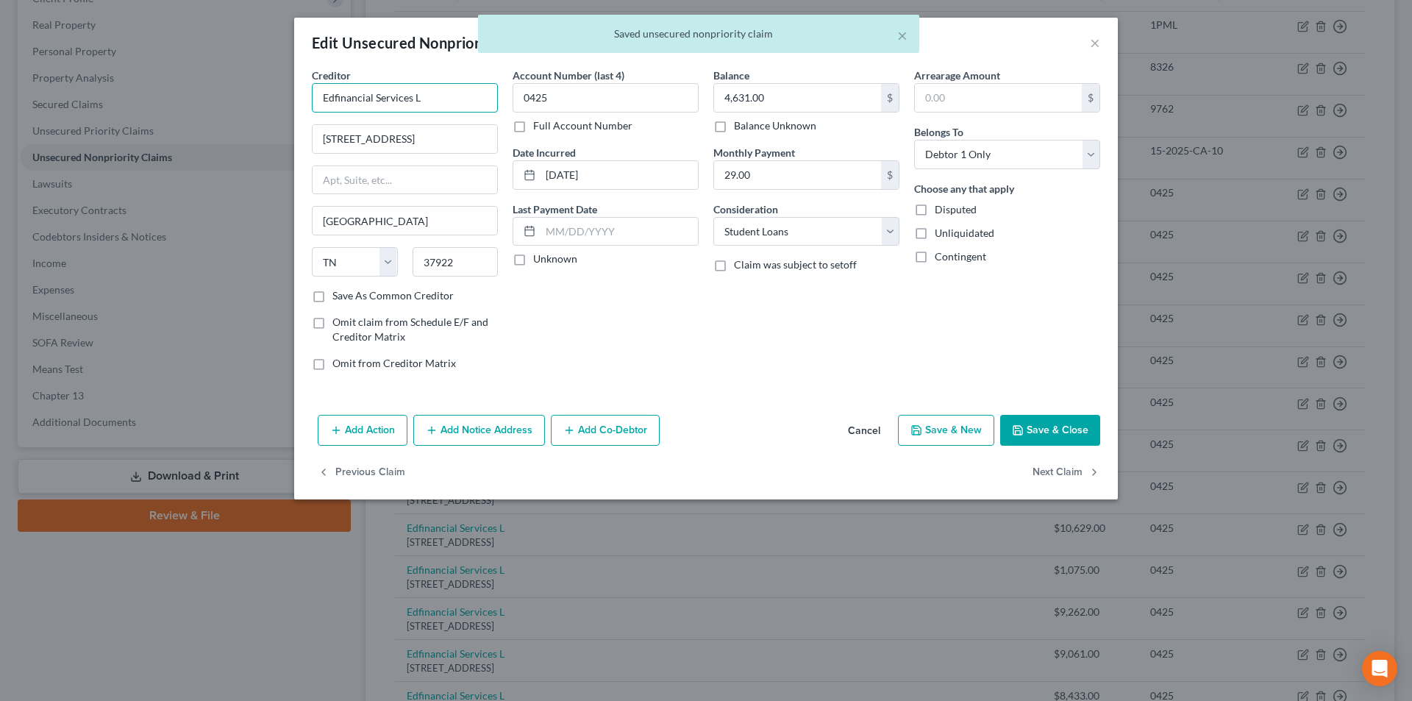
click at [460, 98] on input "Edfinancial Services L" at bounding box center [405, 97] width 186 height 29
type input "Edfinancial Services"
click at [1094, 437] on button "Save & Close" at bounding box center [1050, 430] width 100 height 31
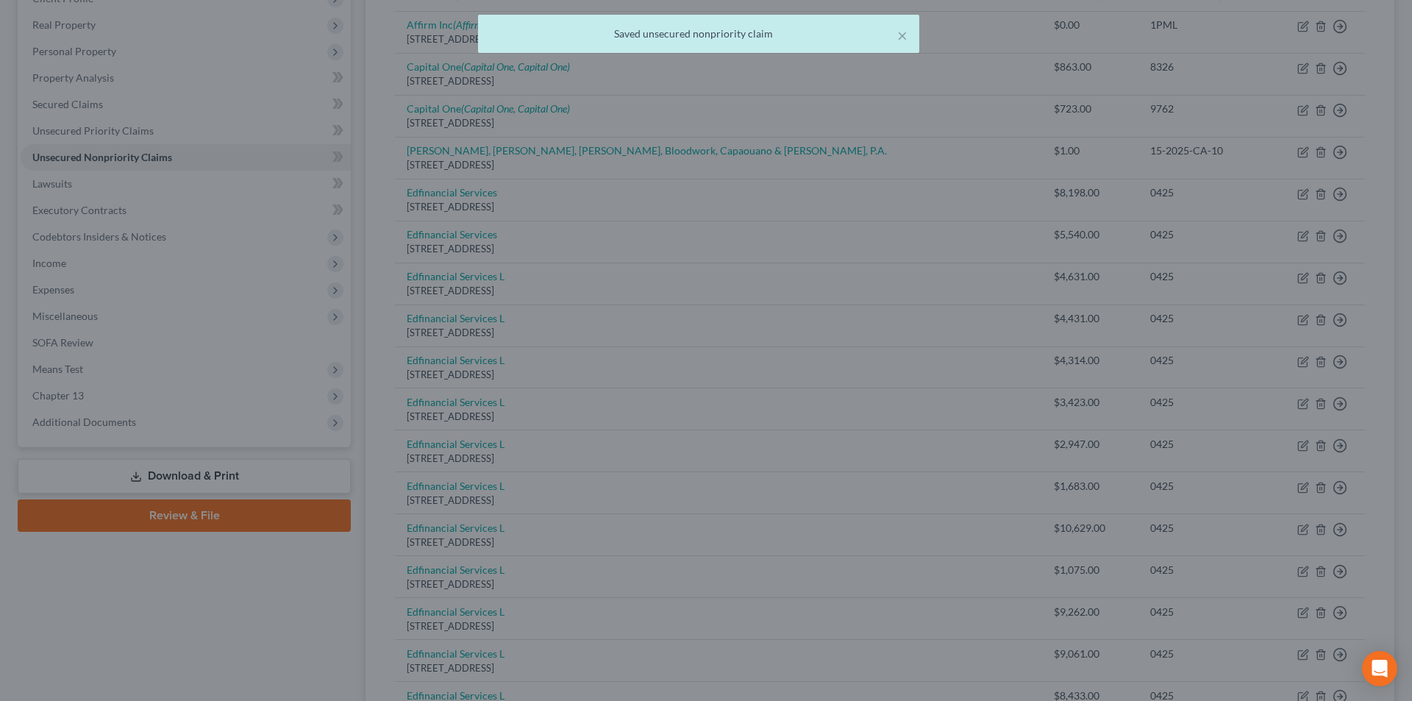
type input "0"
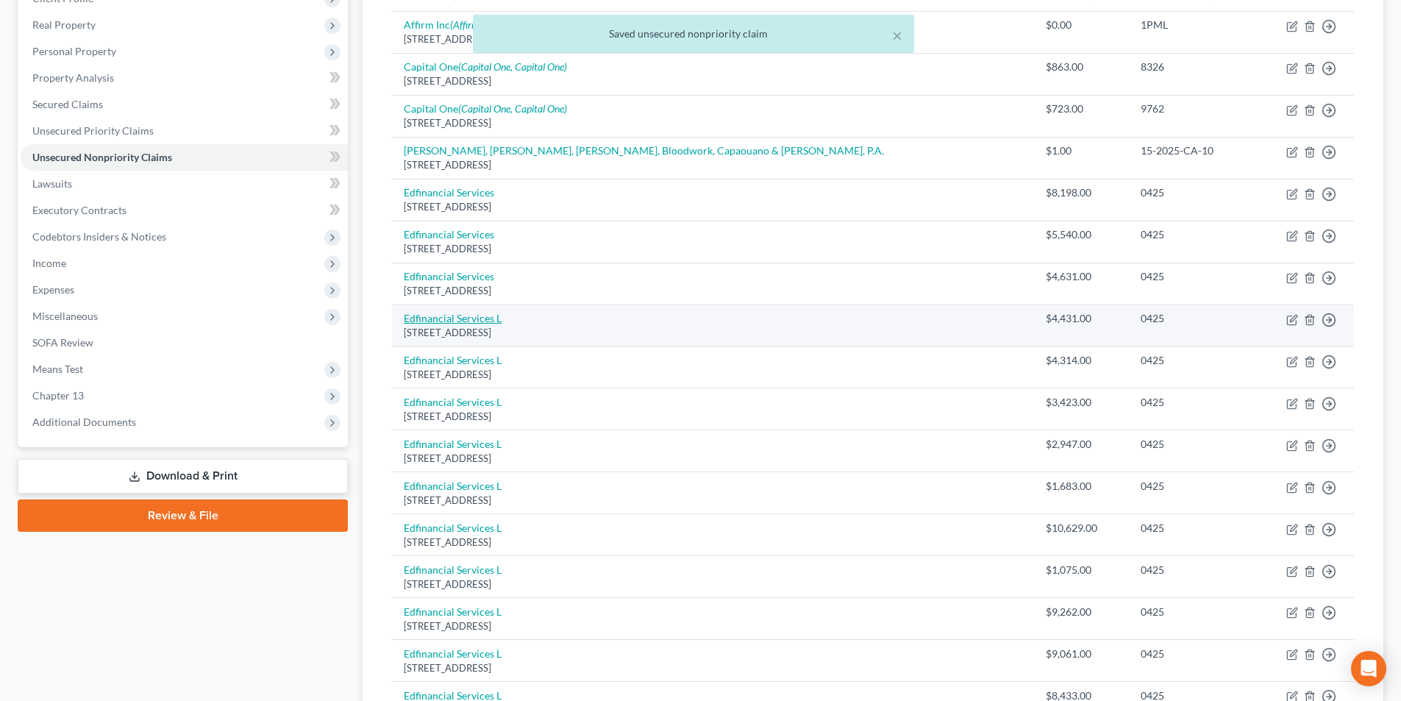
click at [488, 320] on link "Edfinancial Services L" at bounding box center [453, 318] width 98 height 13
select select "44"
select select "17"
select select "0"
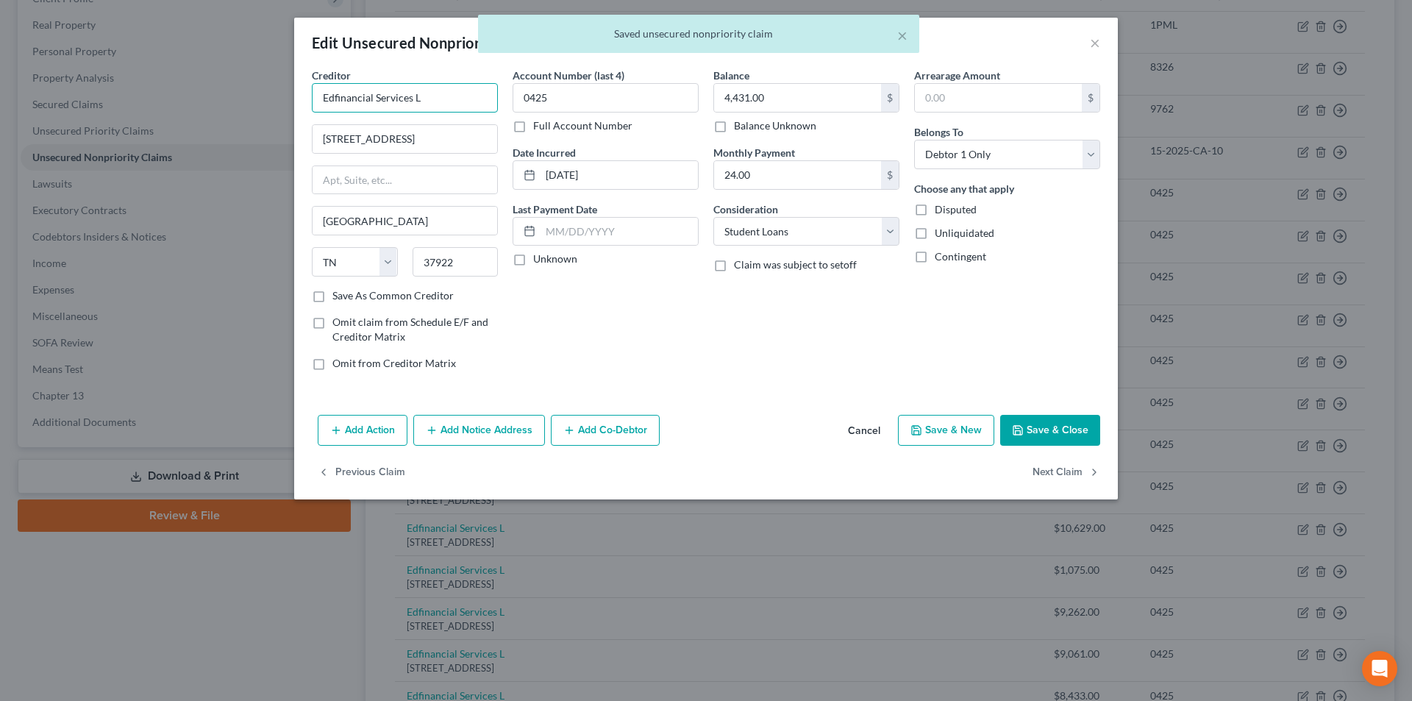
click at [447, 102] on input "Edfinancial Services L" at bounding box center [405, 97] width 186 height 29
type input "Edfinancial Services"
drag, startPoint x: 1068, startPoint y: 429, endPoint x: 1003, endPoint y: 415, distance: 66.9
click at [1069, 429] on button "Save & Close" at bounding box center [1050, 430] width 100 height 31
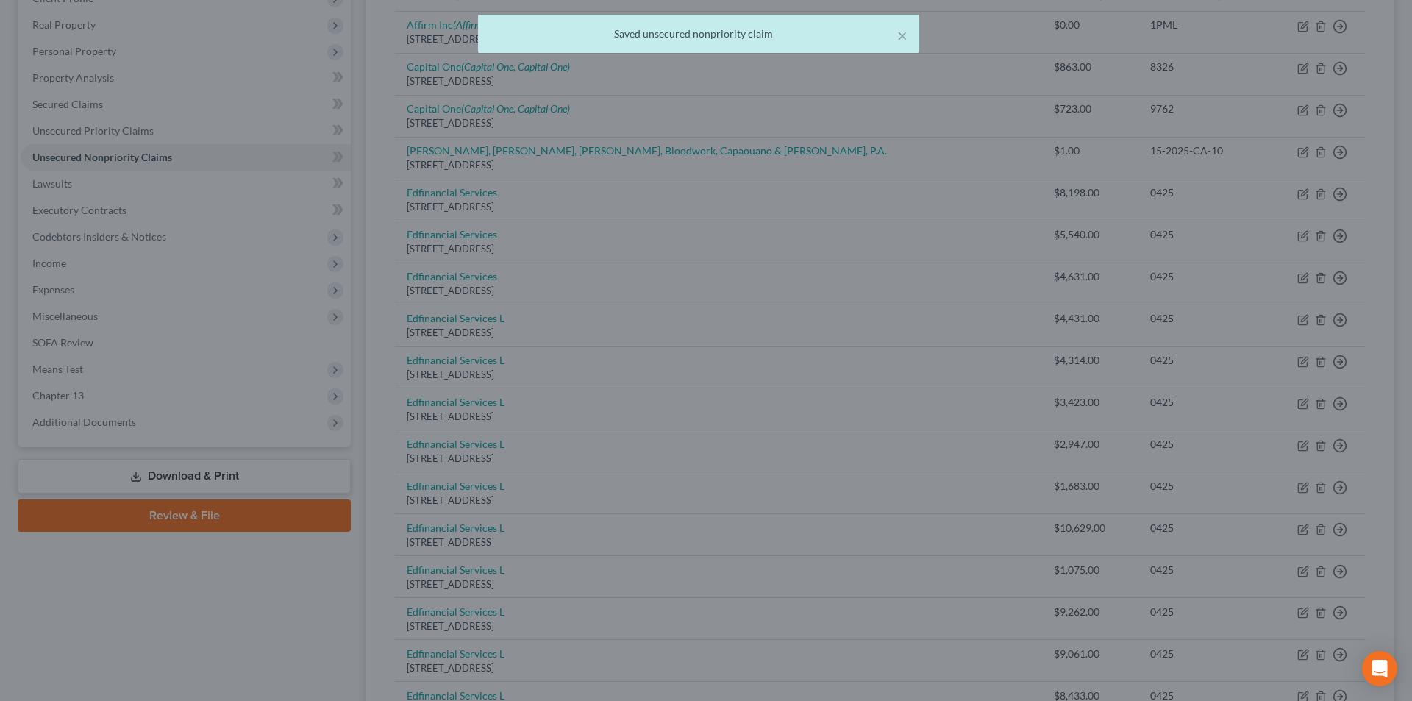
type input "0"
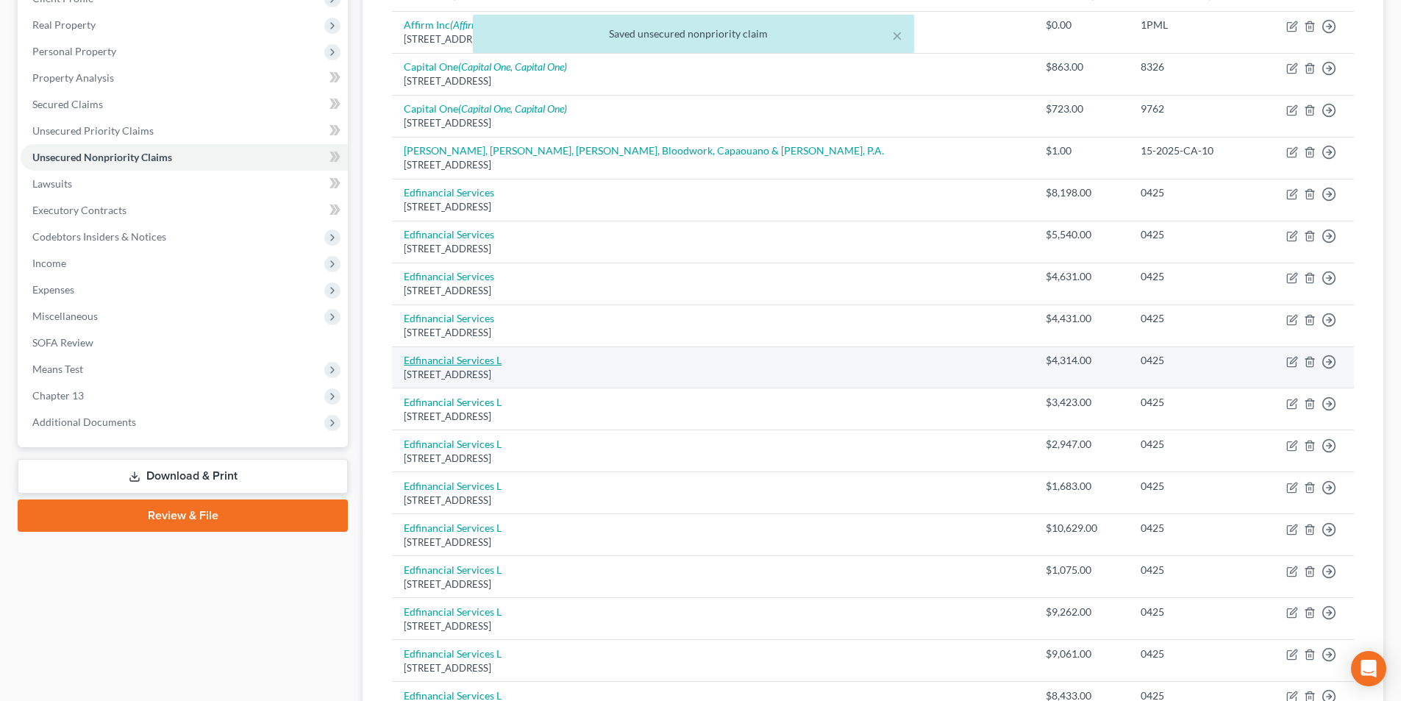
click at [474, 360] on link "Edfinancial Services L" at bounding box center [453, 360] width 98 height 13
select select "44"
select select "17"
select select "0"
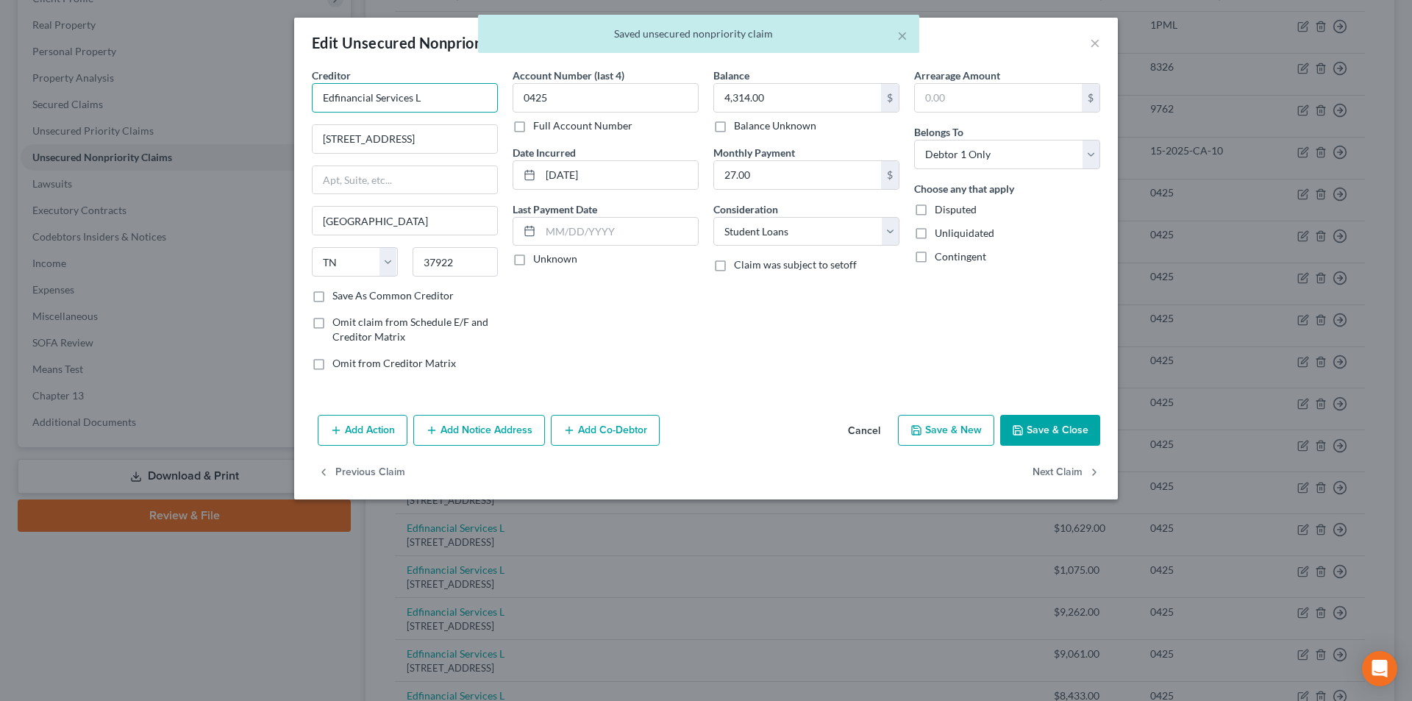
click at [452, 107] on input "Edfinancial Services L" at bounding box center [405, 97] width 186 height 29
type input "Edfinancial Services"
click at [1072, 421] on button "Save & Close" at bounding box center [1050, 430] width 100 height 31
type input "0"
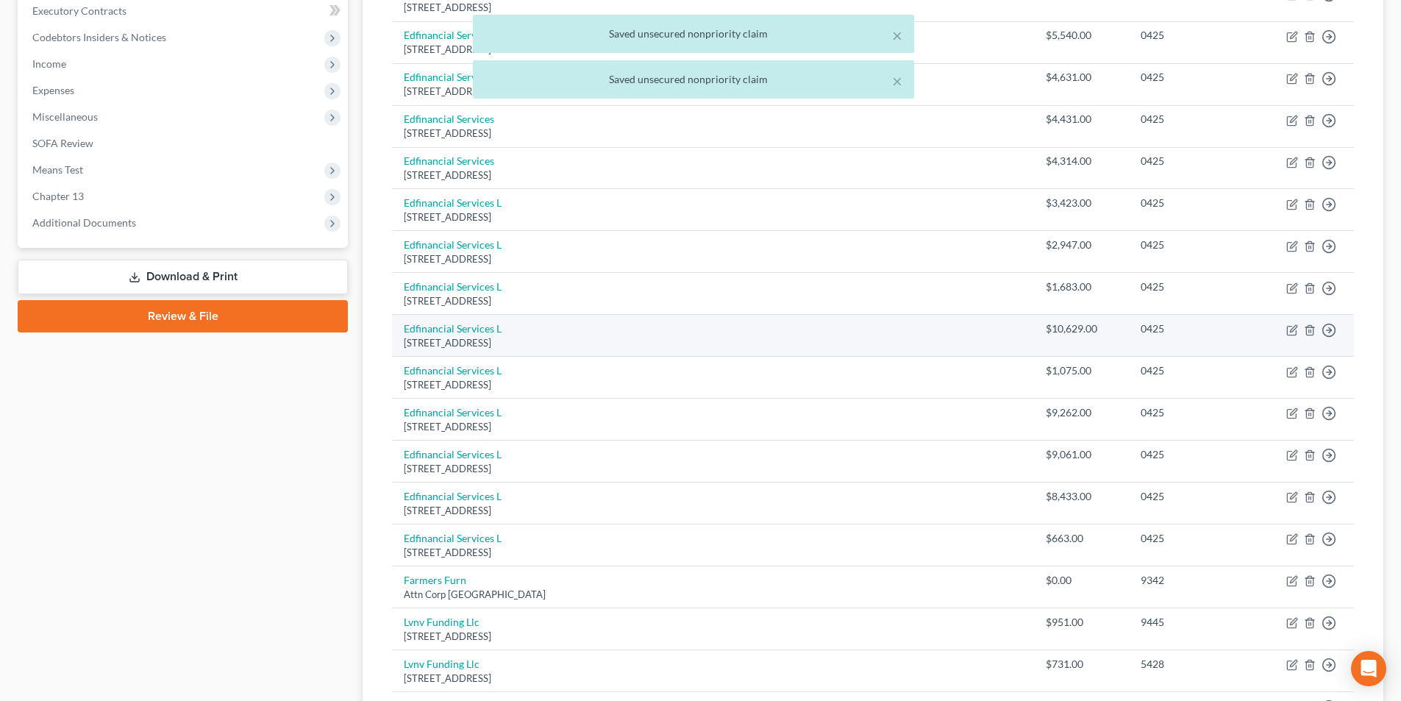
scroll to position [441, 0]
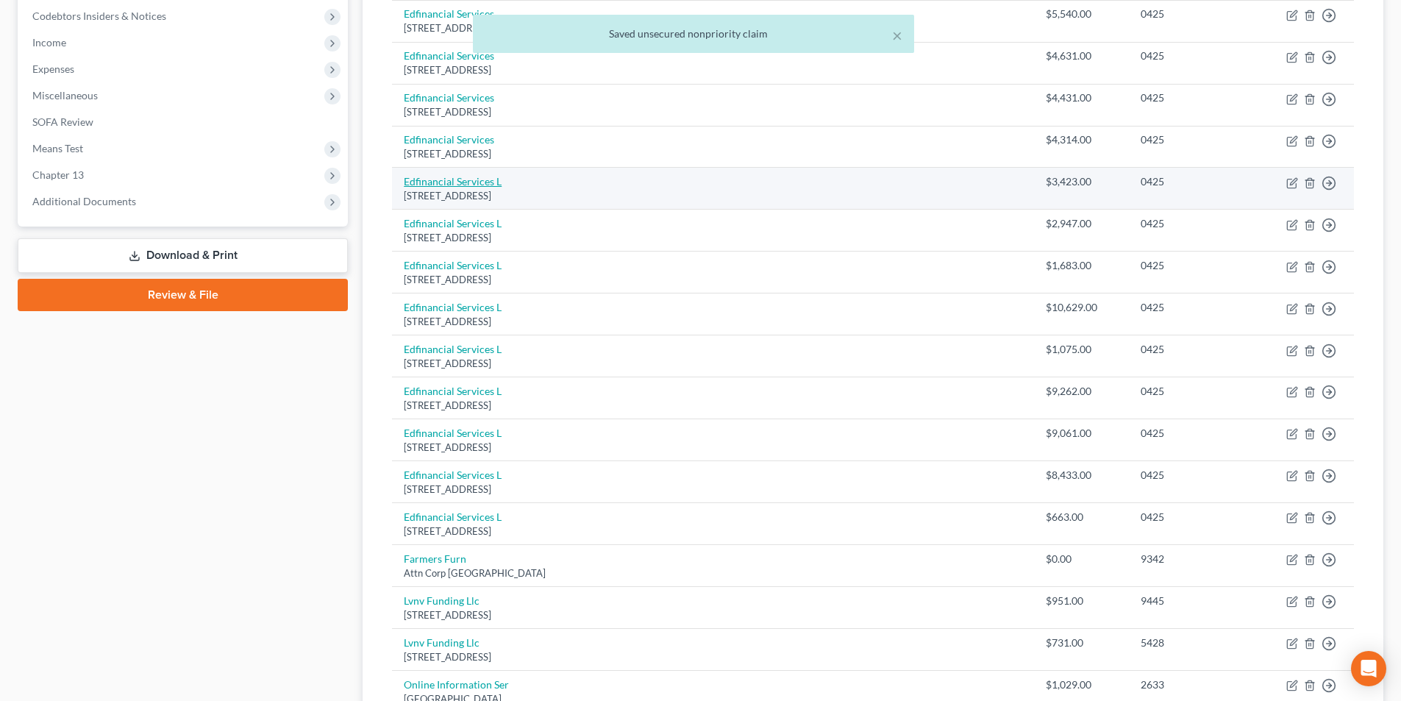
click at [486, 183] on link "Edfinancial Services L" at bounding box center [453, 181] width 98 height 13
select select "44"
select select "17"
select select "0"
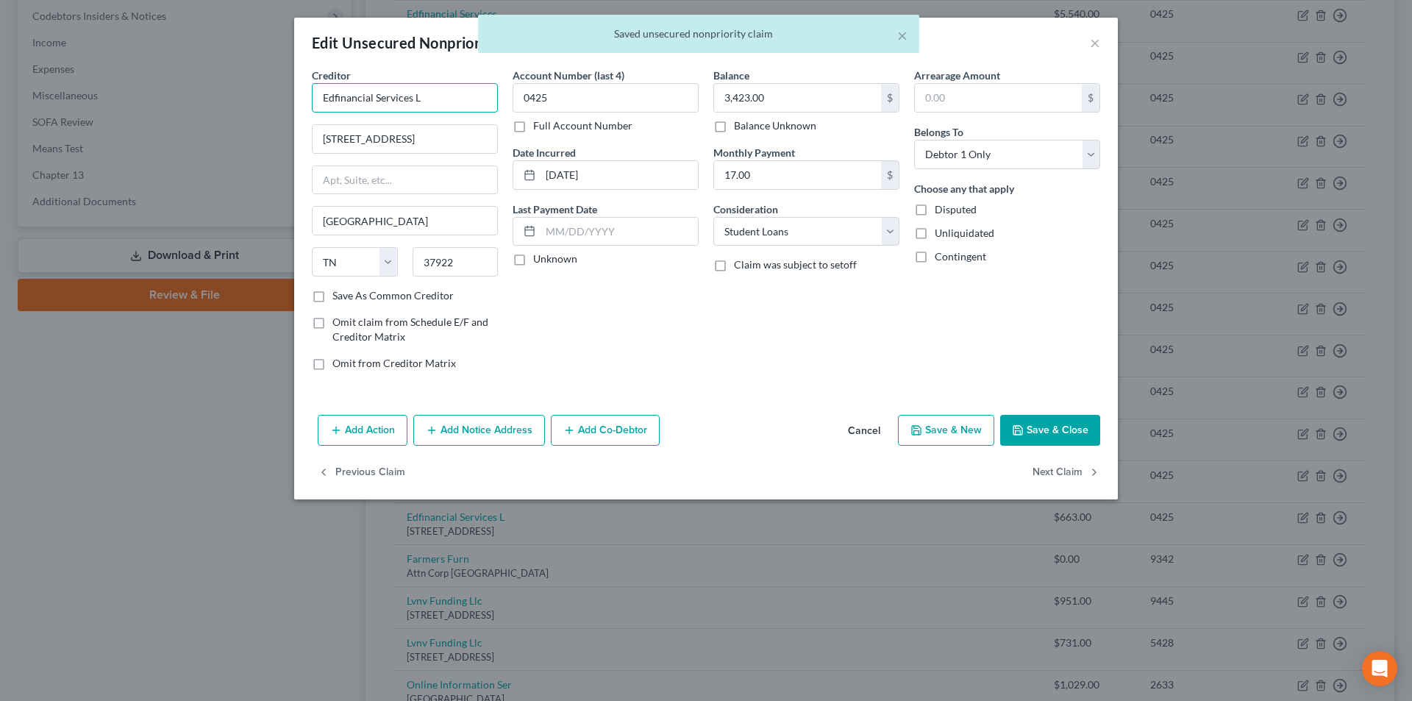
click at [471, 96] on input "Edfinancial Services L" at bounding box center [405, 97] width 186 height 29
type input "Edfinancial Services"
click at [1059, 424] on button "Save & Close" at bounding box center [1050, 430] width 100 height 31
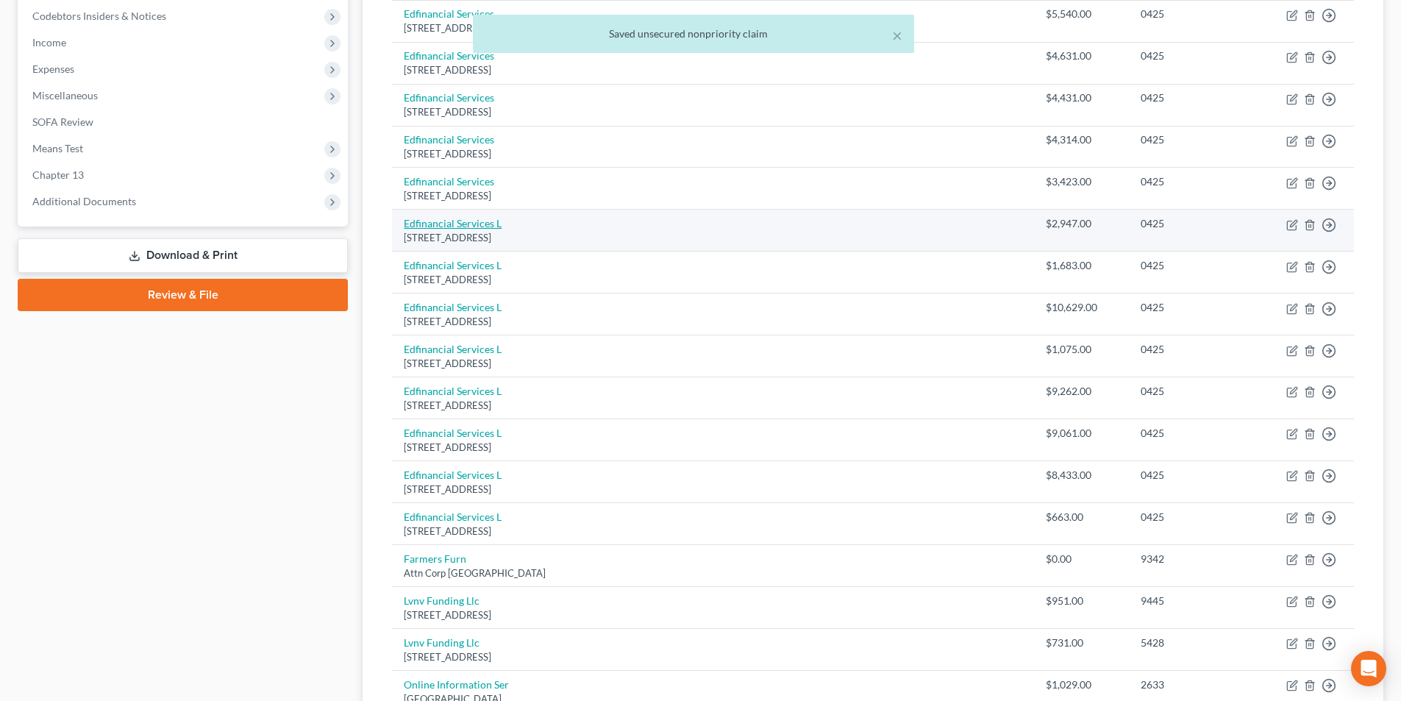
click at [471, 222] on link "Edfinancial Services L" at bounding box center [453, 223] width 98 height 13
select select "44"
select select "17"
select select "0"
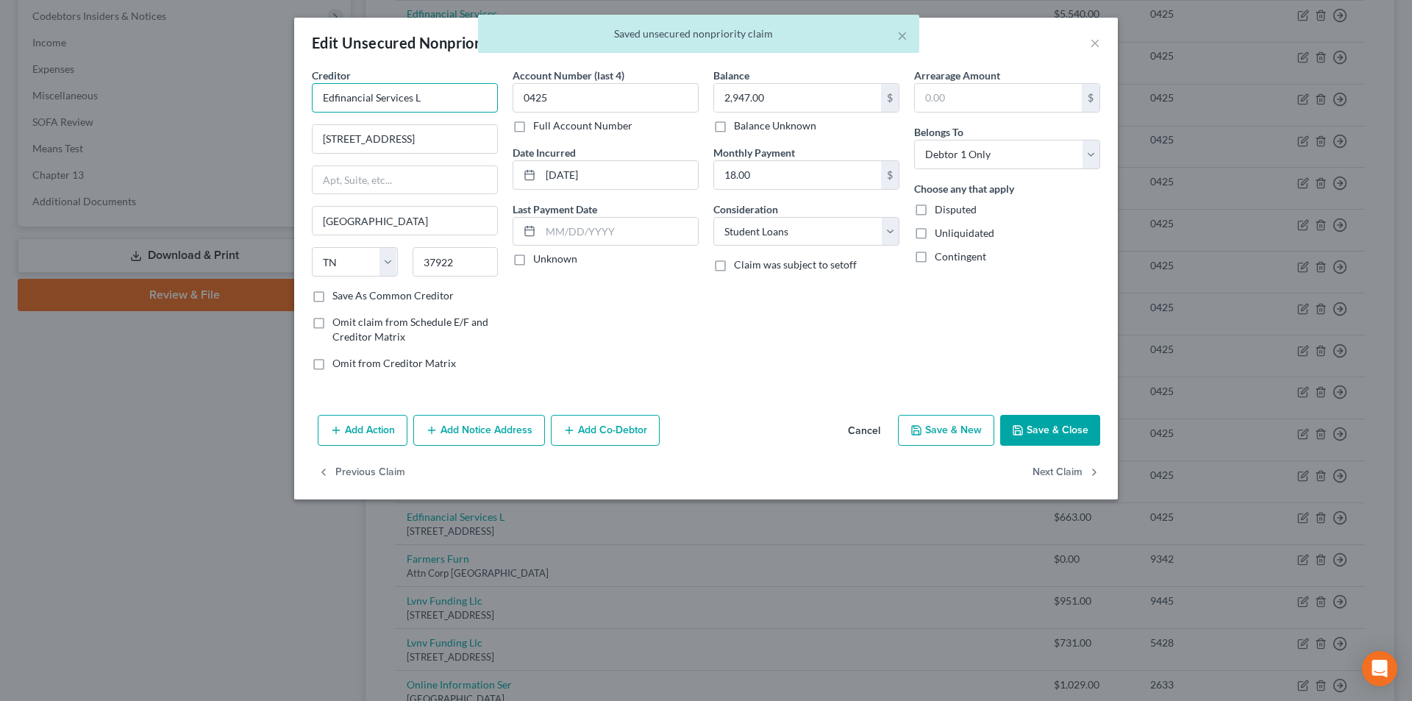
click at [474, 97] on input "Edfinancial Services L" at bounding box center [405, 97] width 186 height 29
type input "Edfinancial Services"
click at [1061, 428] on button "Save & Close" at bounding box center [1050, 430] width 100 height 31
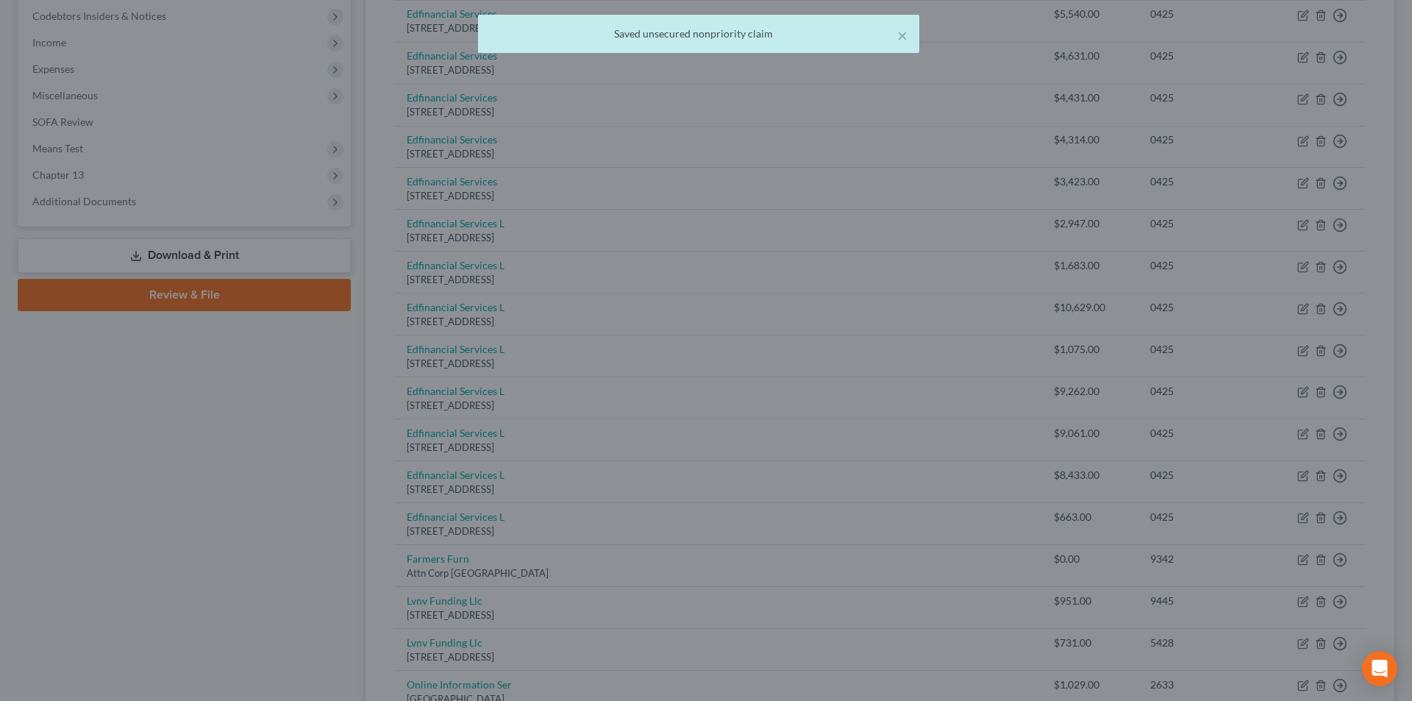
type input "0"
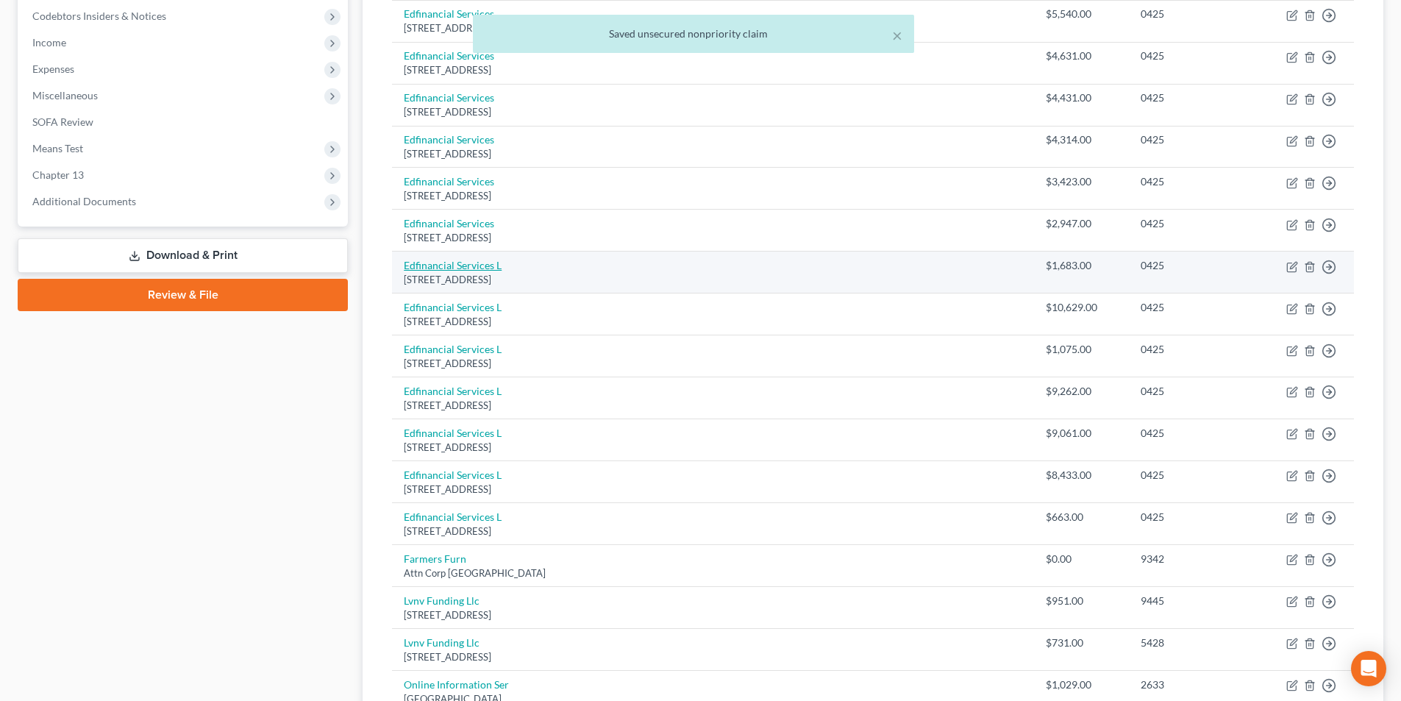
click at [474, 263] on link "Edfinancial Services L" at bounding box center [453, 265] width 98 height 13
select select "44"
select select "17"
select select "0"
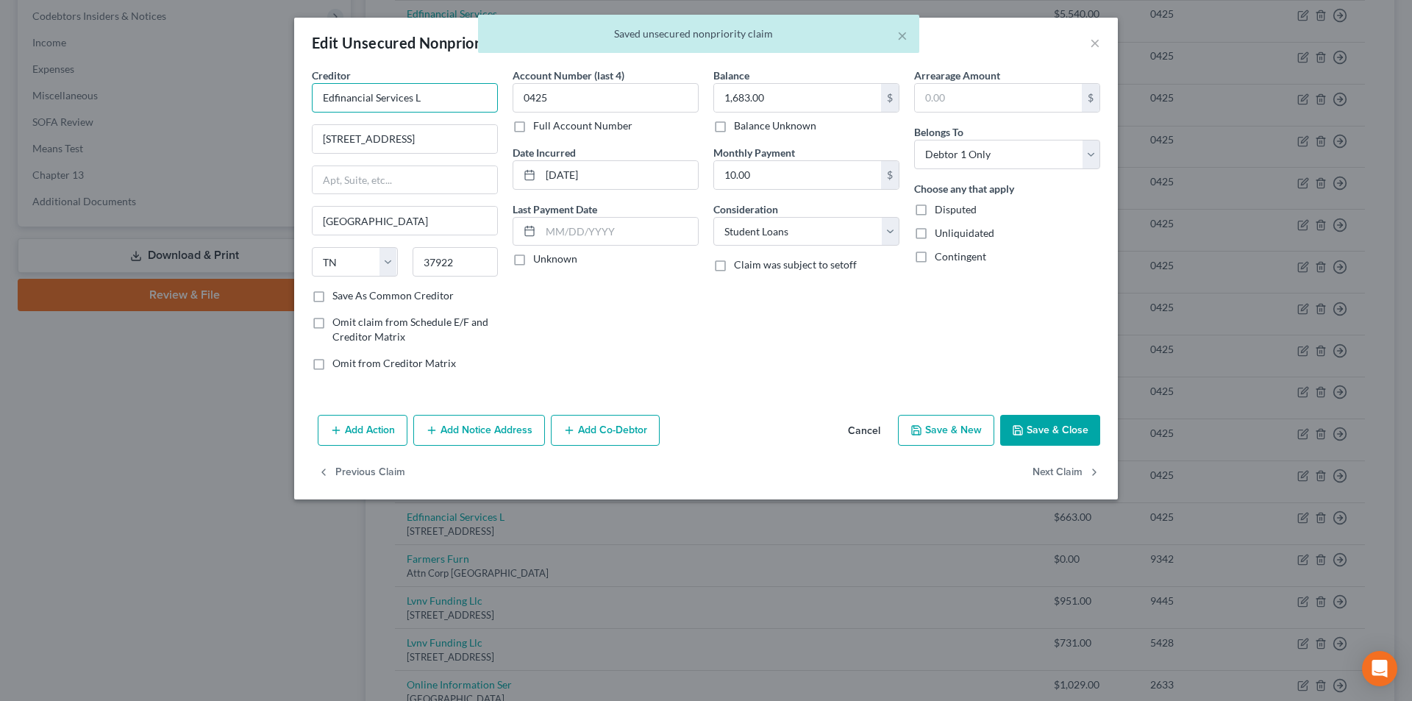
click at [441, 90] on input "Edfinancial Services L" at bounding box center [405, 97] width 186 height 29
type input "Edfinancial Services"
click at [1058, 430] on button "Save & Close" at bounding box center [1050, 430] width 100 height 31
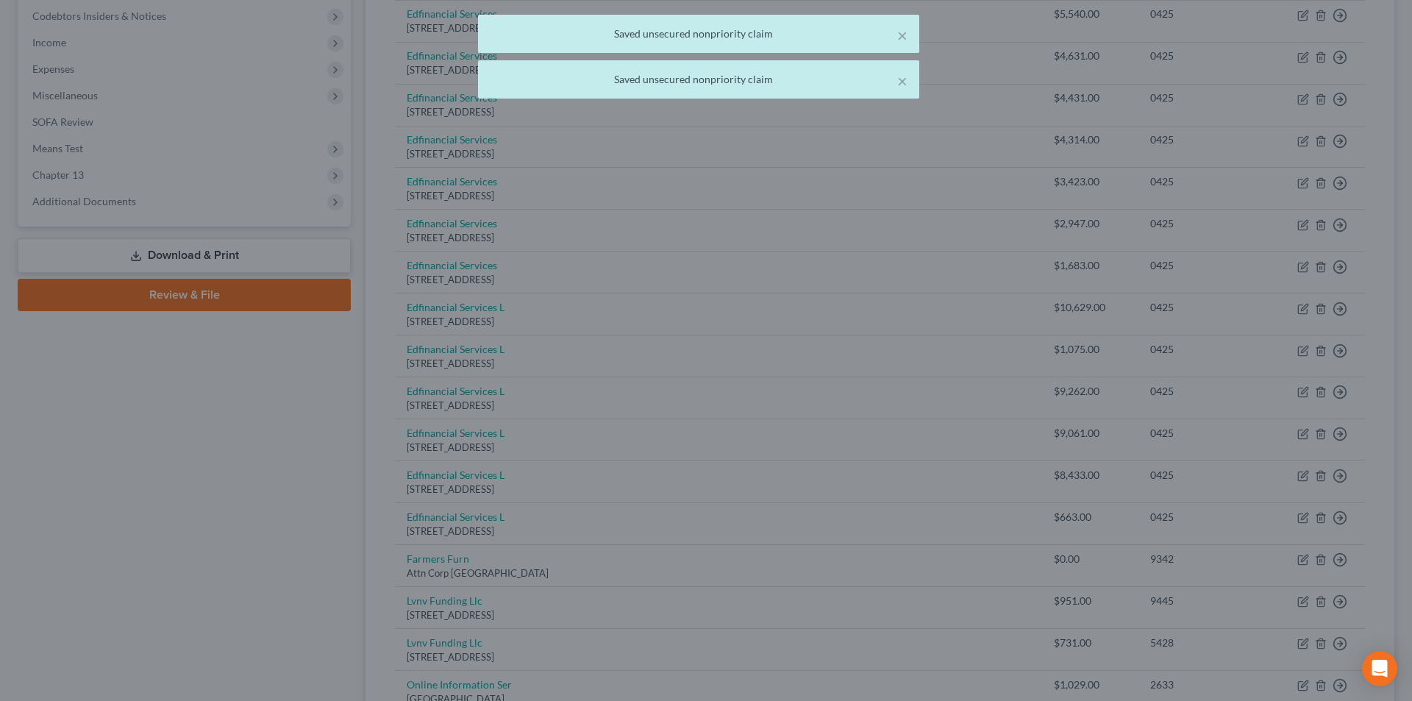
type input "0"
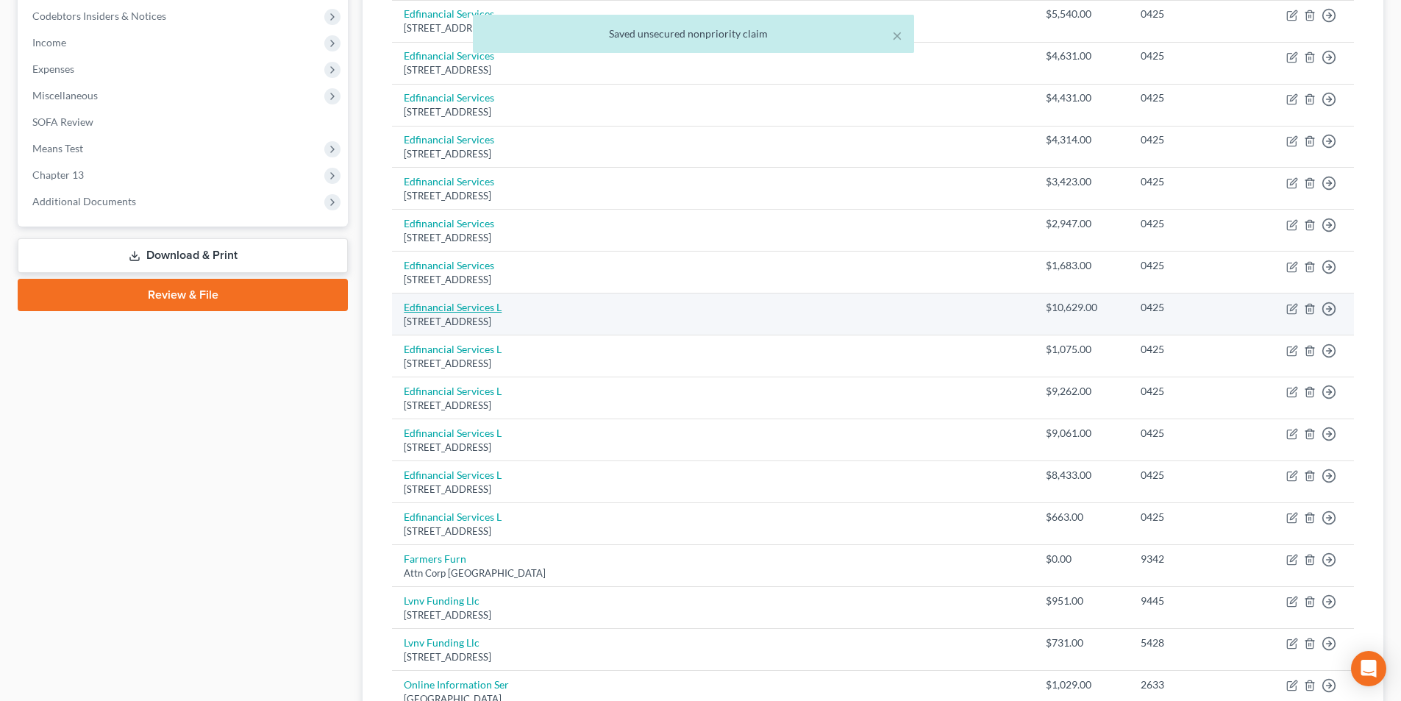
click at [476, 305] on link "Edfinancial Services L" at bounding box center [453, 307] width 98 height 13
select select "44"
select select "17"
select select "0"
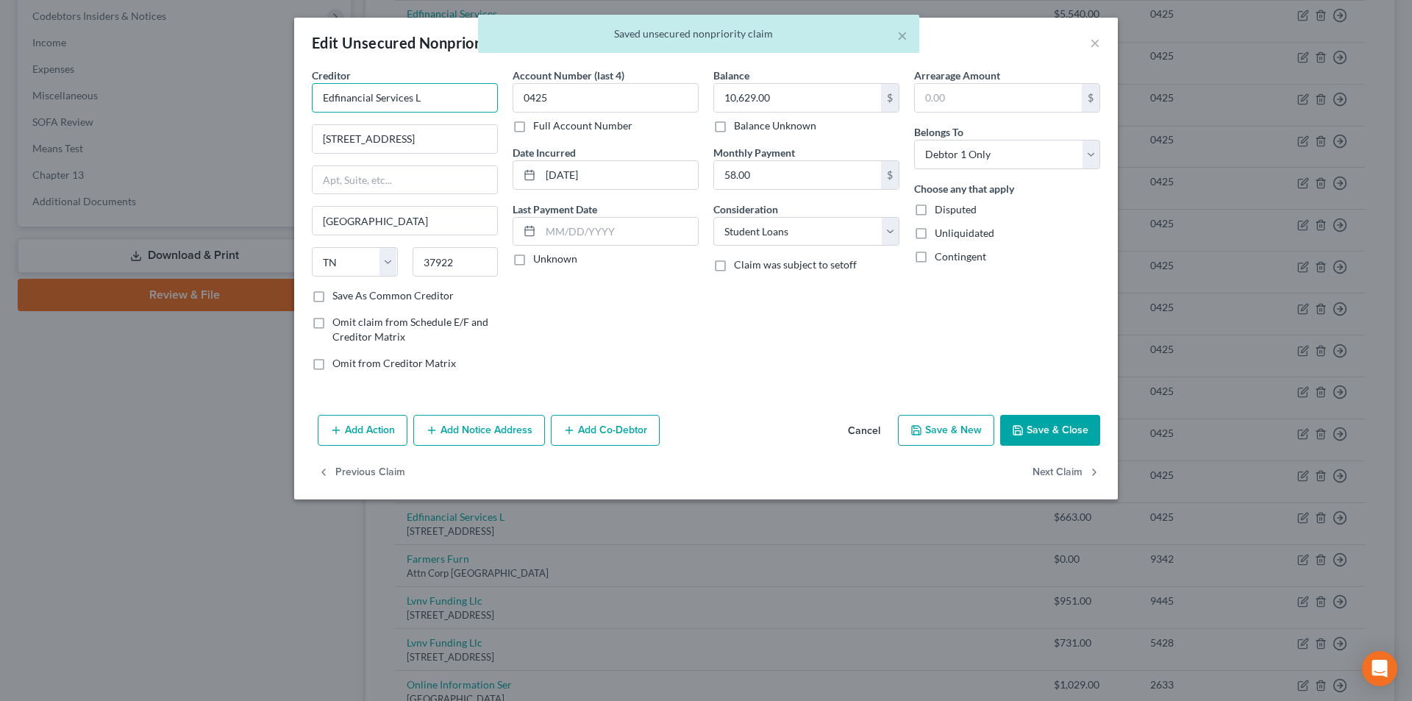
click at [441, 102] on input "Edfinancial Services L" at bounding box center [405, 97] width 186 height 29
type input "Edfinancial Services"
click at [1071, 421] on button "Save & Close" at bounding box center [1050, 430] width 100 height 31
type input "0"
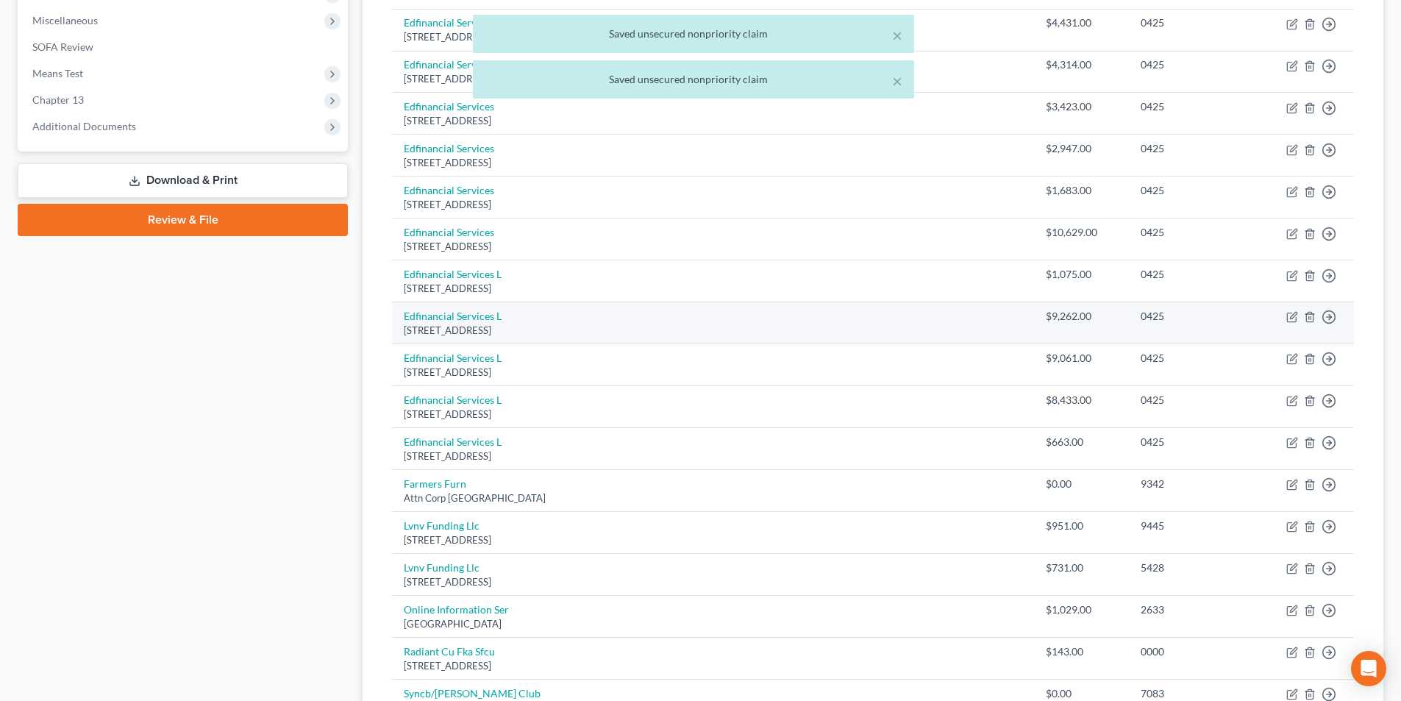
scroll to position [588, 0]
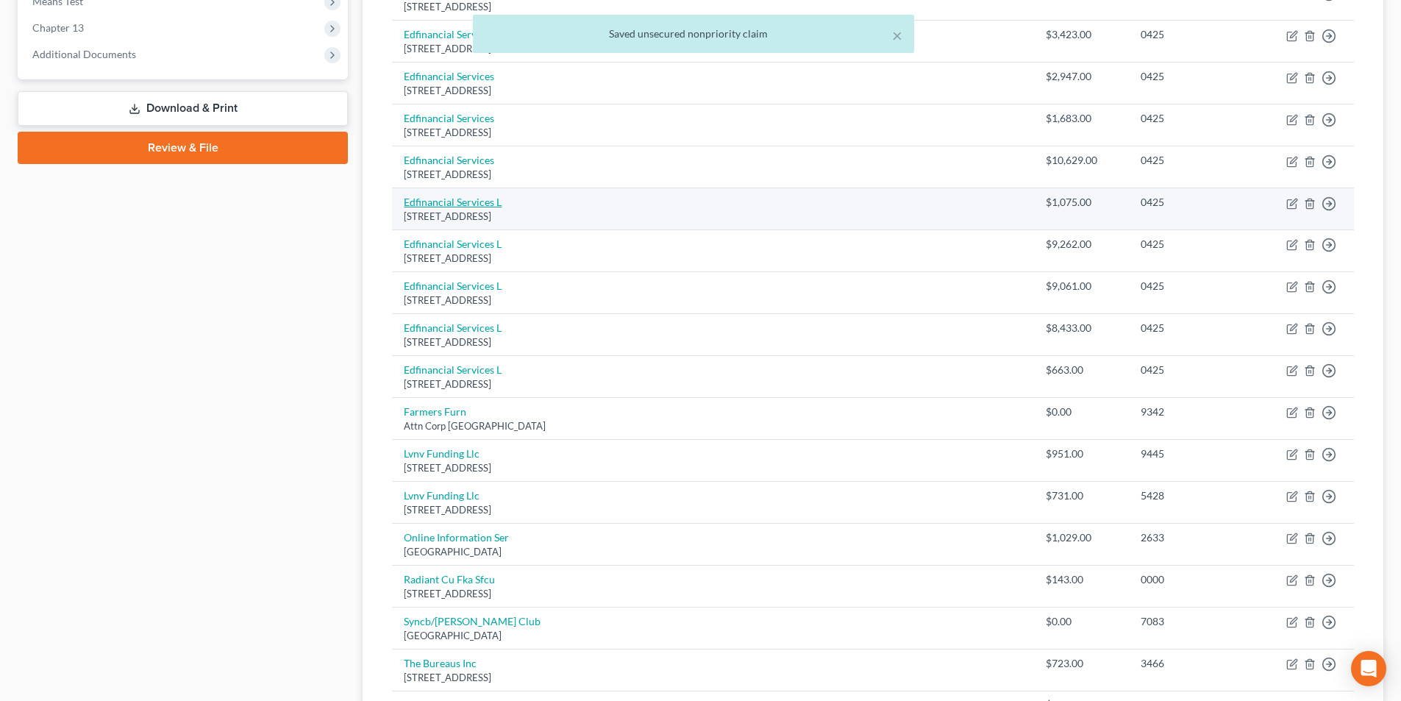
click at [483, 201] on link "Edfinancial Services L" at bounding box center [453, 202] width 98 height 13
select select "44"
select select "17"
select select "0"
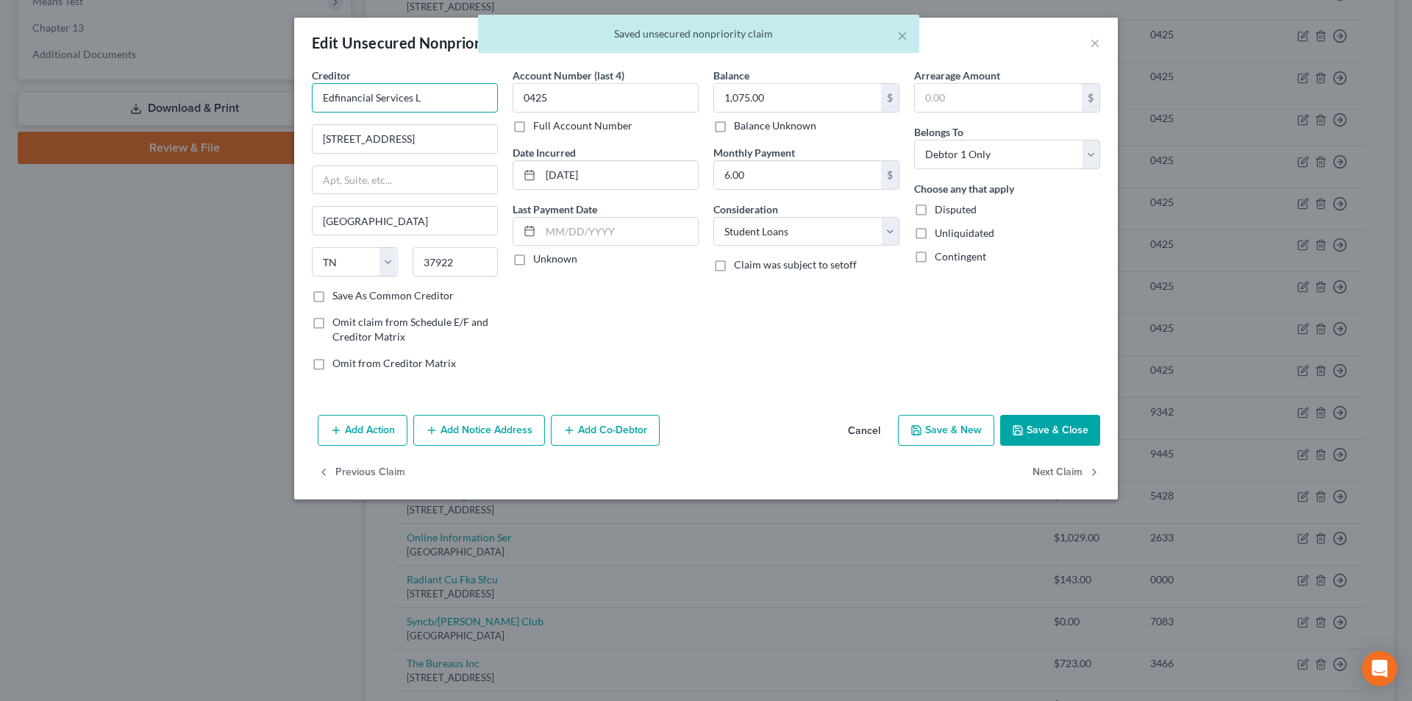
click at [449, 96] on input "Edfinancial Services L" at bounding box center [405, 97] width 186 height 29
type input "Edfinancial Services"
click at [1079, 431] on button "Save & Close" at bounding box center [1050, 430] width 100 height 31
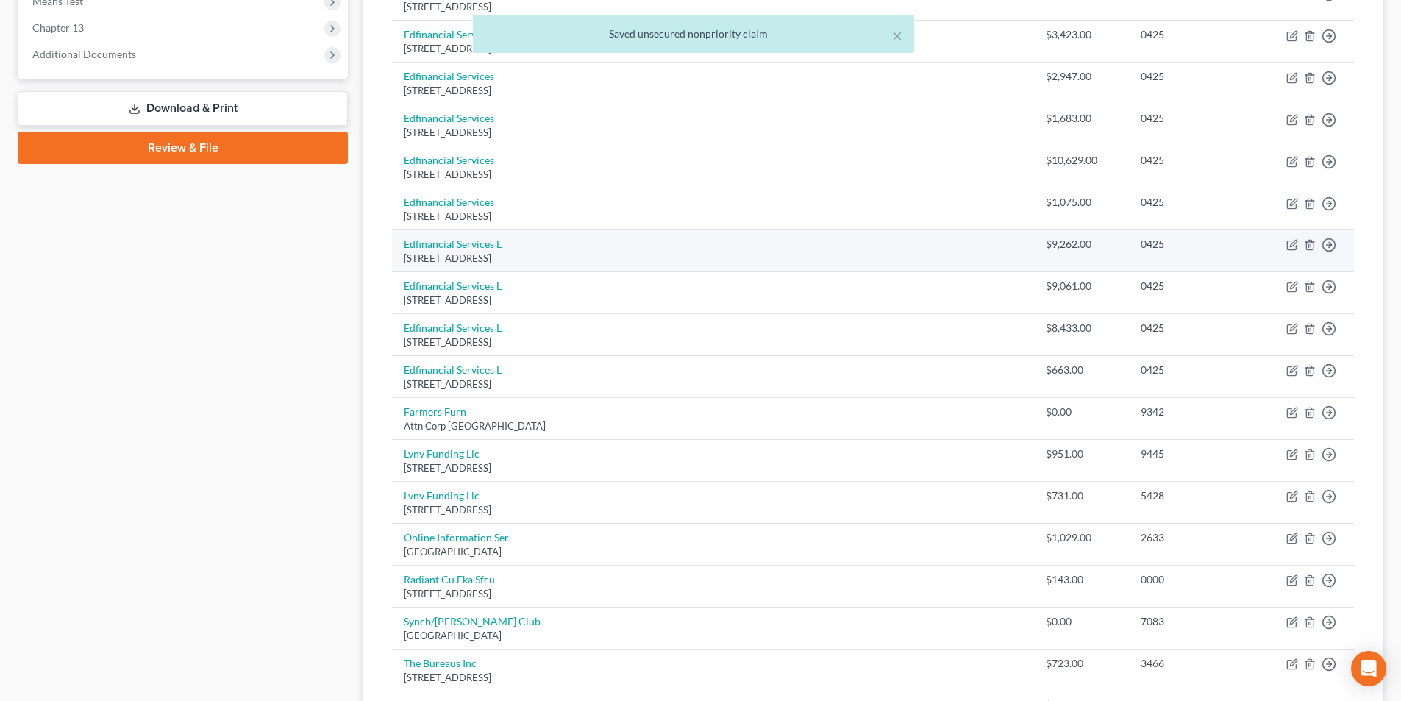
click at [468, 242] on link "Edfinancial Services L" at bounding box center [453, 244] width 98 height 13
select select "44"
select select "17"
select select "0"
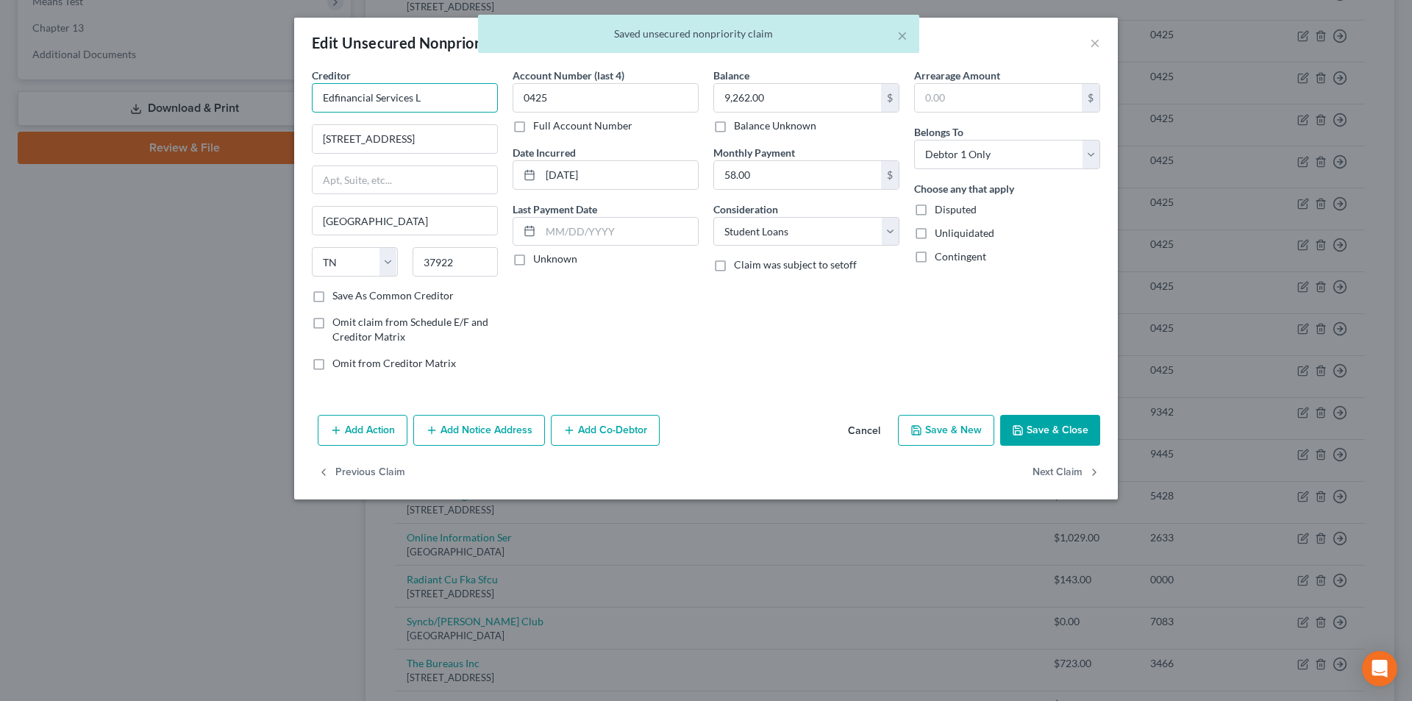
click at [474, 109] on input "Edfinancial Services L" at bounding box center [405, 97] width 186 height 29
type input "Edfinancial Services"
click at [1065, 426] on button "Save & Close" at bounding box center [1050, 430] width 100 height 31
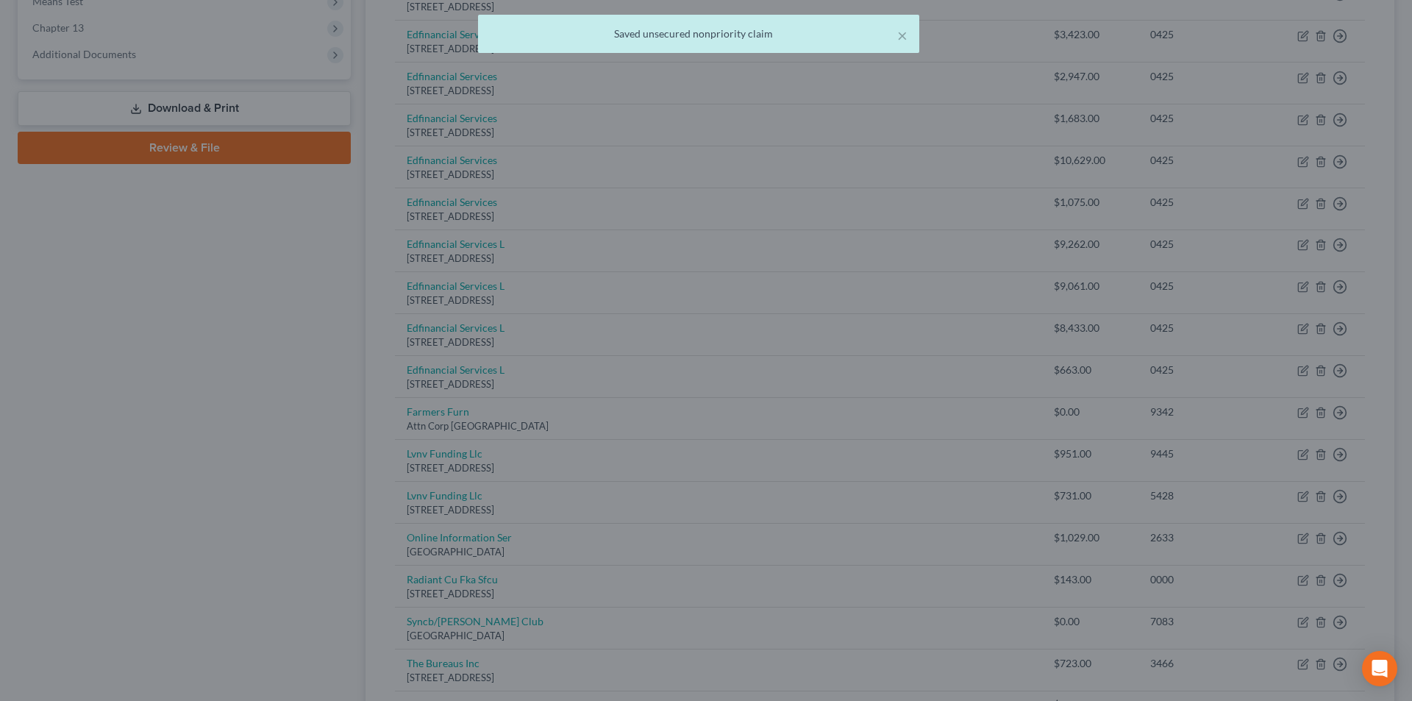
type input "0"
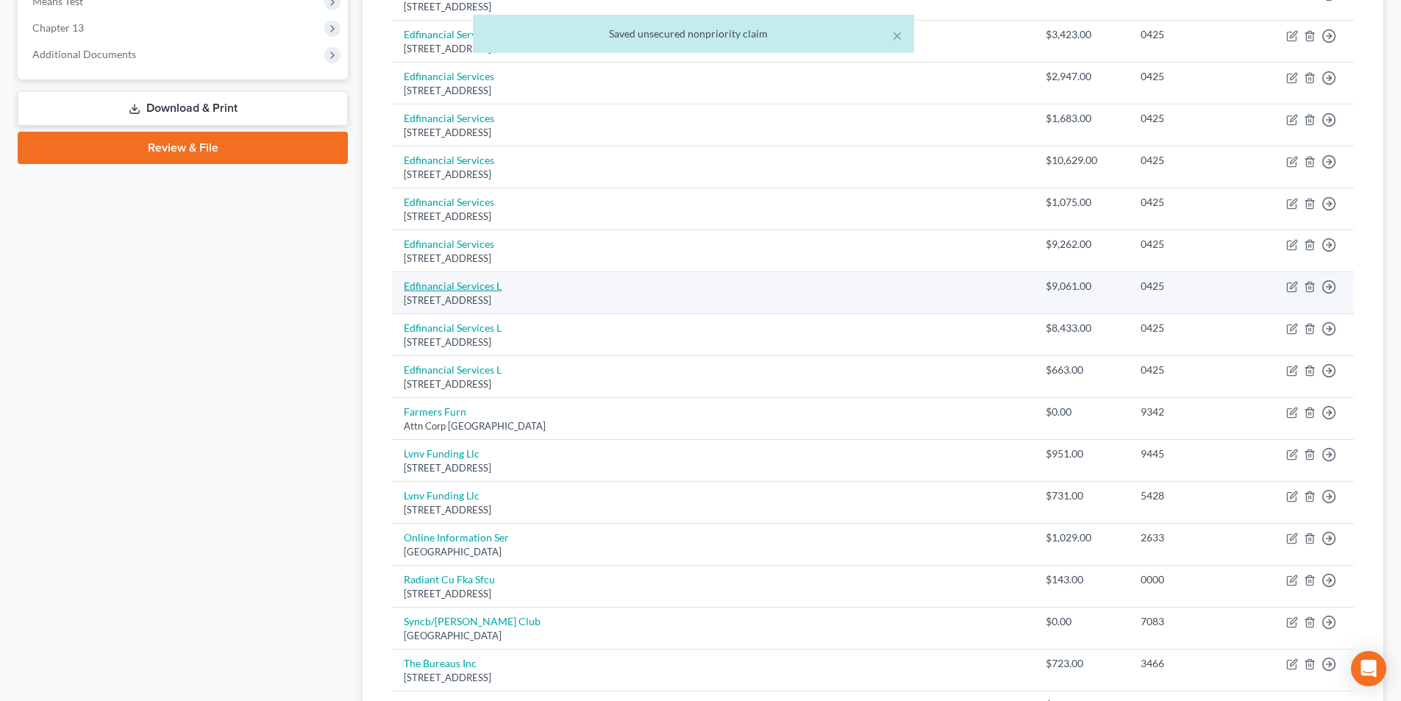
click at [483, 288] on link "Edfinancial Services L" at bounding box center [453, 286] width 98 height 13
select select "44"
select select "17"
select select "0"
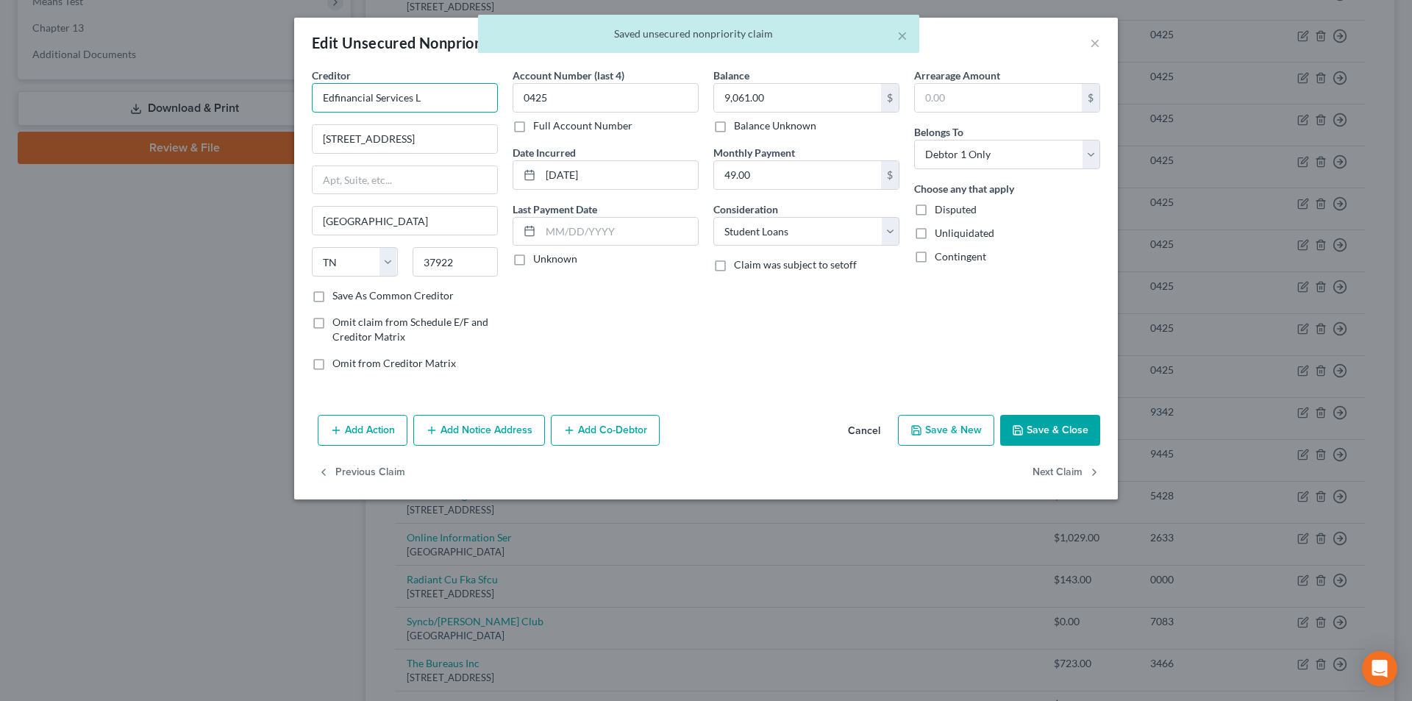
click at [442, 93] on input "Edfinancial Services L" at bounding box center [405, 97] width 186 height 29
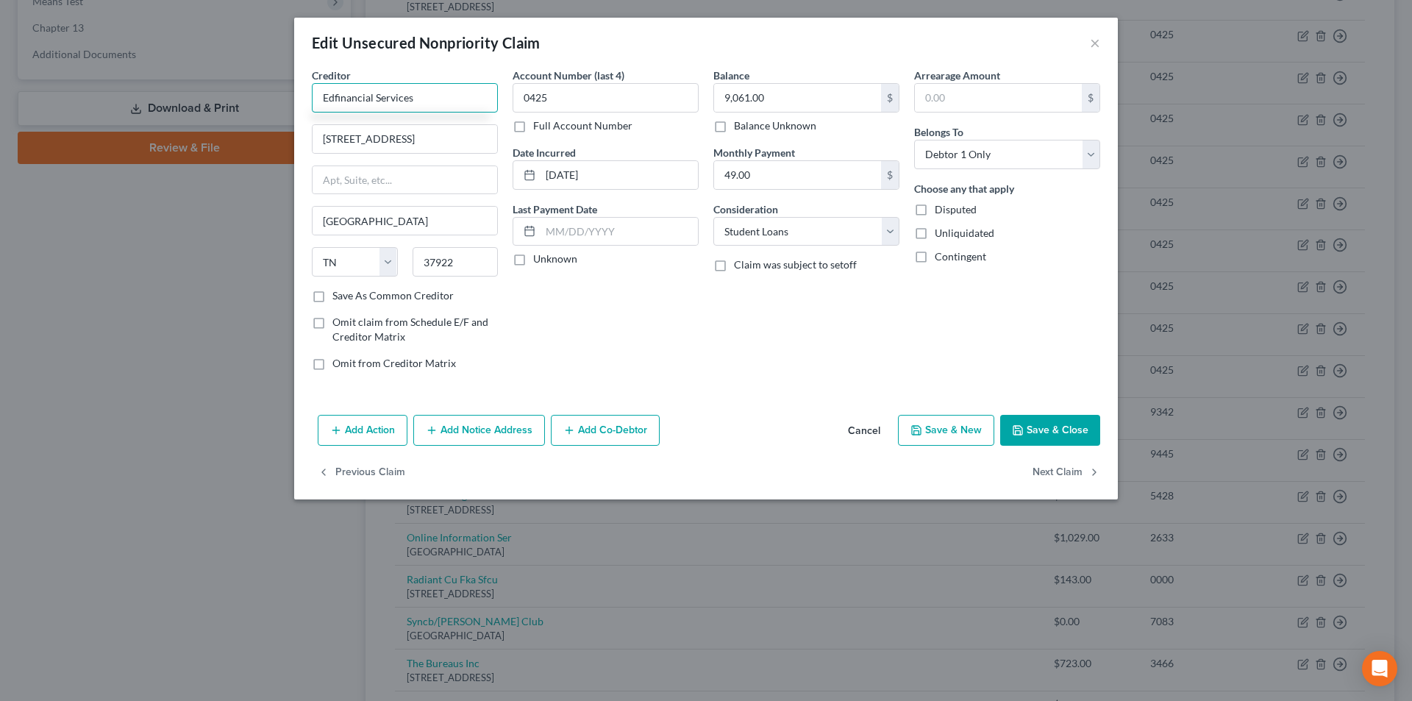
type input "Edfinancial Services"
click at [1067, 432] on button "Save & Close" at bounding box center [1050, 430] width 100 height 31
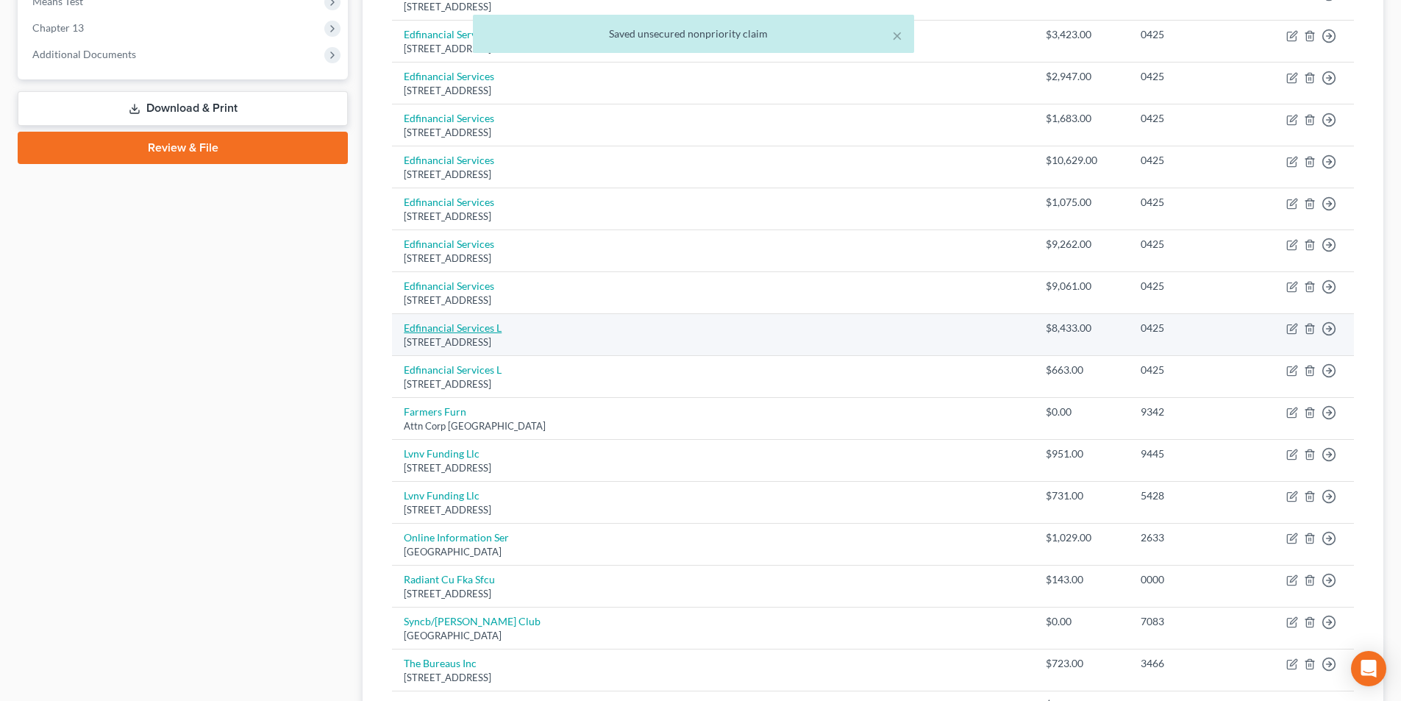
click at [471, 331] on link "Edfinancial Services L" at bounding box center [453, 327] width 98 height 13
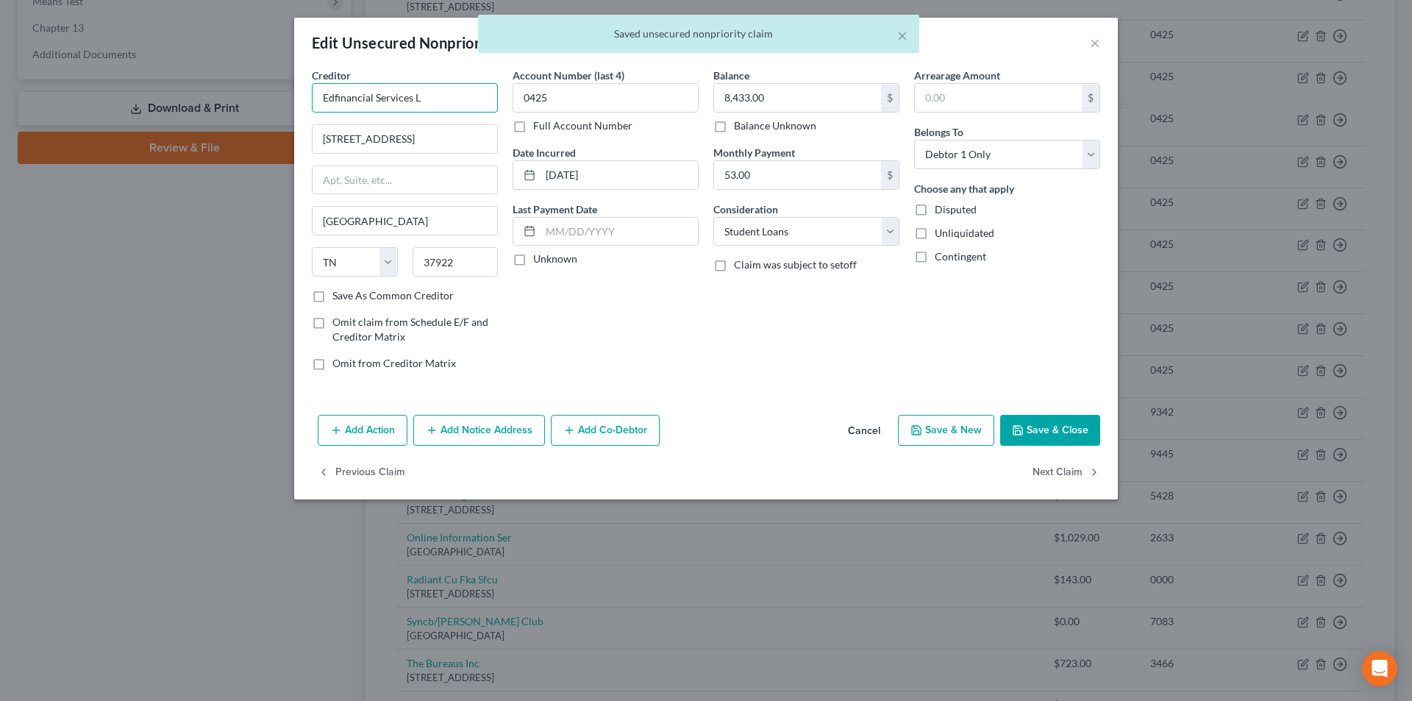
click at [446, 99] on input "Edfinancial Services L" at bounding box center [405, 97] width 186 height 29
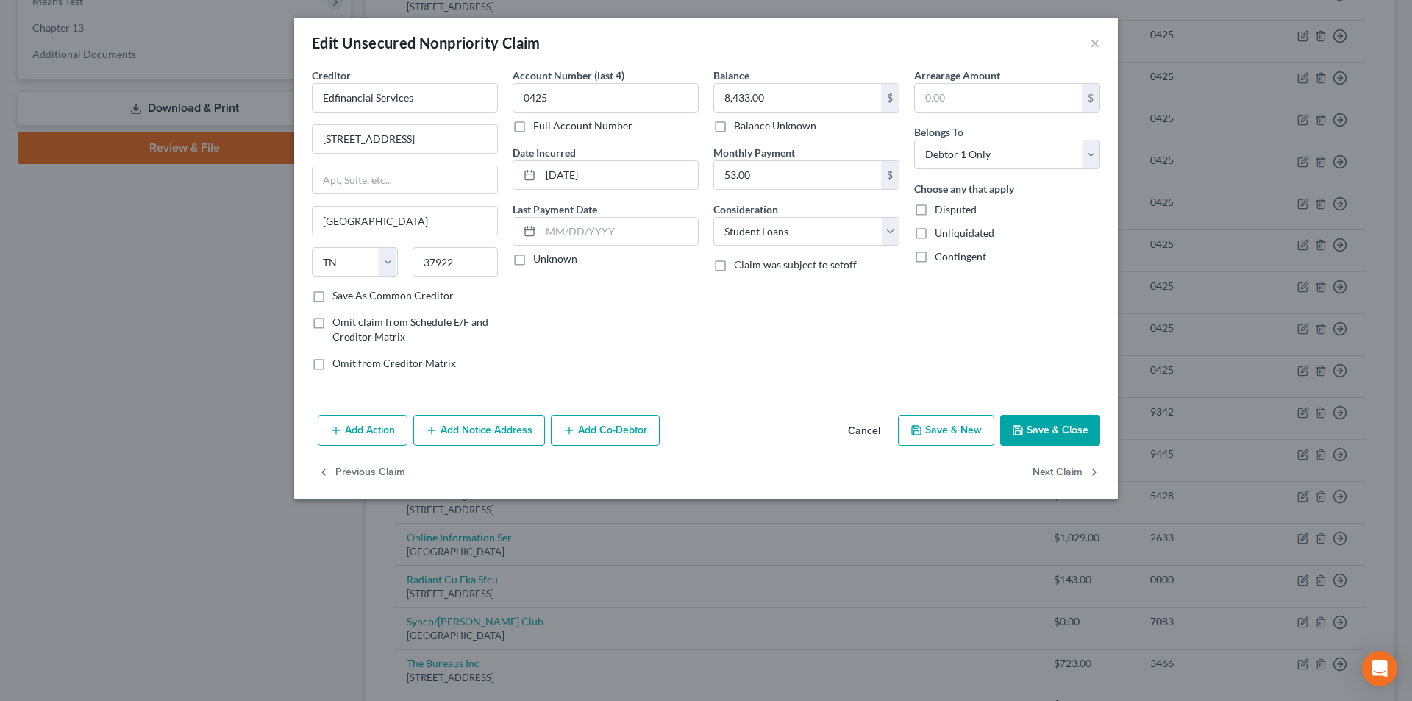
click at [1070, 424] on button "Save & Close" at bounding box center [1050, 430] width 100 height 31
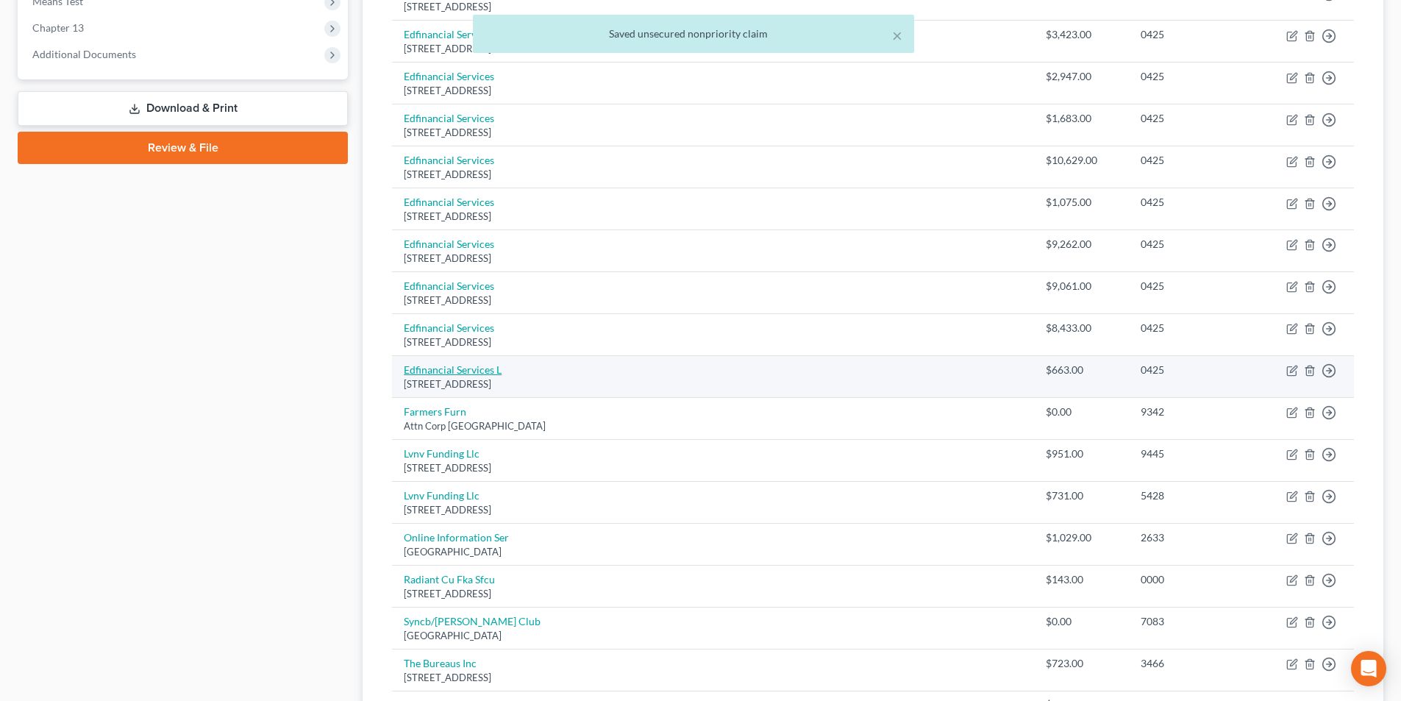
click at [483, 369] on link "Edfinancial Services L" at bounding box center [453, 369] width 98 height 13
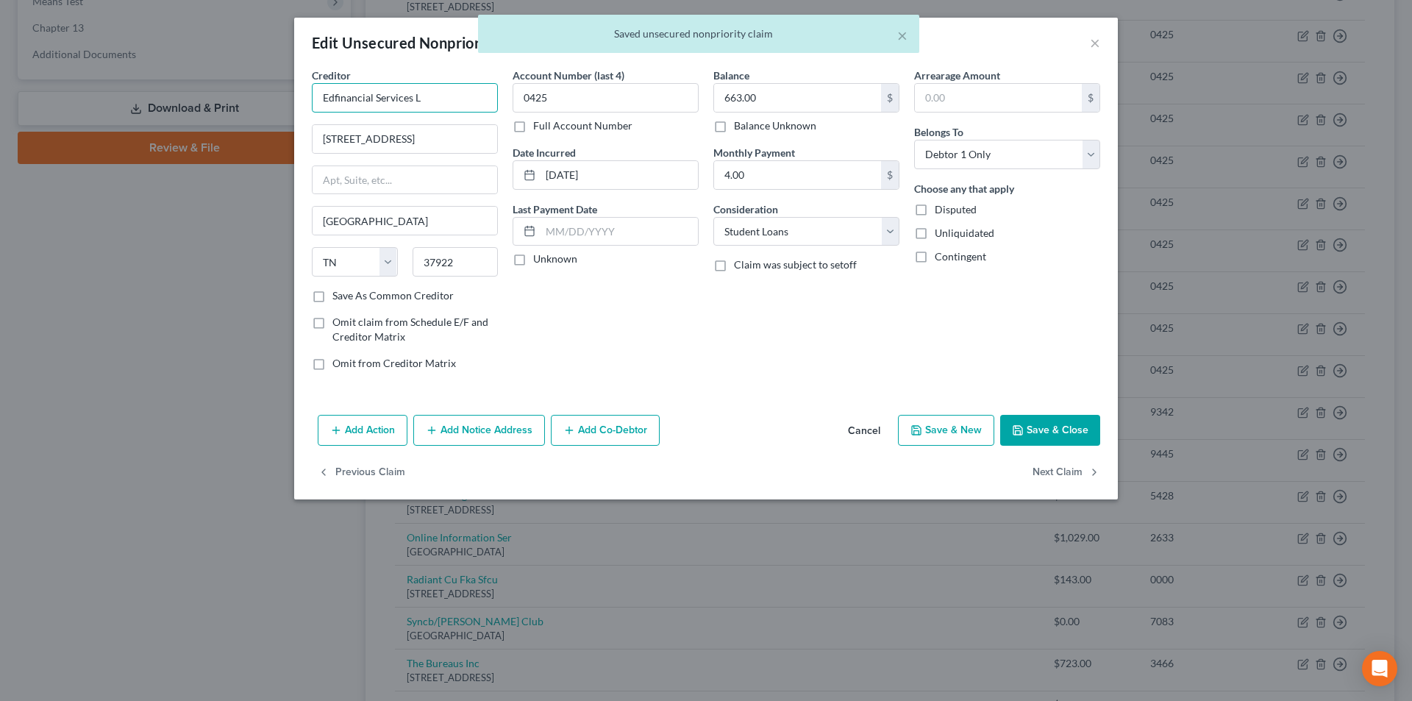
click at [480, 91] on input "Edfinancial Services L" at bounding box center [405, 97] width 186 height 29
click at [1040, 432] on button "Save & Close" at bounding box center [1050, 430] width 100 height 31
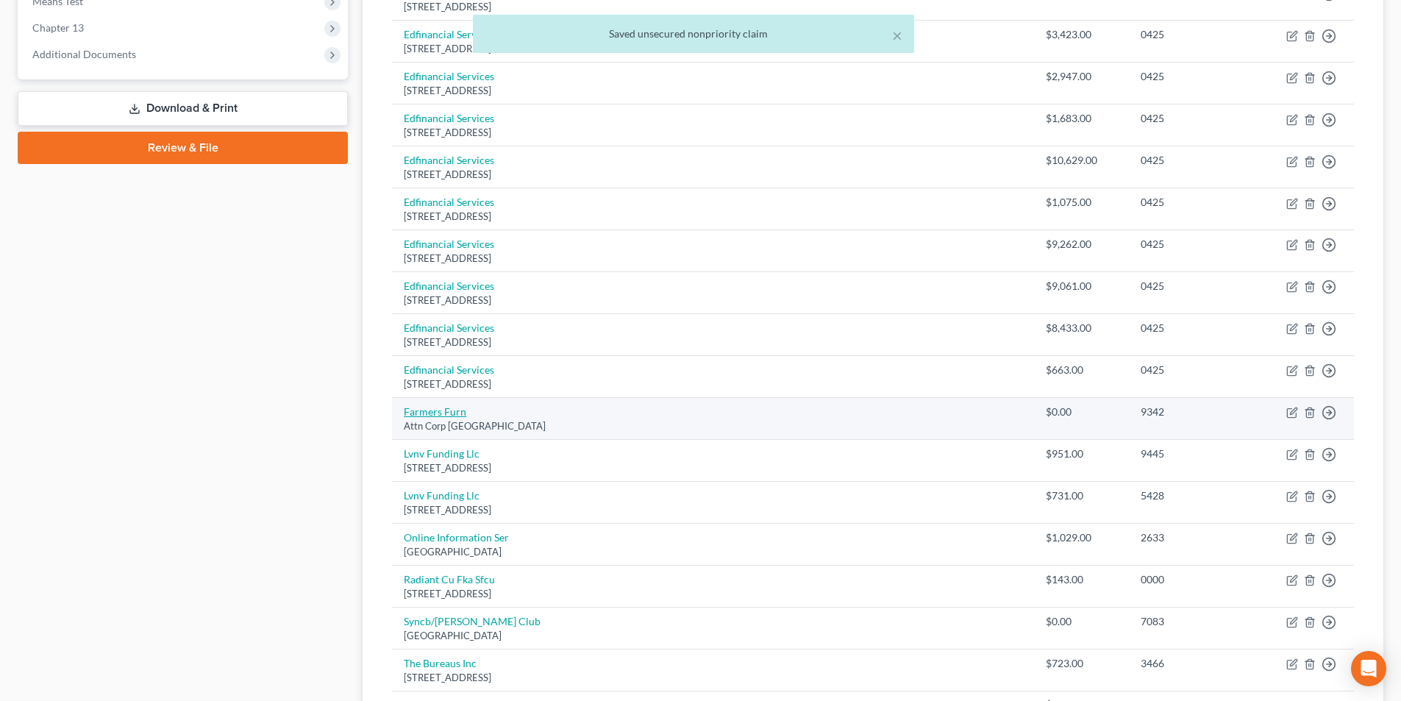
click at [449, 407] on link "Farmers Furn" at bounding box center [435, 411] width 63 height 13
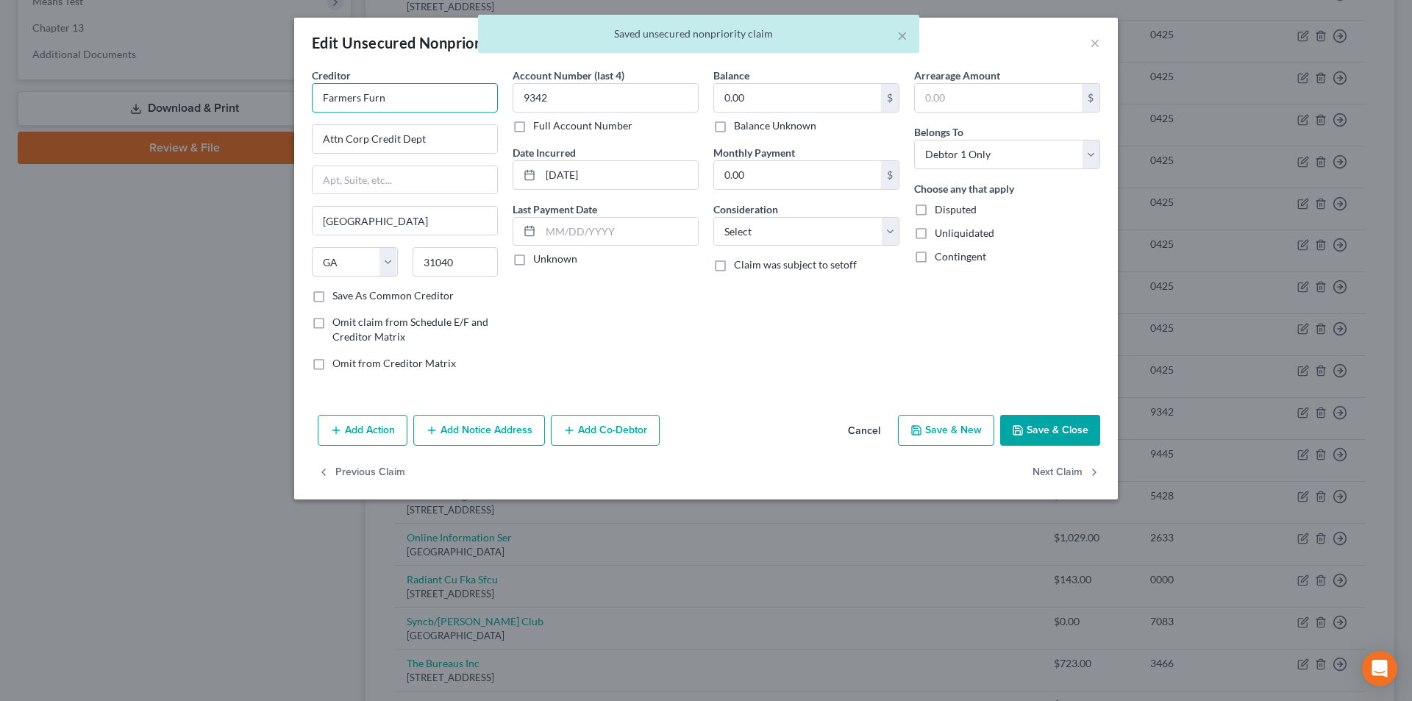
click at [446, 106] on input "Farmers Furn" at bounding box center [405, 97] width 186 height 29
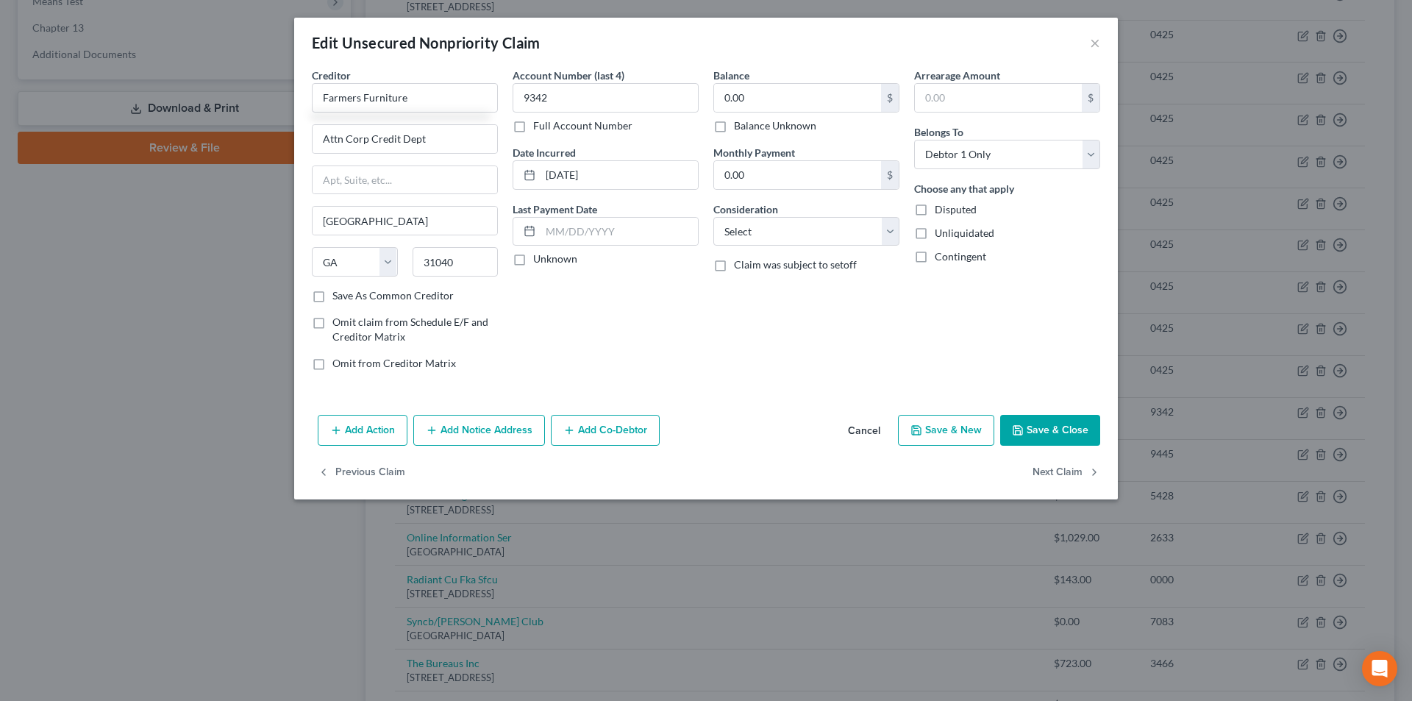
click at [1055, 431] on button "Save & Close" at bounding box center [1050, 430] width 100 height 31
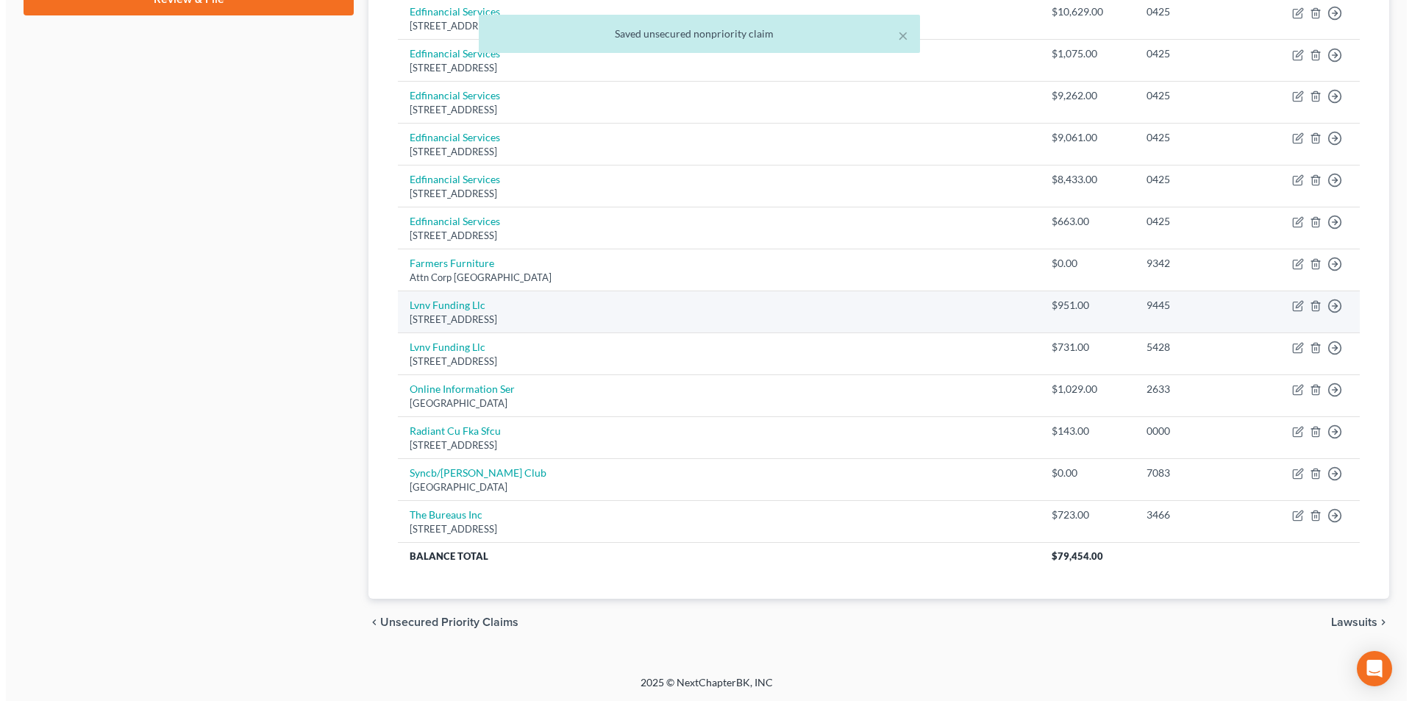
scroll to position [738, 0]
click at [462, 304] on link "Lvnv Funding Llc" at bounding box center [442, 304] width 76 height 13
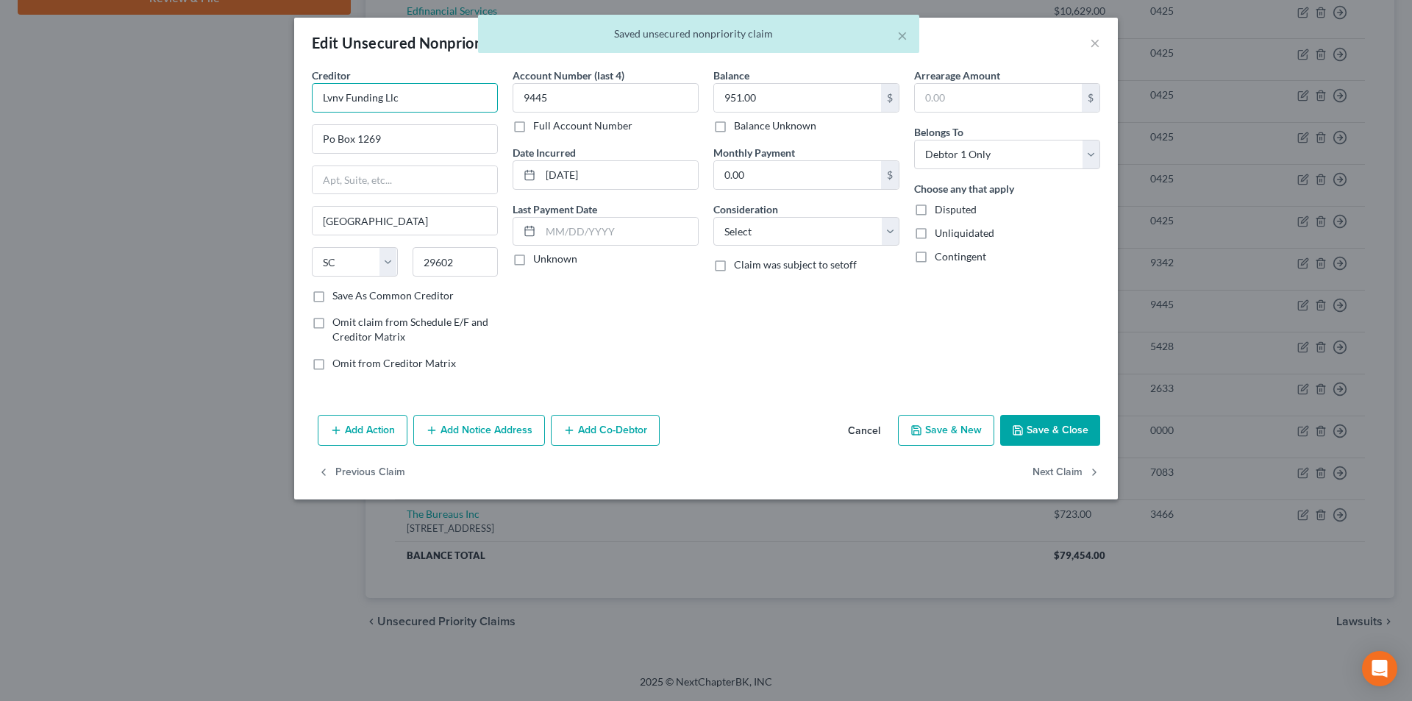
drag, startPoint x: 335, startPoint y: 96, endPoint x: 293, endPoint y: 93, distance: 42.0
click at [294, 93] on div "Creditor * Lvnv Funding Llc Po Box 1269 [GEOGRAPHIC_DATA] [US_STATE] AK AR [GEO…" at bounding box center [706, 238] width 824 height 341
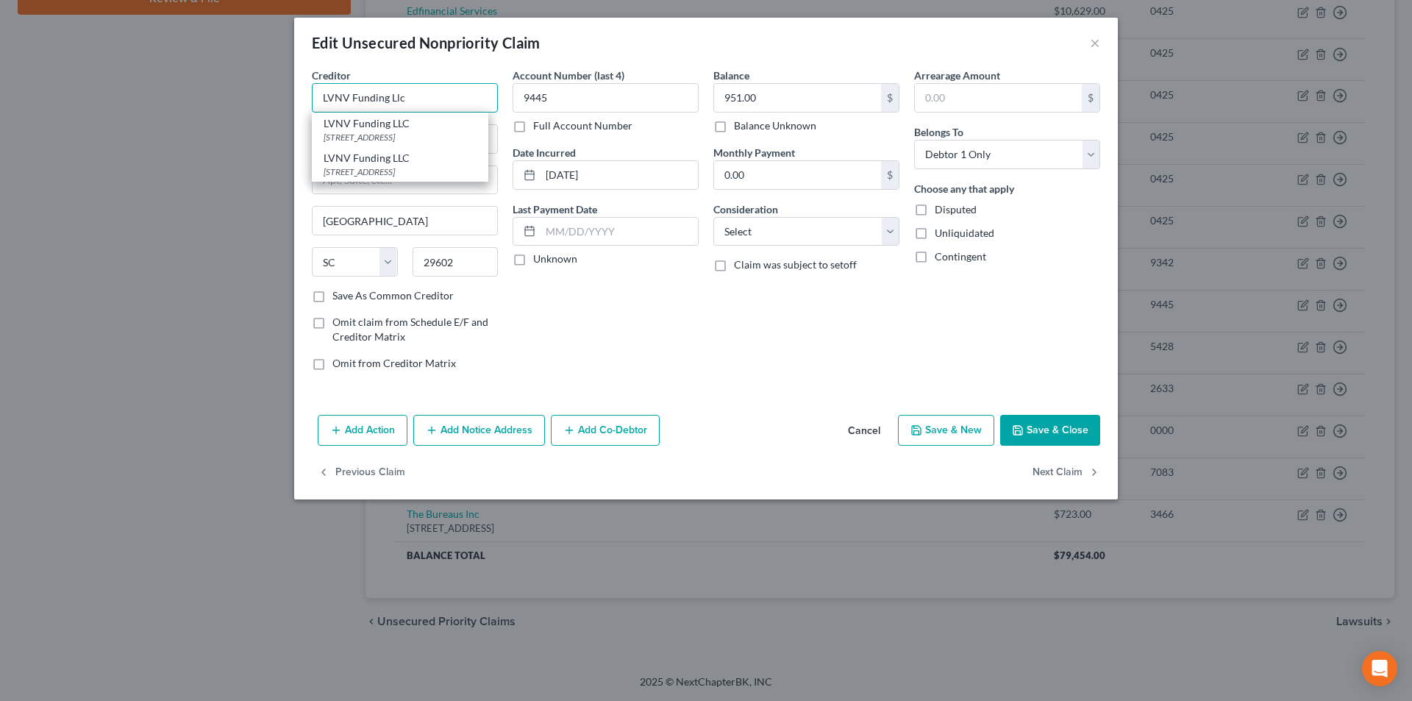
click at [429, 106] on input "LVNV Funding Llc" at bounding box center [405, 97] width 186 height 29
click at [404, 136] on div "[STREET_ADDRESS]" at bounding box center [400, 137] width 153 height 13
click at [264, 107] on div "Edit Unsecured Nonpriority Claim × Creditor * LVNV Funding LLC [GEOGRAPHIC_DATA…" at bounding box center [706, 350] width 1412 height 701
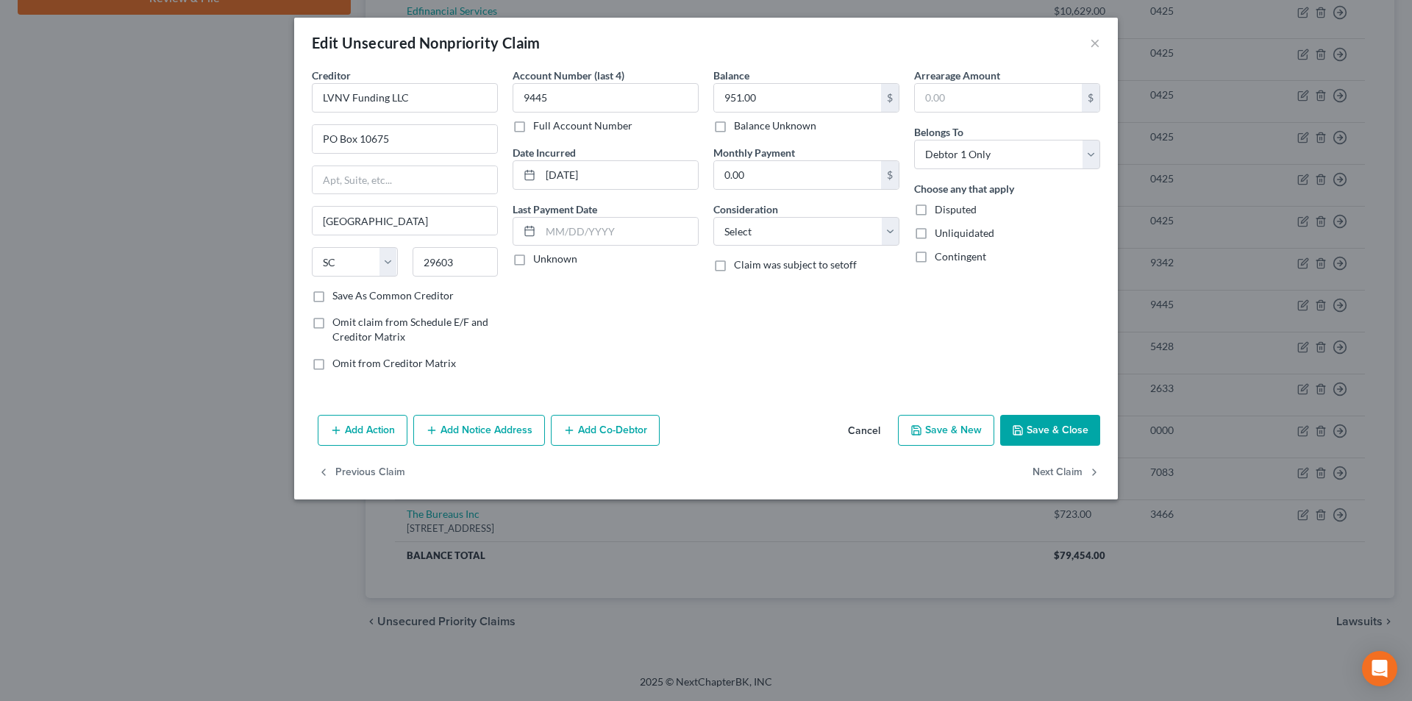
click at [483, 423] on button "Add Notice Address" at bounding box center [479, 430] width 132 height 31
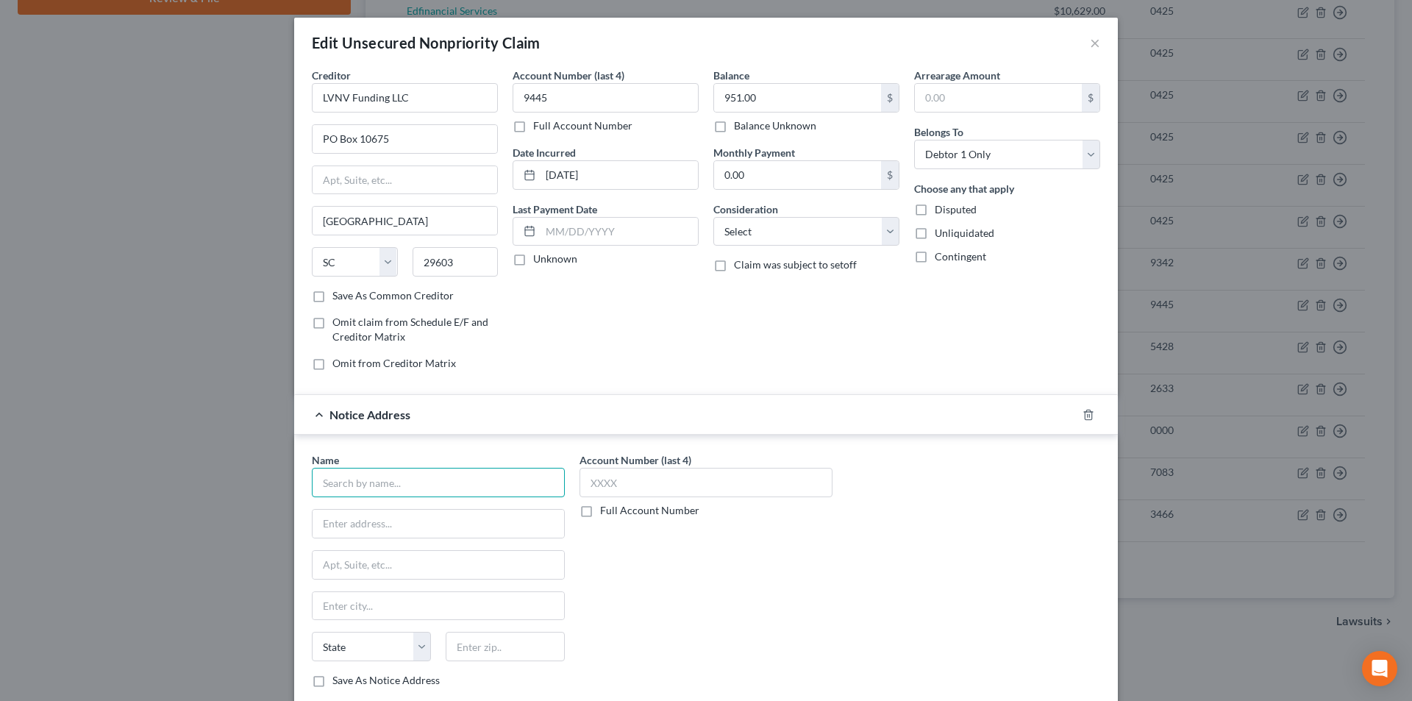
click at [452, 483] on input "text" at bounding box center [438, 482] width 253 height 29
paste input "LVNV Funding LLC"
click at [417, 549] on div "LVNV Funding LLC" at bounding box center [400, 542] width 153 height 15
click at [619, 488] on input "text" at bounding box center [706, 482] width 253 height 29
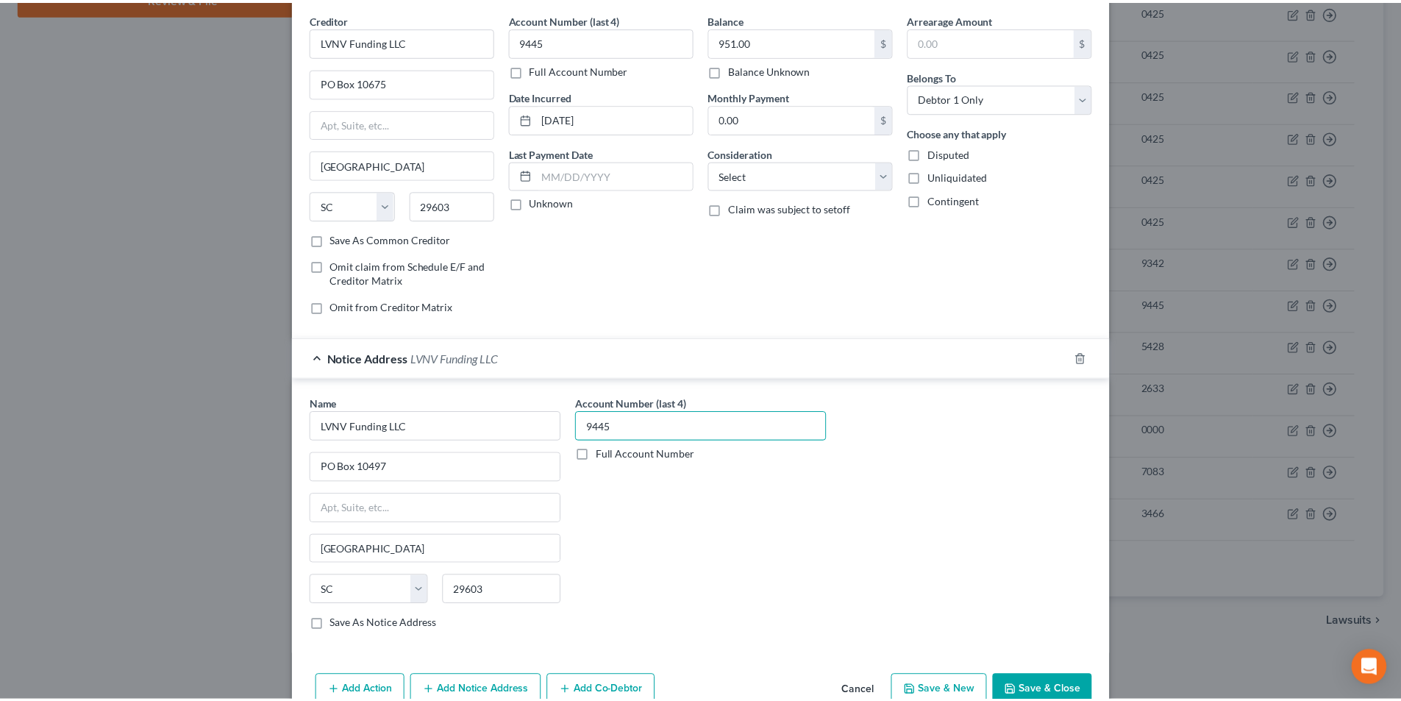
scroll to position [133, 0]
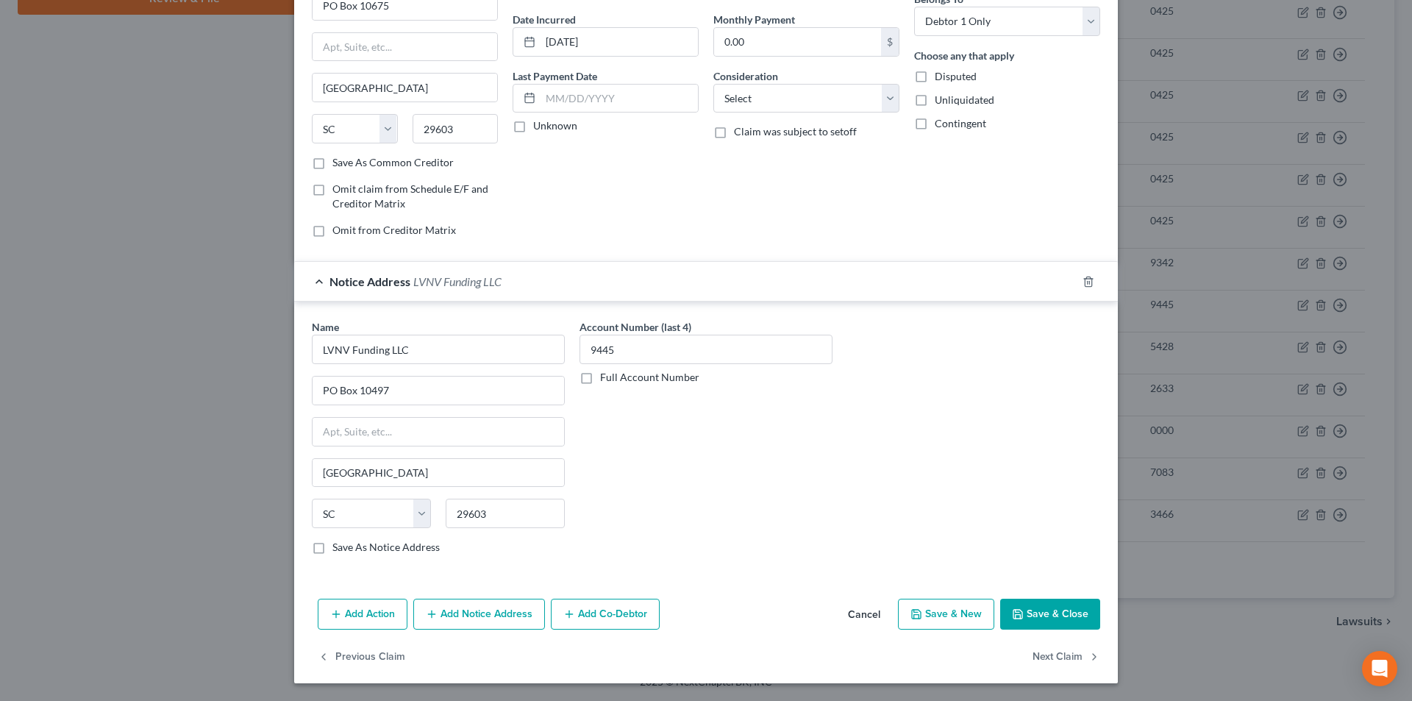
click at [1030, 605] on button "Save & Close" at bounding box center [1050, 614] width 100 height 31
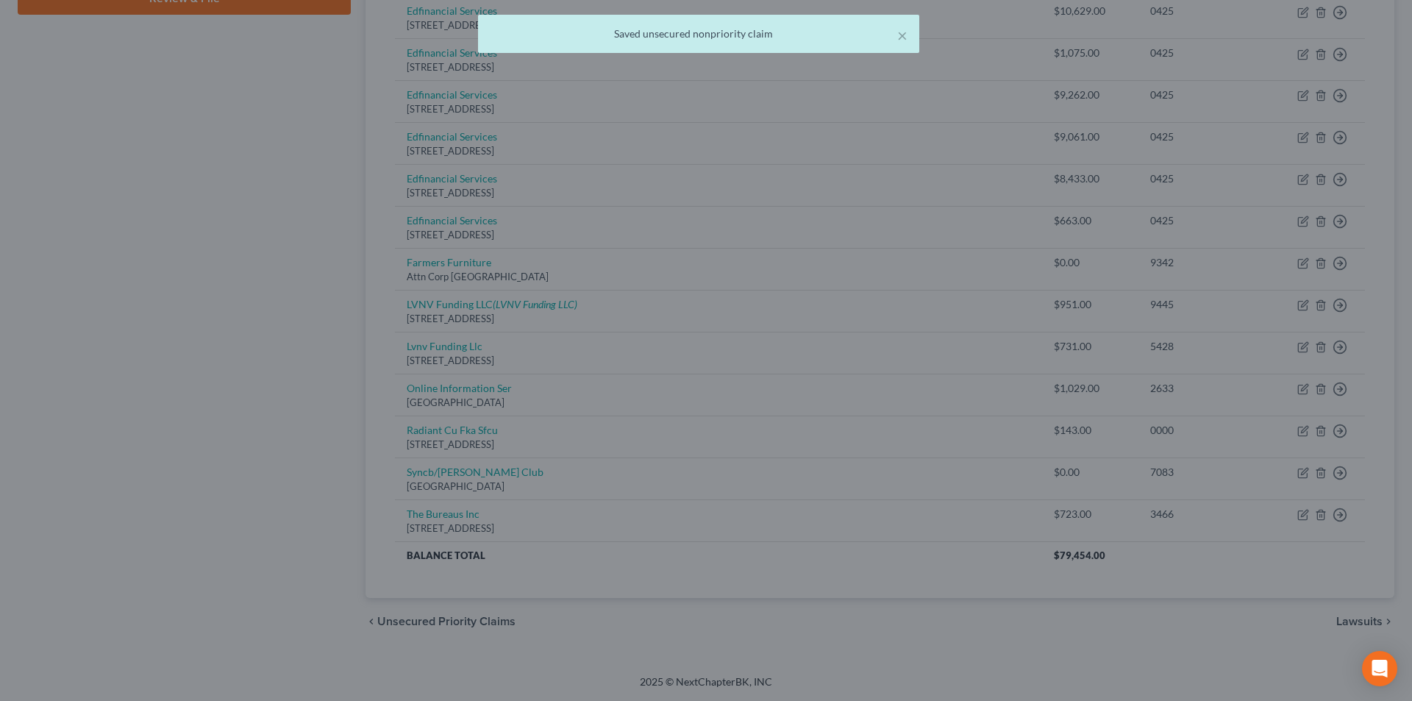
scroll to position [0, 0]
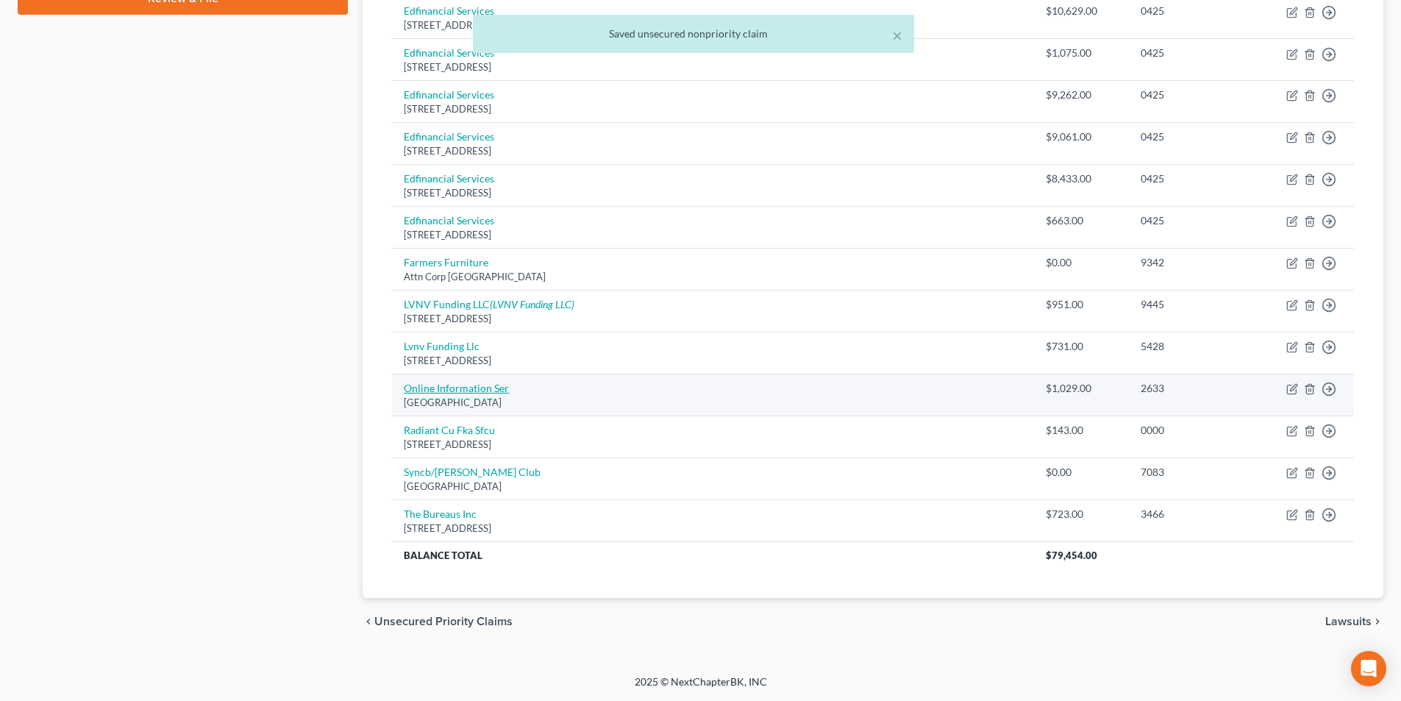
click at [479, 394] on link "Online Information Ser" at bounding box center [456, 388] width 105 height 13
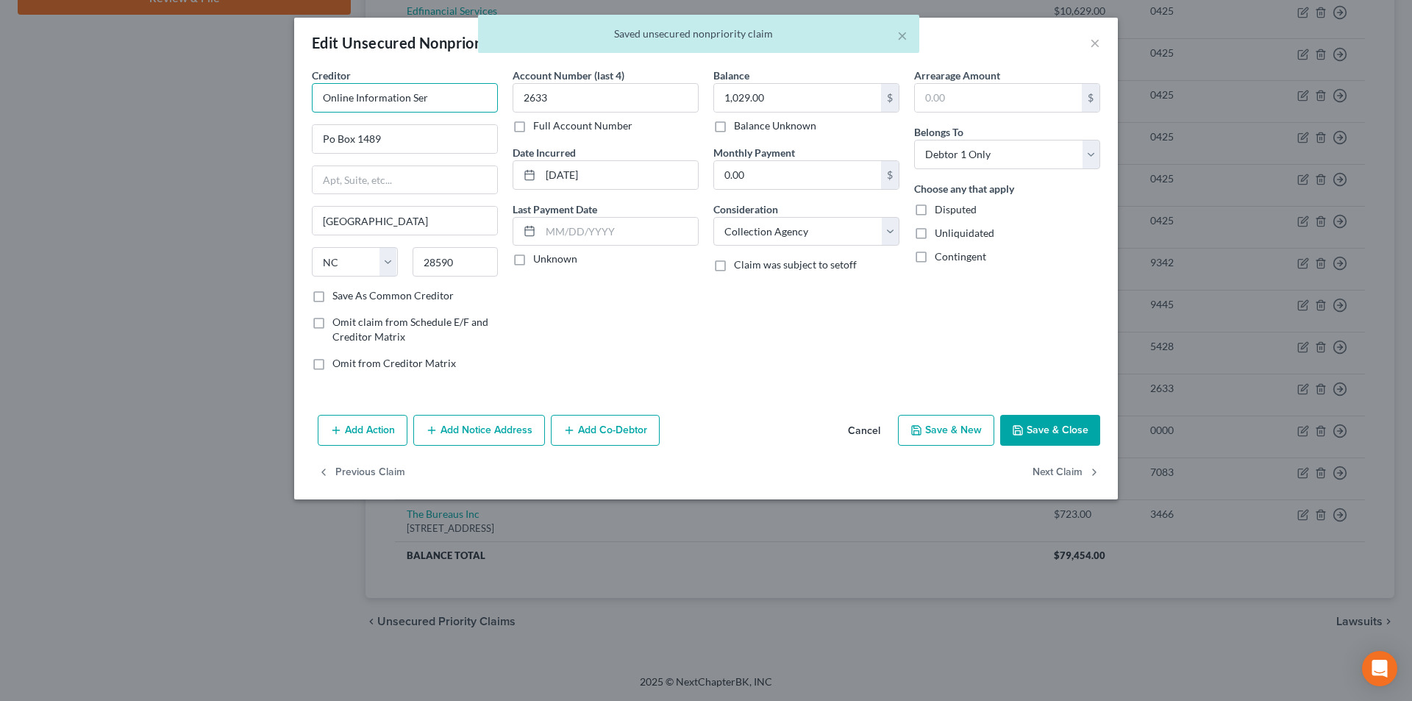
click at [454, 87] on input "Online Information Ser" at bounding box center [405, 97] width 186 height 29
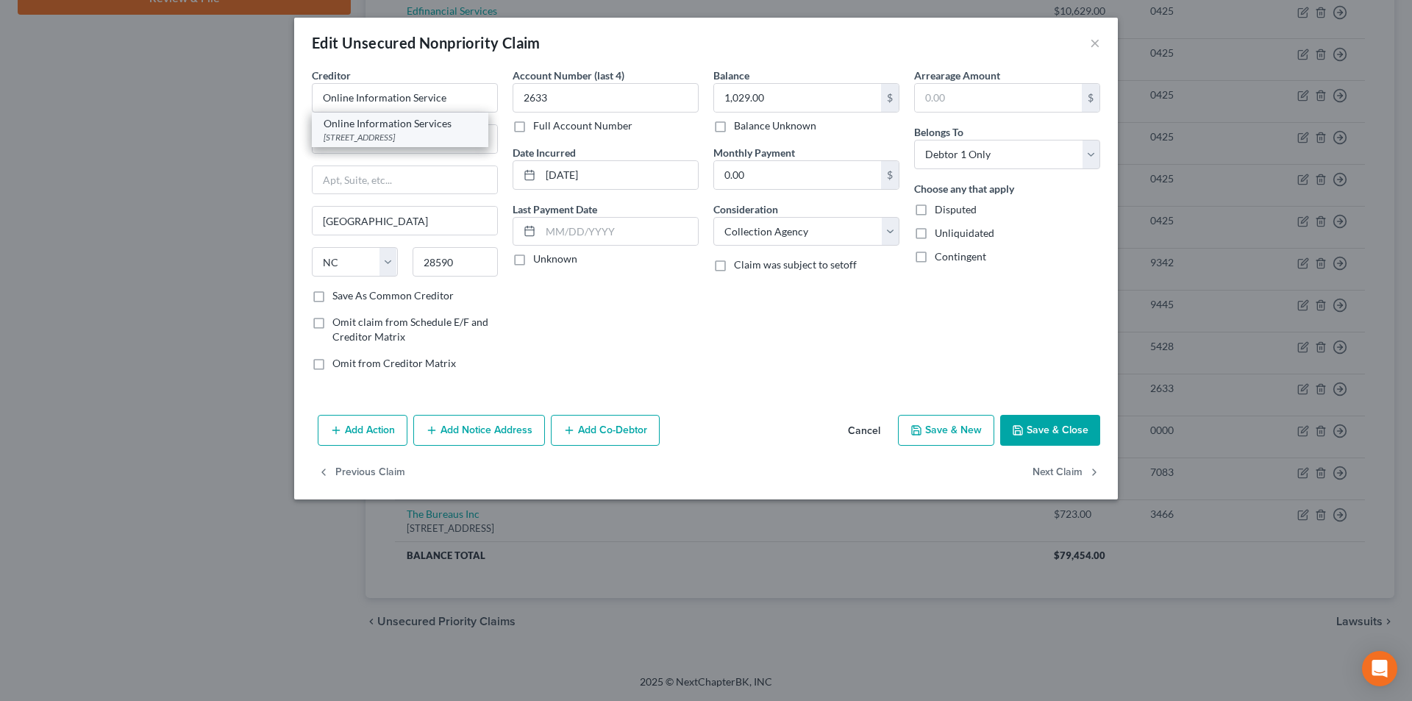
click at [331, 136] on div "[STREET_ADDRESS]" at bounding box center [400, 137] width 153 height 13
click at [1056, 430] on button "Save & Close" at bounding box center [1050, 430] width 100 height 31
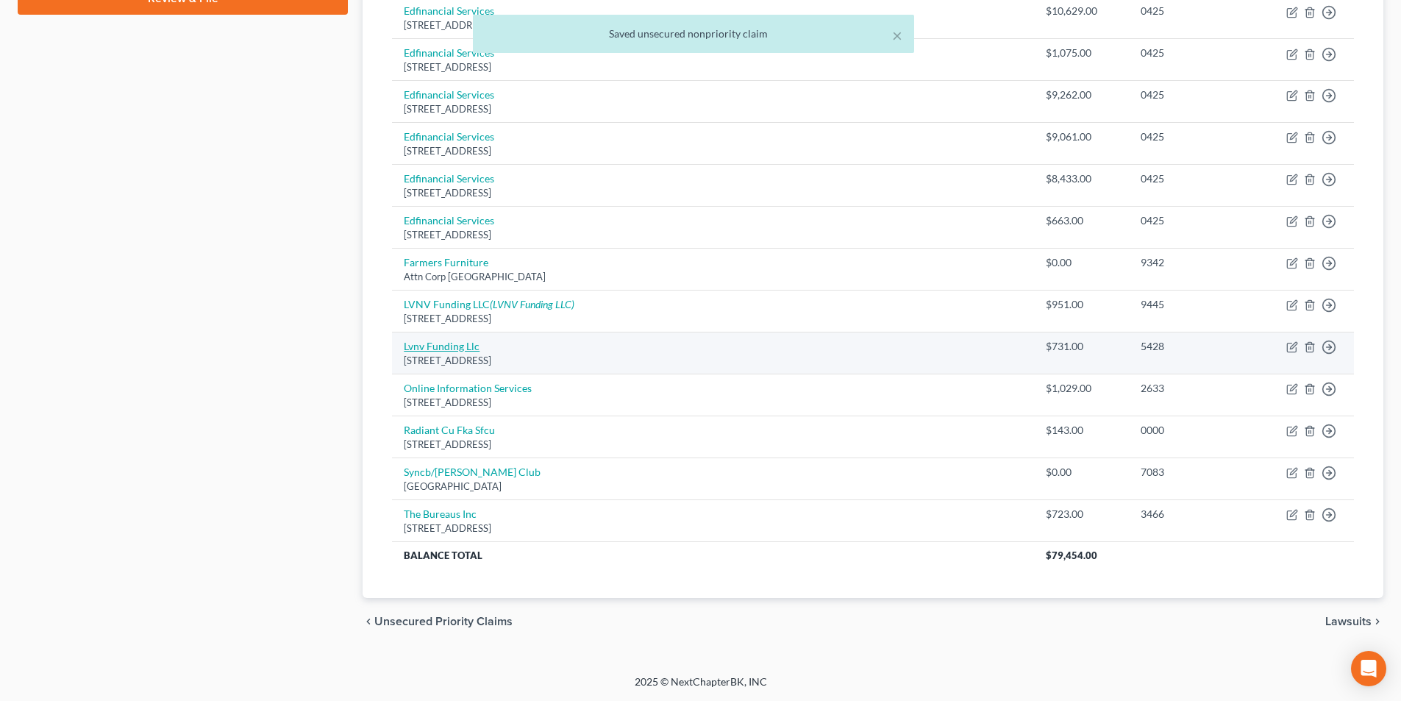
click at [460, 352] on link "Lvnv Funding Llc" at bounding box center [442, 346] width 76 height 13
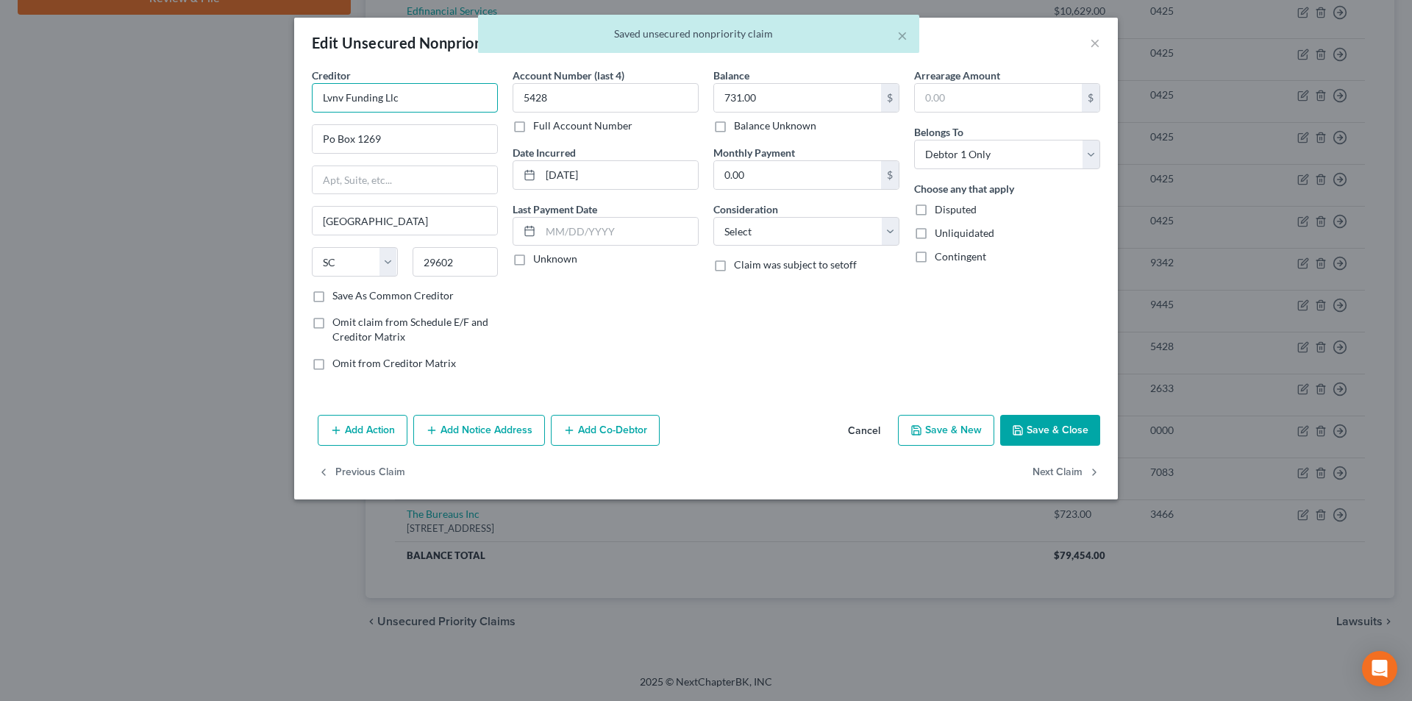
drag, startPoint x: 406, startPoint y: 96, endPoint x: 246, endPoint y: 110, distance: 160.2
click at [247, 101] on div "Edit Unsecured Nonpriority Claim × Creditor * Lvnv Funding Llc Po Box 1269 [GEO…" at bounding box center [706, 350] width 1412 height 701
paste input "VNV Funding LLC"
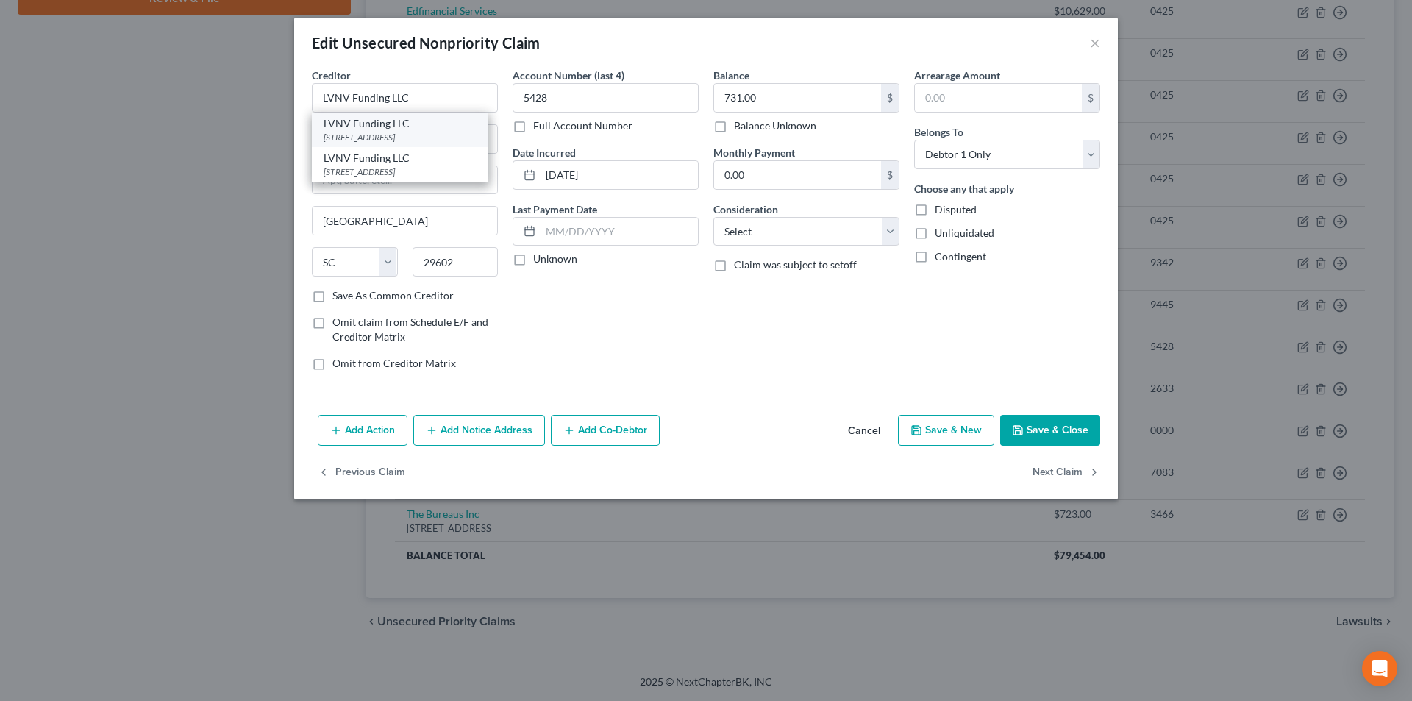
click at [411, 127] on div "LVNV Funding LLC" at bounding box center [400, 123] width 153 height 15
click at [480, 433] on button "Add Notice Address" at bounding box center [479, 430] width 132 height 31
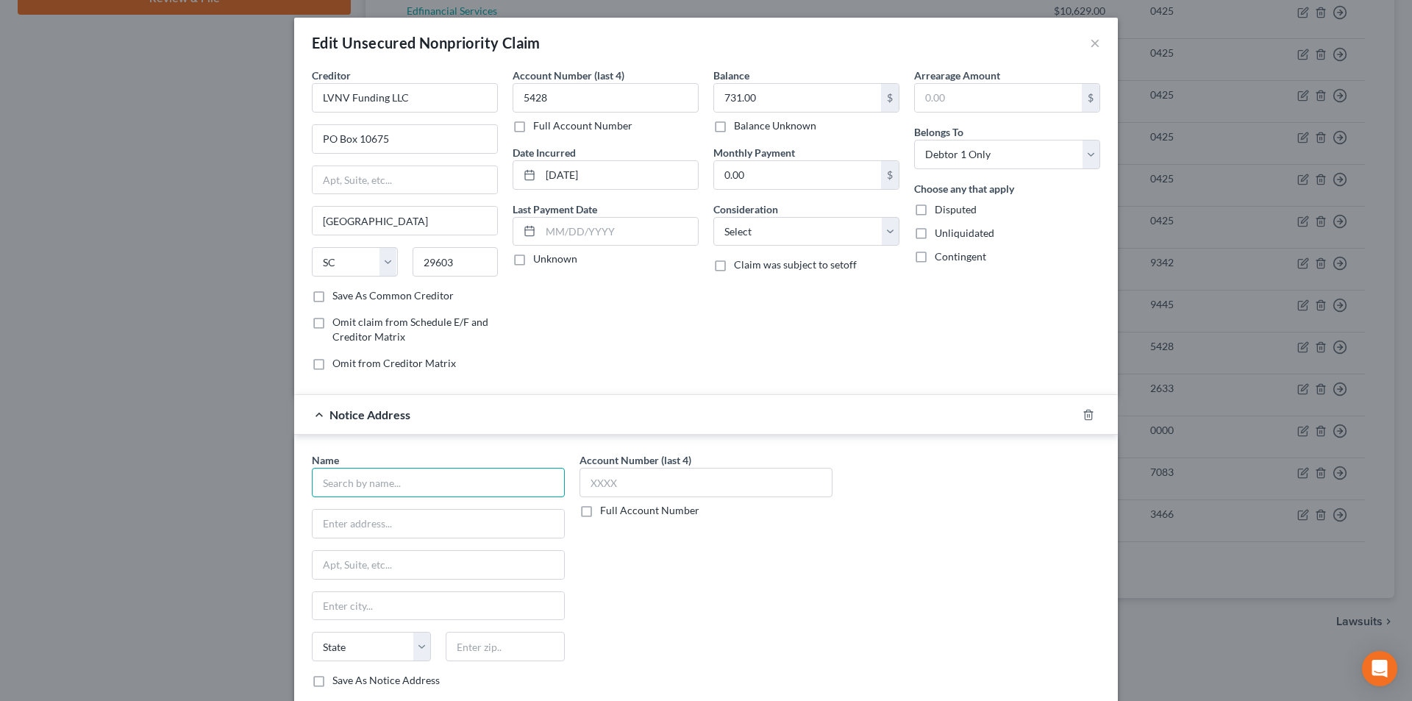
click at [432, 478] on input "text" at bounding box center [438, 482] width 253 height 29
paste input "LVNV Funding LLC"
click at [402, 549] on div "LVNV Funding LLC" at bounding box center [400, 542] width 153 height 15
click at [649, 488] on input "text" at bounding box center [706, 482] width 253 height 29
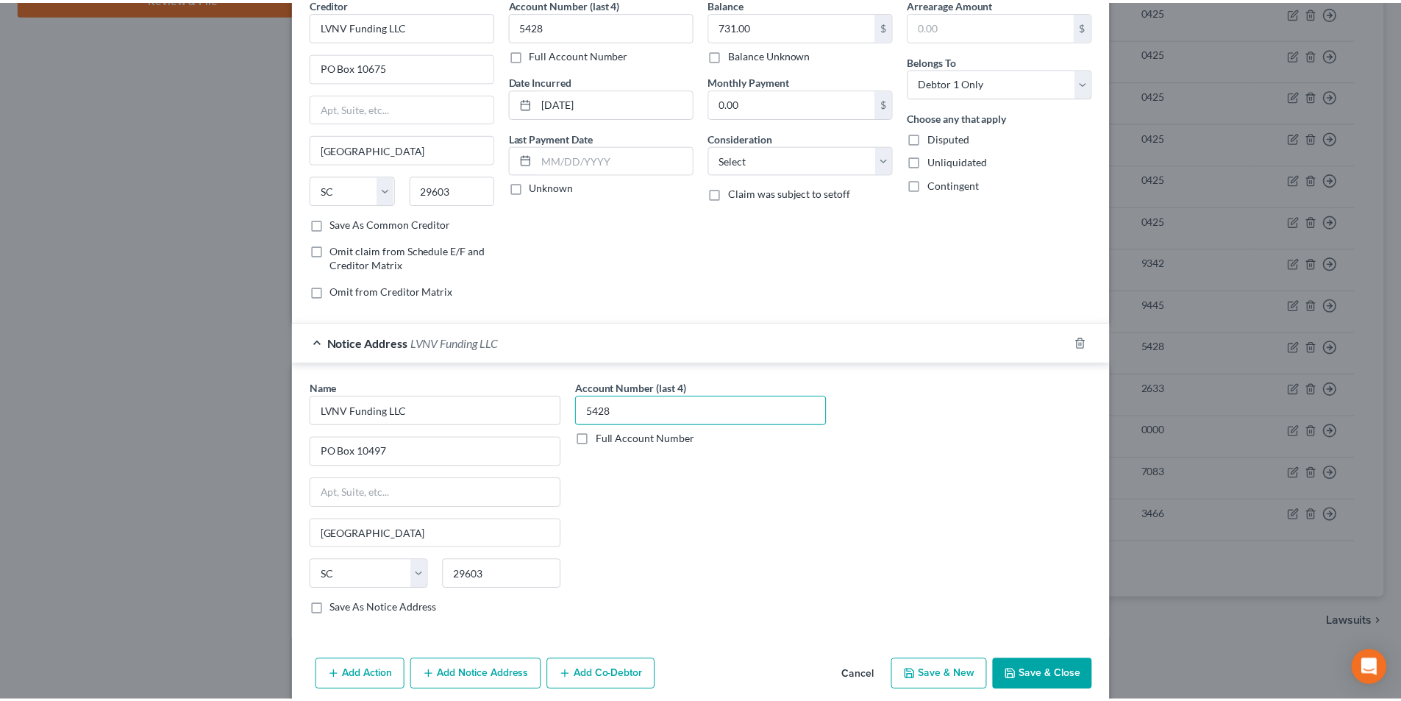
scroll to position [133, 0]
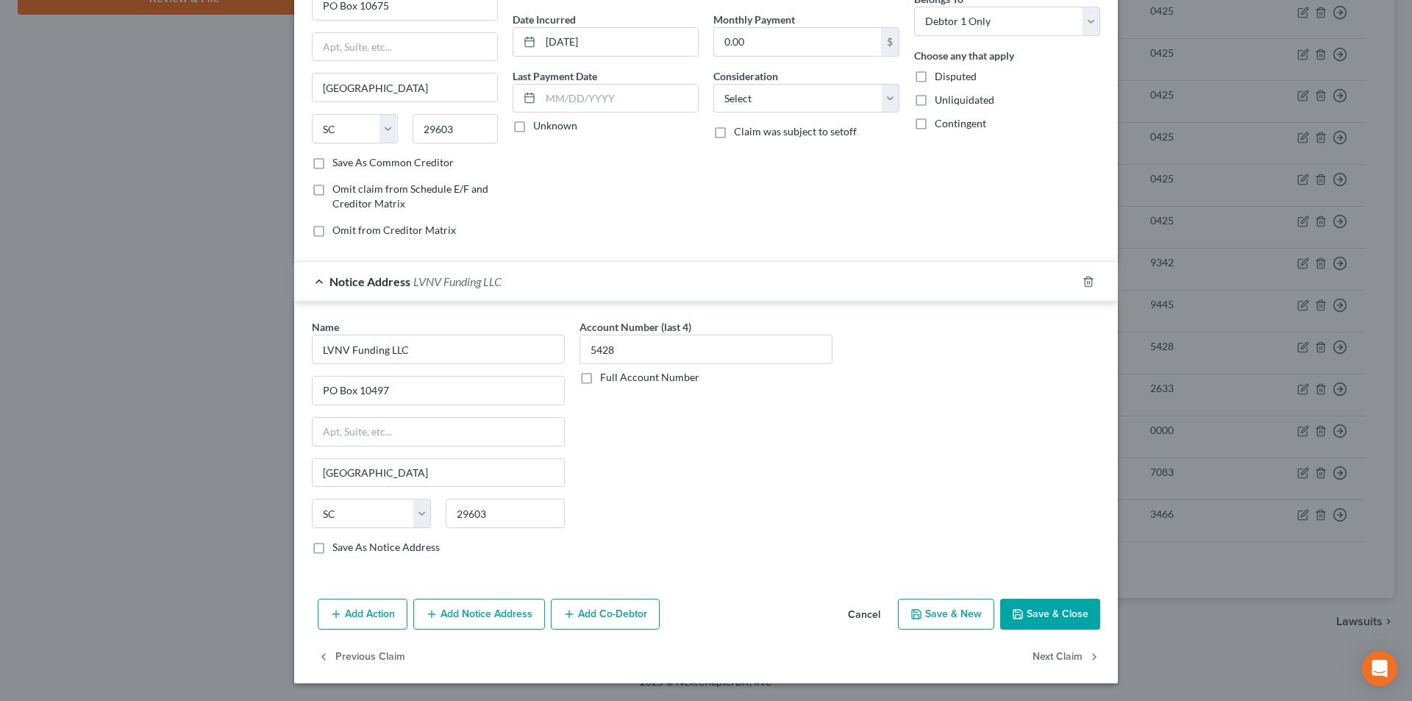
drag, startPoint x: 1043, startPoint y: 613, endPoint x: 1038, endPoint y: 605, distance: 9.6
click at [1044, 613] on button "Save & Close" at bounding box center [1050, 614] width 100 height 31
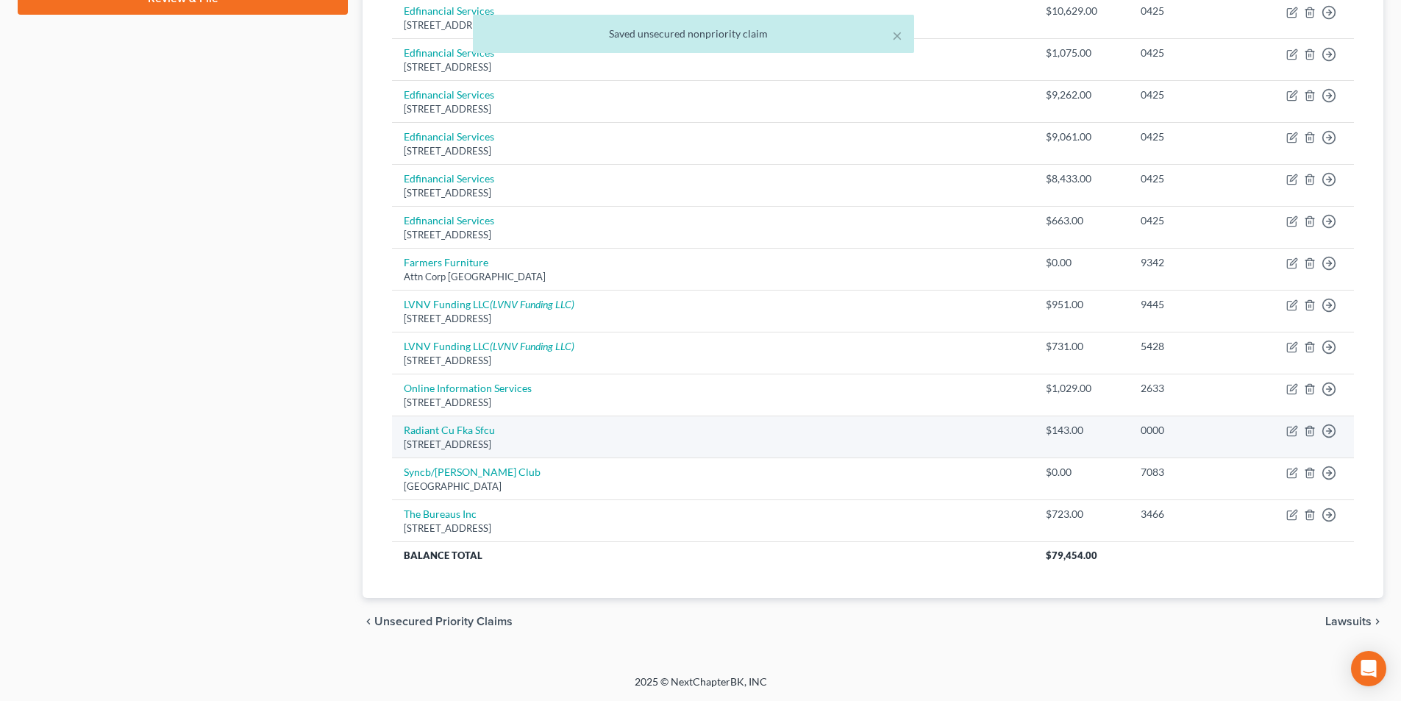
click at [463, 441] on div "[STREET_ADDRESS]" at bounding box center [713, 445] width 618 height 14
click at [463, 435] on link "Radiant Cu Fka Sfcu" at bounding box center [449, 430] width 91 height 13
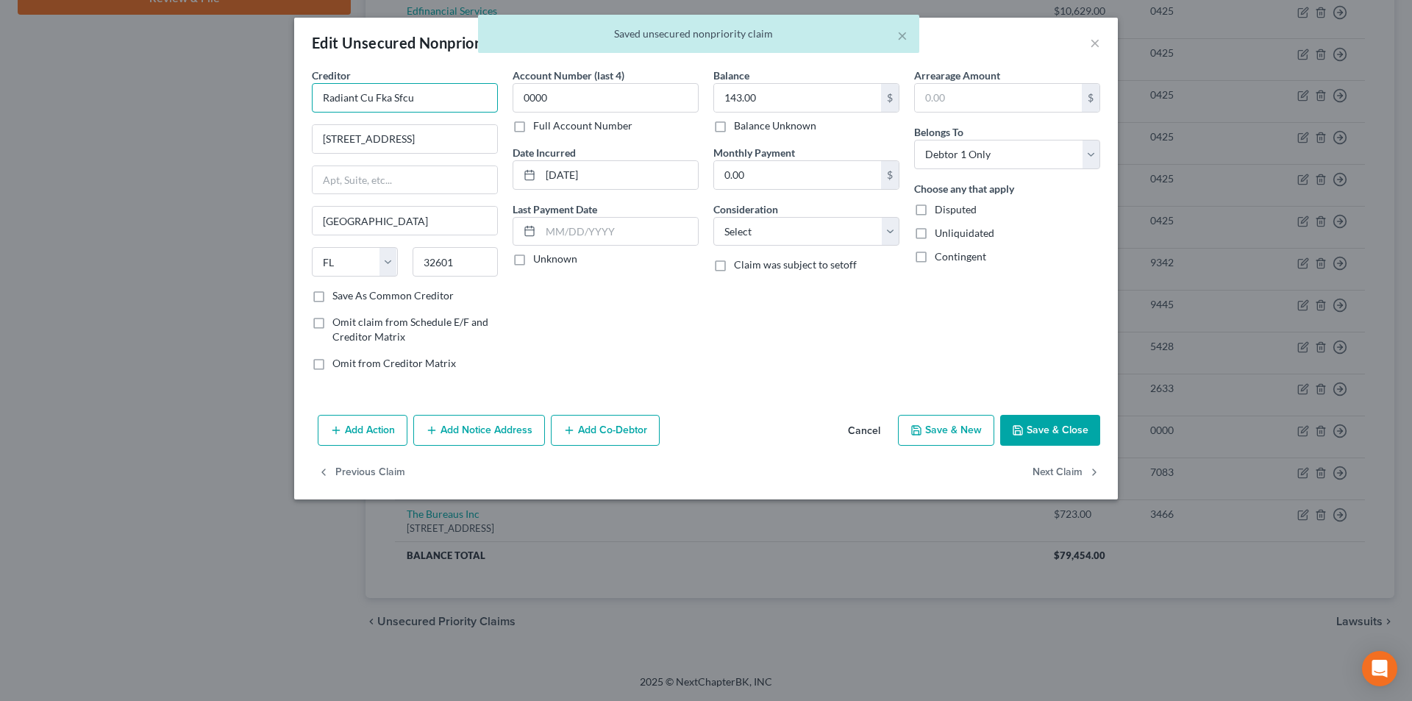
drag, startPoint x: 368, startPoint y: 96, endPoint x: 390, endPoint y: 154, distance: 62.2
click at [369, 99] on input "Radiant Cu Fka Sfcu" at bounding box center [405, 97] width 186 height 29
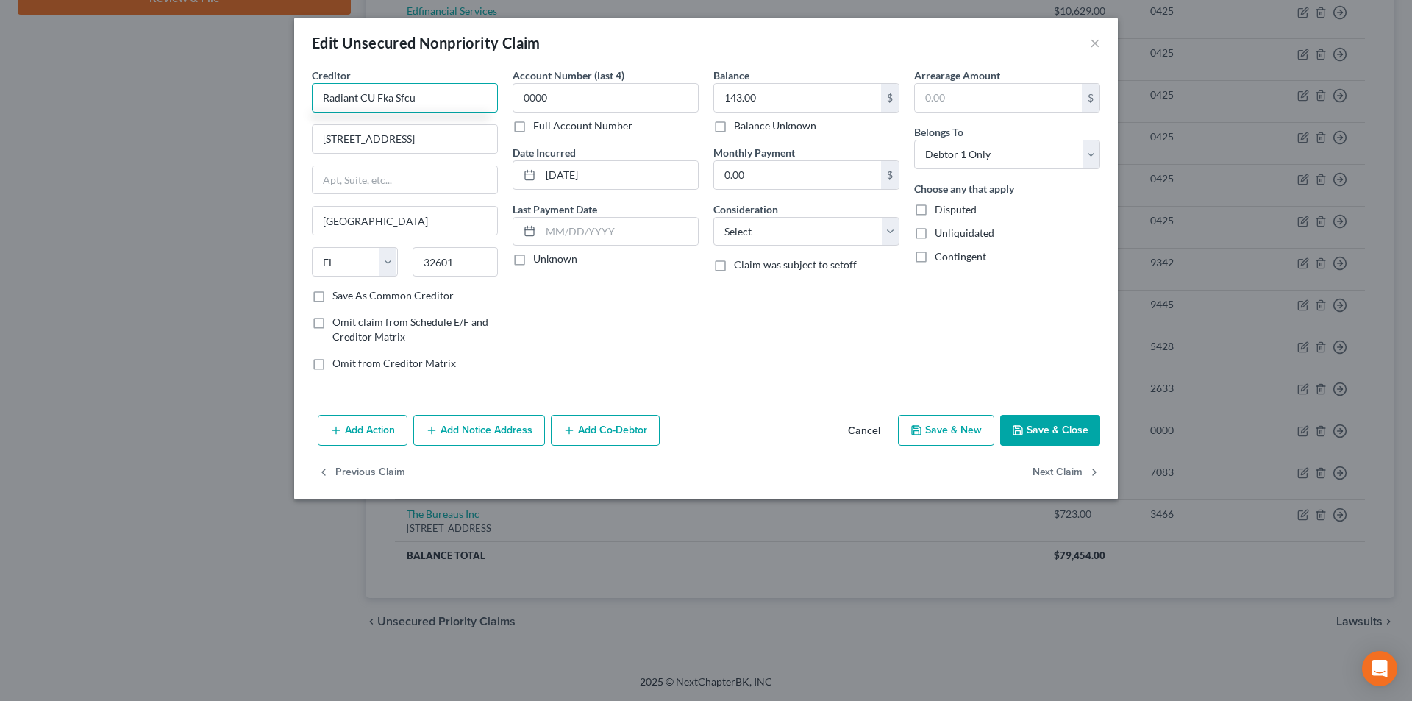
drag, startPoint x: 432, startPoint y: 100, endPoint x: 375, endPoint y: 96, distance: 56.8
click at [375, 96] on input "Radiant CU Fka Sfcu" at bounding box center [405, 97] width 186 height 29
click at [349, 139] on input "[STREET_ADDRESS]" at bounding box center [405, 139] width 185 height 28
click at [1083, 430] on button "Save & Close" at bounding box center [1050, 430] width 100 height 31
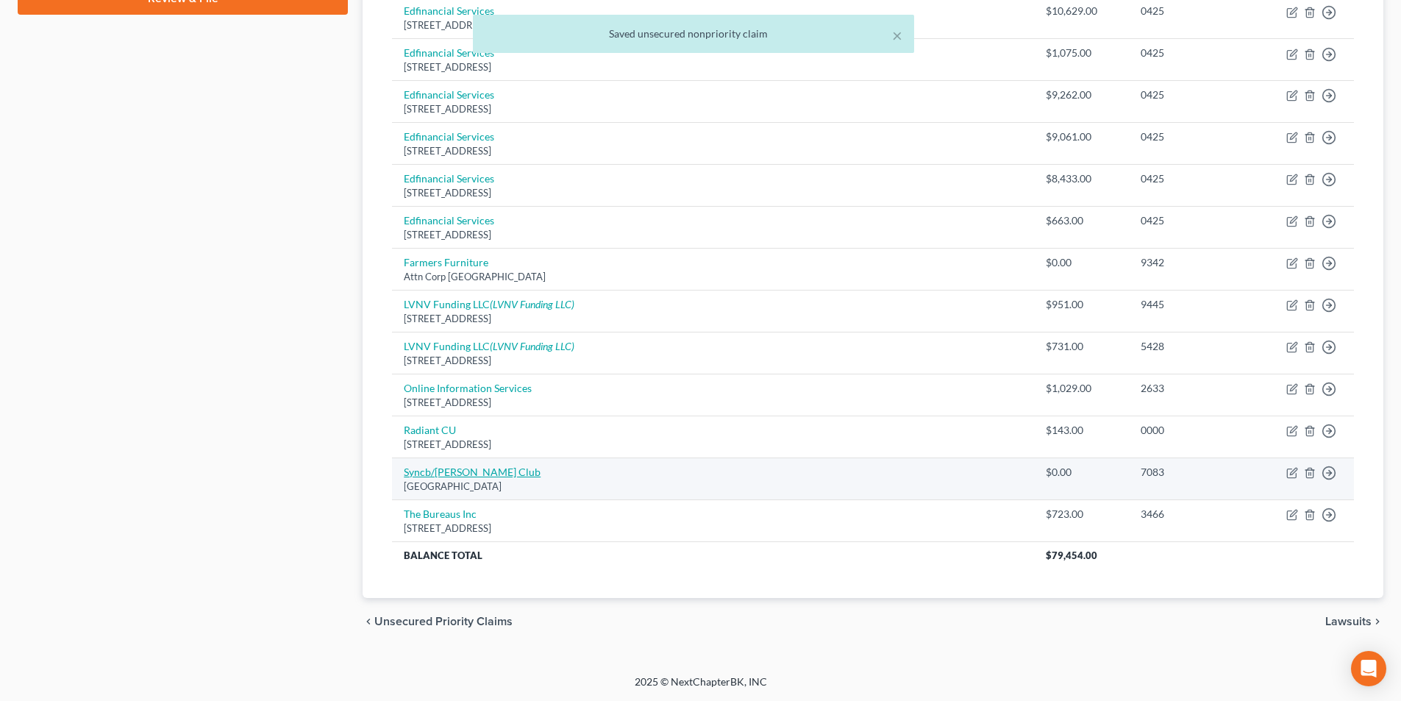
click at [440, 474] on link "Syncb/[PERSON_NAME] Club" at bounding box center [472, 472] width 137 height 13
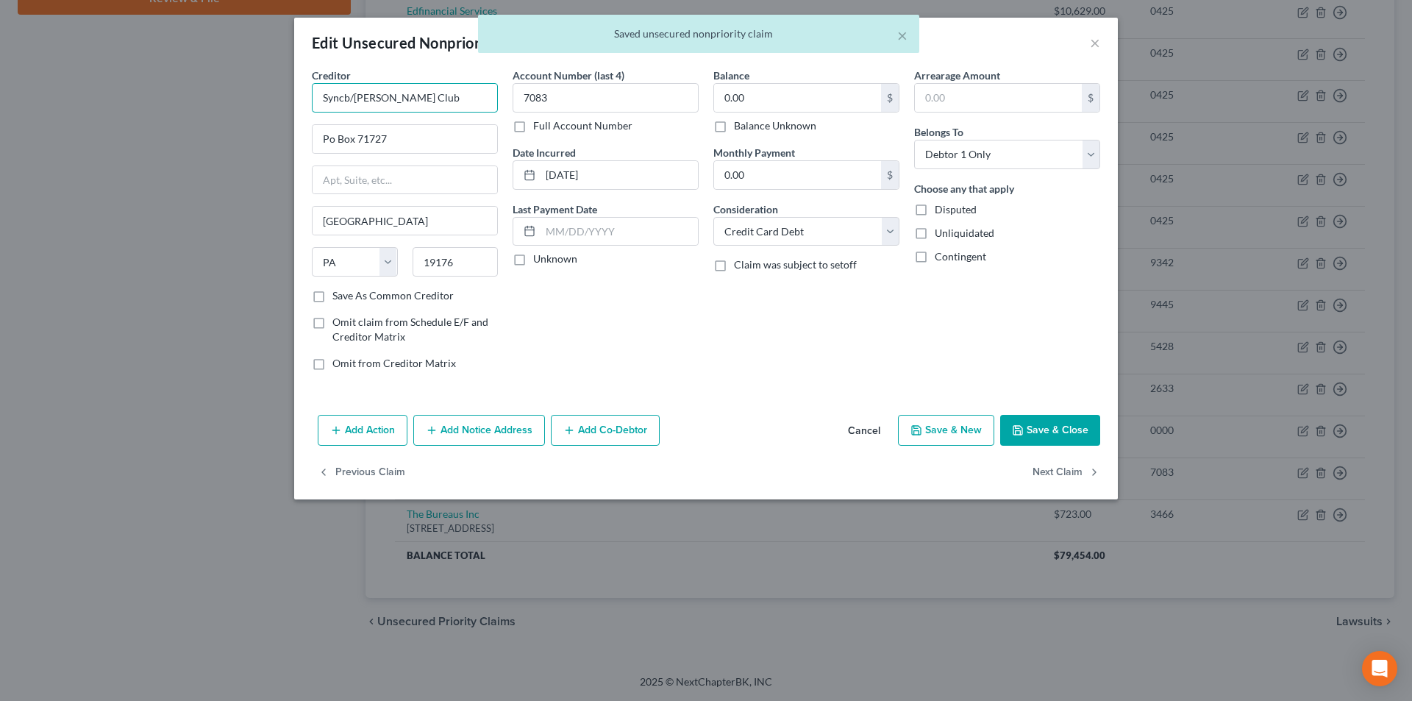
drag, startPoint x: 338, startPoint y: 98, endPoint x: 278, endPoint y: 94, distance: 59.7
click at [285, 94] on div "Edit Unsecured Nonpriority Claim × Creditor * Syncb/[PERSON_NAME] Club Po Box 7…" at bounding box center [706, 350] width 1412 height 701
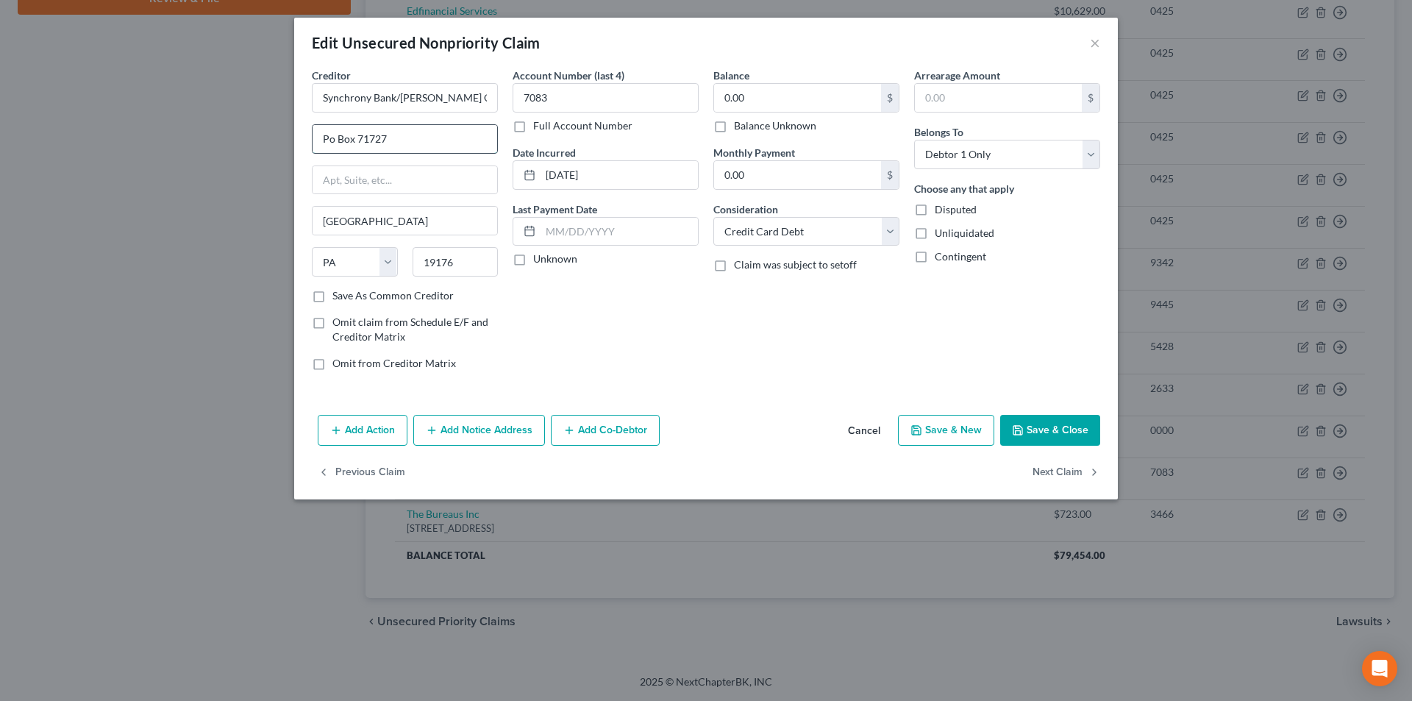
click at [332, 138] on input "Po Box 71727" at bounding box center [405, 139] width 185 height 28
click at [1080, 433] on button "Save & Close" at bounding box center [1050, 430] width 100 height 31
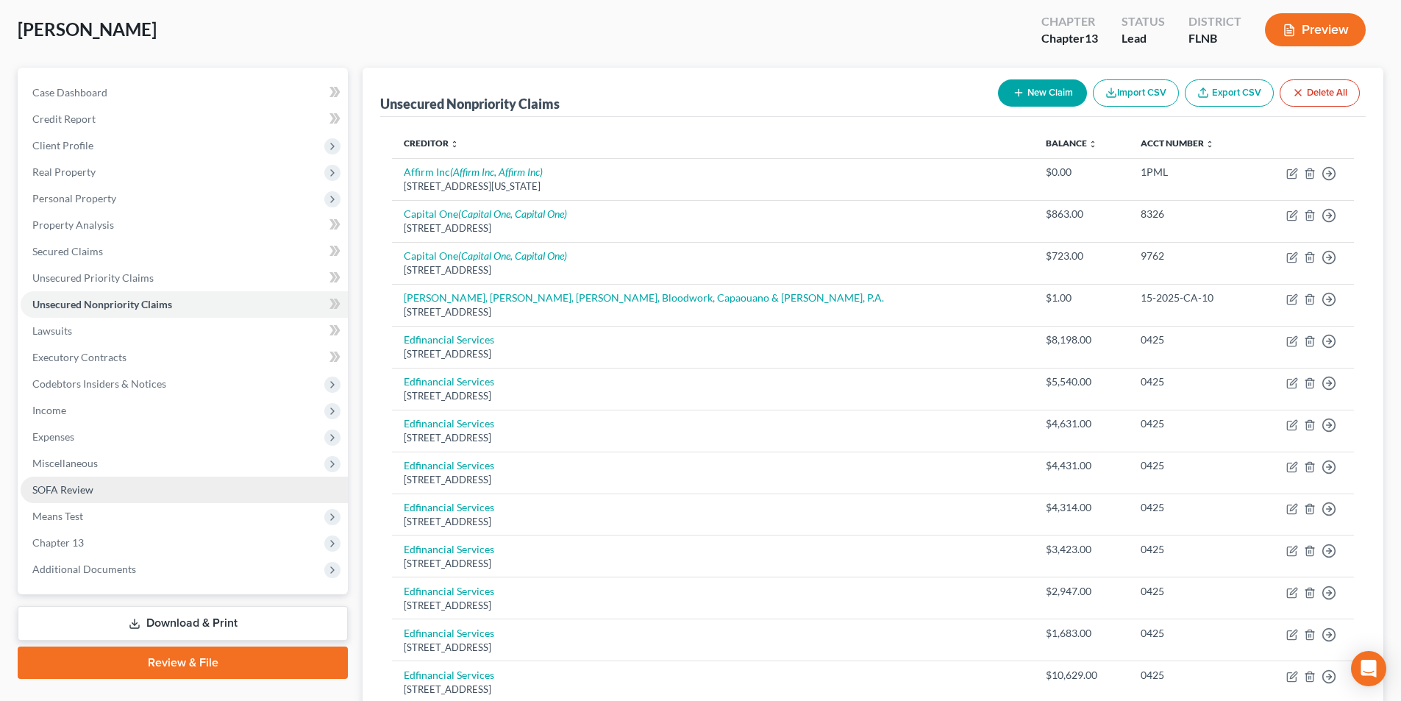
scroll to position [0, 0]
